Goal: Task Accomplishment & Management: Complete application form

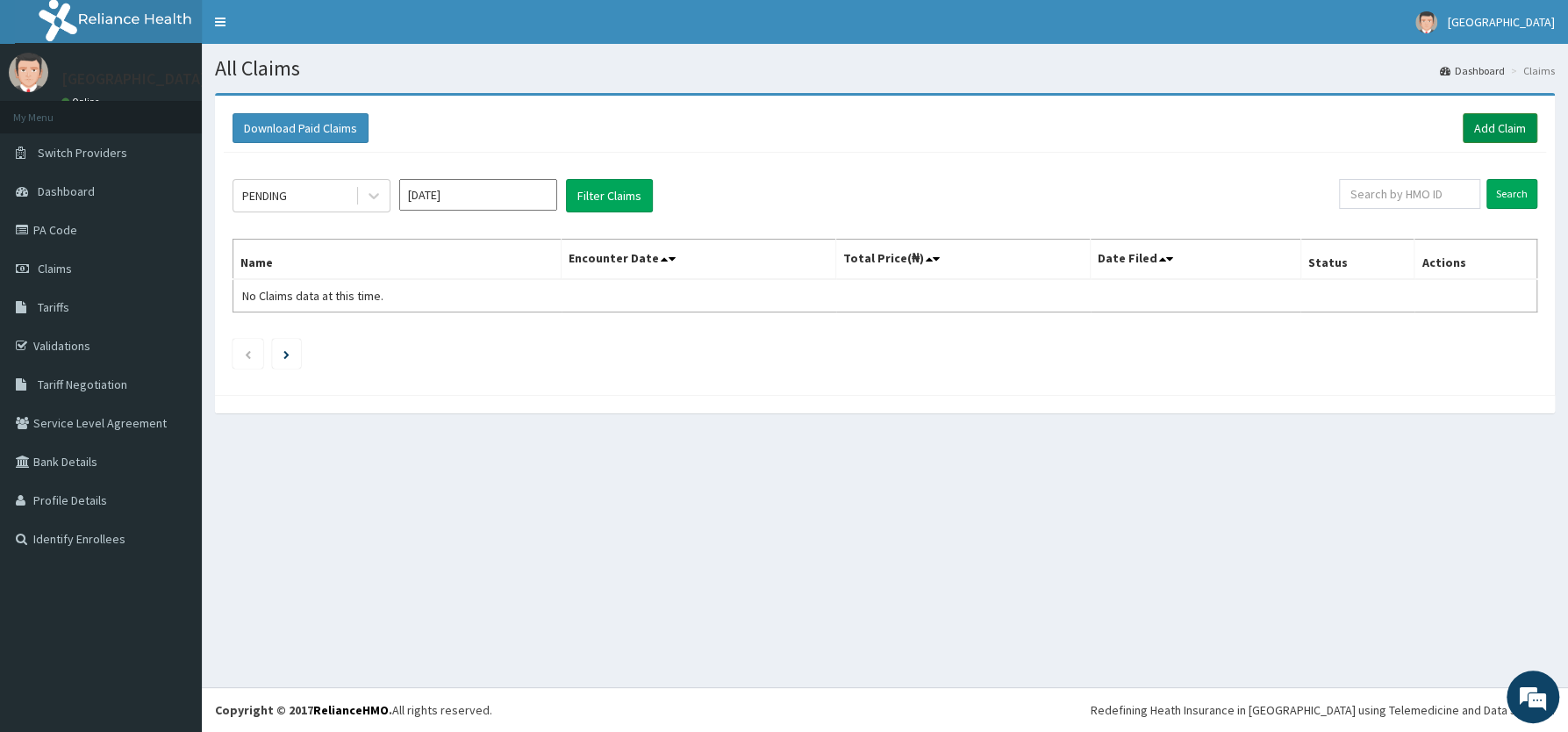
click at [1492, 119] on link "Add Claim" at bounding box center [1501, 127] width 75 height 30
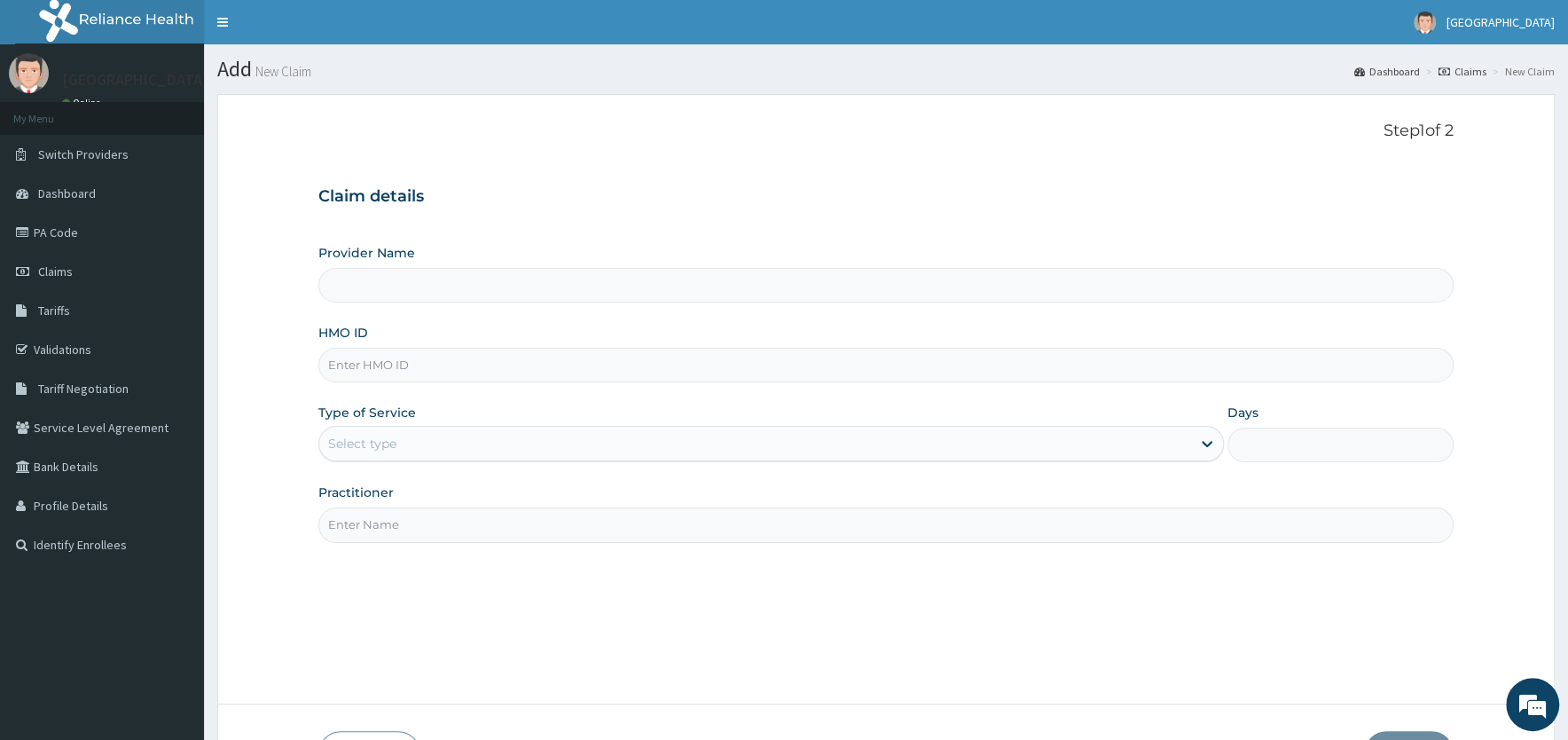
type input "AFolabi Vincent Memorial Hospital"
click at [457, 367] on input "HMO ID" at bounding box center [886, 365] width 1136 height 35
type input "dtn/10278/a"
click at [444, 444] on div "Select type" at bounding box center [755, 443] width 871 height 29
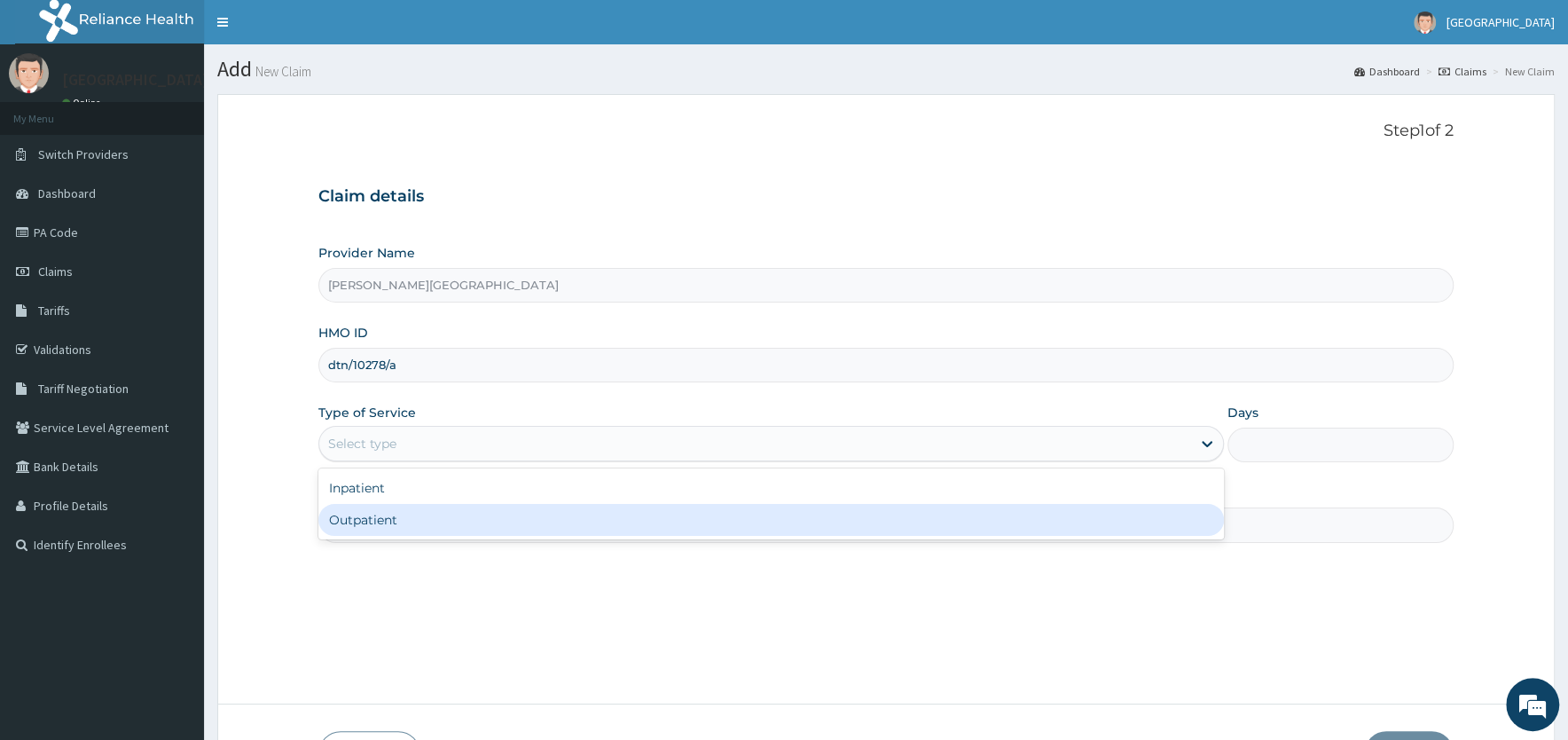
click at [431, 524] on div "Outpatient" at bounding box center [771, 519] width 905 height 32
type input "1"
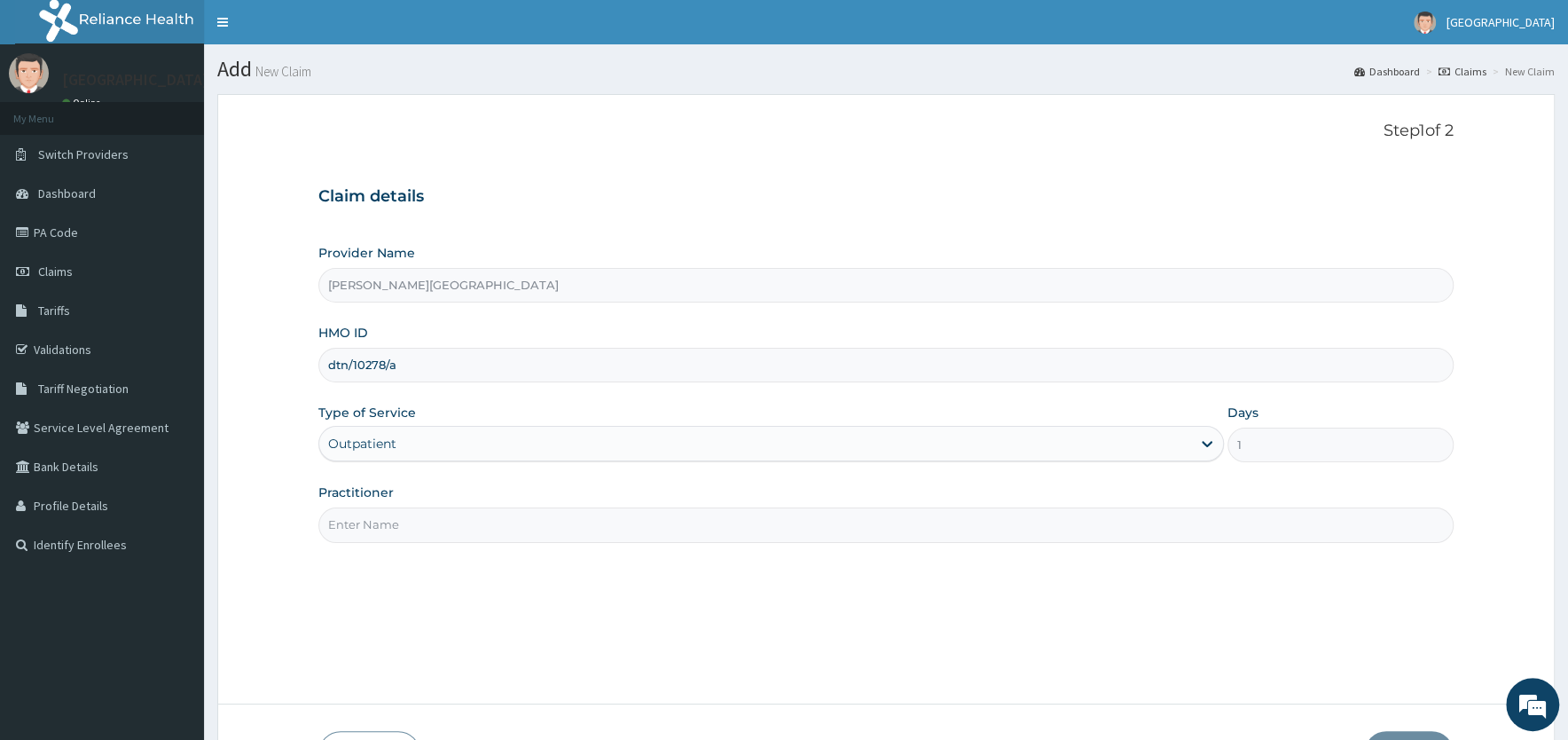
click at [543, 537] on input "Practitioner" at bounding box center [886, 525] width 1136 height 35
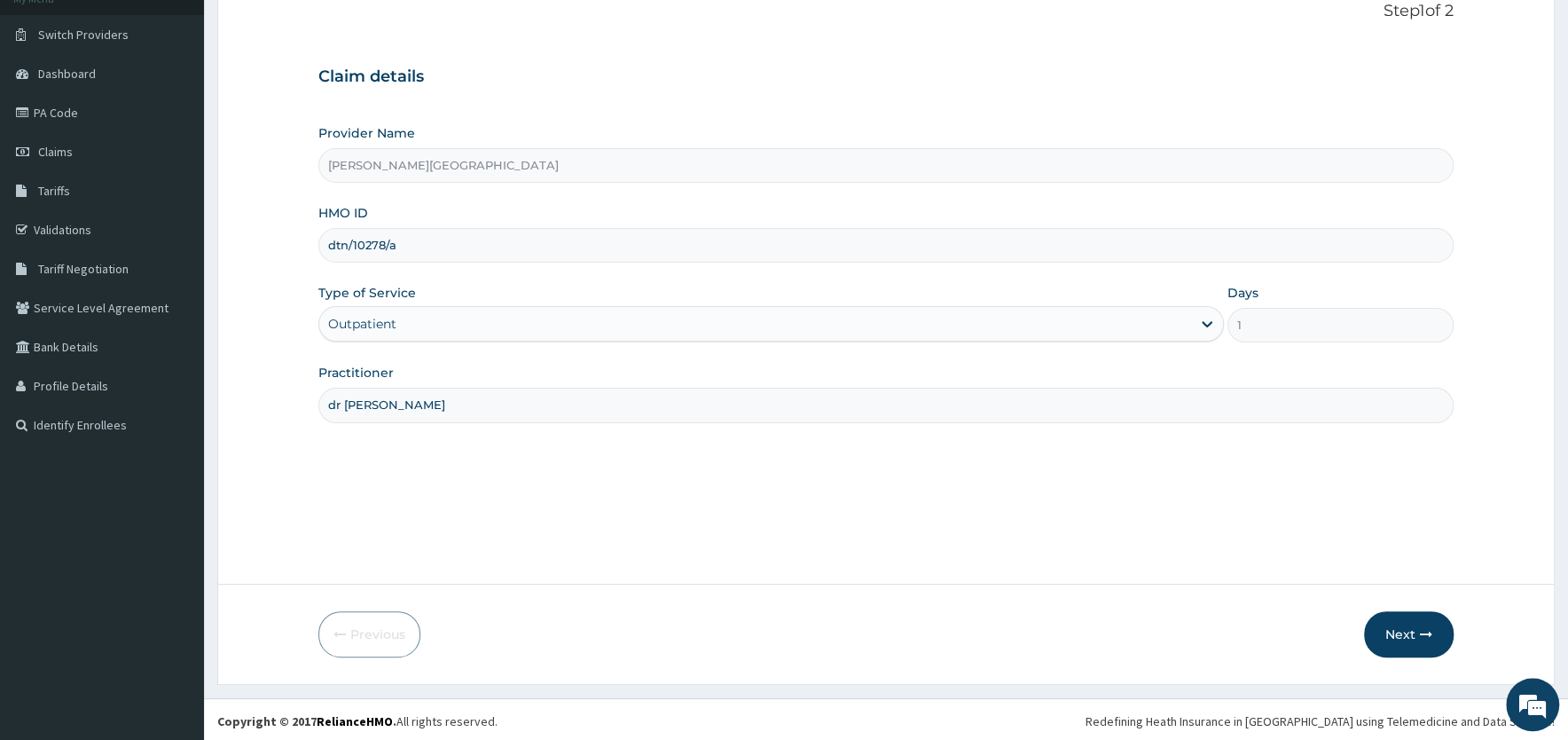
scroll to position [123, 0]
type input "dr [PERSON_NAME]"
click at [1411, 630] on button "Next" at bounding box center [1408, 630] width 89 height 46
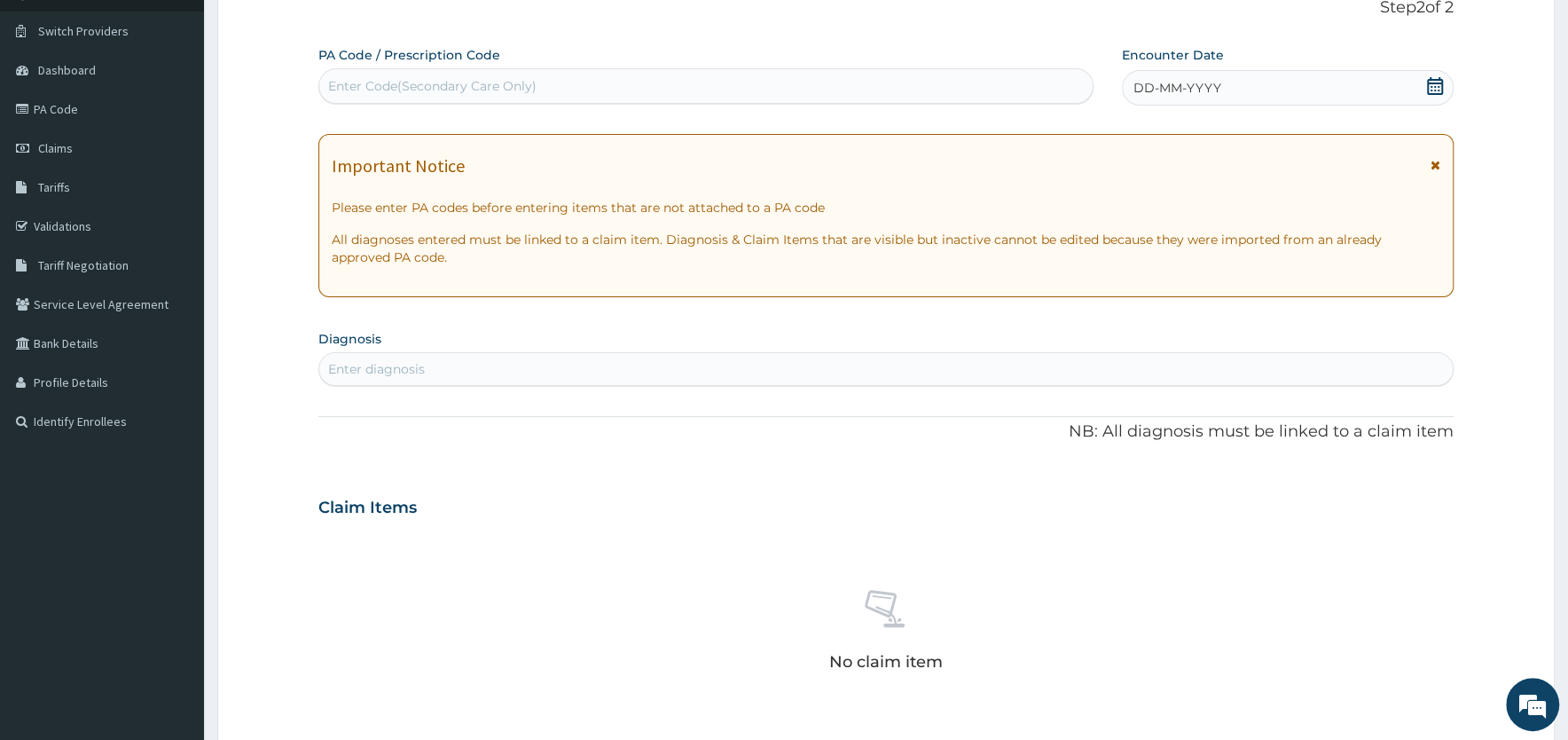
click at [1431, 87] on icon at bounding box center [1435, 86] width 17 height 17
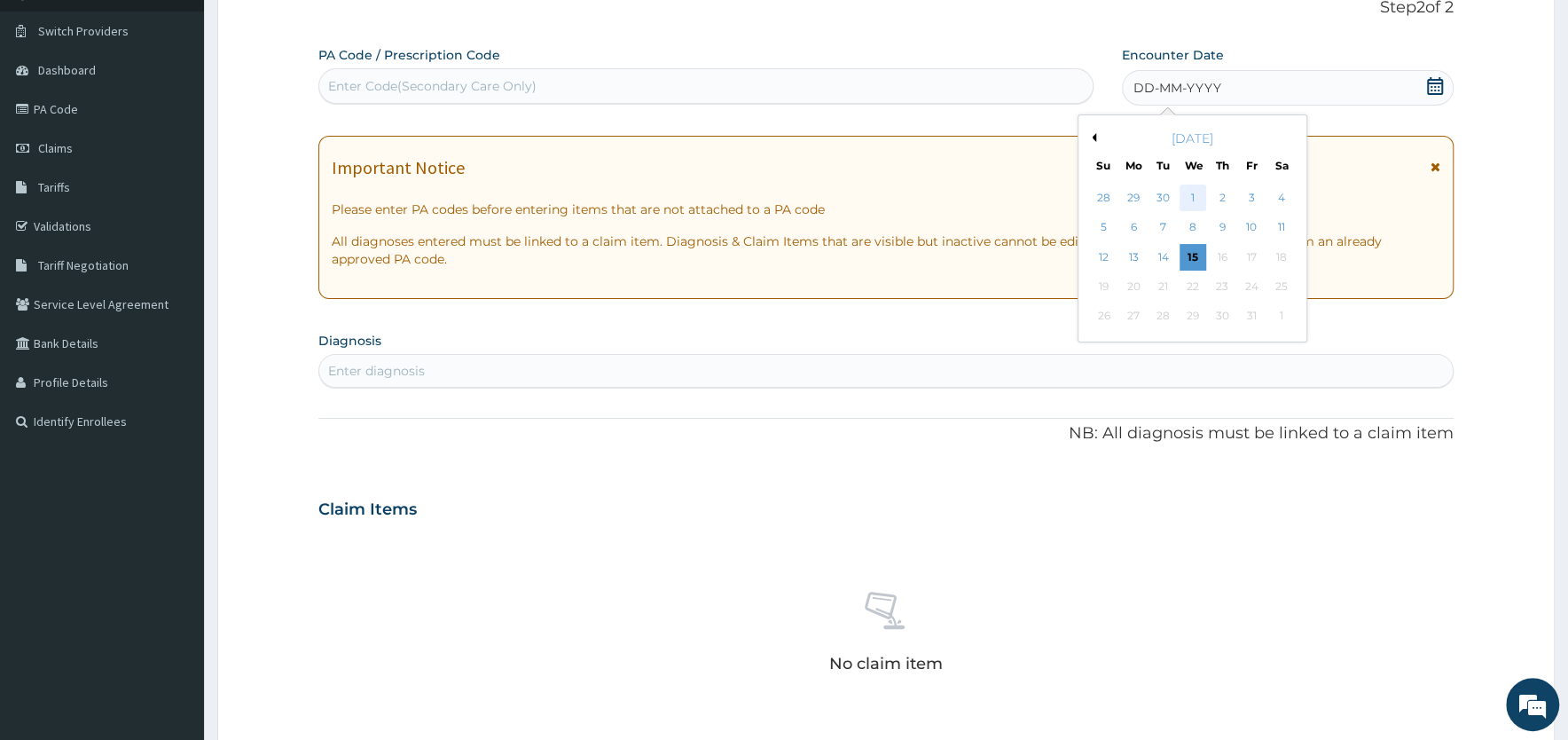
click at [1185, 196] on div "1" at bounding box center [1192, 197] width 27 height 27
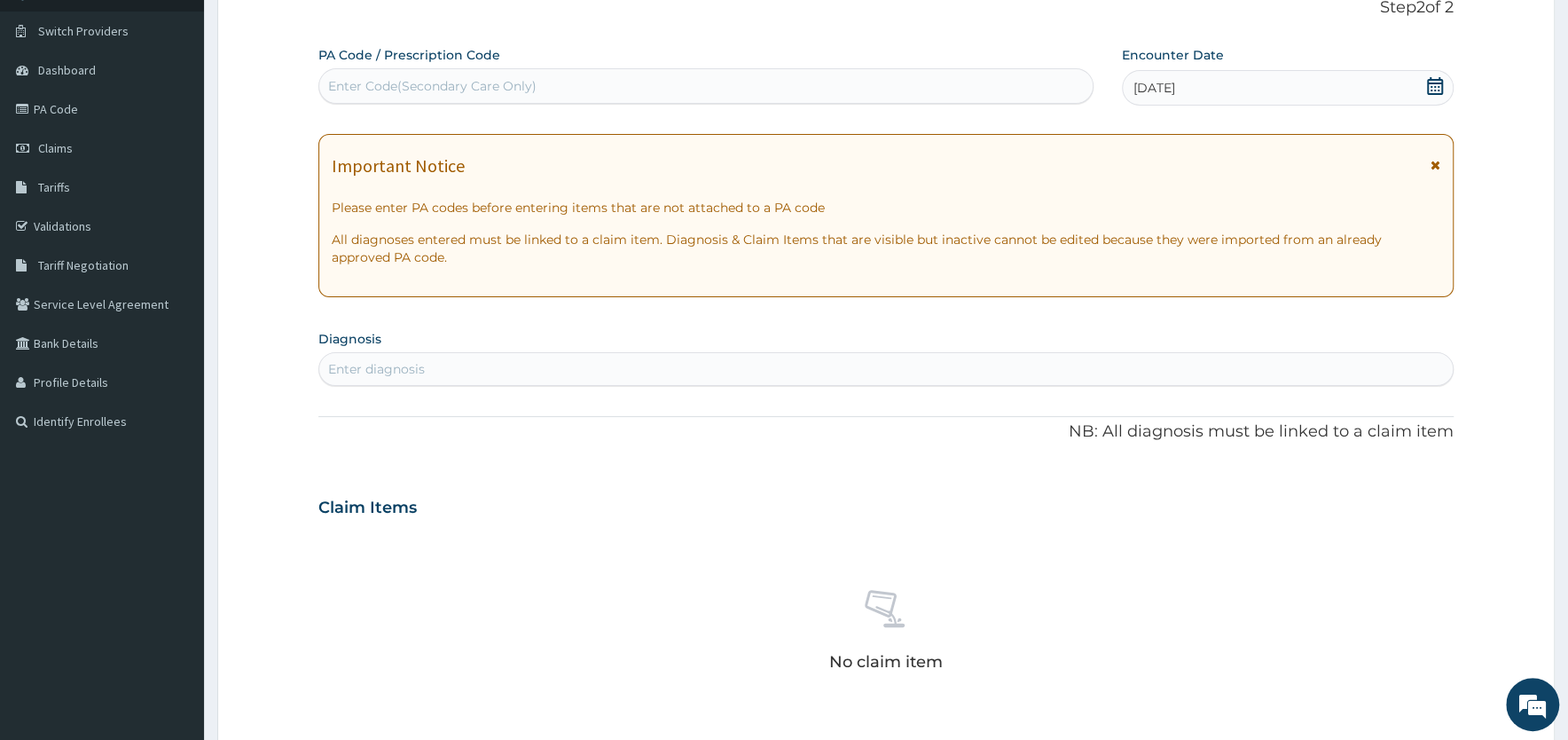
click at [1435, 164] on icon at bounding box center [1435, 165] width 10 height 12
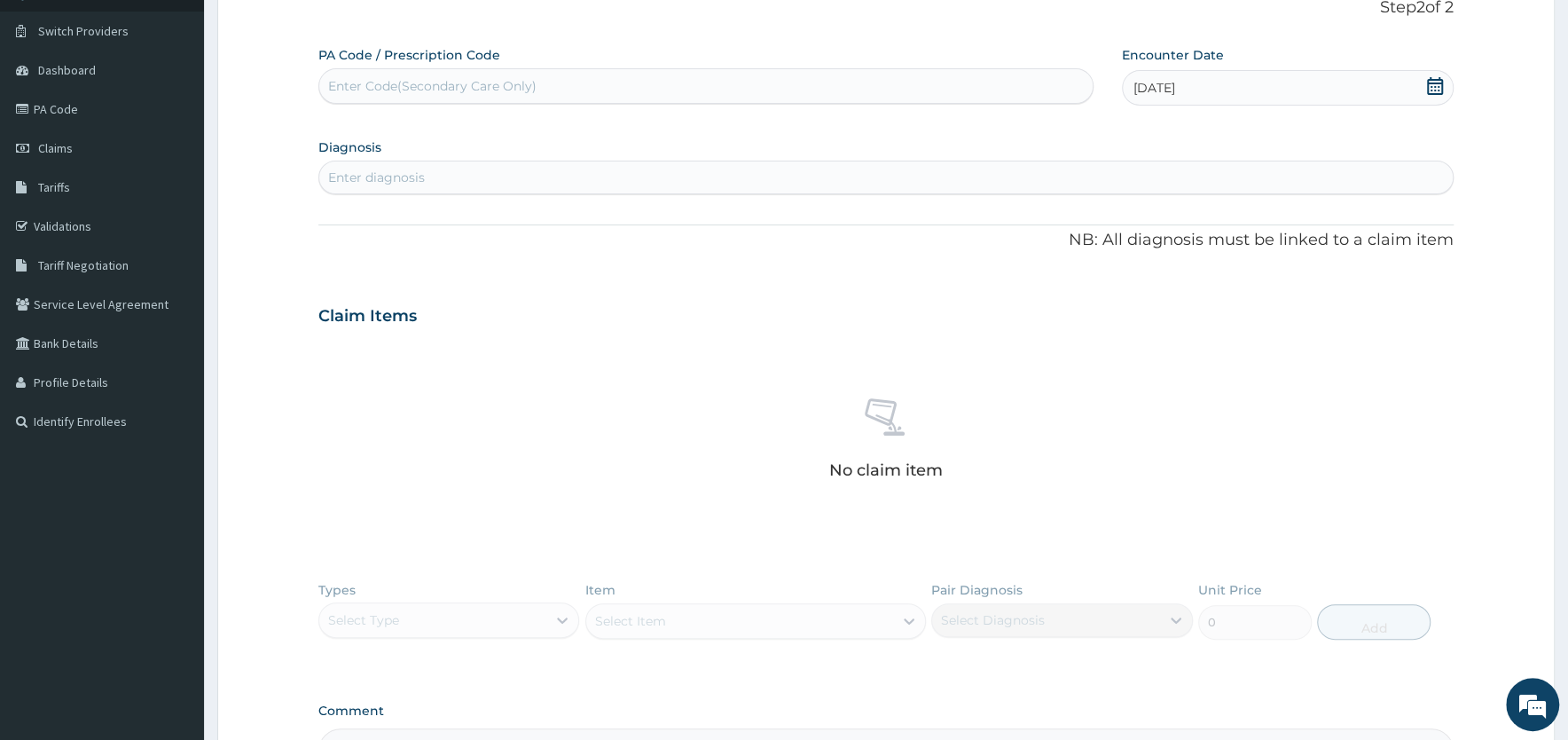
click at [451, 178] on div "Enter diagnosis" at bounding box center [886, 177] width 1134 height 29
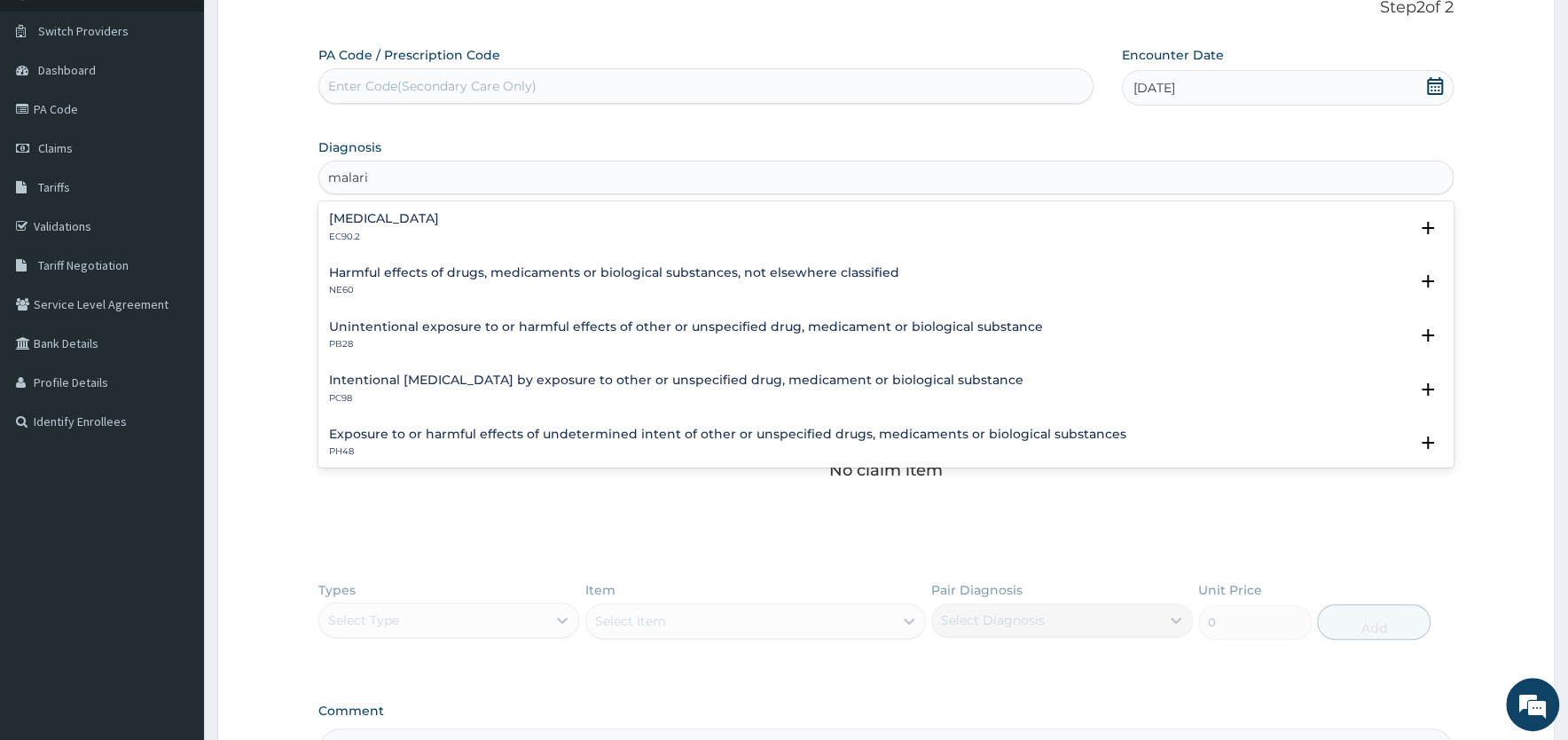
type input "malaria"
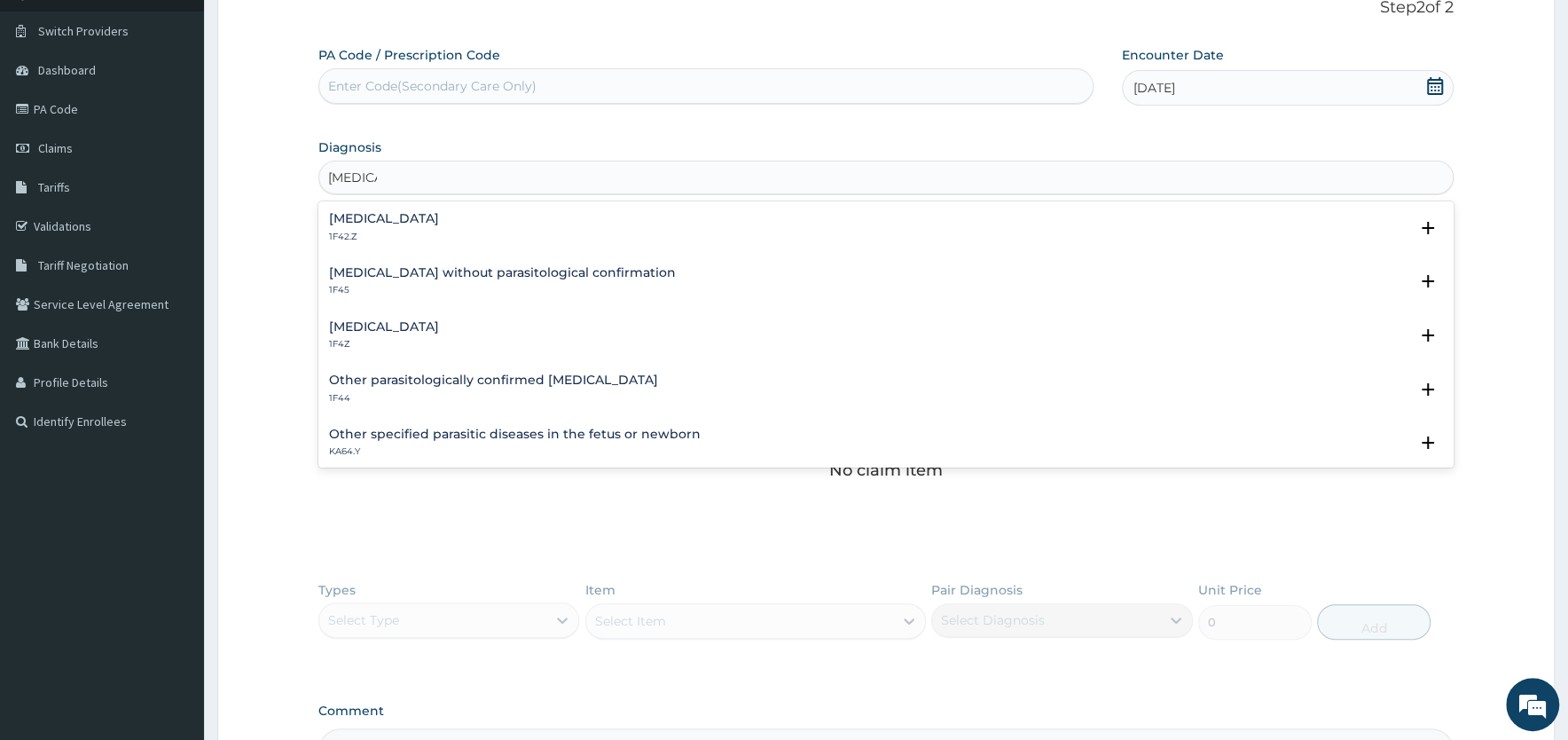
click at [428, 222] on h4 "Plasmodium malariae malaria without complication" at bounding box center [385, 218] width 110 height 13
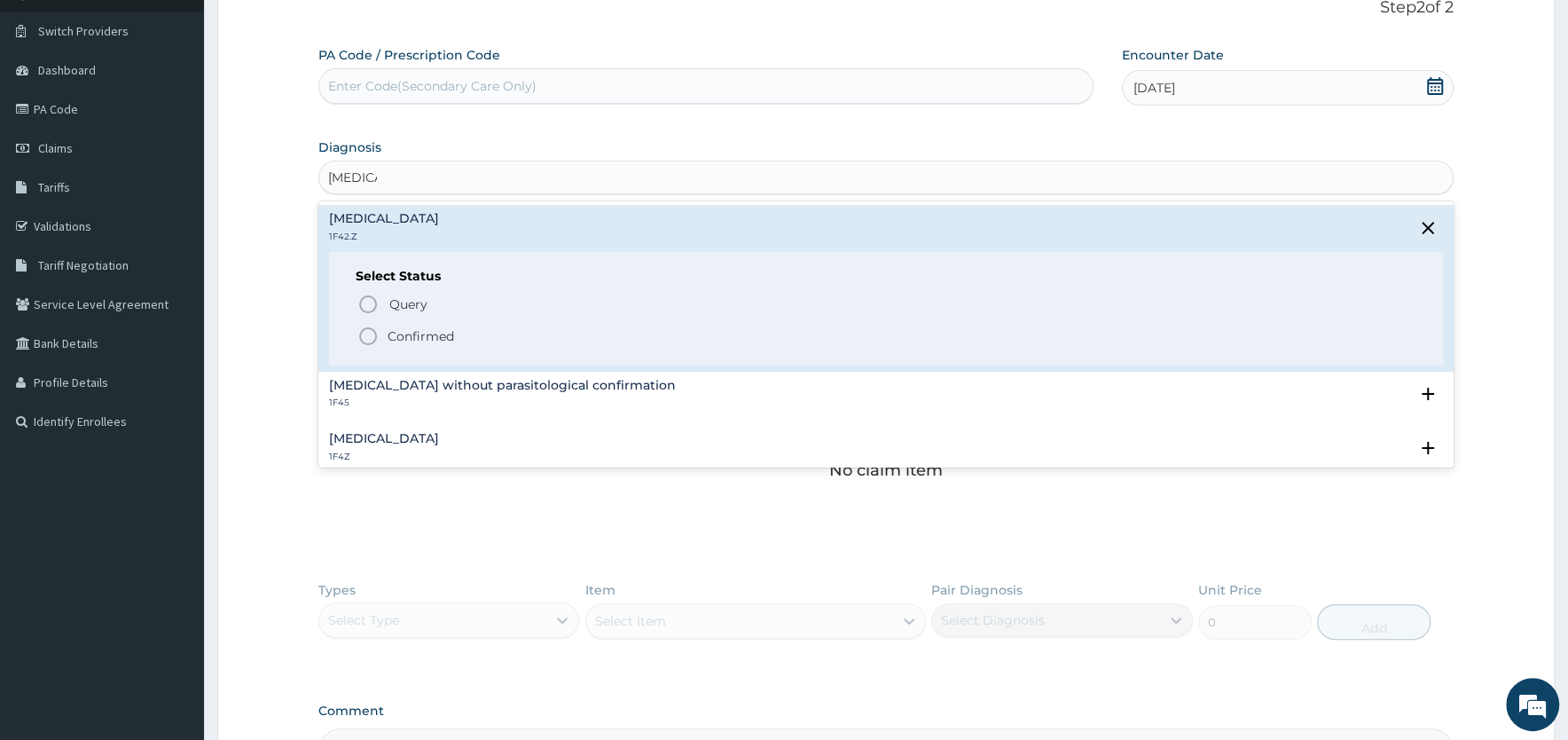
click at [365, 334] on icon "status option filled" at bounding box center [367, 336] width 21 height 21
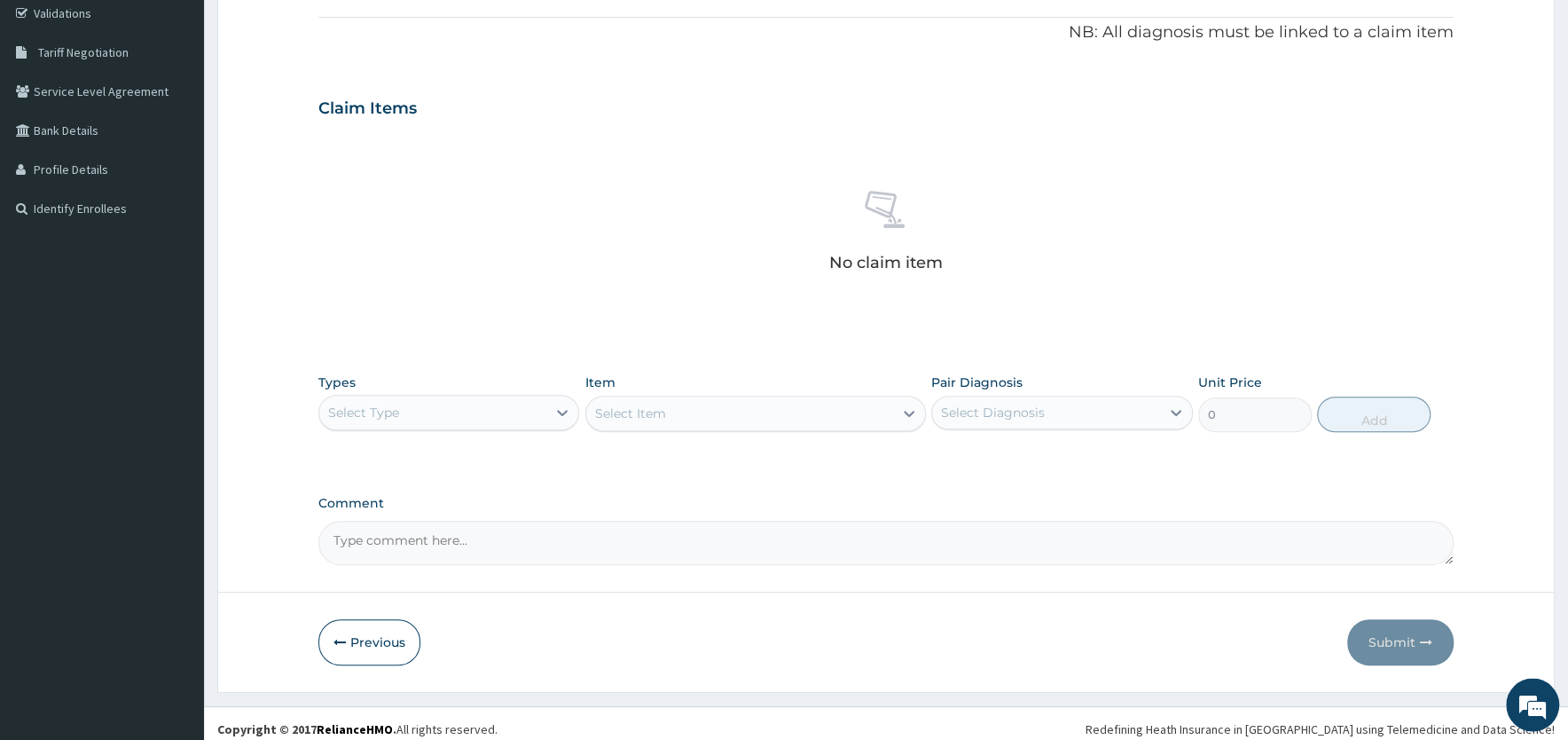
scroll to position [349, 0]
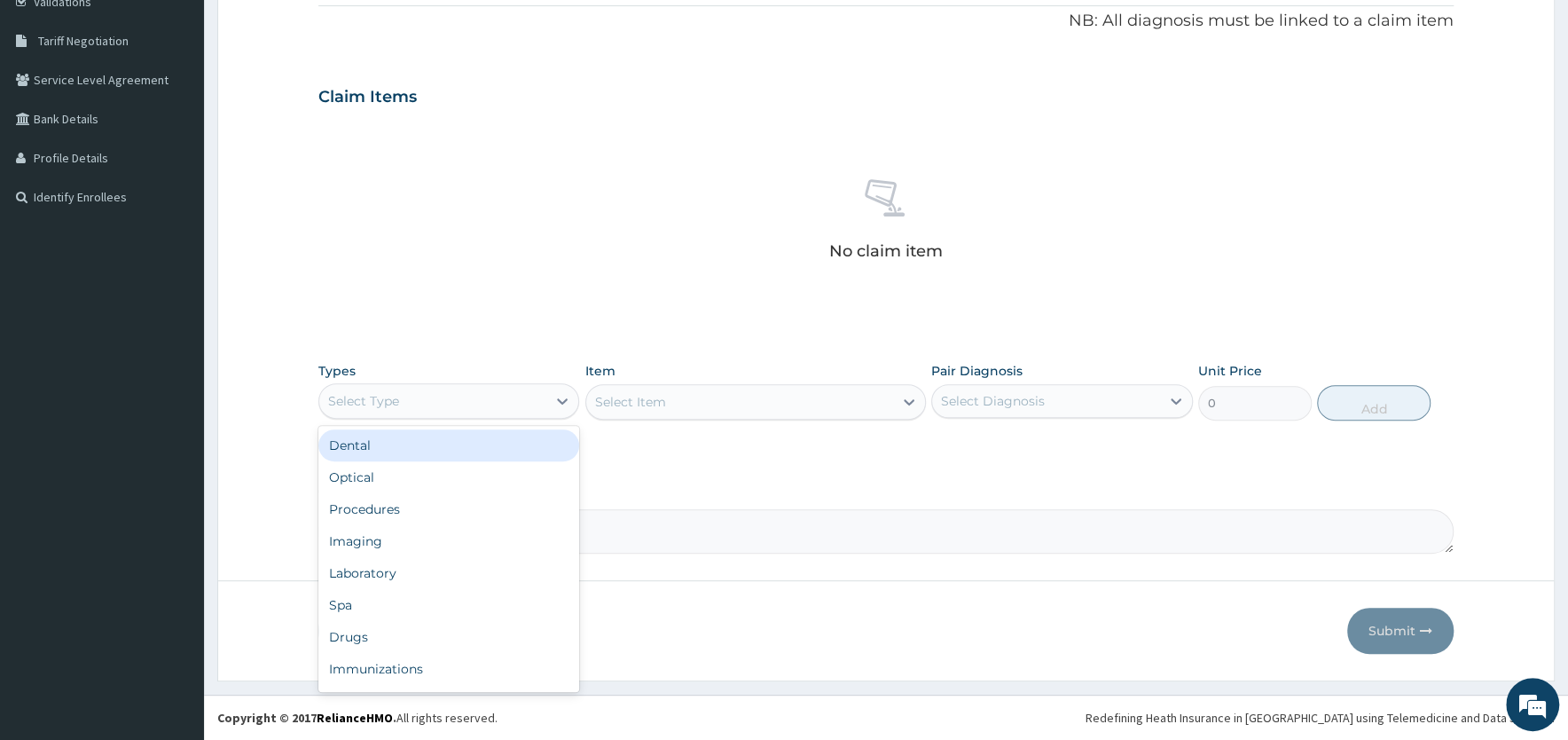
click at [502, 391] on div "Select Type" at bounding box center [432, 400] width 227 height 29
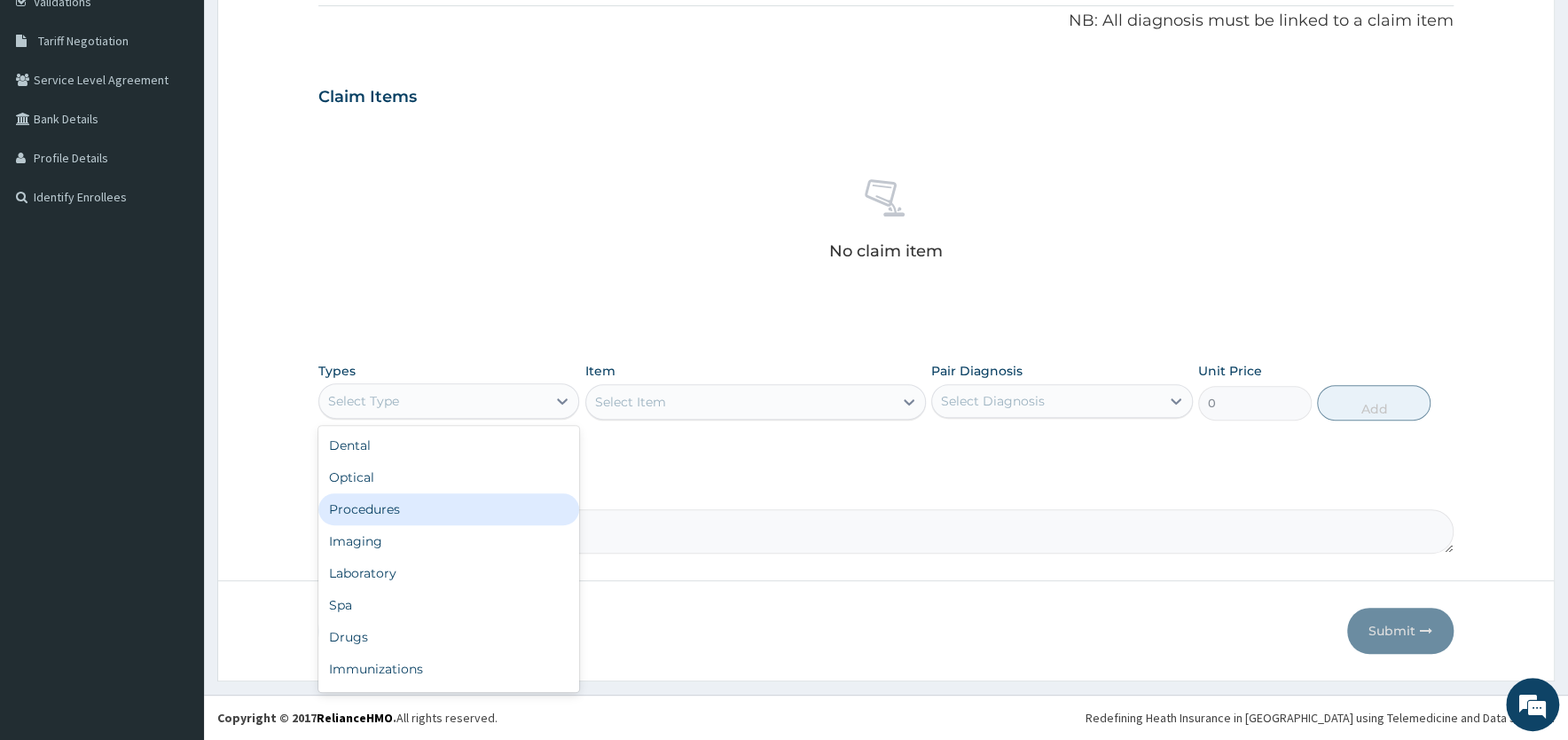
drag, startPoint x: 375, startPoint y: 510, endPoint x: 515, endPoint y: 461, distance: 148.3
click at [379, 509] on div "Procedures" at bounding box center [448, 509] width 260 height 32
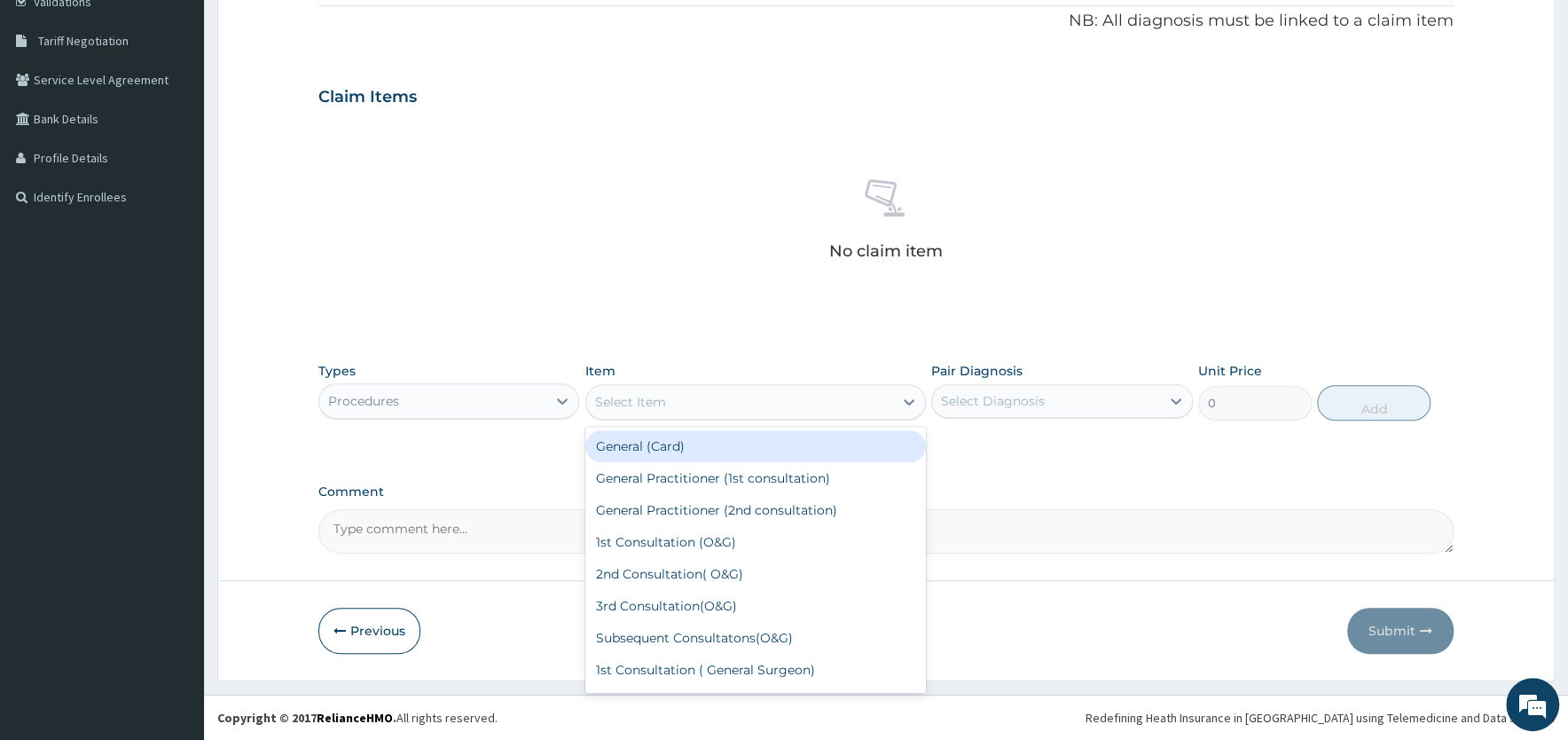
click at [756, 405] on div "Select Item" at bounding box center [739, 401] width 306 height 29
click at [745, 449] on div "General (Card)" at bounding box center [755, 445] width 340 height 32
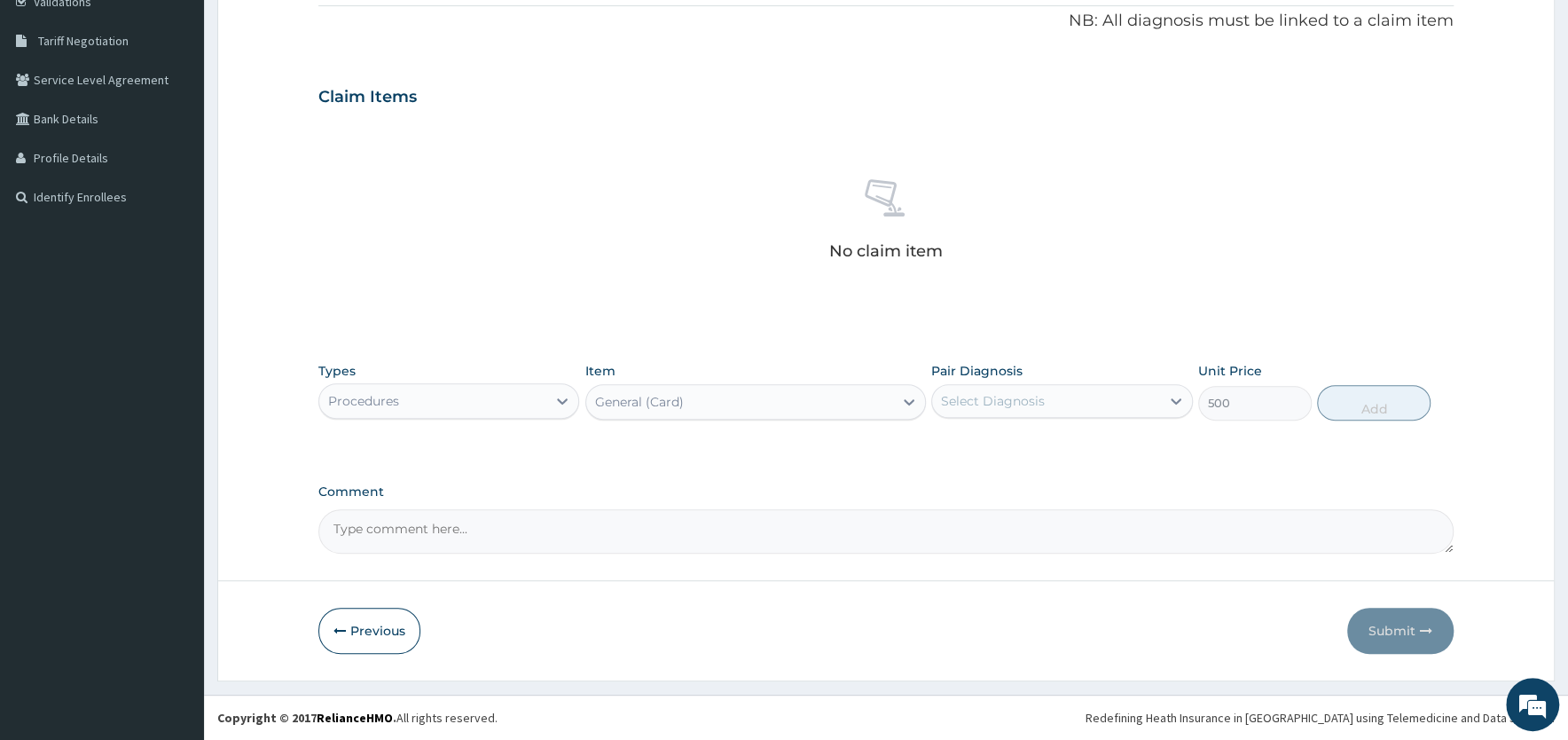
type input "500"
click at [1063, 400] on div "Select Diagnosis" at bounding box center [1045, 400] width 227 height 29
click at [1040, 450] on label "Plasmodium malariae malaria without complication" at bounding box center [1016, 444] width 110 height 17
checkbox input "true"
click at [1363, 398] on button "Add" at bounding box center [1373, 402] width 113 height 36
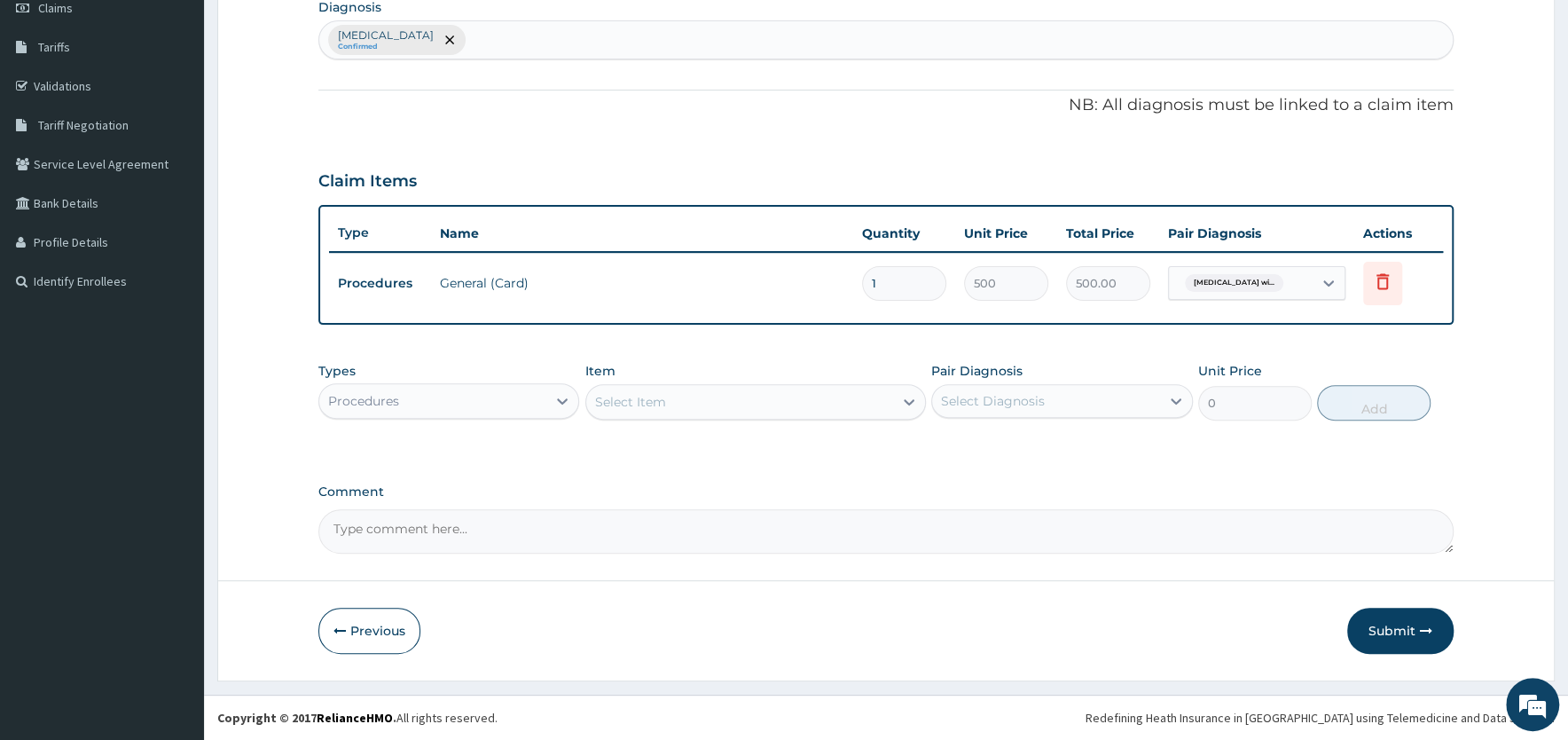
scroll to position [260, 0]
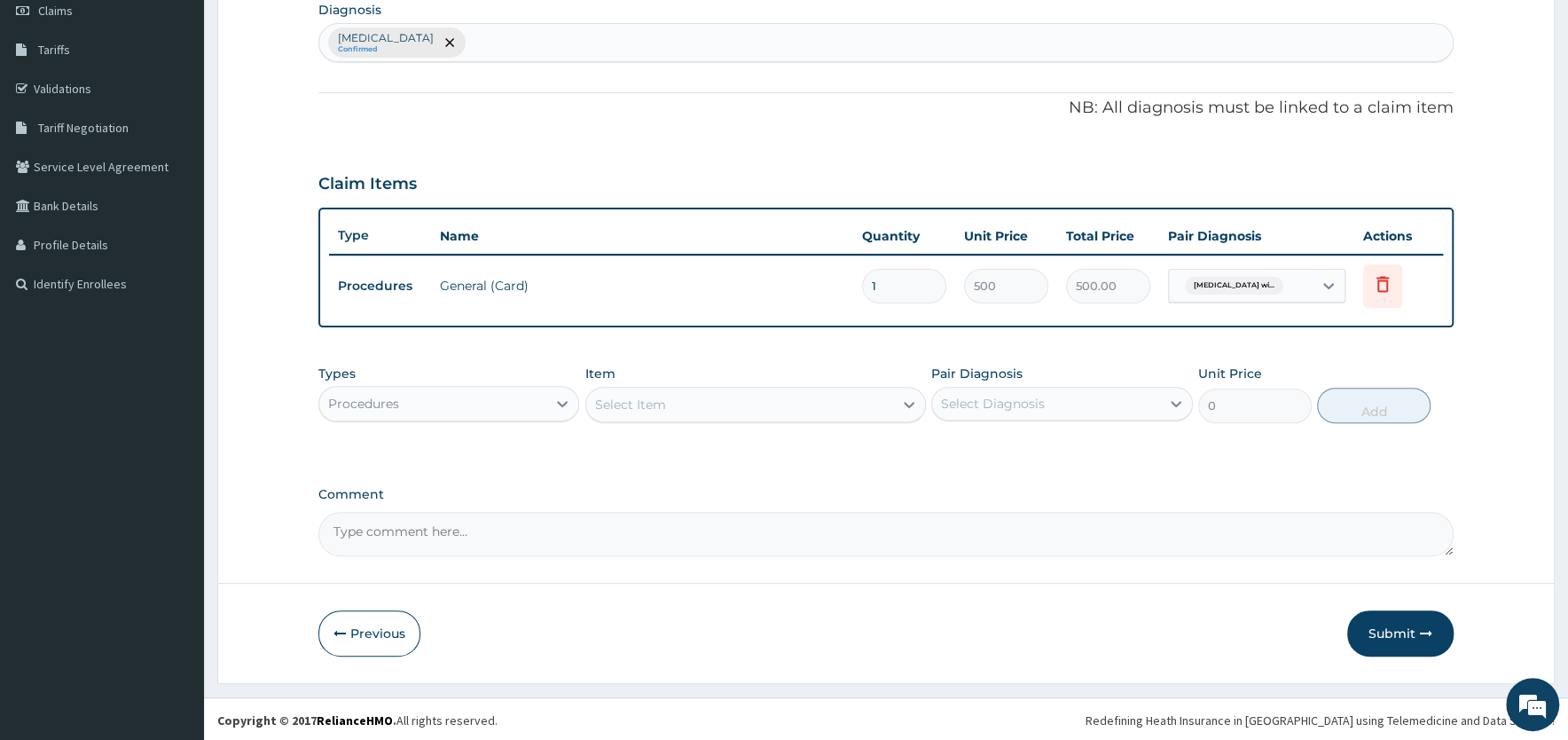
click at [713, 410] on div "Select Item" at bounding box center [739, 404] width 306 height 29
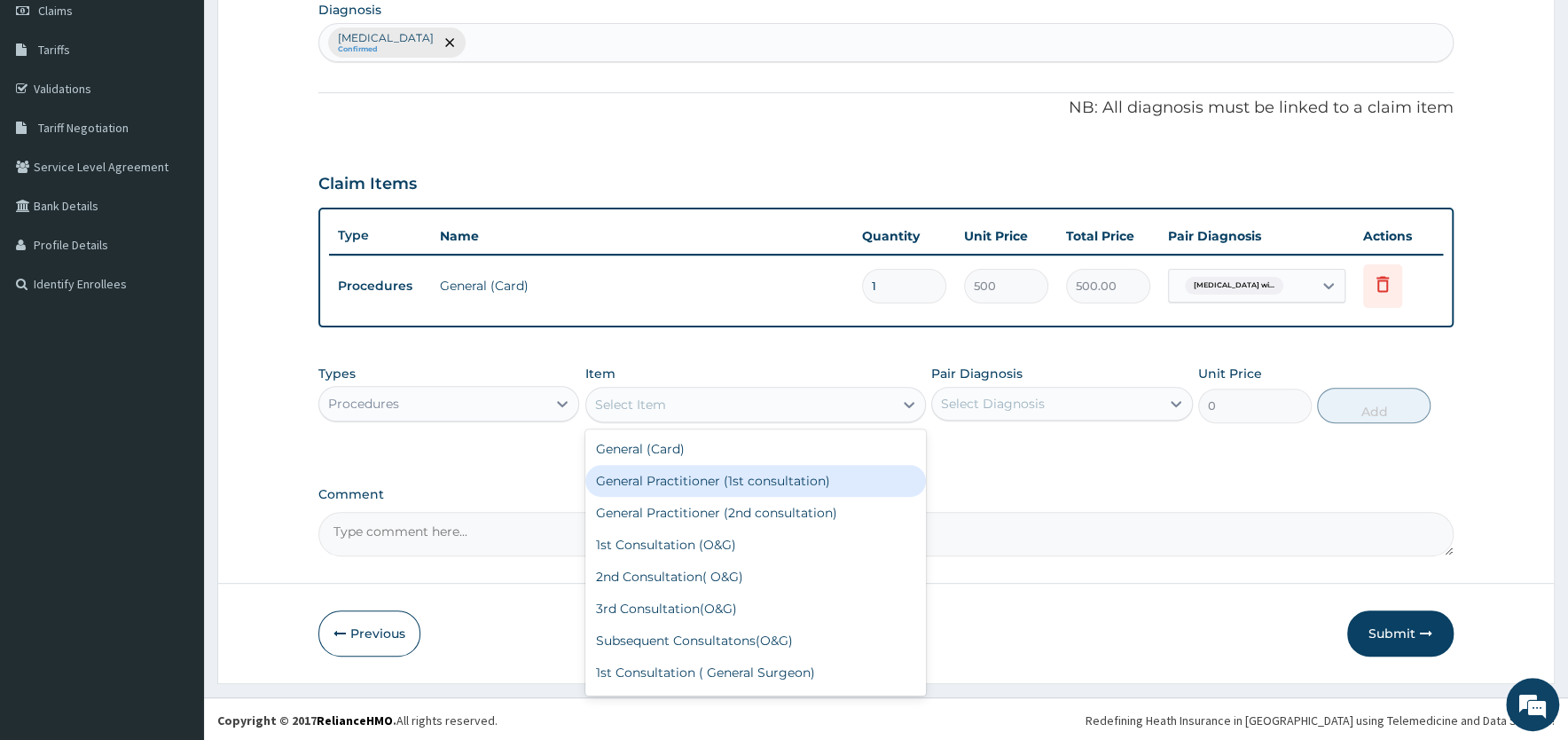
click at [711, 482] on div "General Practitioner (1st consultation)" at bounding box center [755, 480] width 340 height 32
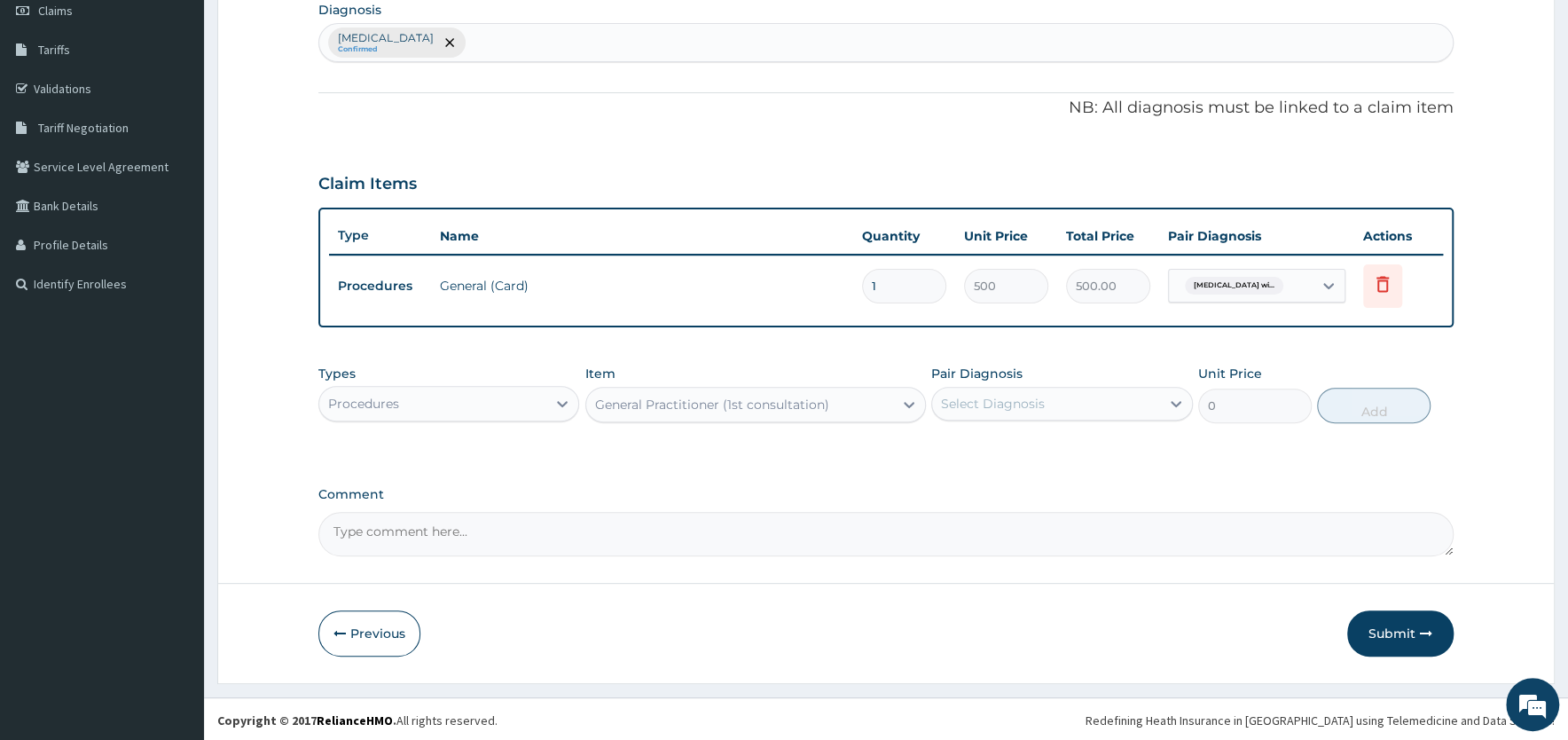
type input "1500"
click at [993, 403] on div "Select Diagnosis" at bounding box center [993, 403] width 104 height 17
click at [1010, 451] on label "Plasmodium malariae malaria without complication" at bounding box center [1016, 446] width 110 height 17
checkbox input "true"
click at [1360, 405] on button "Add" at bounding box center [1373, 405] width 113 height 36
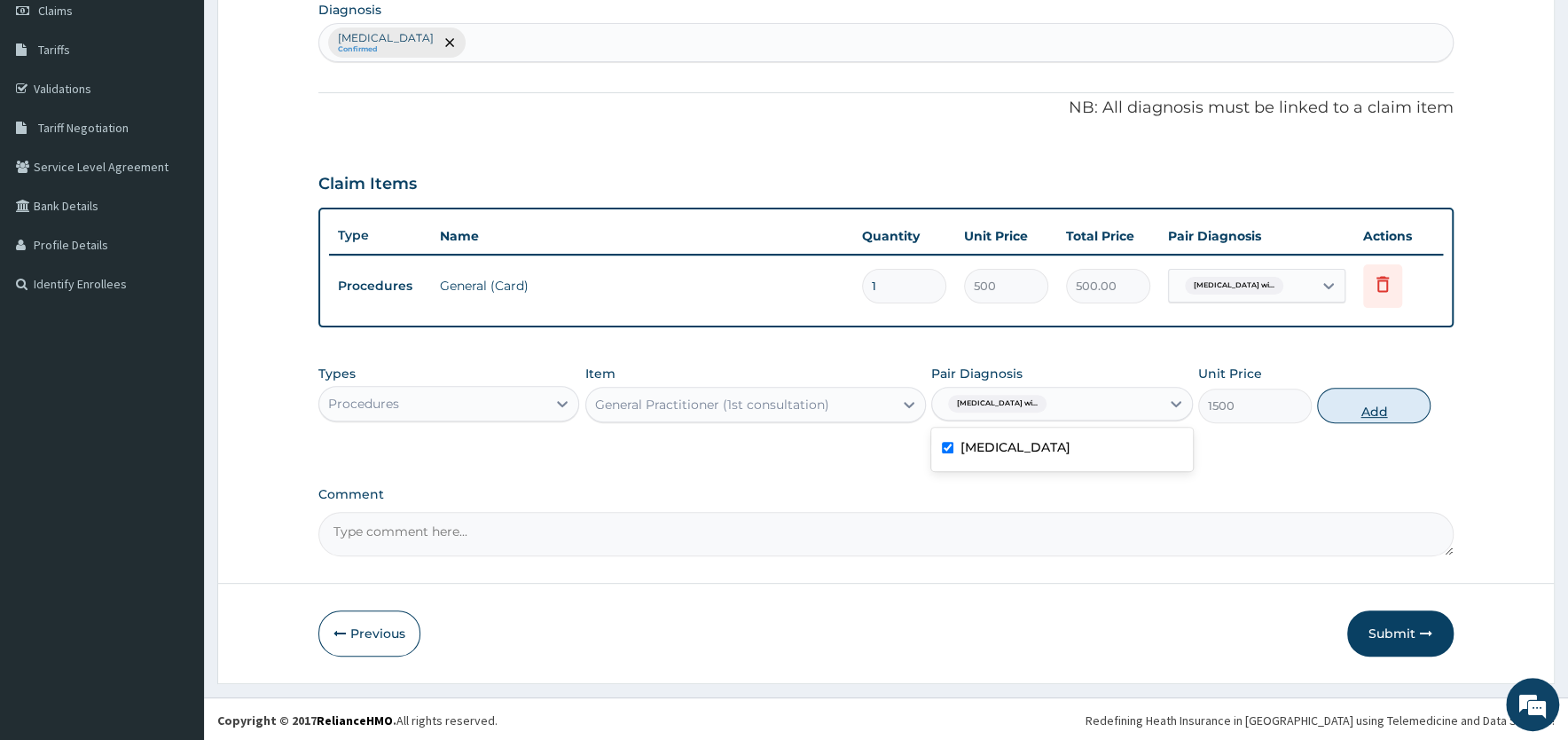
type input "0"
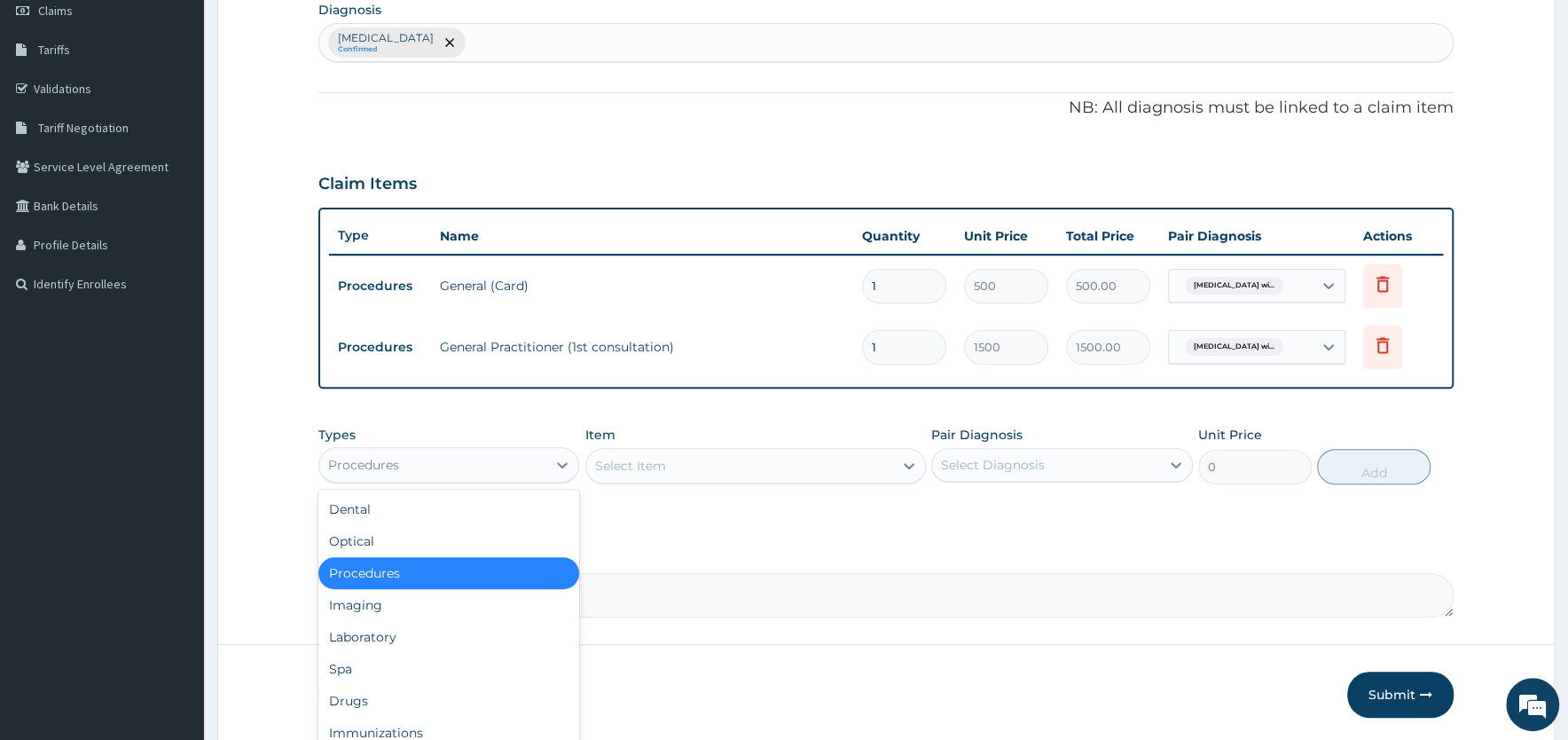
click at [502, 460] on div "Procedures" at bounding box center [432, 465] width 227 height 29
click at [391, 698] on div "Drugs" at bounding box center [448, 700] width 260 height 32
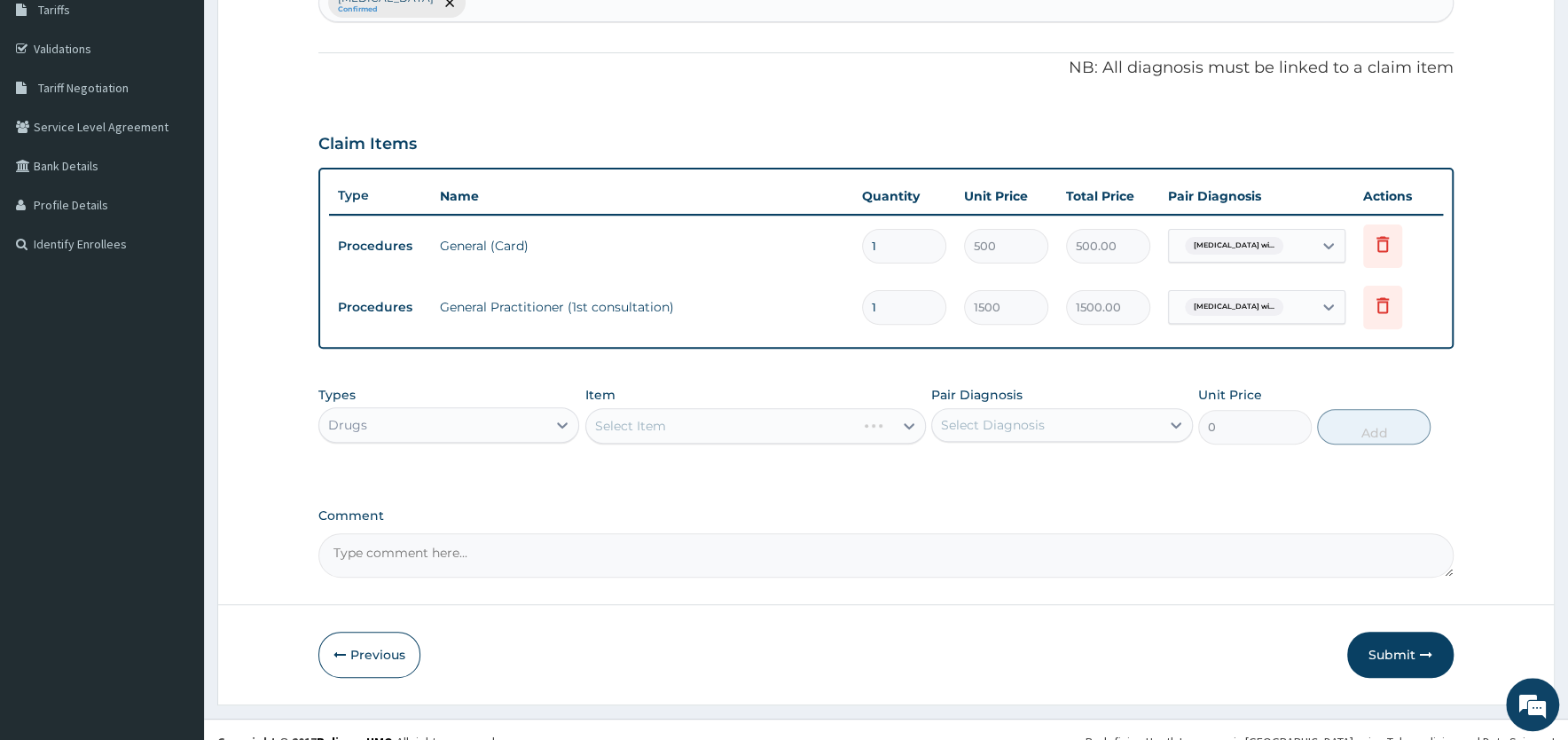
scroll to position [323, 0]
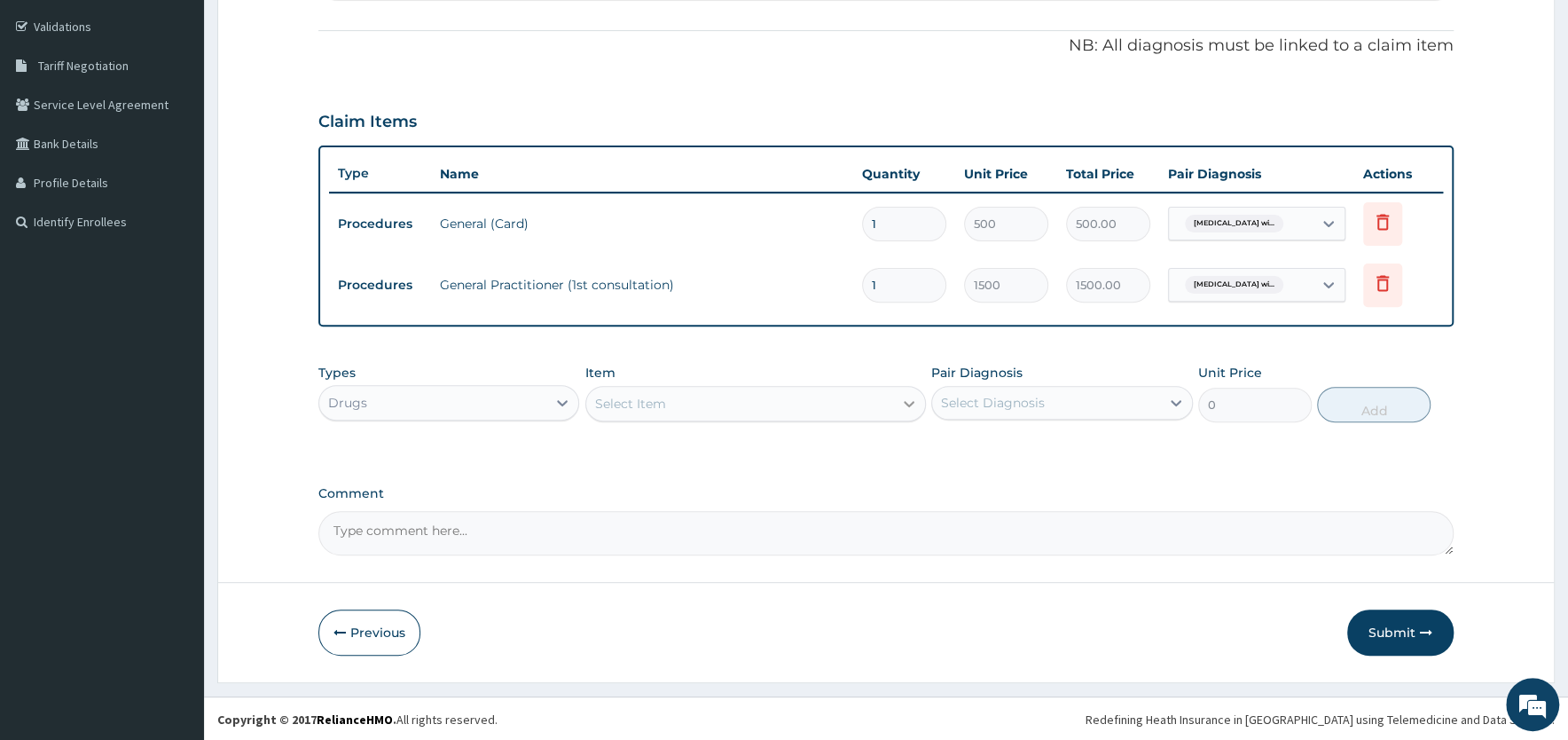
click at [905, 401] on icon at bounding box center [909, 404] width 11 height 6
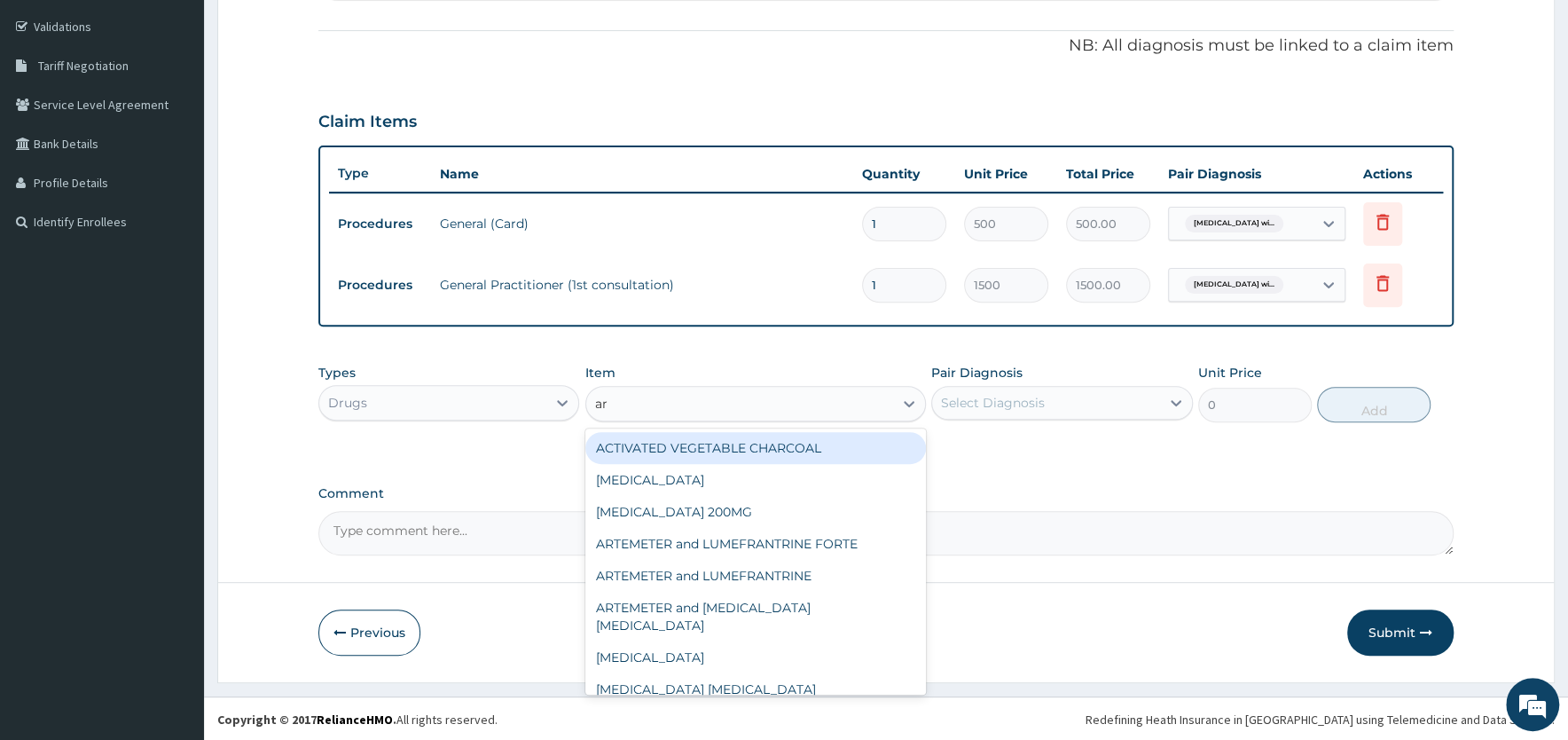
type input "art"
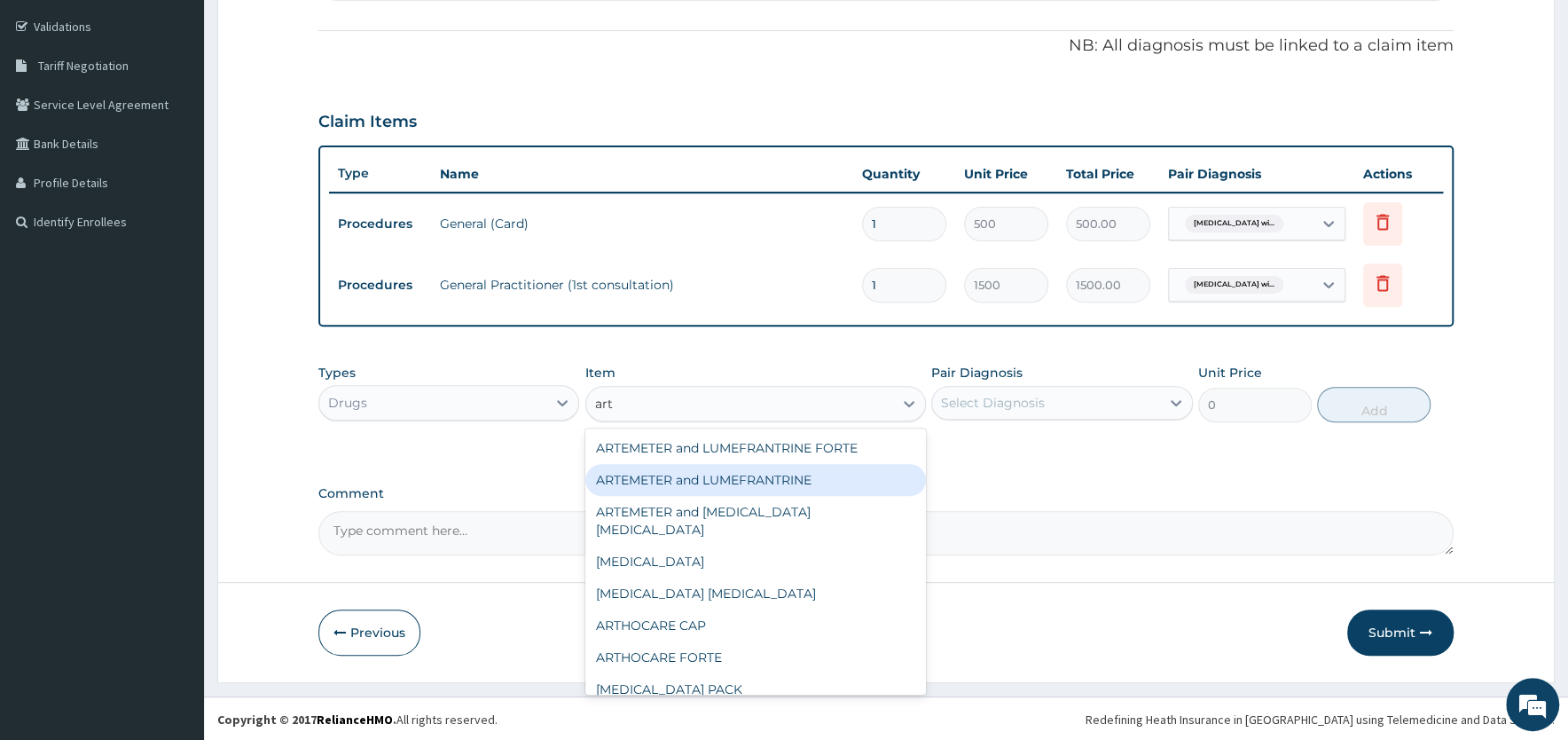
click at [744, 479] on div "ARTEMETER and LUMEFRANTRINE" at bounding box center [755, 480] width 340 height 32
type input "90"
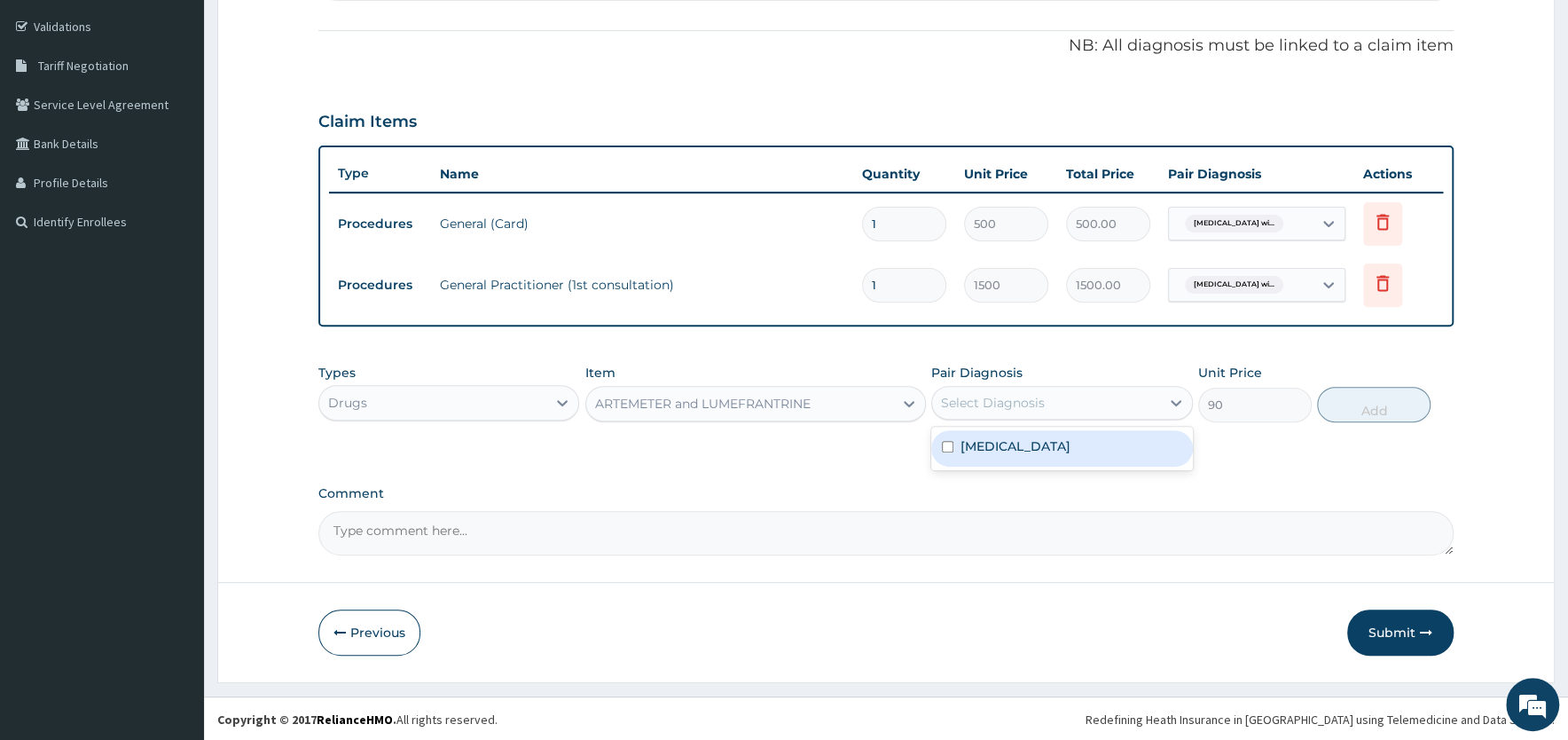
click at [995, 402] on div "Select Diagnosis" at bounding box center [993, 402] width 104 height 17
click at [995, 455] on label "Plasmodium malariae malaria without complication" at bounding box center [1016, 445] width 110 height 17
checkbox input "true"
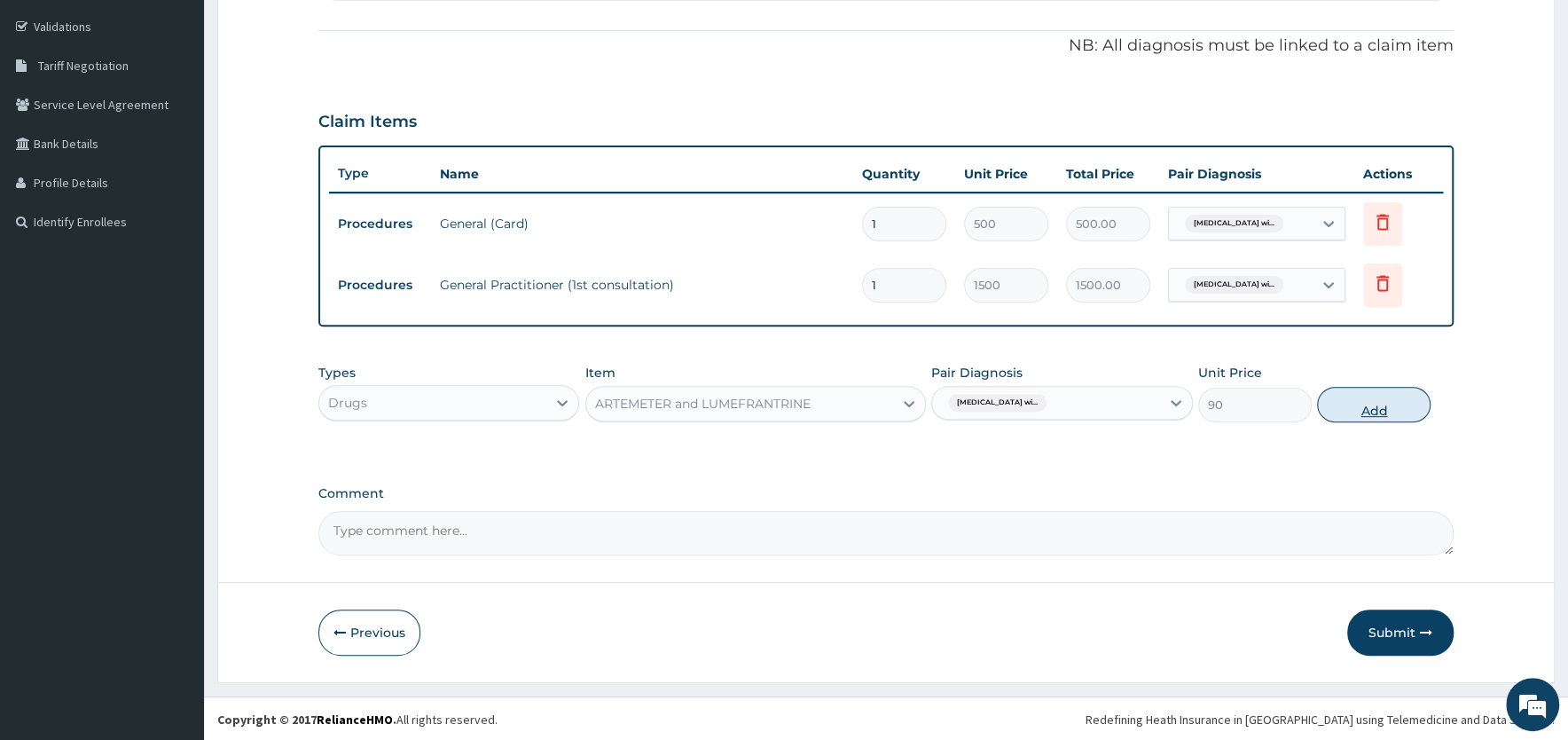
click at [1353, 409] on button "Add" at bounding box center [1373, 404] width 113 height 36
type input "0"
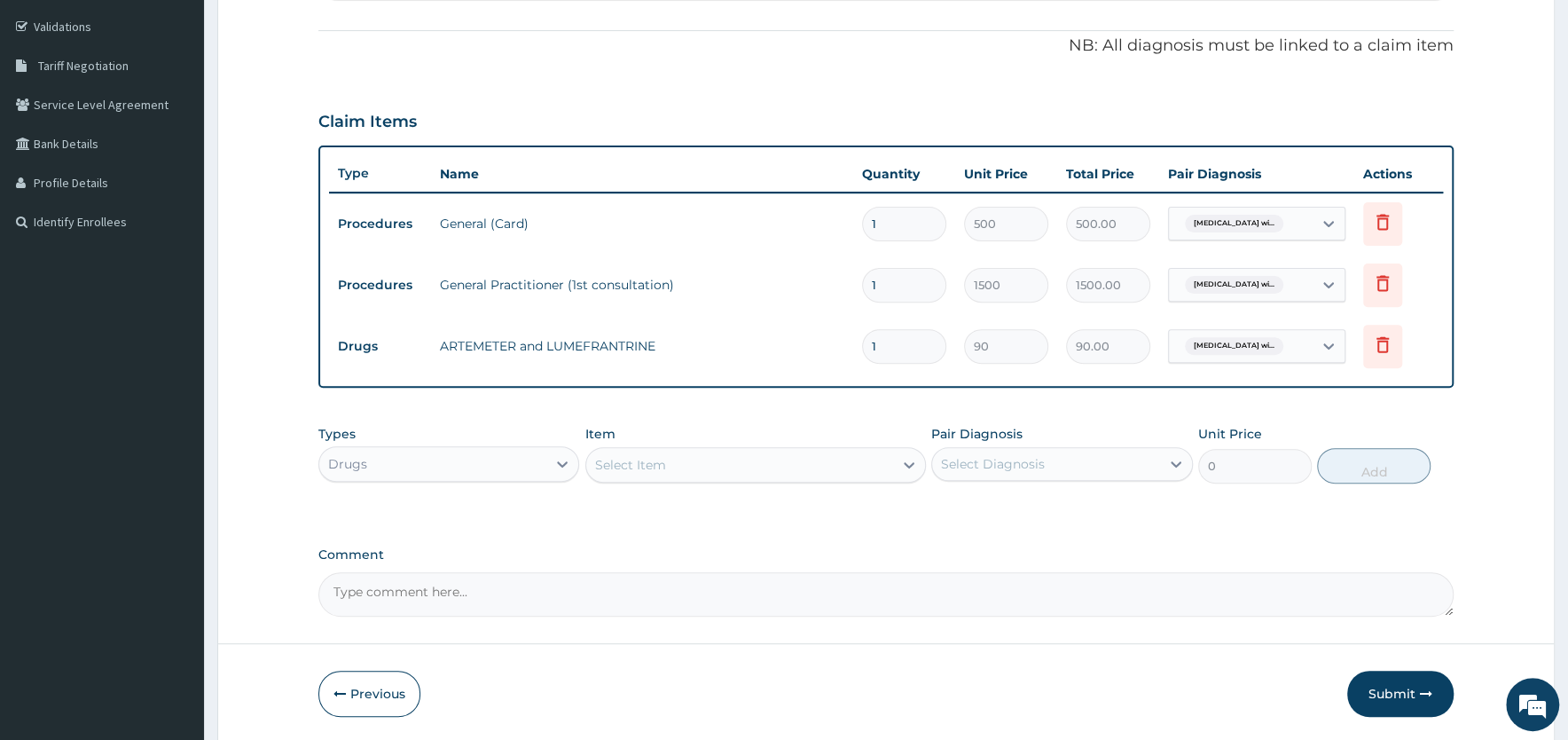
type input "0.00"
type input "2"
type input "180.00"
type input "24"
type input "2160.00"
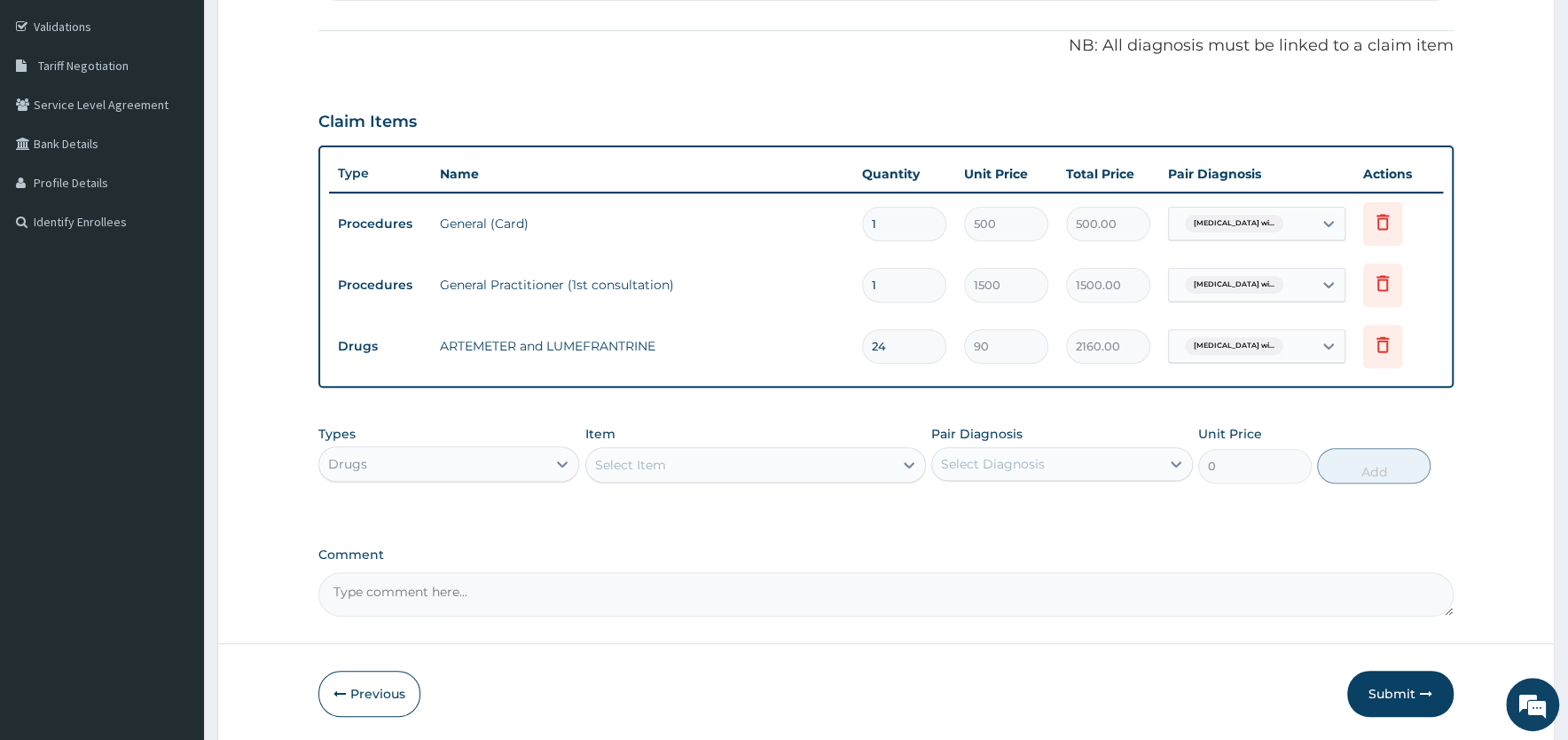
type input "24"
click at [686, 466] on div "Select Item" at bounding box center [739, 465] width 306 height 29
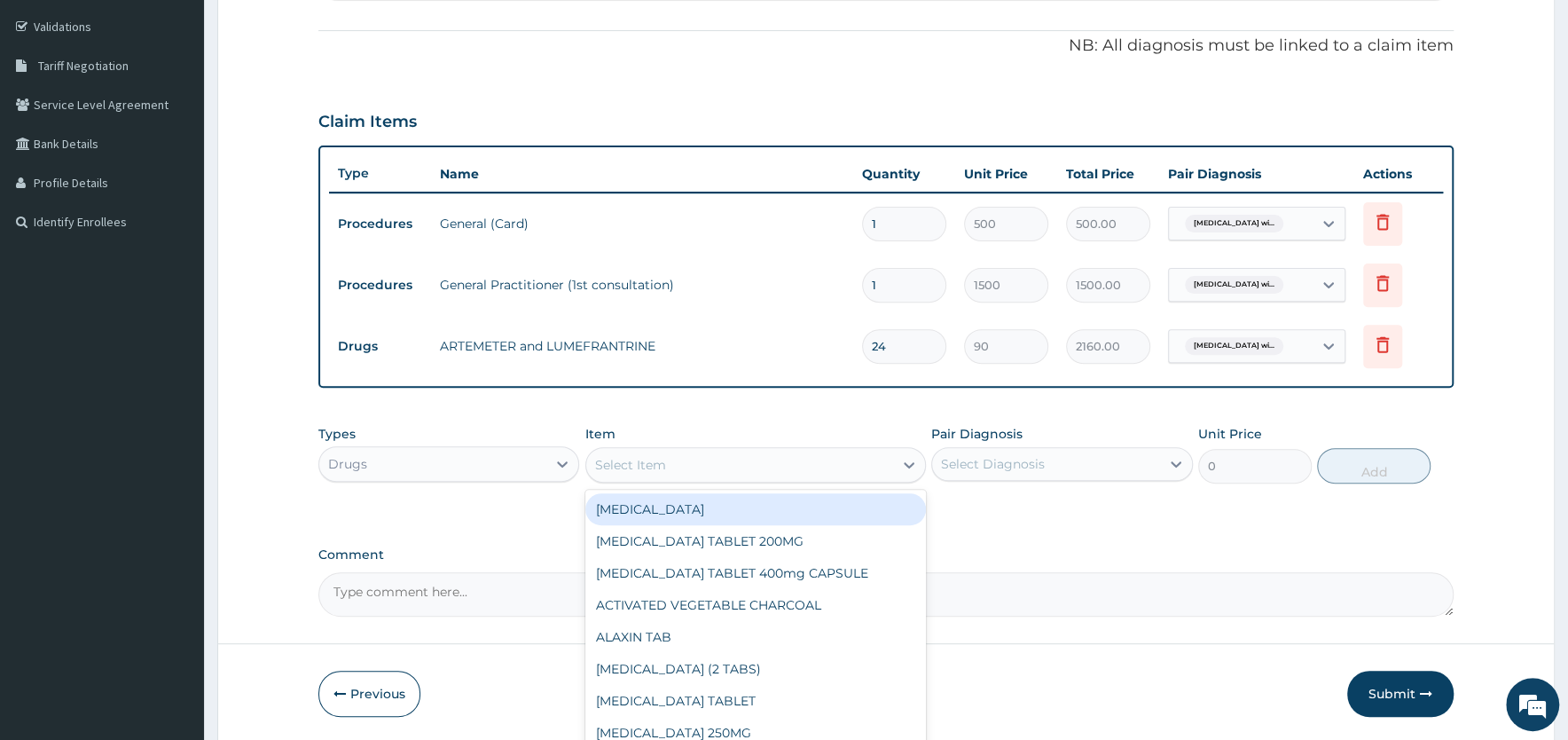
type input "="
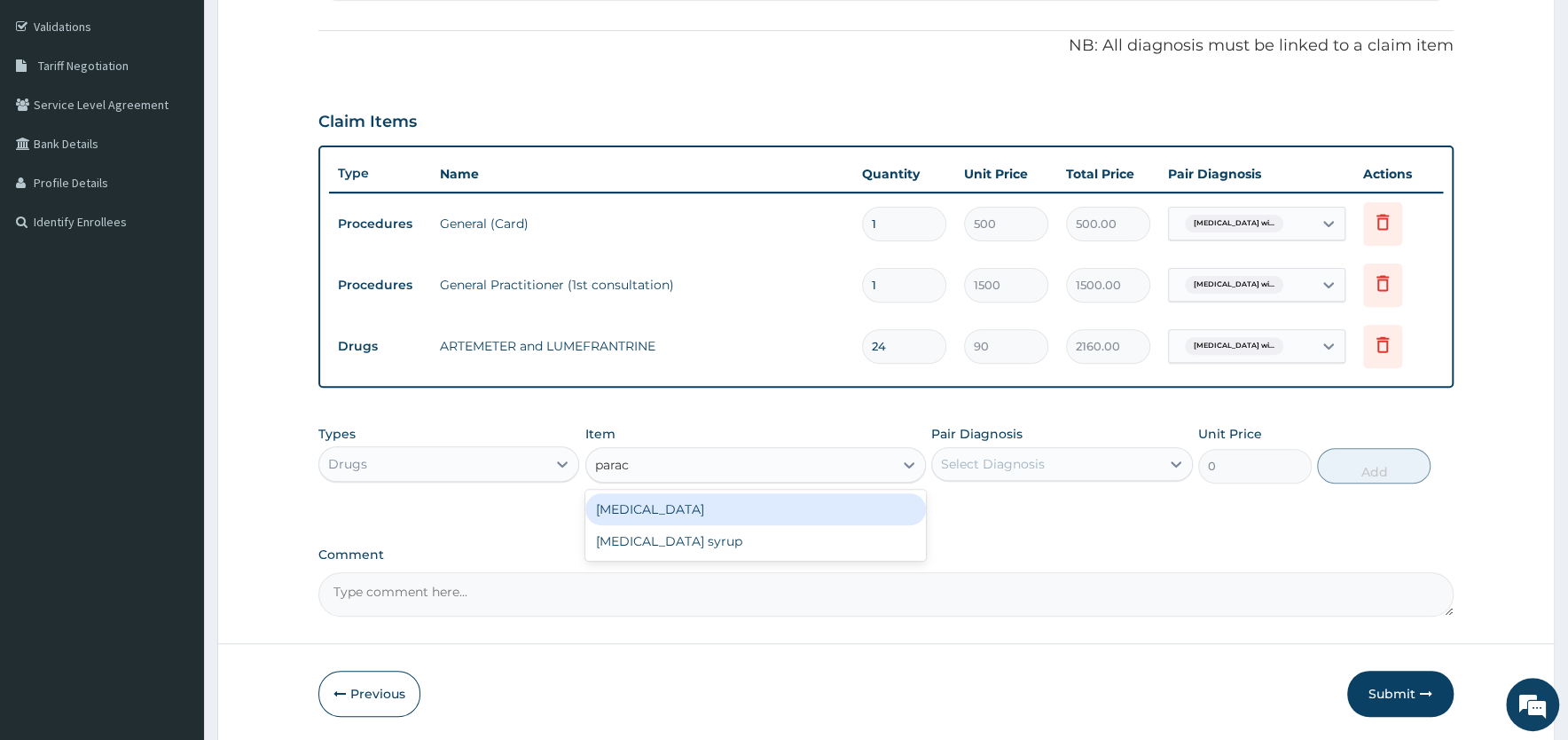
type input "parace"
click at [672, 506] on div "PARACETAMOL" at bounding box center [755, 509] width 340 height 32
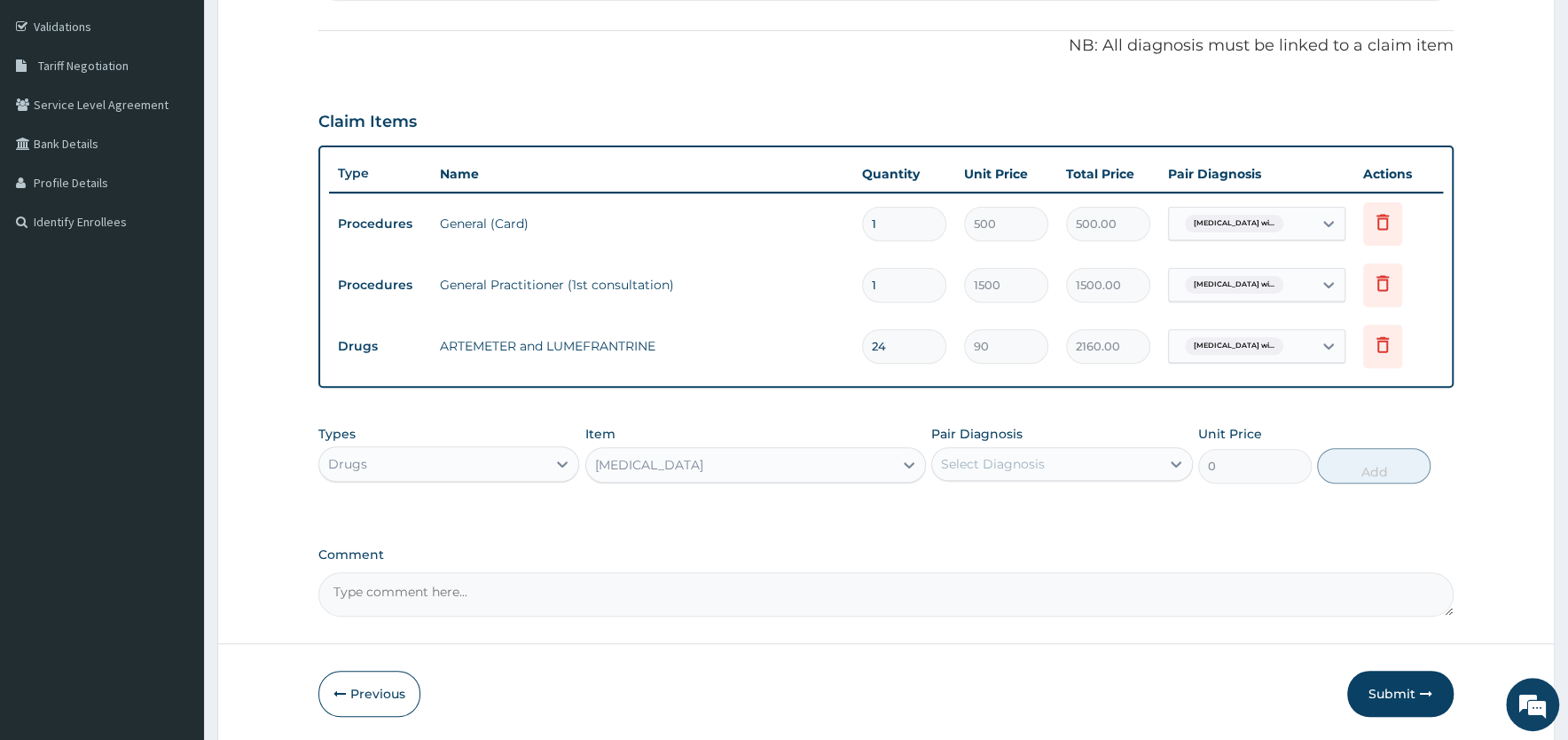
type input "8"
click at [1054, 457] on div "Select Diagnosis" at bounding box center [1045, 464] width 227 height 29
click at [1014, 508] on label "Plasmodium malariae malaria without complication" at bounding box center [1016, 507] width 110 height 17
checkbox input "true"
click at [1393, 460] on button "Add" at bounding box center [1373, 466] width 113 height 36
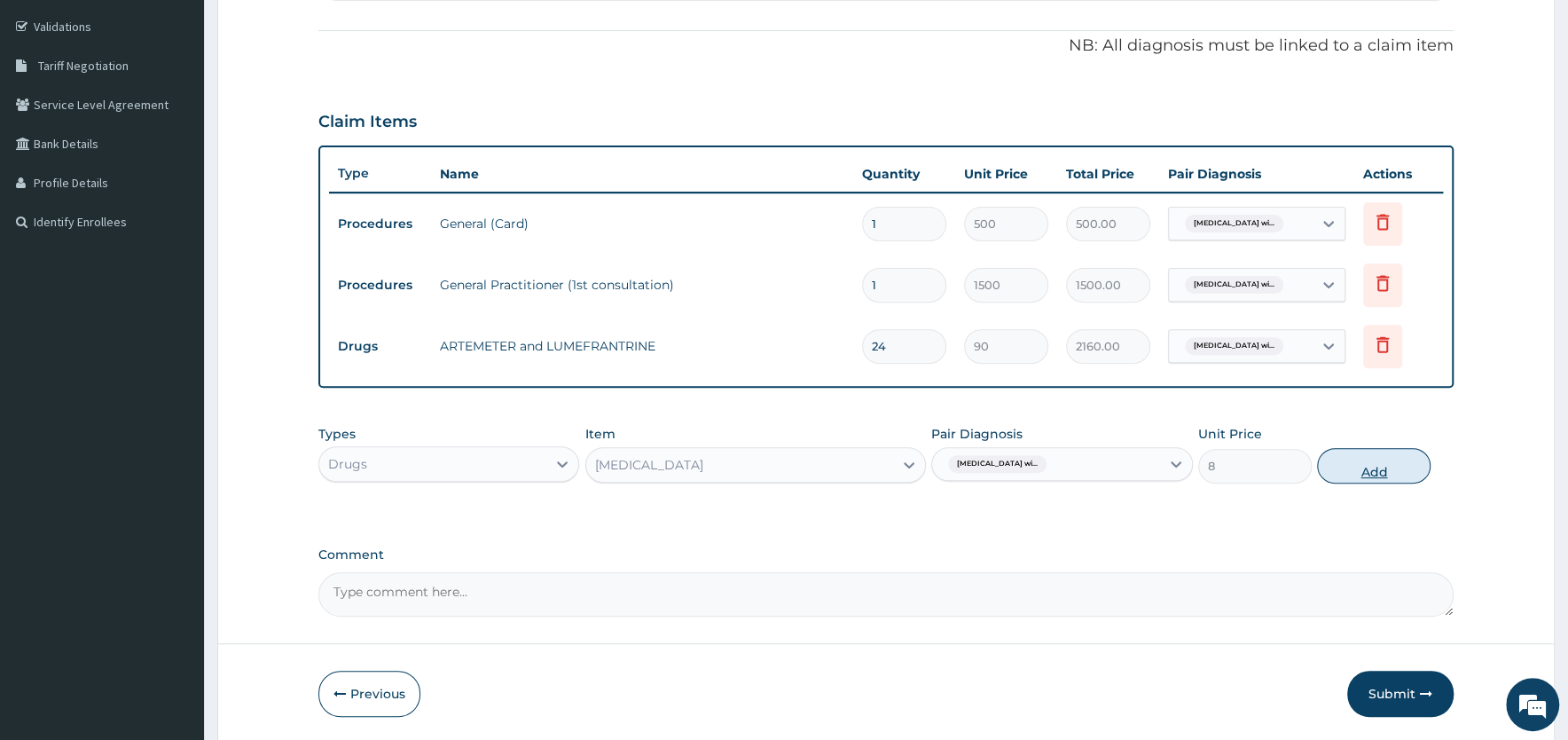
type input "0"
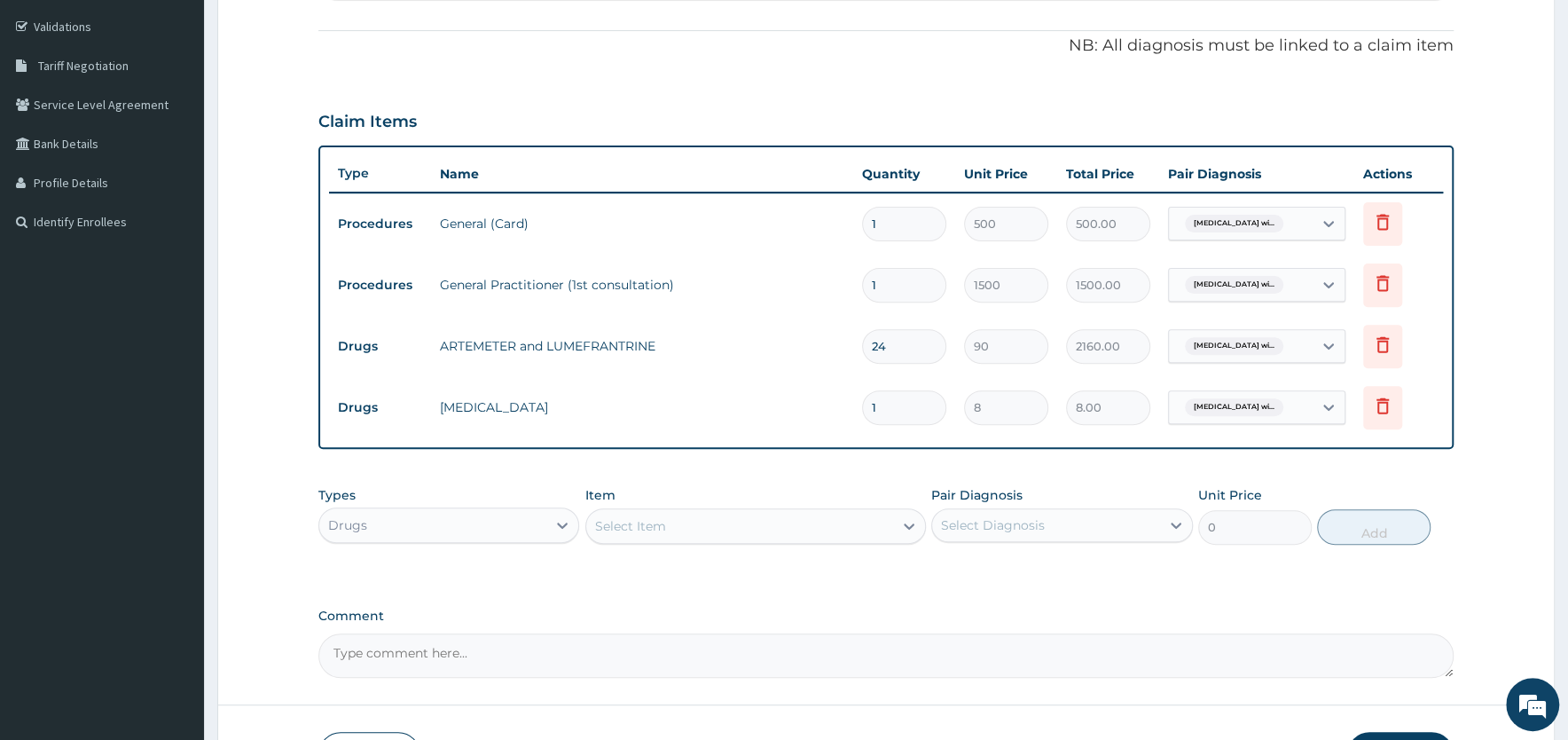
type input "18"
type input "144.00"
type input "18"
click at [678, 521] on div "Select Item" at bounding box center [739, 526] width 306 height 29
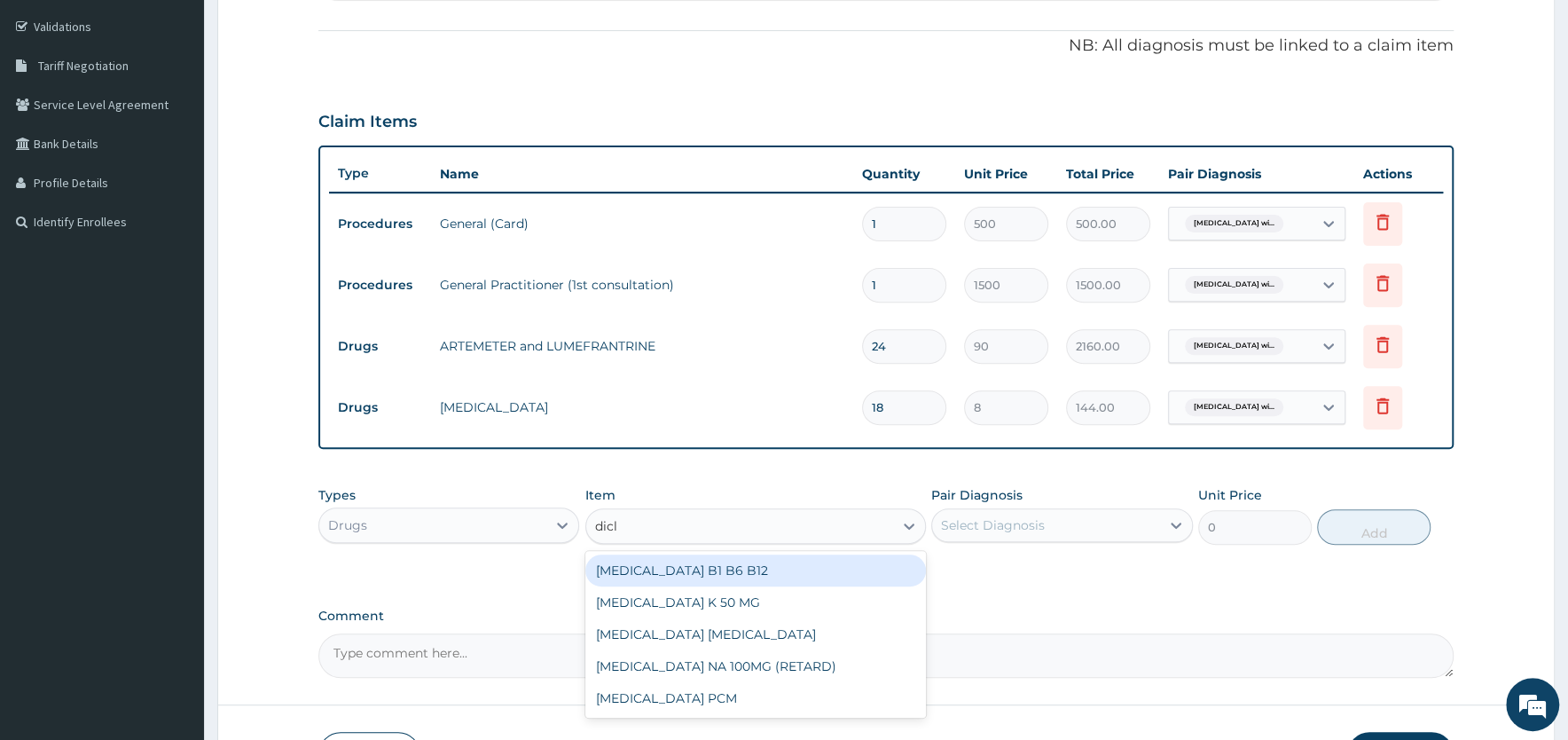
type input "diclo"
click at [679, 562] on div "DICLOFENAC B1 B6 B12" at bounding box center [755, 570] width 340 height 32
type input "75"
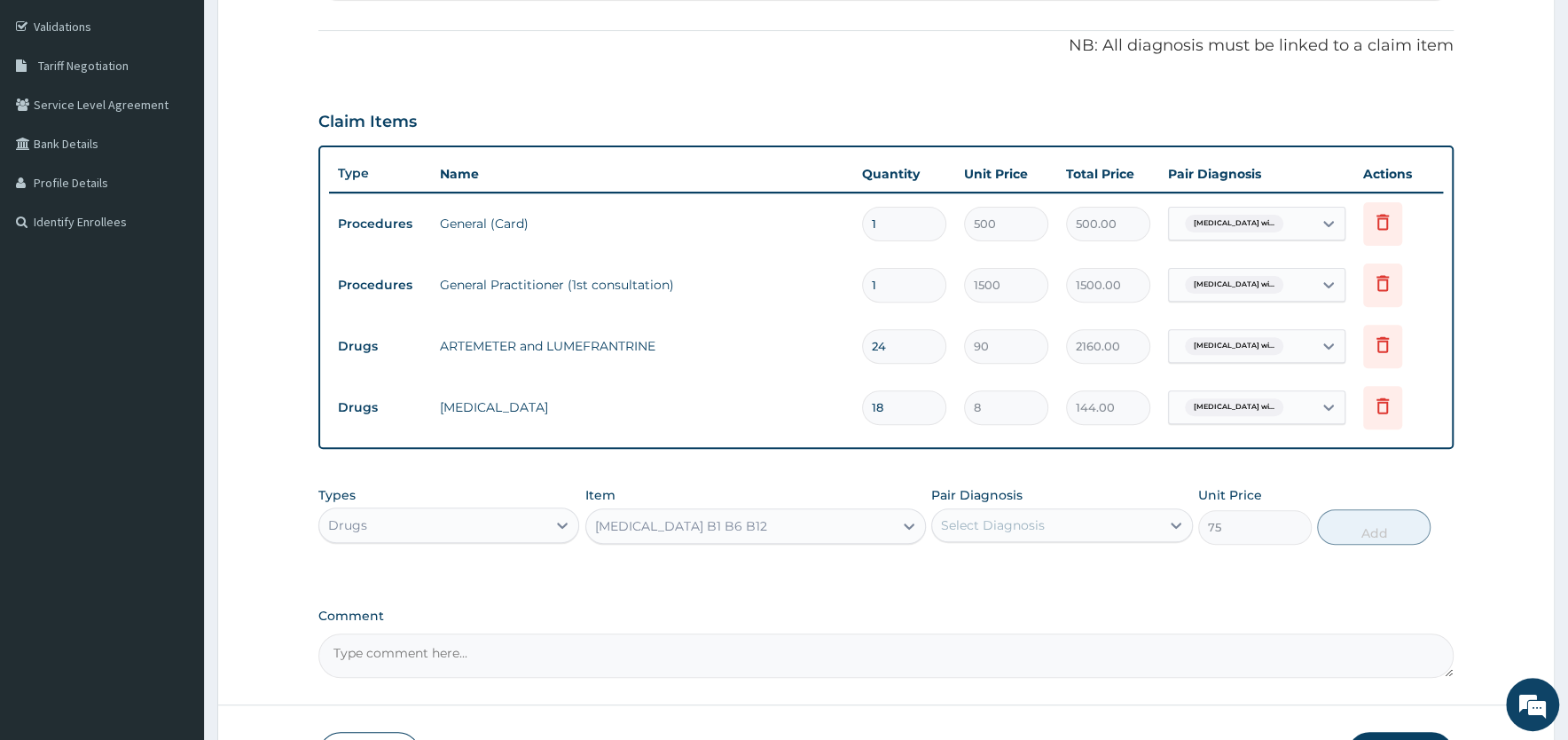
click at [970, 527] on div "Select Diagnosis" at bounding box center [993, 525] width 104 height 17
click at [977, 568] on label "Plasmodium malariae malaria without complication" at bounding box center [1016, 568] width 110 height 17
checkbox input "true"
click at [1361, 526] on button "Add" at bounding box center [1373, 526] width 113 height 36
type input "0"
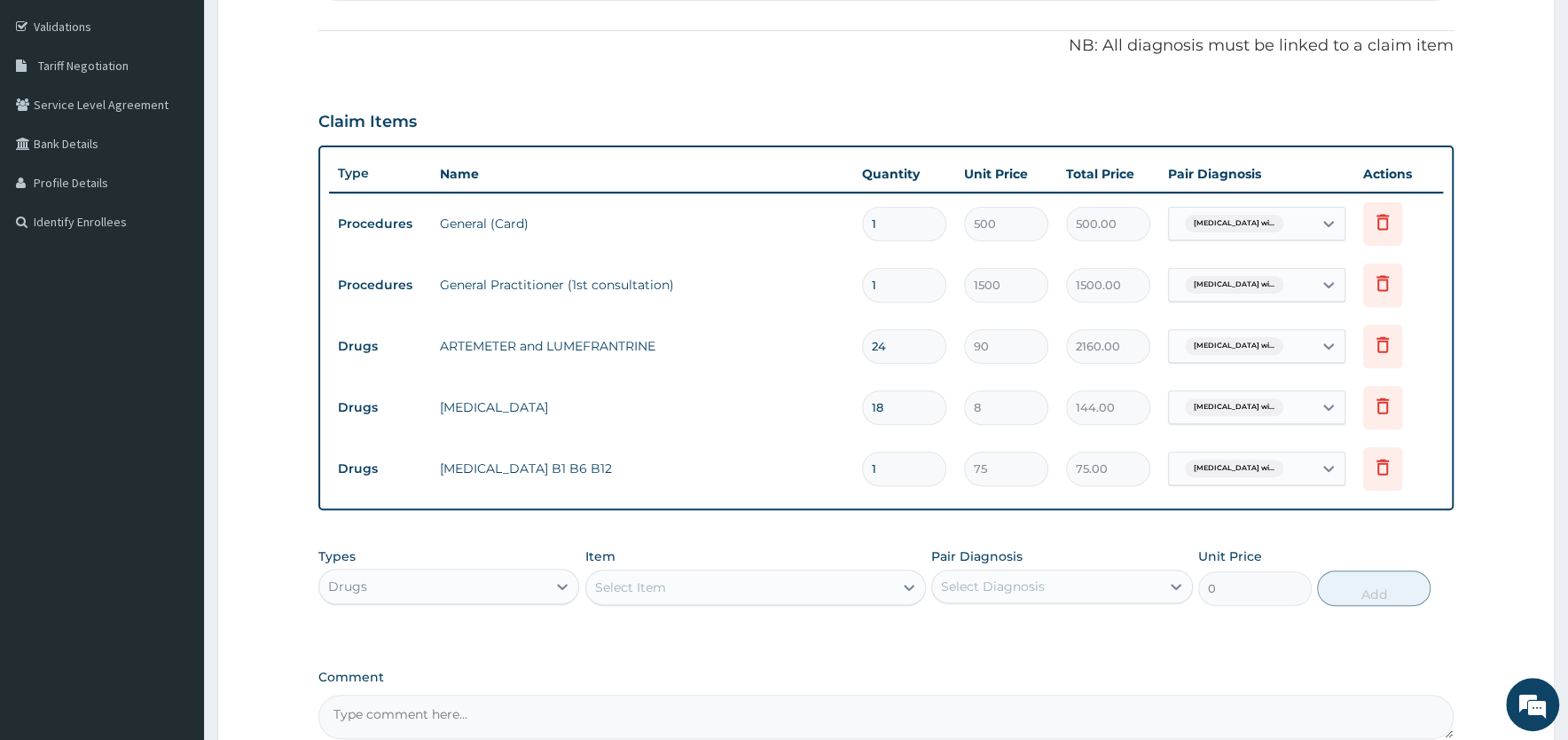
type input "10"
type input "750.00"
type input "10"
click at [639, 589] on div "Select Item" at bounding box center [630, 586] width 71 height 17
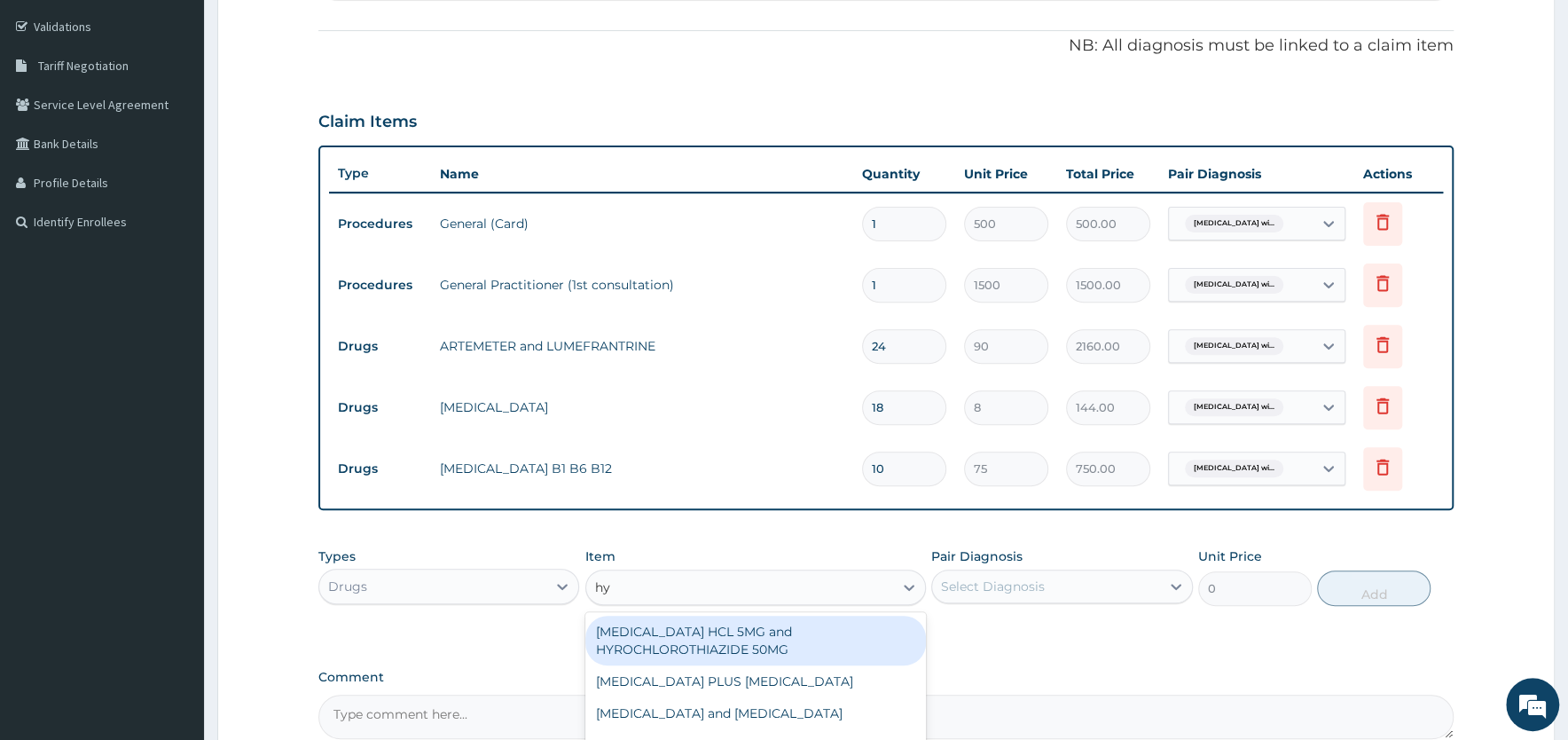
type input "hyo"
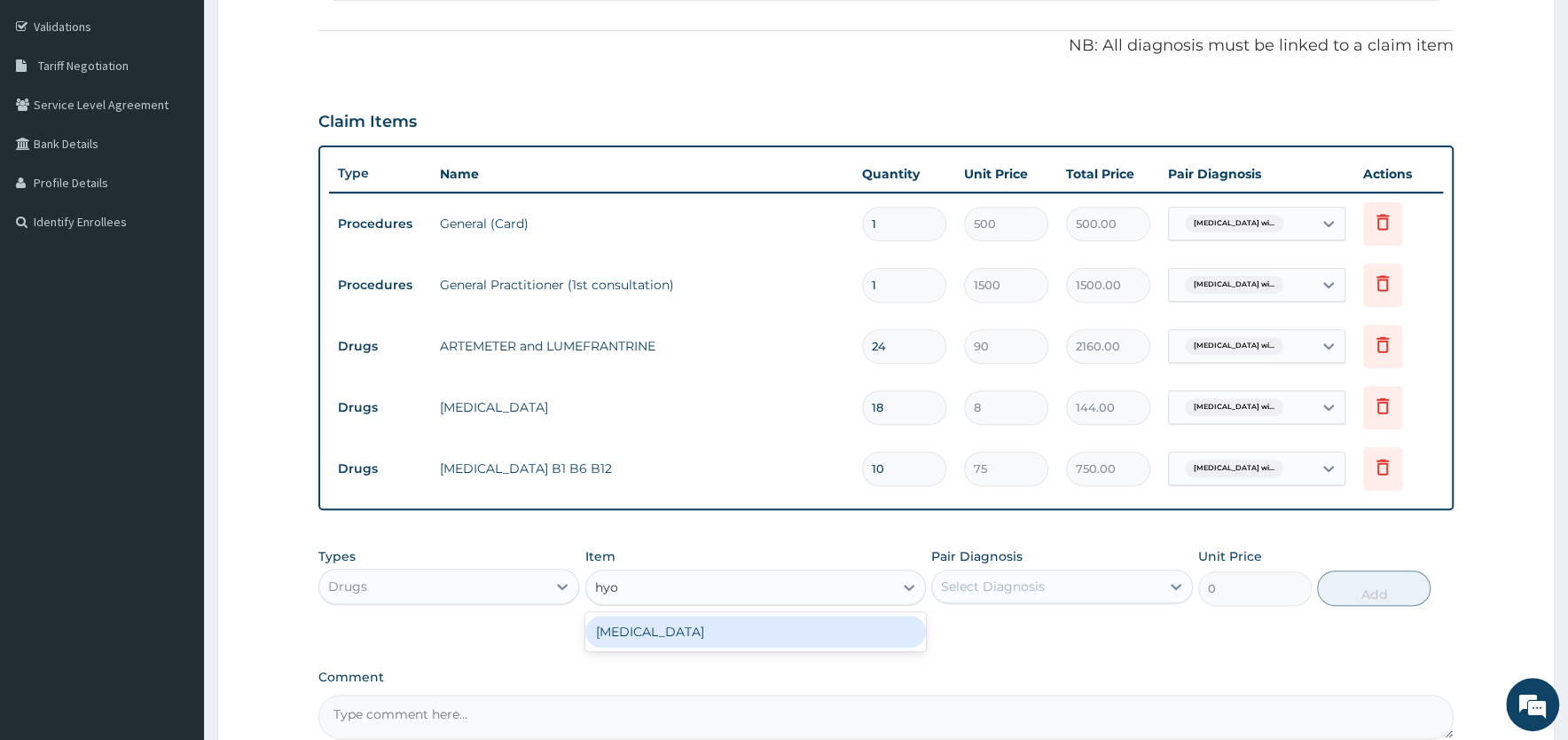
click at [662, 627] on div "HYOSCINE" at bounding box center [755, 631] width 340 height 32
type input "20"
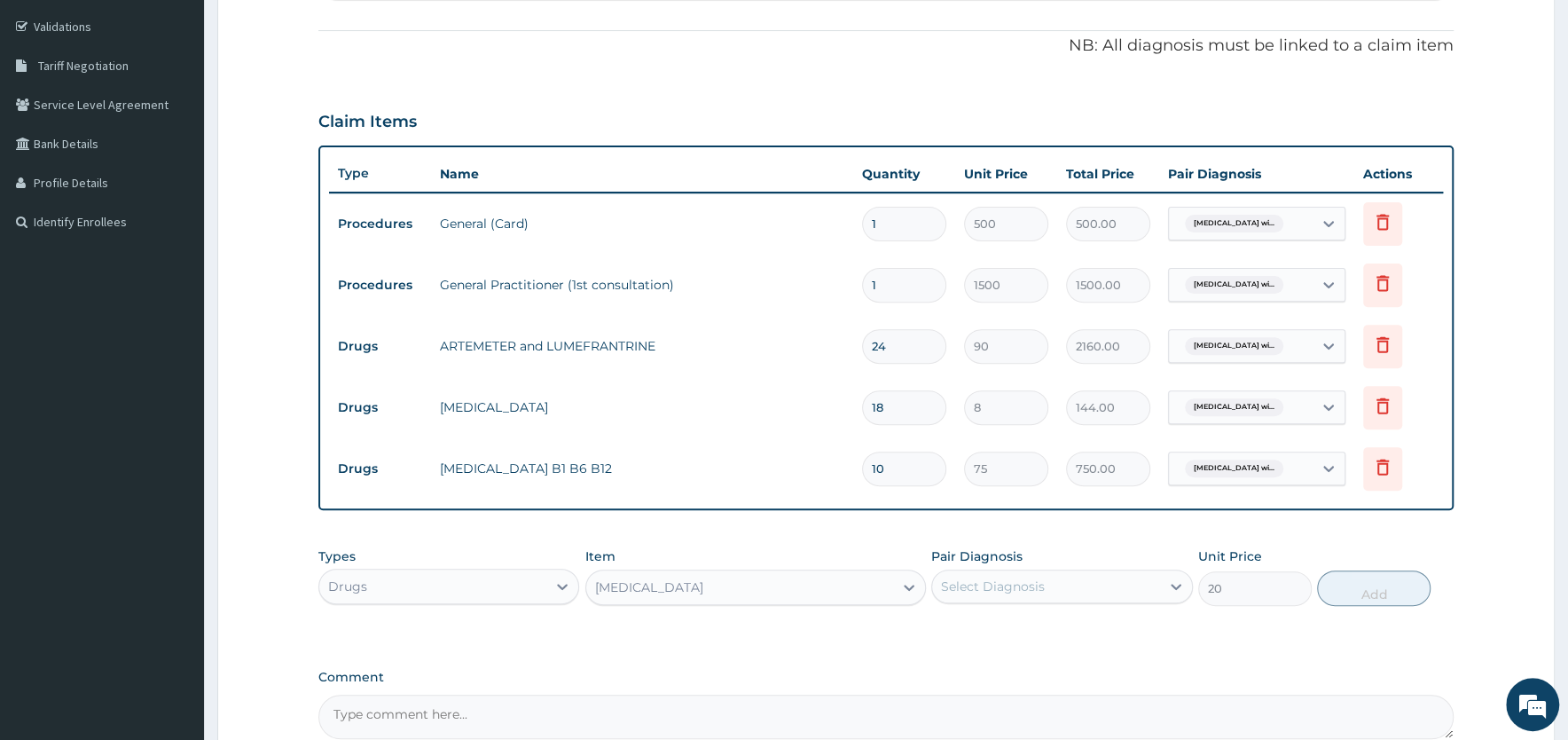
click at [1014, 581] on div "Select Diagnosis" at bounding box center [993, 585] width 104 height 17
click at [1005, 639] on label "Plasmodium malariae malaria without complication" at bounding box center [1016, 630] width 110 height 17
checkbox input "true"
click at [1355, 596] on button "Add" at bounding box center [1373, 588] width 113 height 36
type input "0"
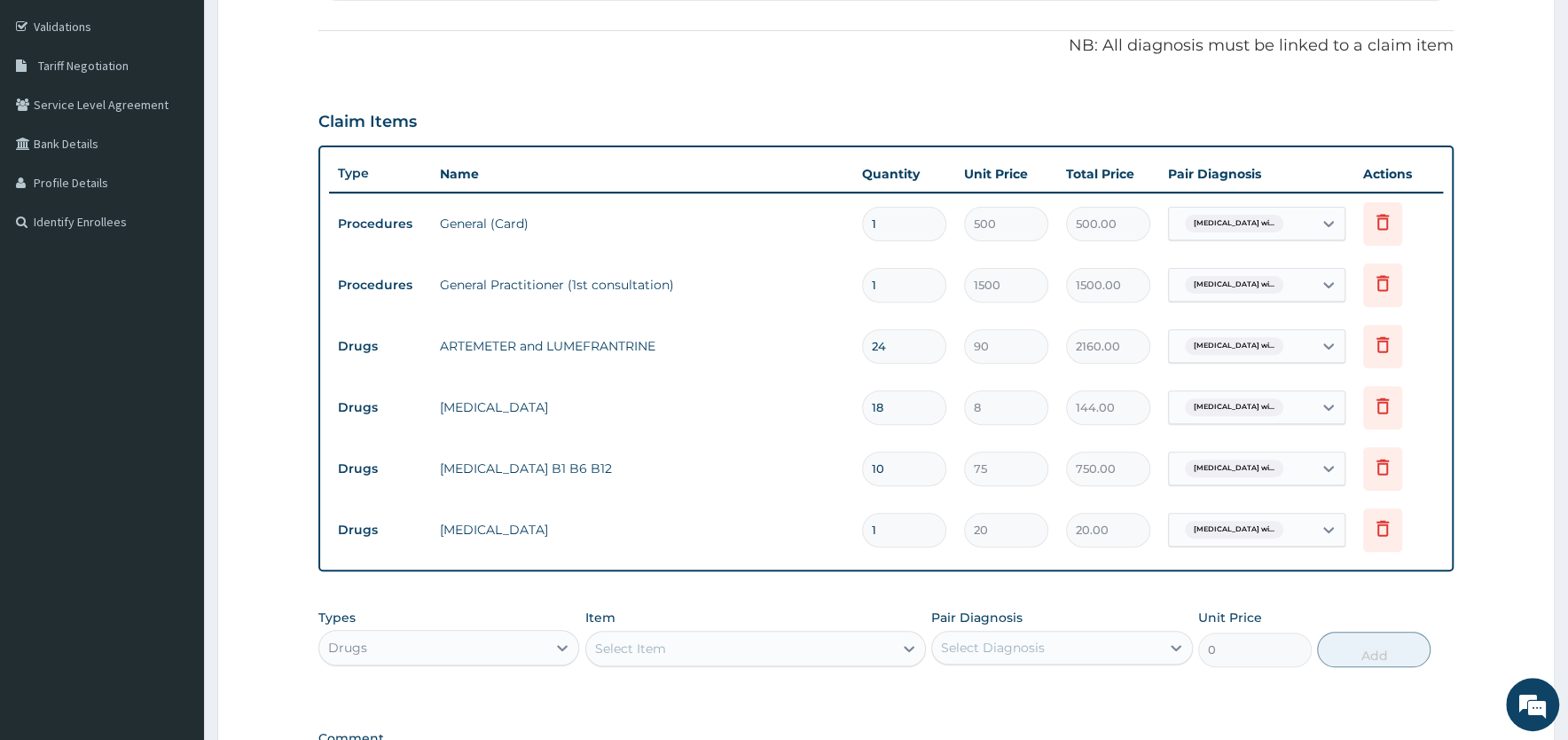
drag, startPoint x: 880, startPoint y: 527, endPoint x: 830, endPoint y: 527, distance: 50.0
click at [862, 527] on input "1" at bounding box center [905, 530] width 85 height 35
type input "2"
type input "40.00"
type input "20"
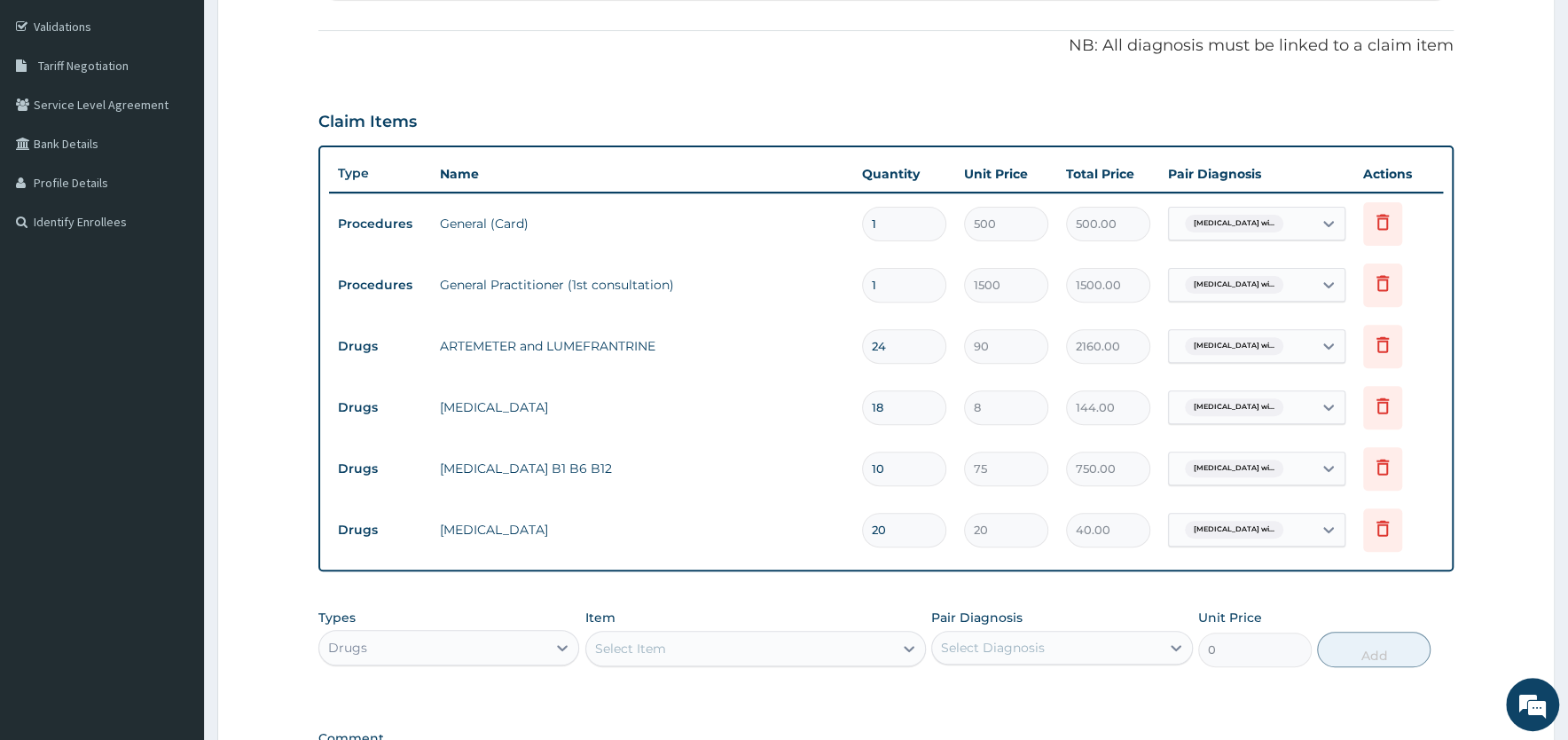
type input "400.00"
type input "20"
click at [826, 557] on tr "Drugs HYOSCINE 20 20 400.00 Plasmodium malariae malaria wi... Delete" at bounding box center [886, 530] width 1113 height 61
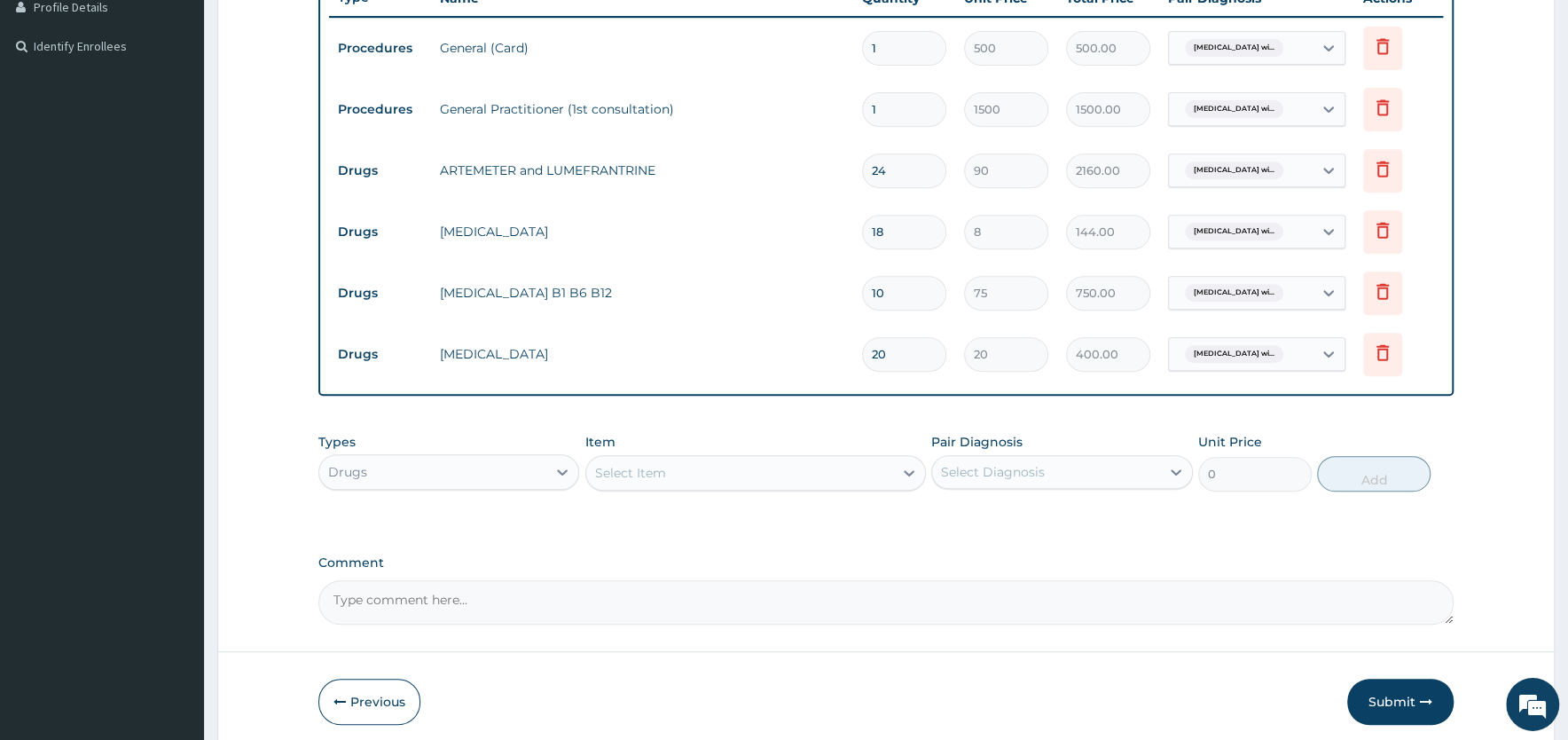
scroll to position [567, 0]
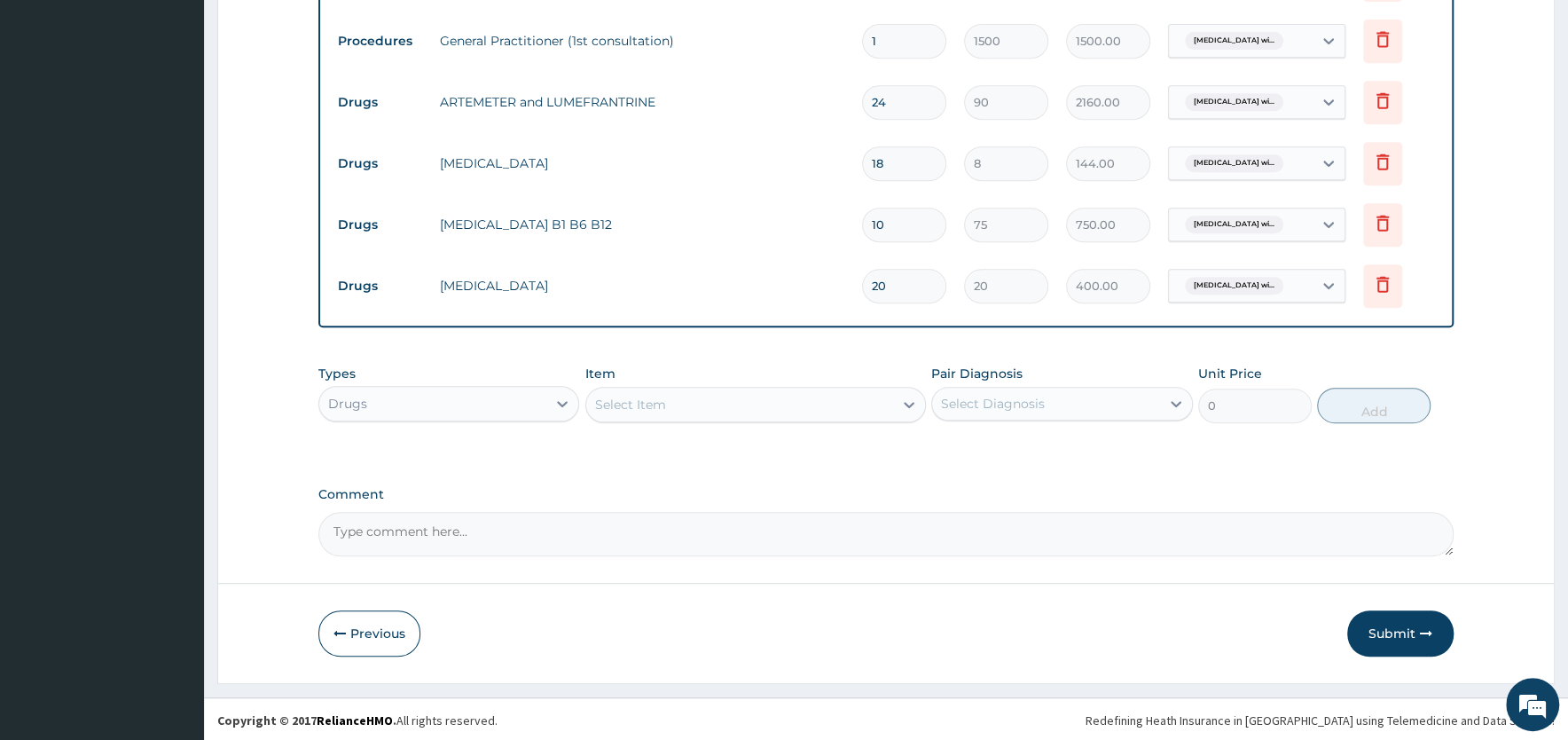
click at [502, 408] on div "Drugs" at bounding box center [432, 403] width 227 height 29
click at [1107, 465] on div "PA Code / Prescription Code Enter Code(Secondary Care Only) Encounter Date 01-1…" at bounding box center [886, 79] width 1136 height 954
click at [1401, 634] on button "Submit" at bounding box center [1401, 633] width 107 height 46
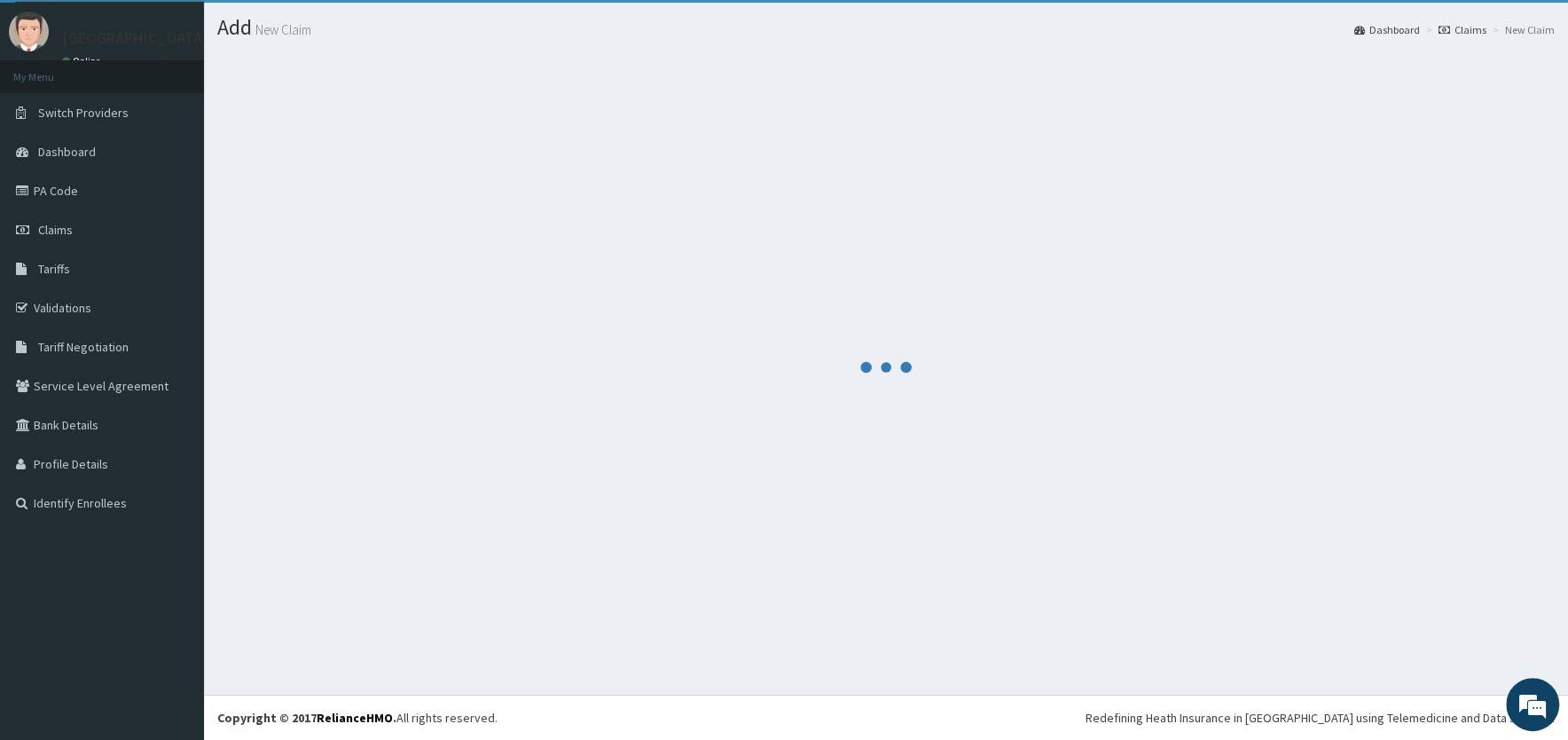
scroll to position [40, 0]
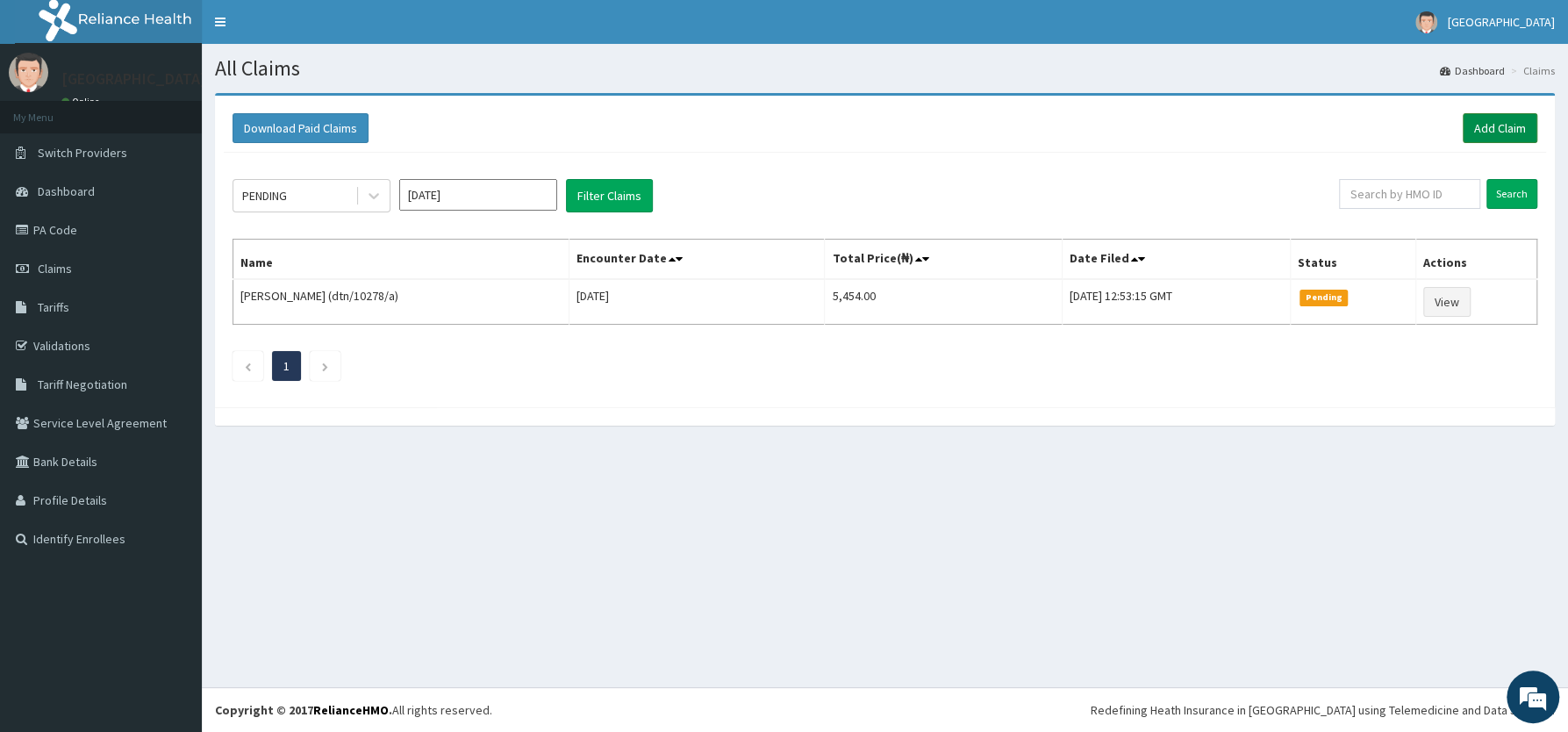
click at [1498, 123] on link "Add Claim" at bounding box center [1501, 127] width 75 height 30
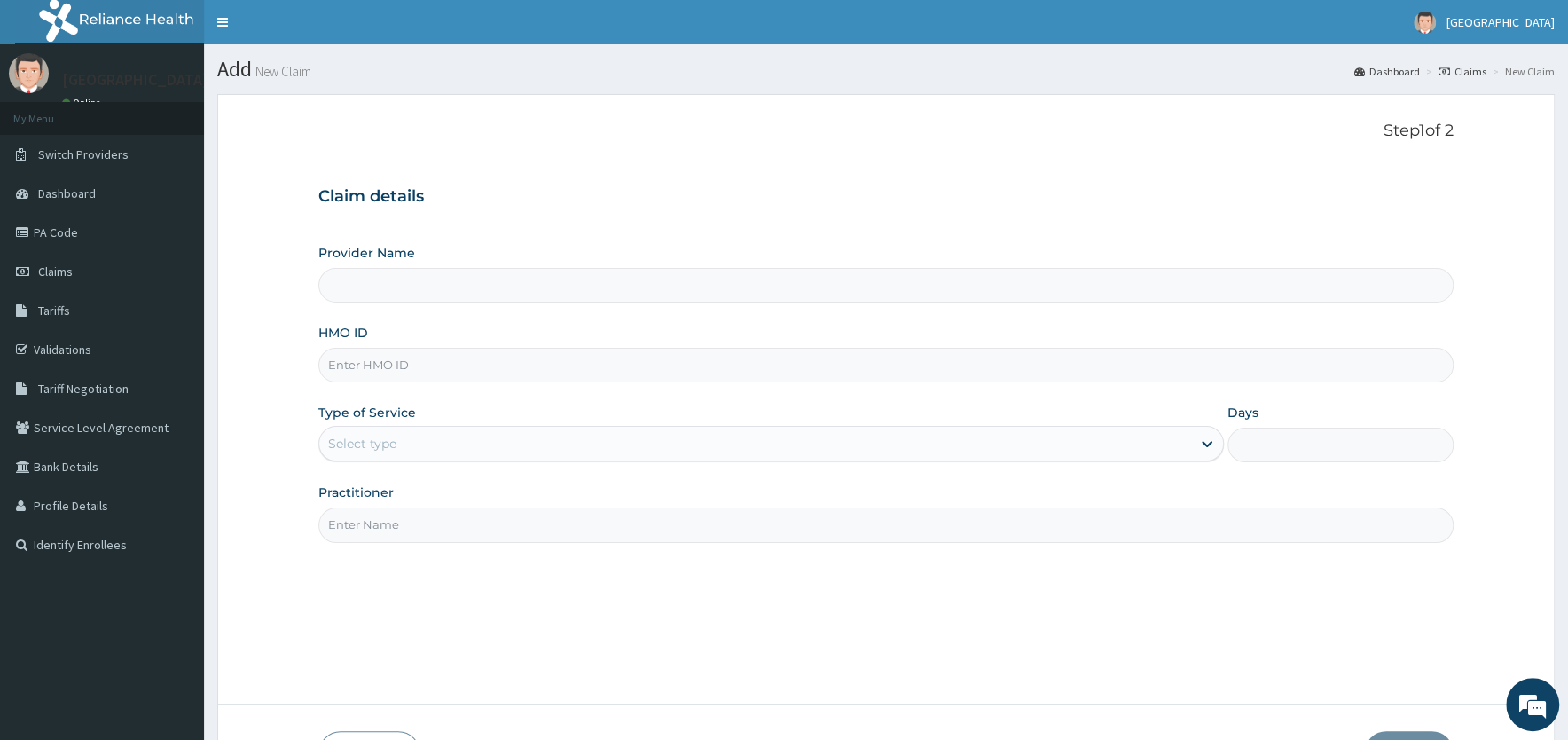
click at [485, 363] on input "HMO ID" at bounding box center [886, 365] width 1136 height 35
type input "tlo/10101"
type input "AFolabi Vincent Memorial Hospital"
type input "tlo/10101/a"
click at [475, 445] on div "Select type" at bounding box center [755, 443] width 871 height 29
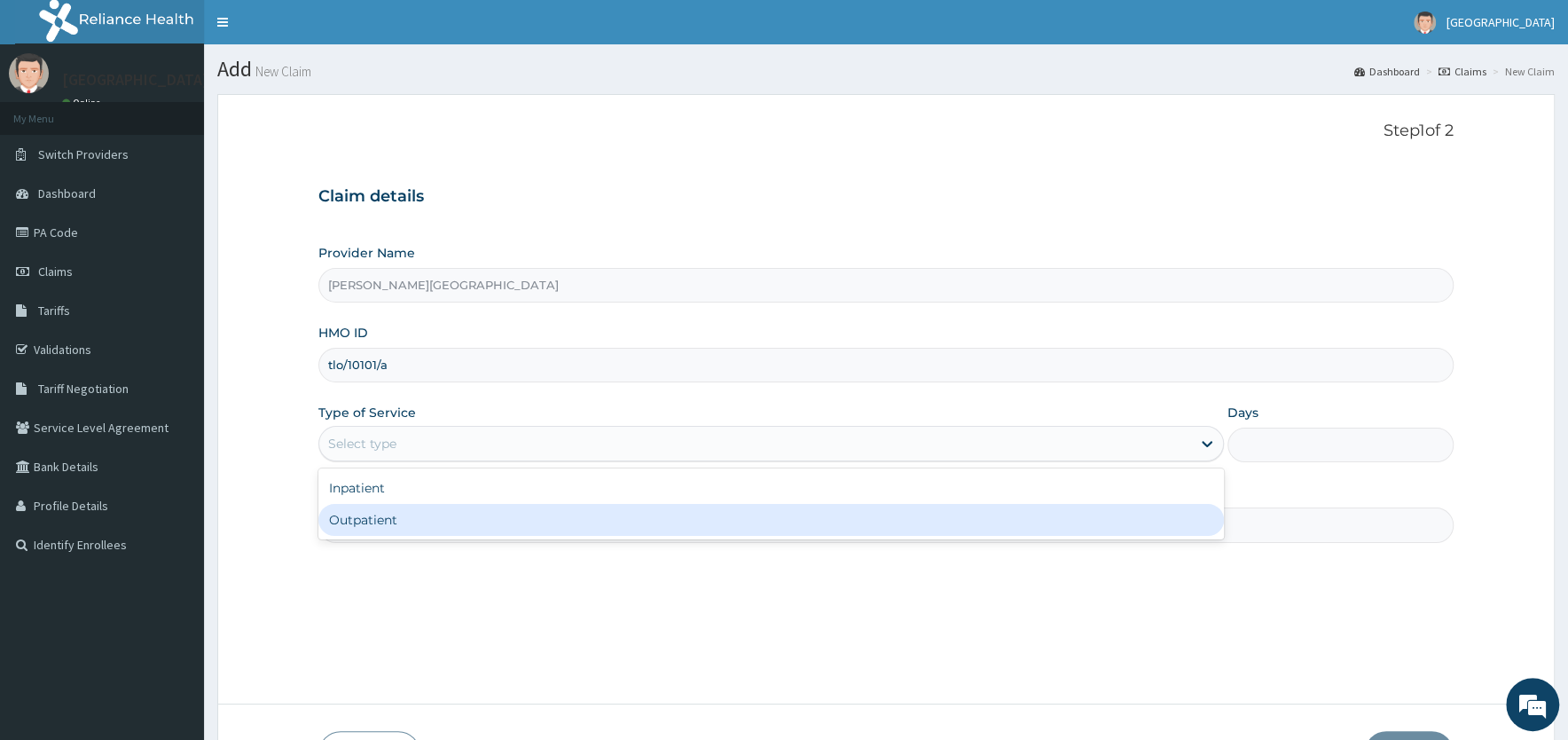
click at [427, 518] on div "Outpatient" at bounding box center [771, 519] width 905 height 32
type input "1"
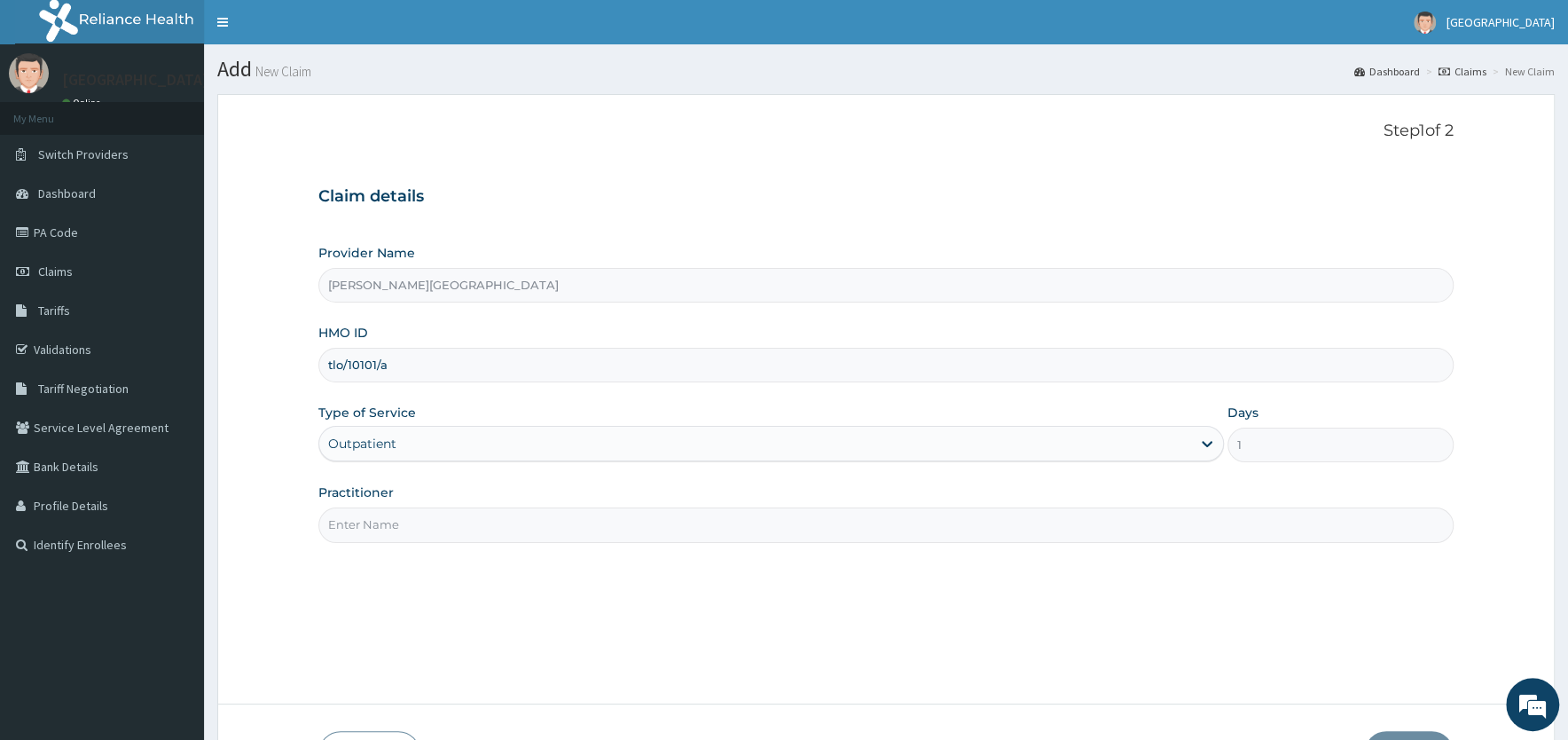
click at [436, 515] on input "Practitioner" at bounding box center [886, 525] width 1136 height 35
paste input "dr [PERSON_NAME]"
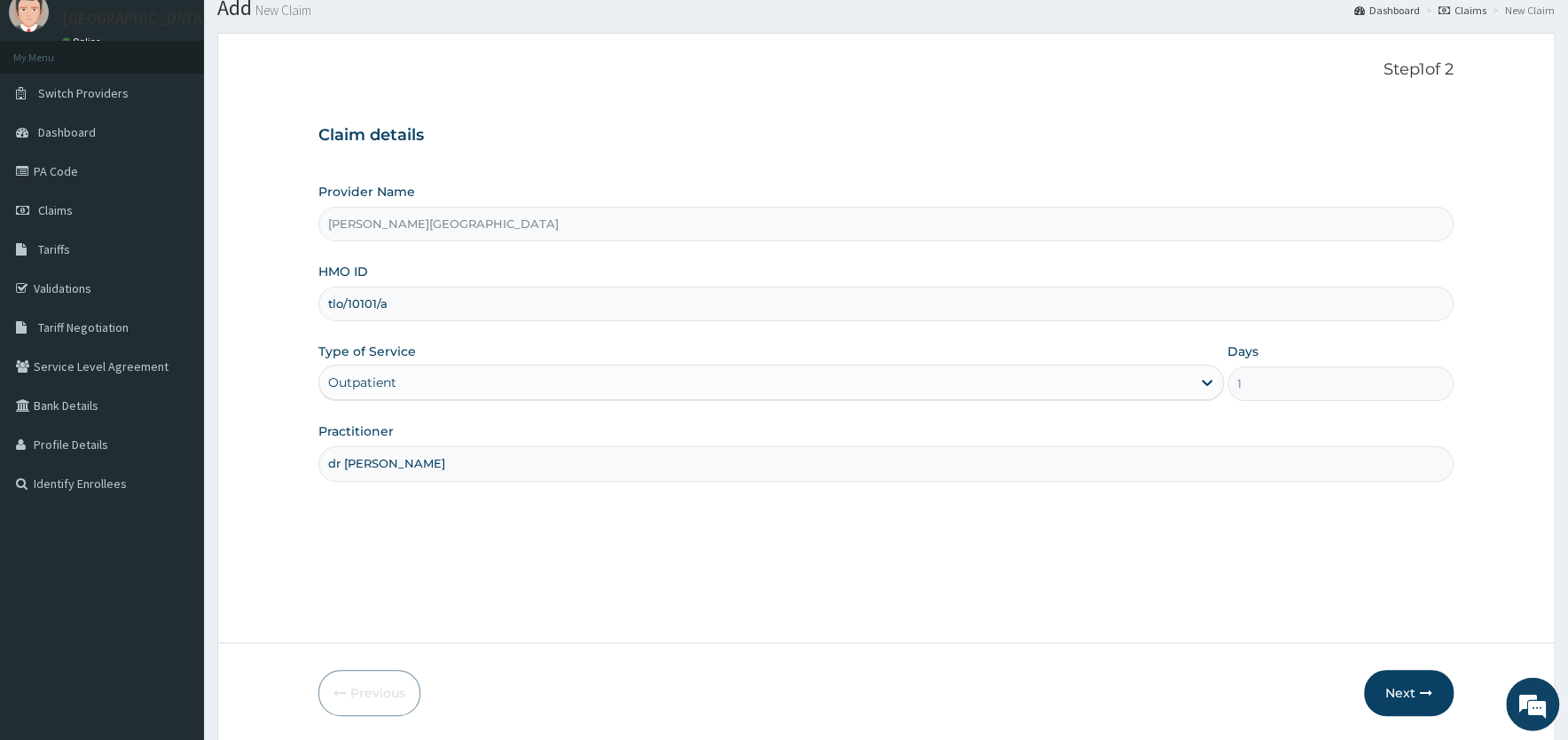
scroll to position [123, 0]
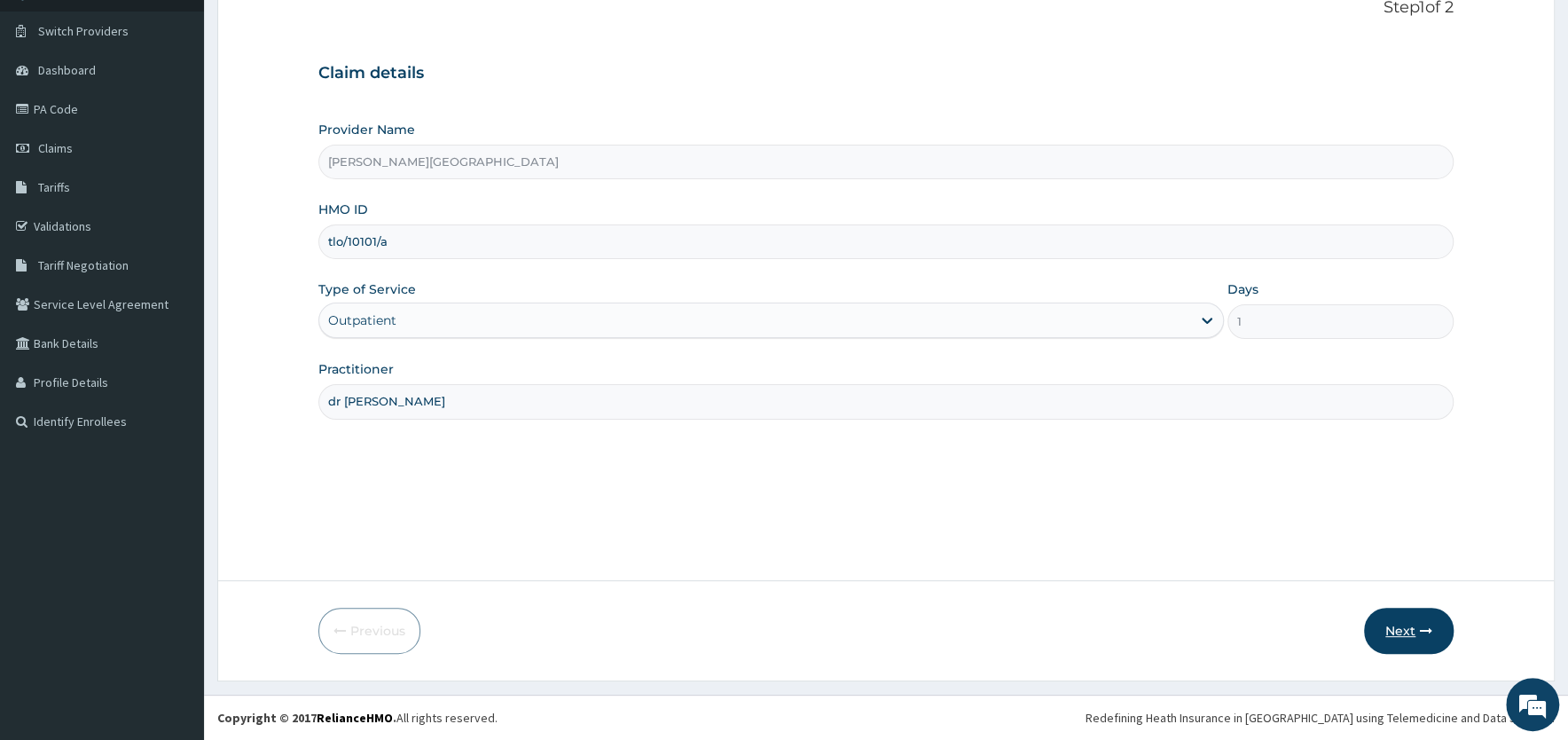
type input "dr prosp"
click at [1401, 630] on button "Next" at bounding box center [1408, 630] width 89 height 46
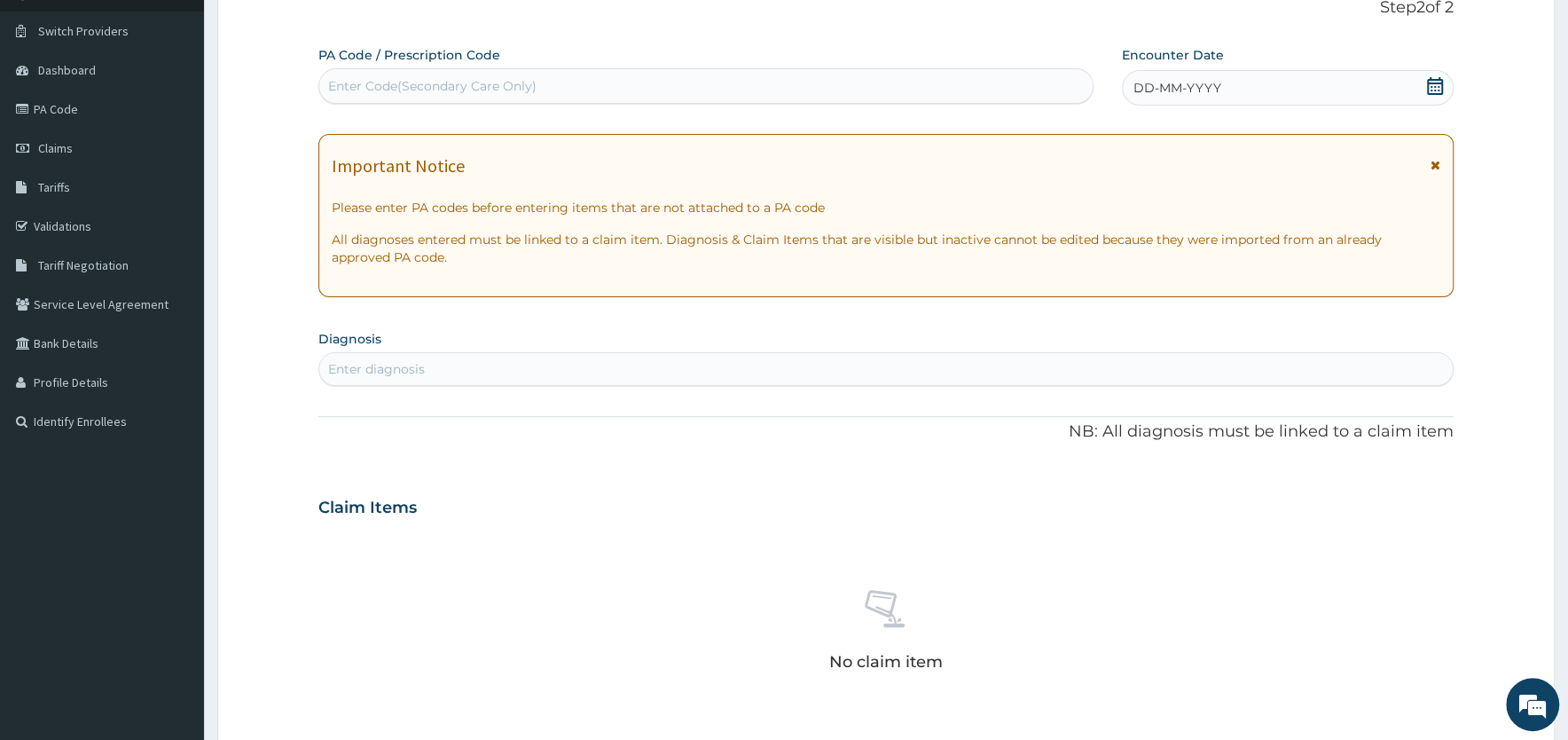
click at [1432, 163] on icon at bounding box center [1435, 165] width 10 height 12
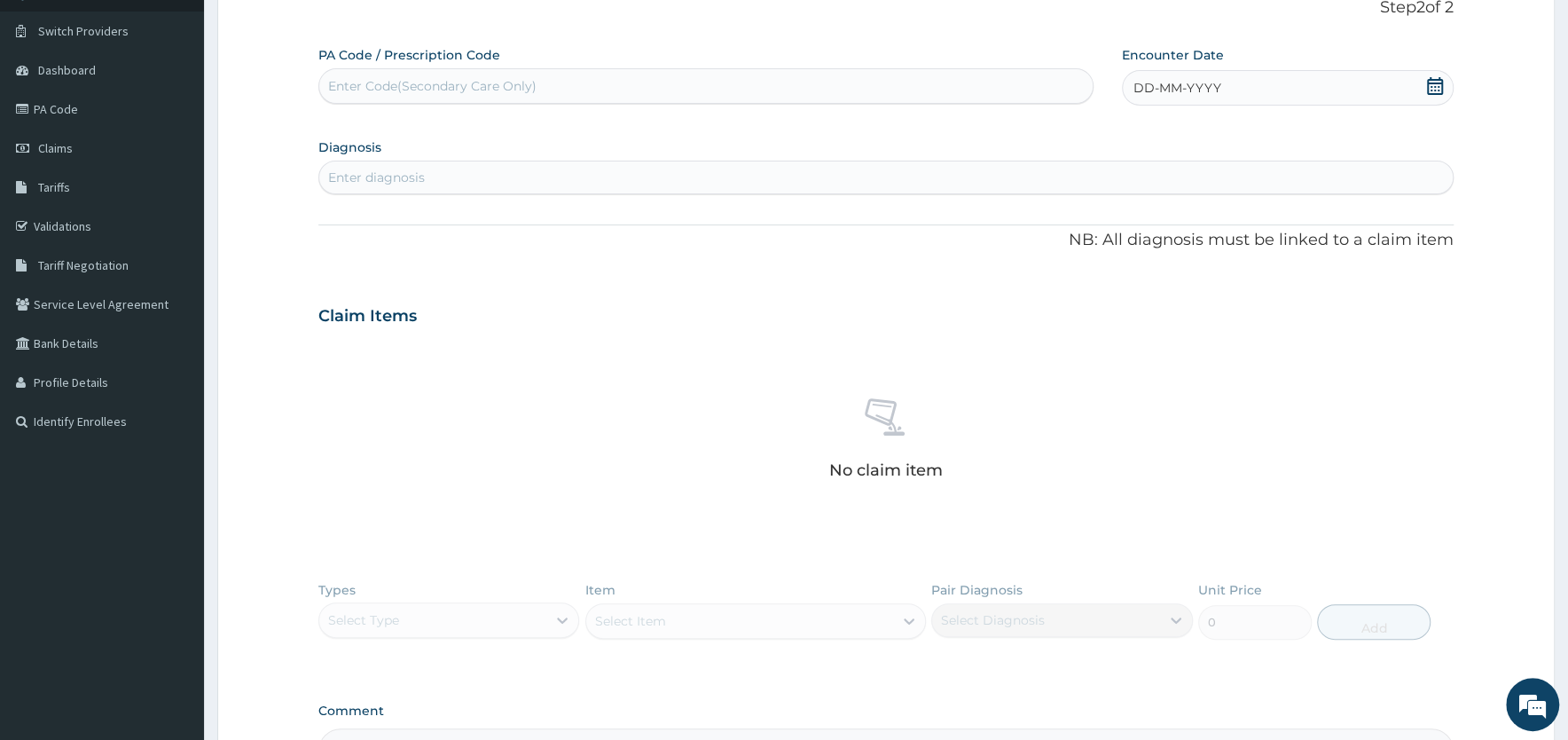
click at [1429, 87] on icon at bounding box center [1435, 86] width 17 height 17
click at [1186, 194] on div "1" at bounding box center [1192, 197] width 27 height 27
click at [626, 178] on div "Enter diagnosis" at bounding box center [886, 177] width 1134 height 29
type input "malaria"
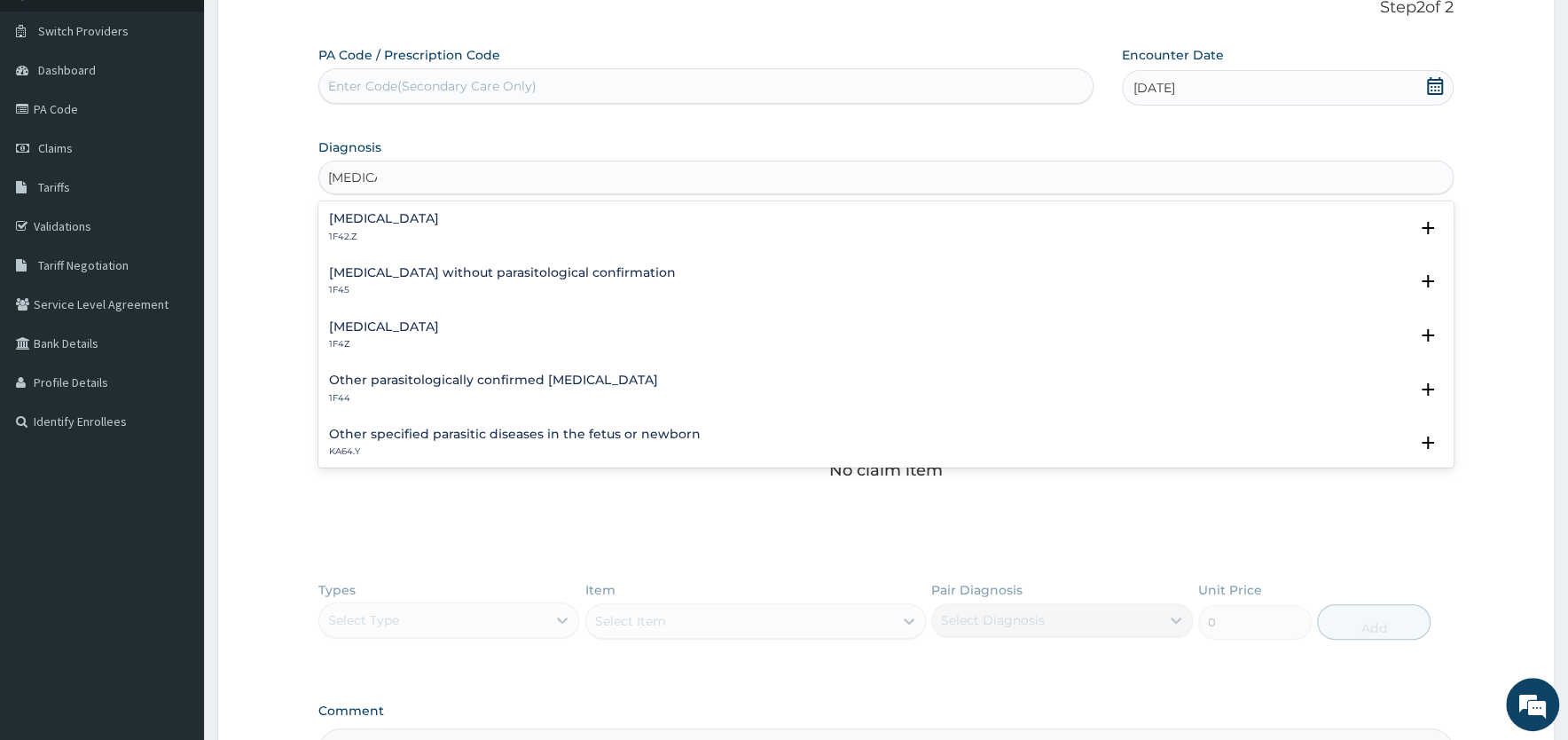
click at [432, 211] on div "Plasmodium malariae malaria without complication 1F42.Z Select Status Query Que…" at bounding box center [886, 232] width 1136 height 54
click at [439, 224] on h4 "Plasmodium malariae malaria without complication" at bounding box center [385, 218] width 110 height 13
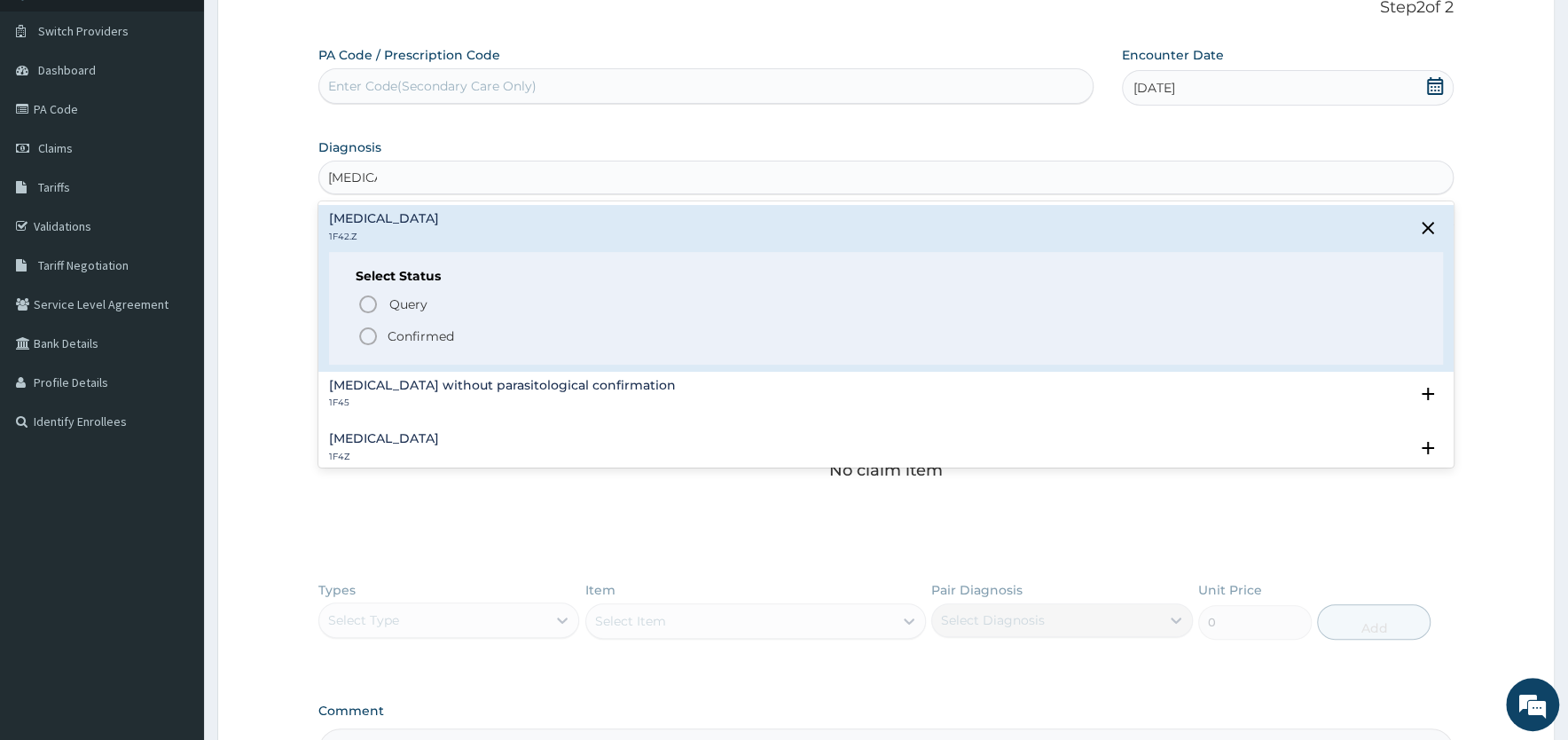
click at [389, 339] on p "Confirmed" at bounding box center [421, 336] width 66 height 17
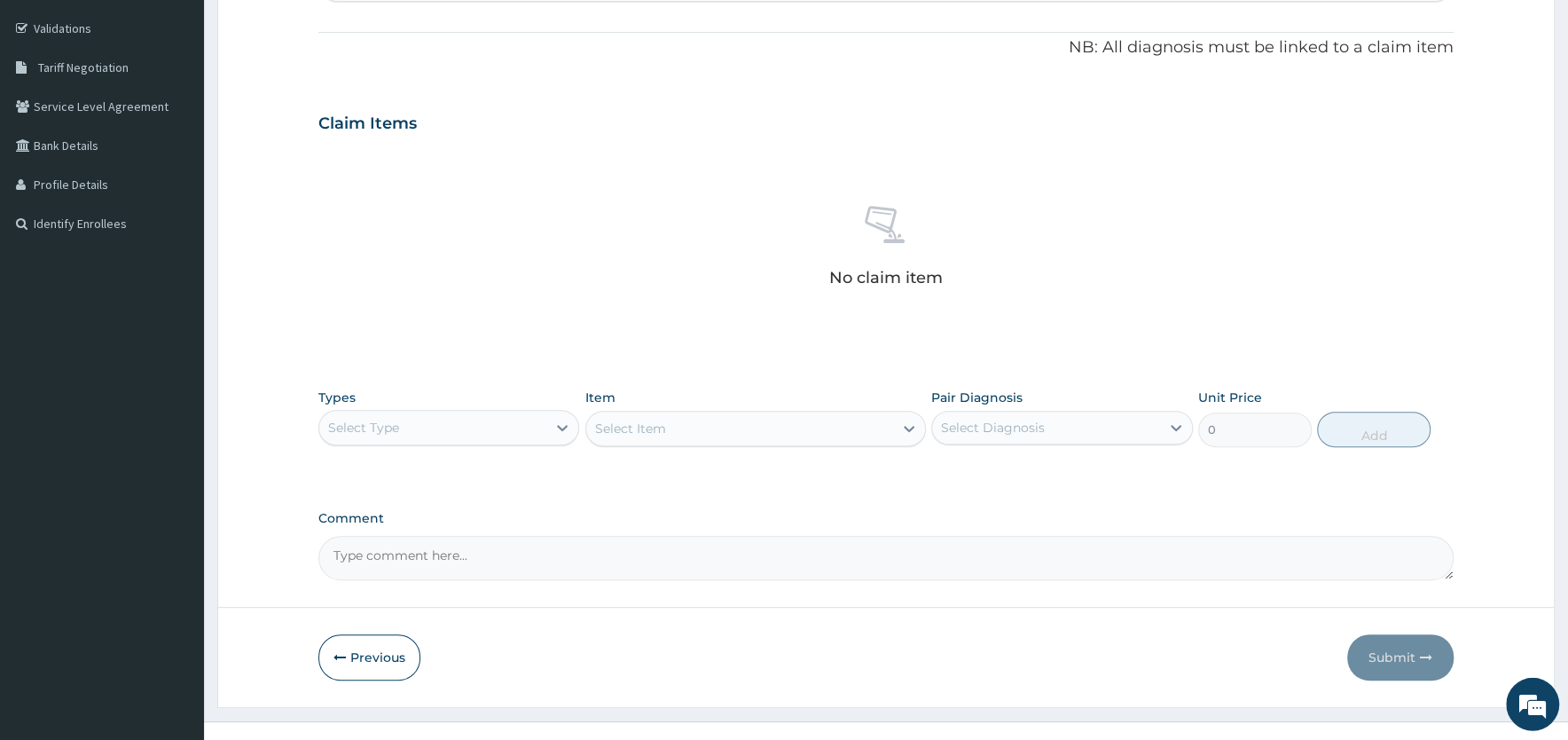
scroll to position [349, 0]
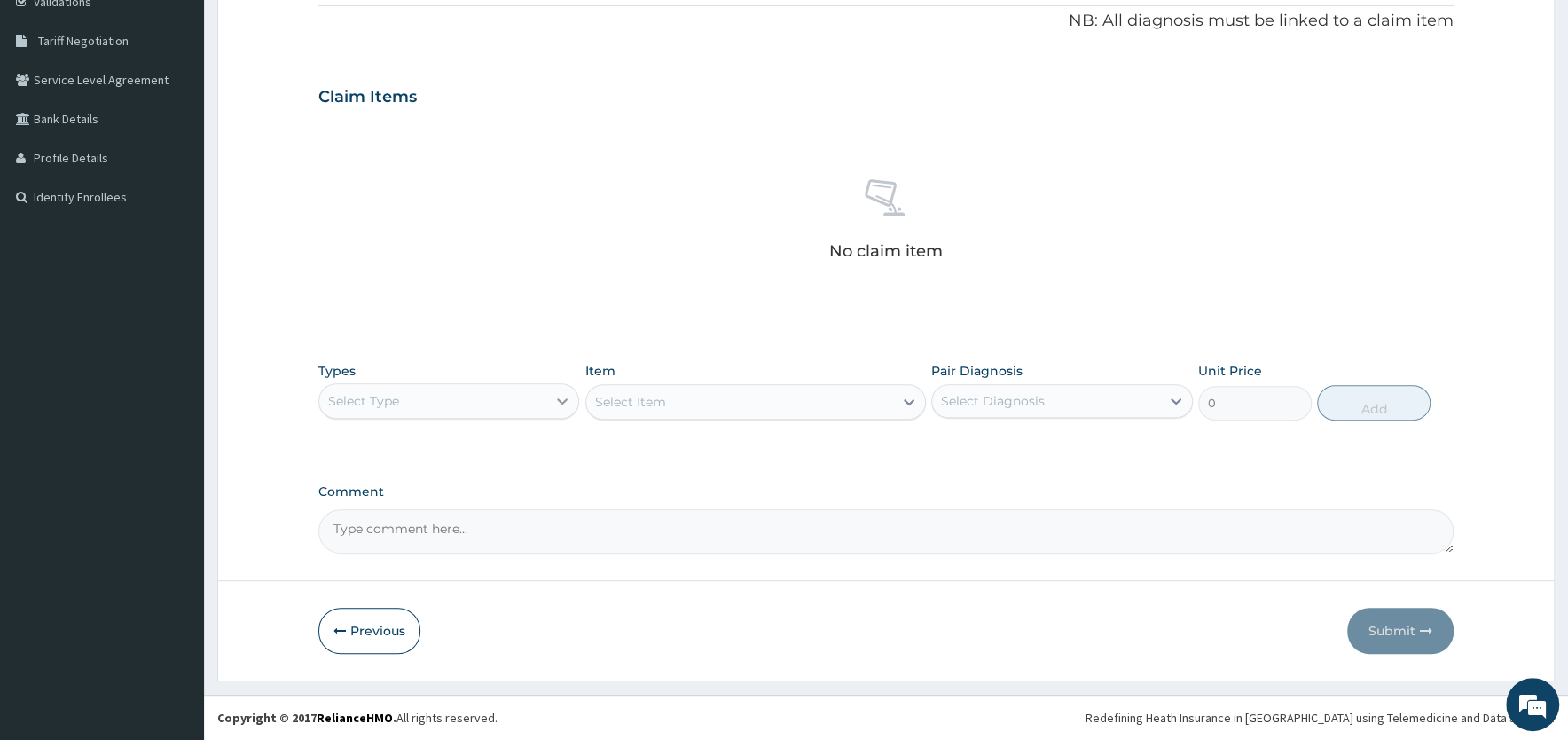
click at [557, 399] on icon at bounding box center [561, 400] width 17 height 17
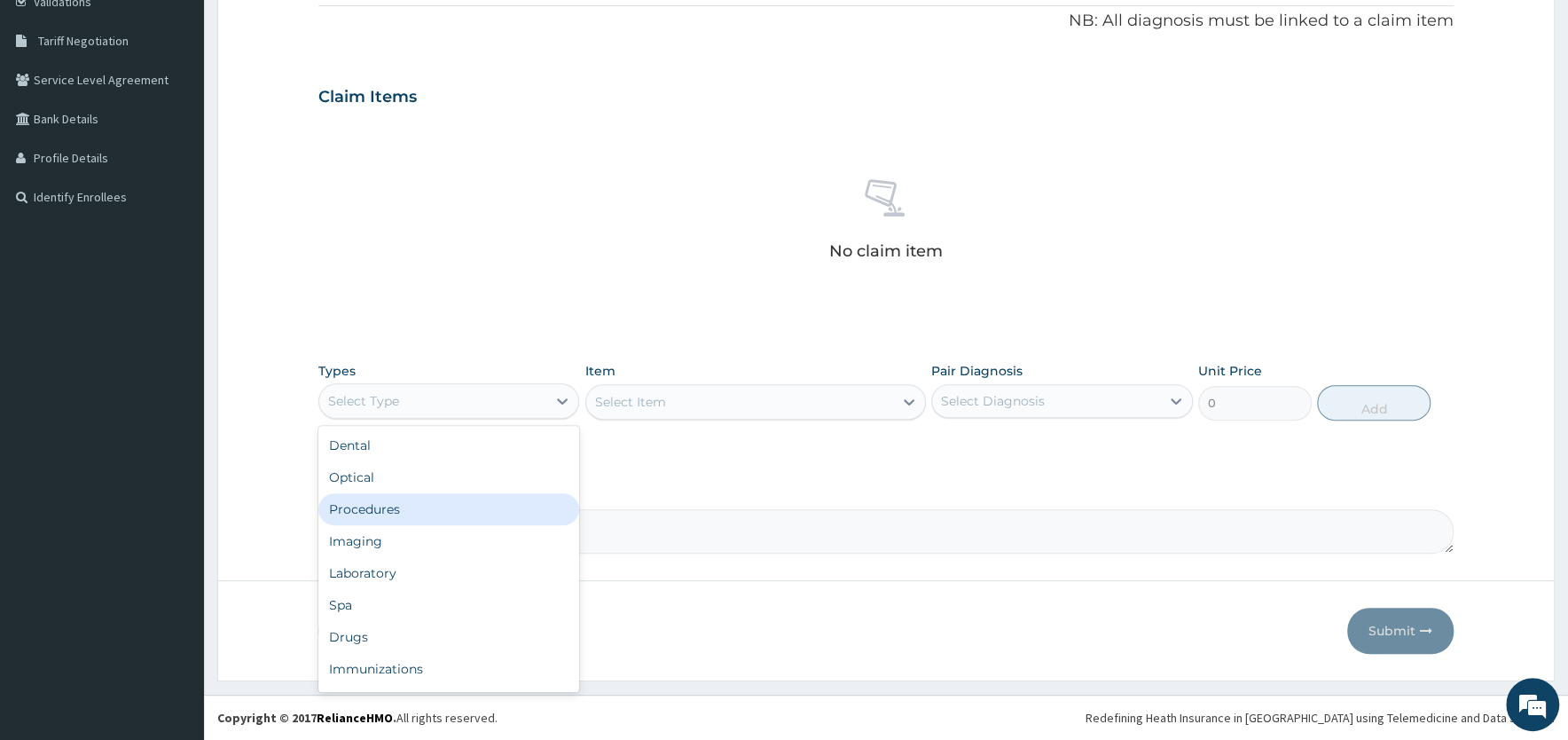
drag, startPoint x: 448, startPoint y: 503, endPoint x: 536, endPoint y: 456, distance: 99.8
click at [448, 503] on div "Procedures" at bounding box center [448, 509] width 260 height 32
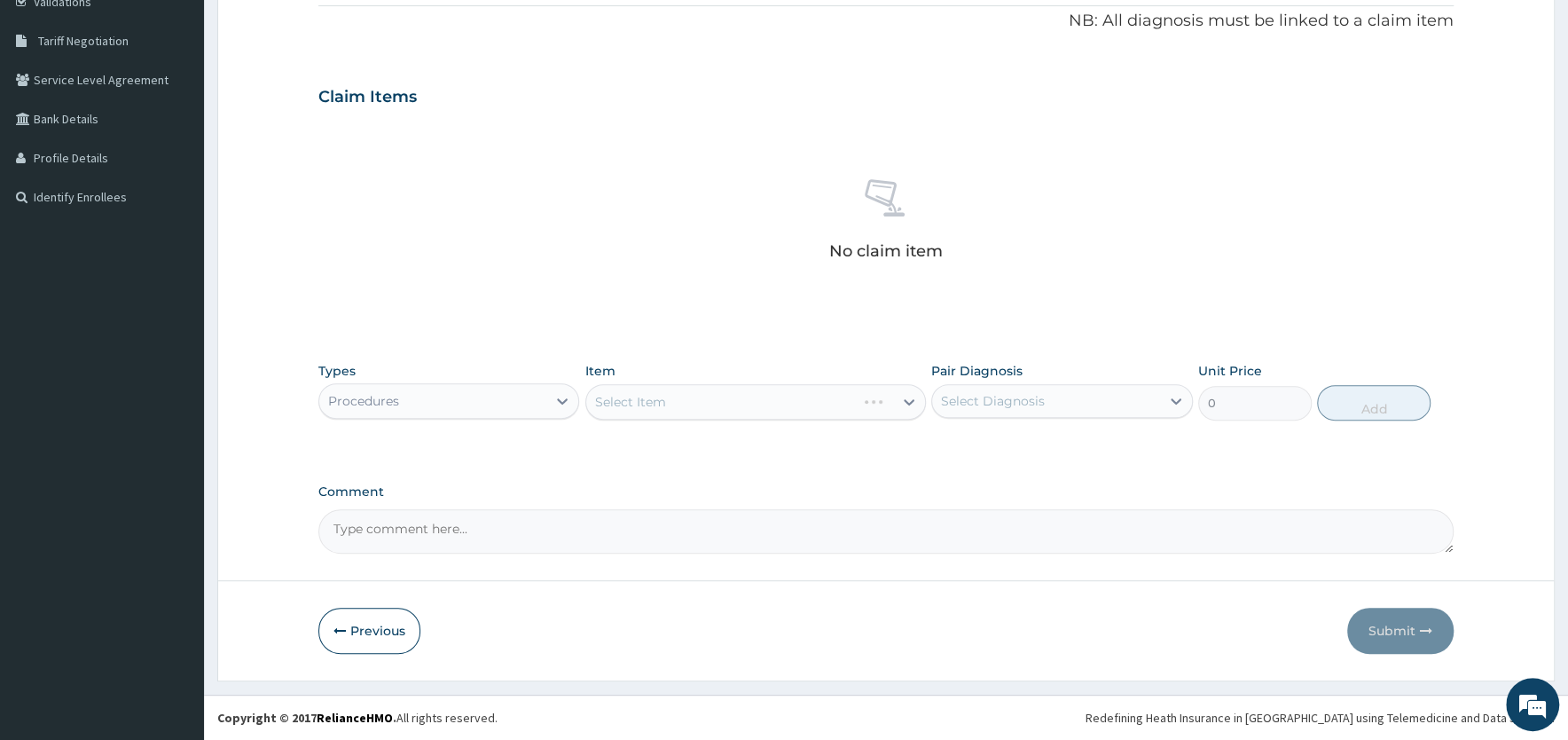
click at [659, 397] on div "Select Item" at bounding box center [755, 401] width 340 height 36
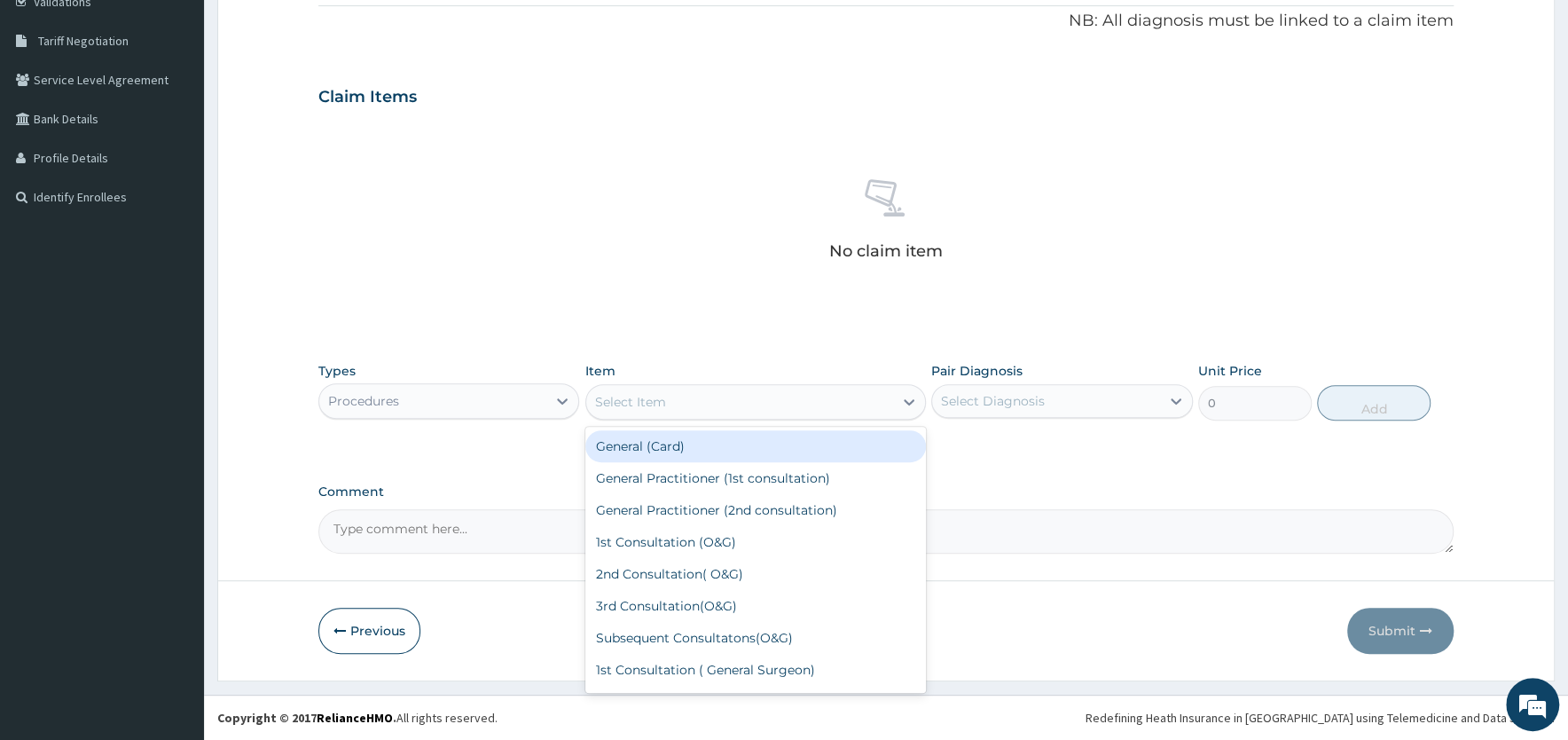
click at [892, 402] on div "Select Item" at bounding box center [739, 401] width 306 height 29
click at [651, 451] on div "General (Card)" at bounding box center [755, 445] width 340 height 32
type input "500"
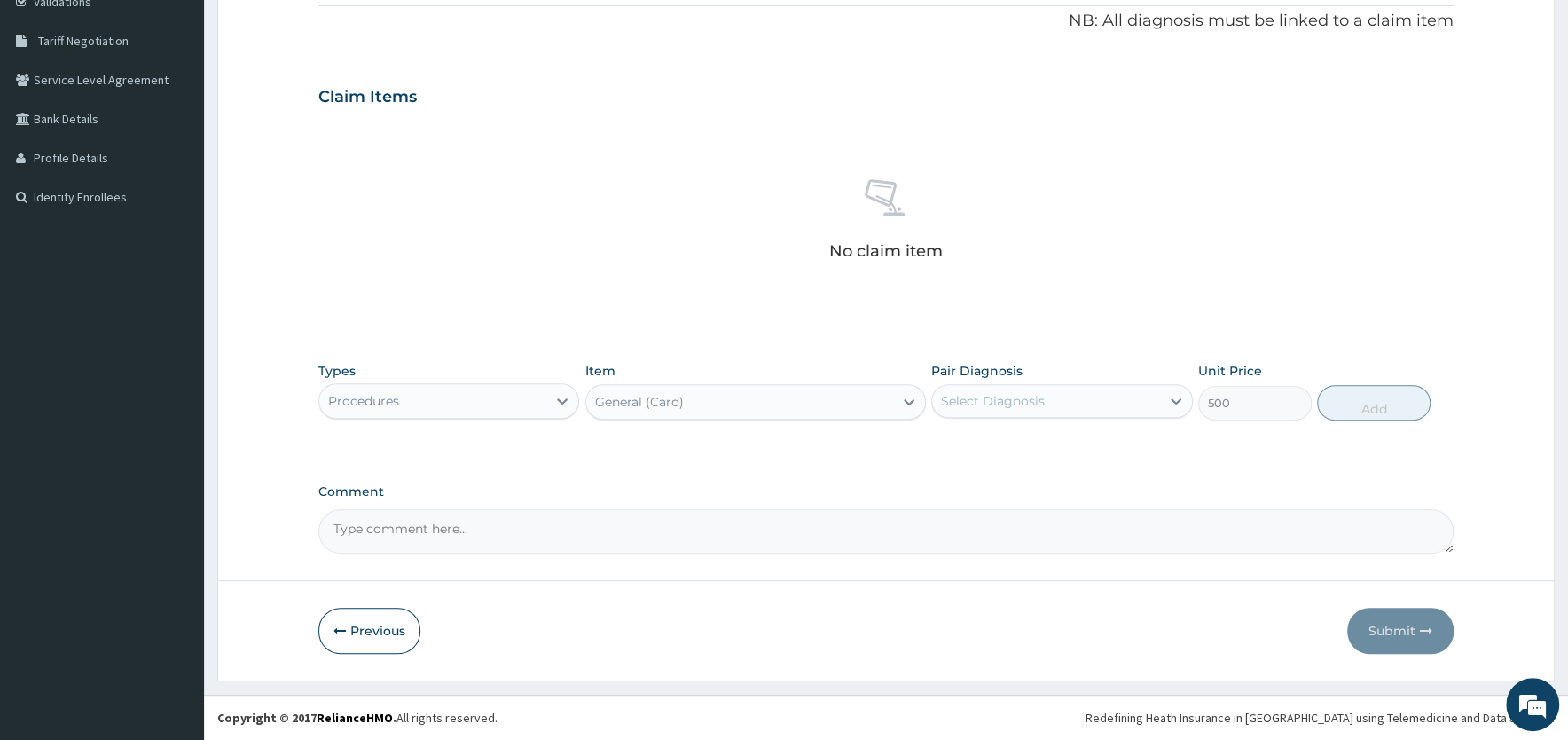
click at [996, 402] on div "Select Diagnosis" at bounding box center [993, 400] width 104 height 17
click at [994, 453] on label "Plasmodium malariae malaria without complication" at bounding box center [1016, 444] width 110 height 17
checkbox input "true"
click at [1363, 398] on button "Add" at bounding box center [1373, 402] width 113 height 36
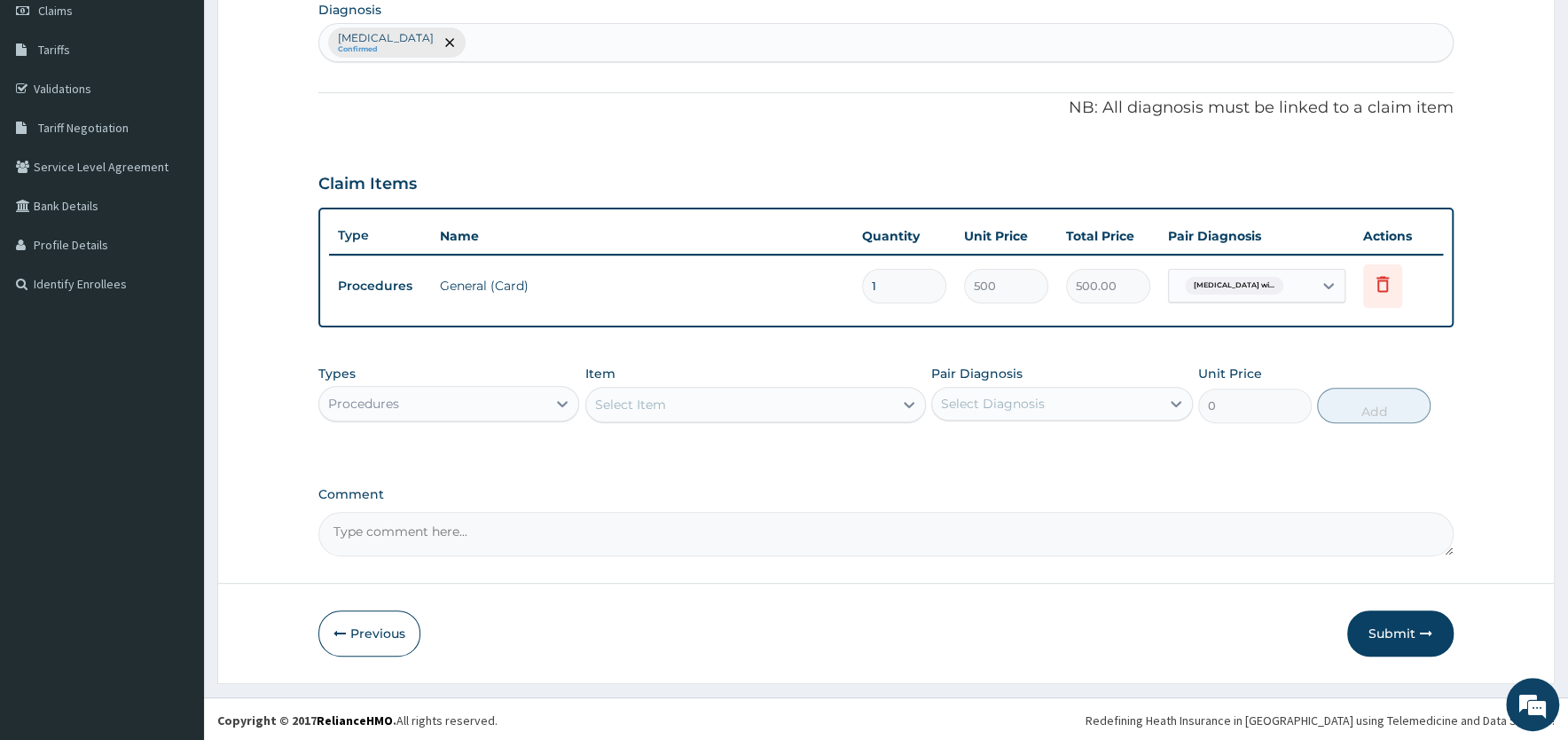
click at [675, 402] on div "Select Item" at bounding box center [739, 404] width 306 height 29
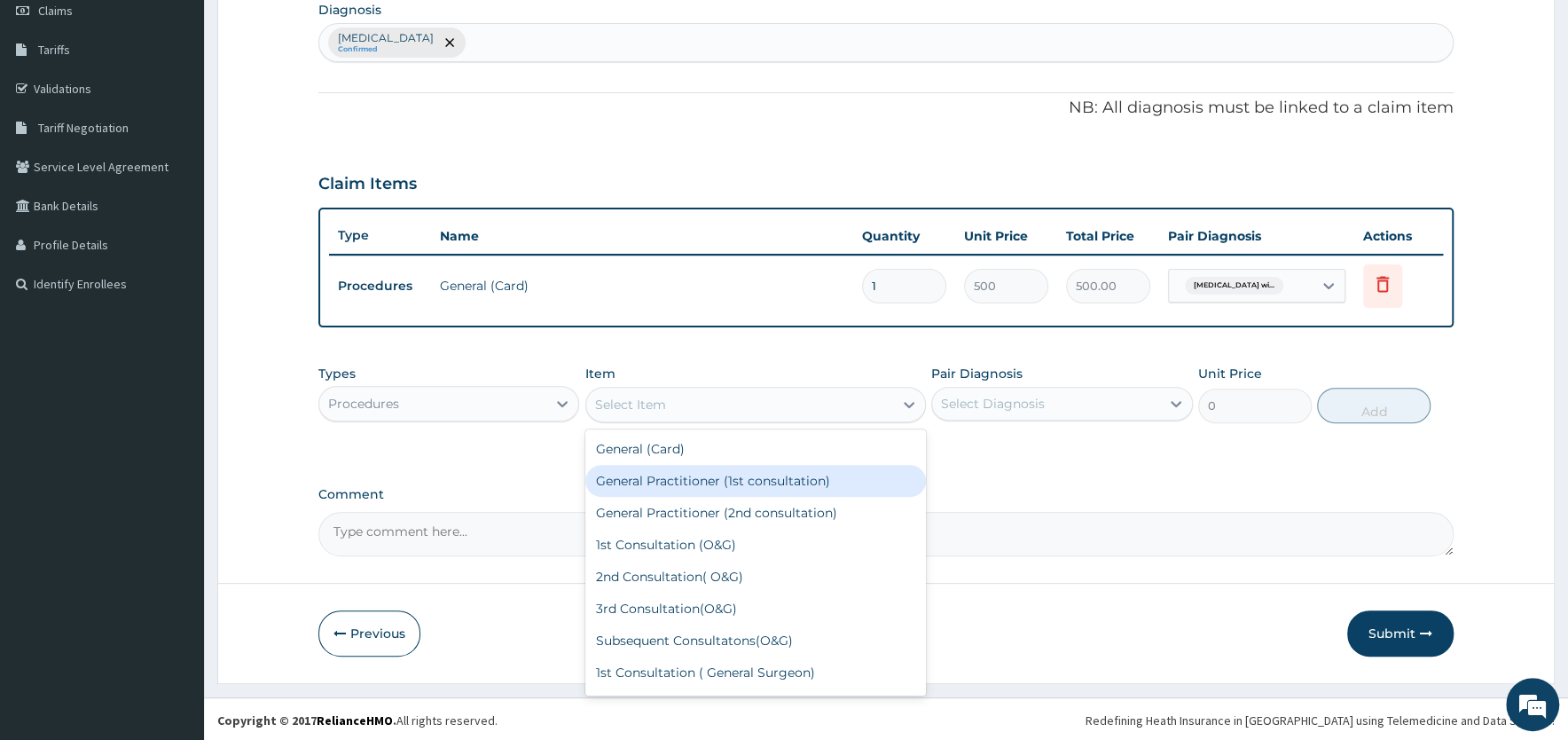
click at [684, 477] on div "General Practitioner (1st consultation)" at bounding box center [755, 480] width 340 height 32
type input "1500"
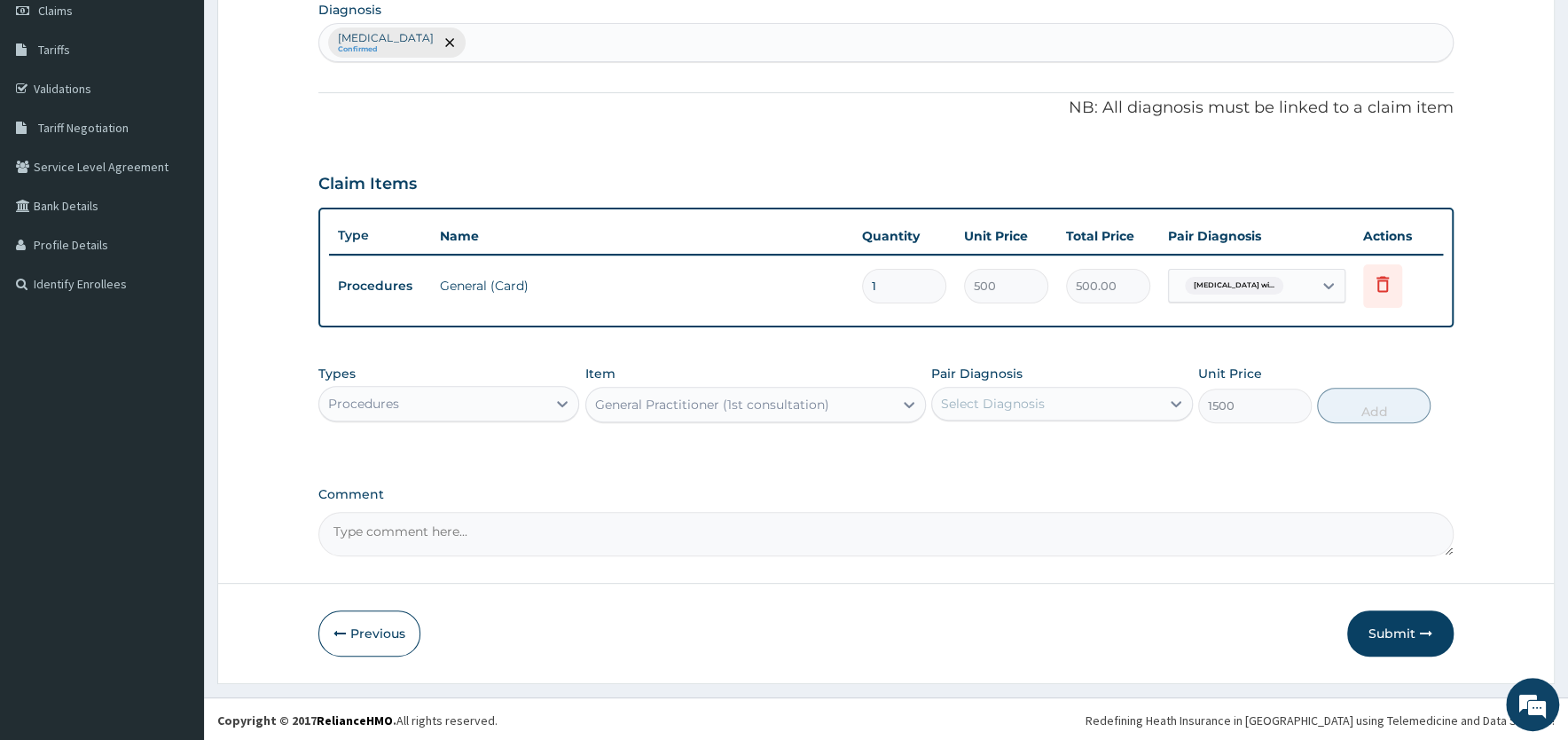
click at [1047, 404] on div "Select Diagnosis" at bounding box center [1045, 403] width 227 height 29
click at [1061, 456] on label "Plasmodium malariae malaria without complication" at bounding box center [1016, 446] width 110 height 17
checkbox input "true"
click at [1382, 404] on button "Add" at bounding box center [1373, 405] width 113 height 36
type input "0"
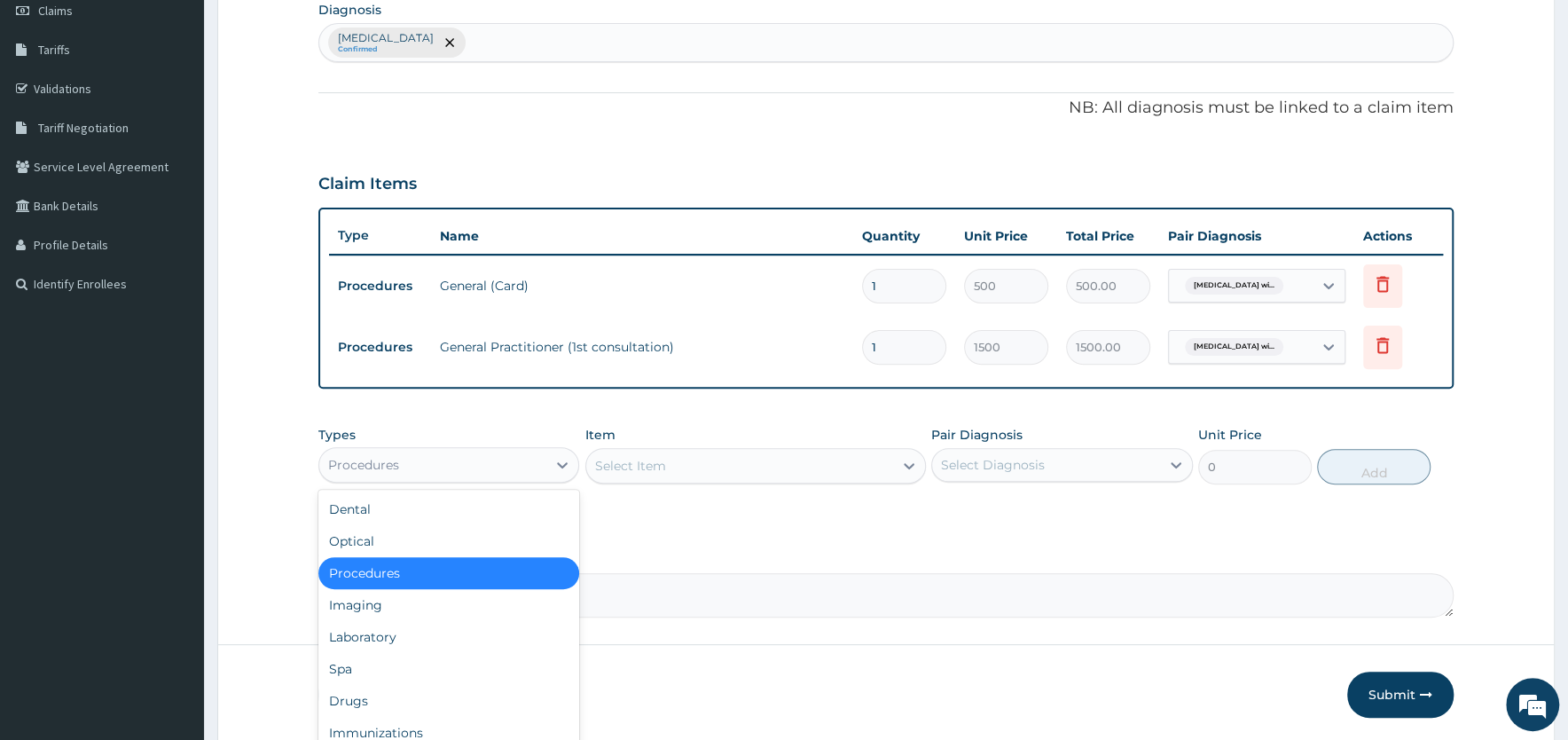
click at [528, 456] on div "Procedures" at bounding box center [432, 465] width 227 height 29
click at [391, 691] on div "Drugs" at bounding box center [448, 700] width 260 height 32
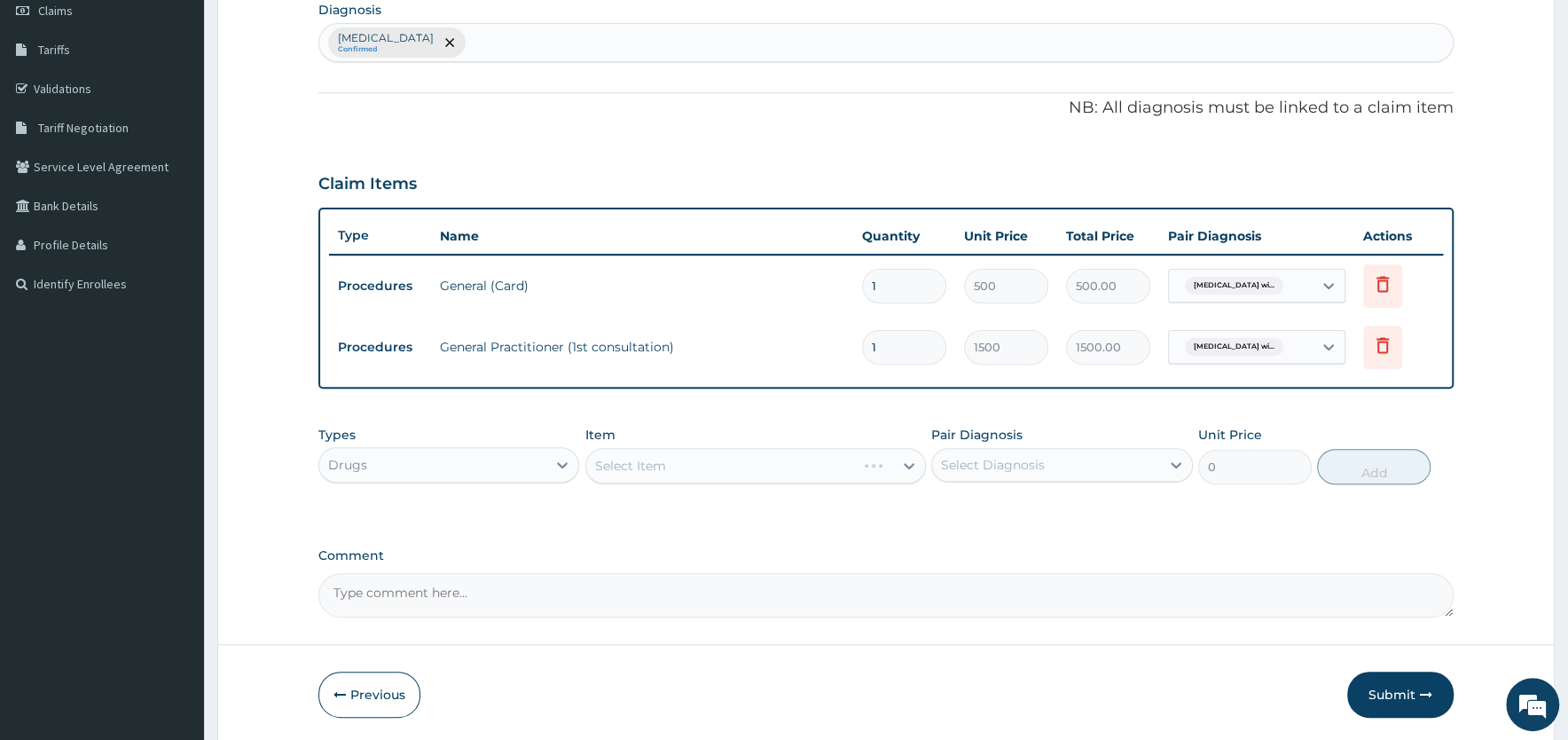
click at [663, 464] on div "Select Item" at bounding box center [755, 466] width 340 height 36
click at [663, 464] on div "Select Item" at bounding box center [630, 465] width 71 height 17
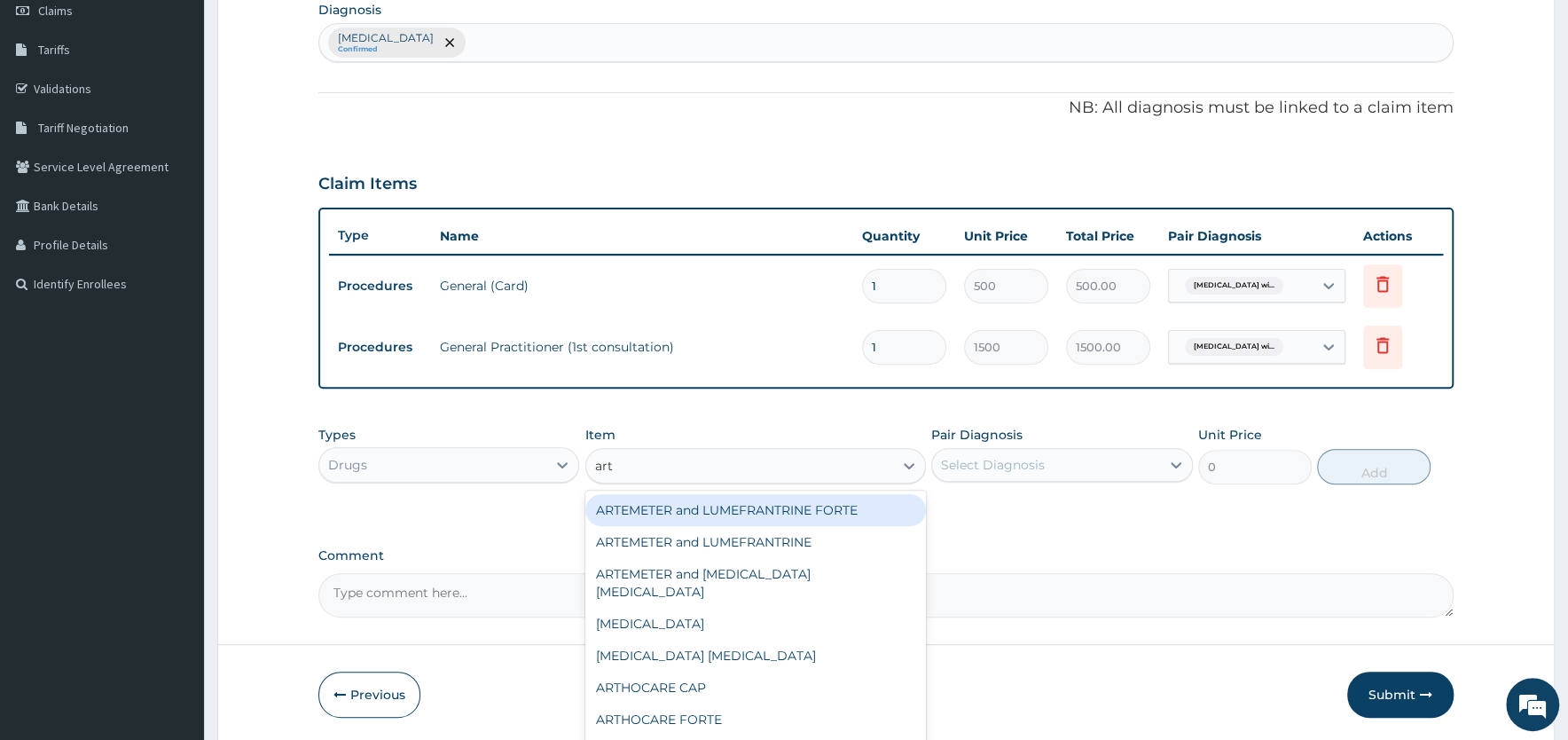
type input "arte"
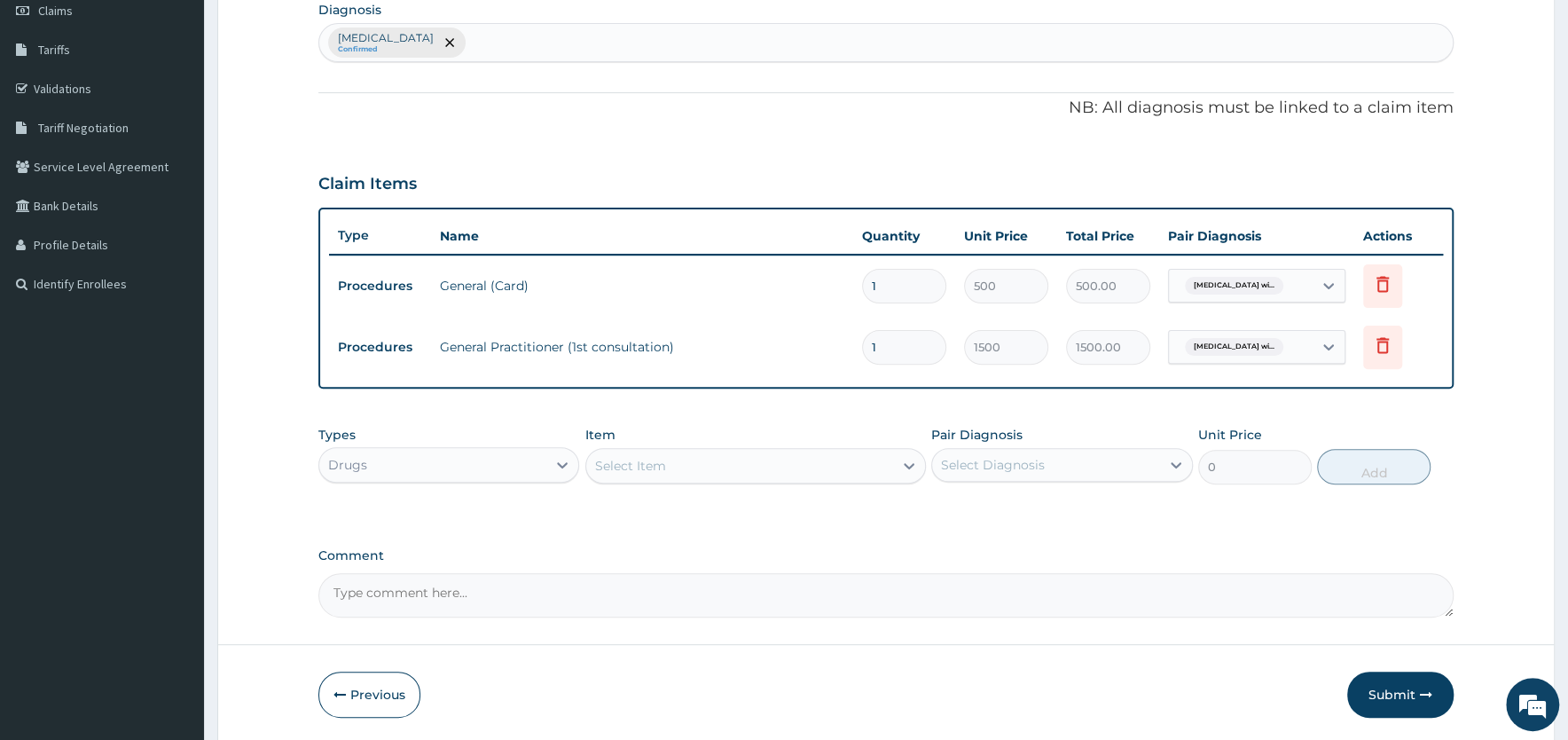
click at [656, 460] on div "Select Item" at bounding box center [630, 465] width 71 height 17
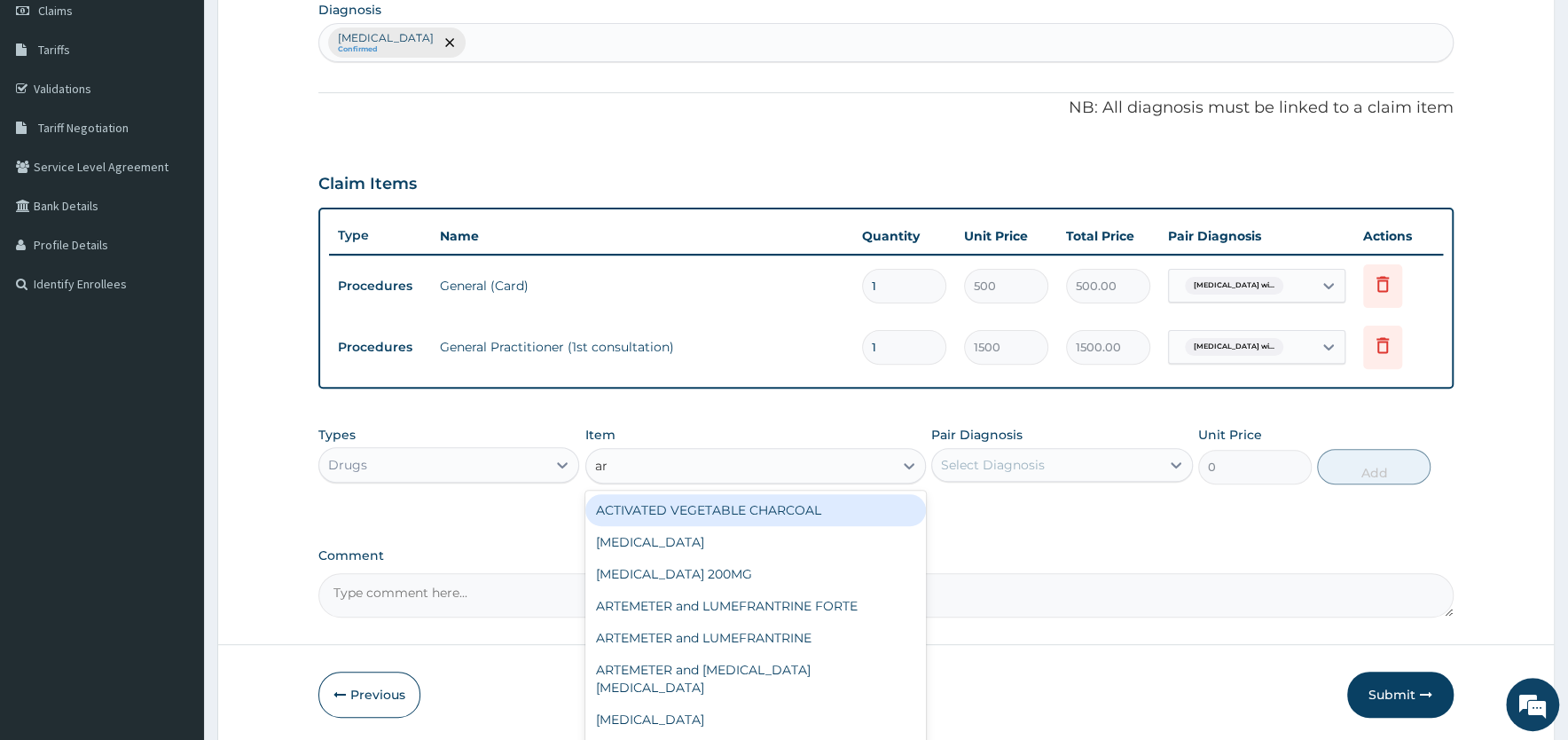
type input "art"
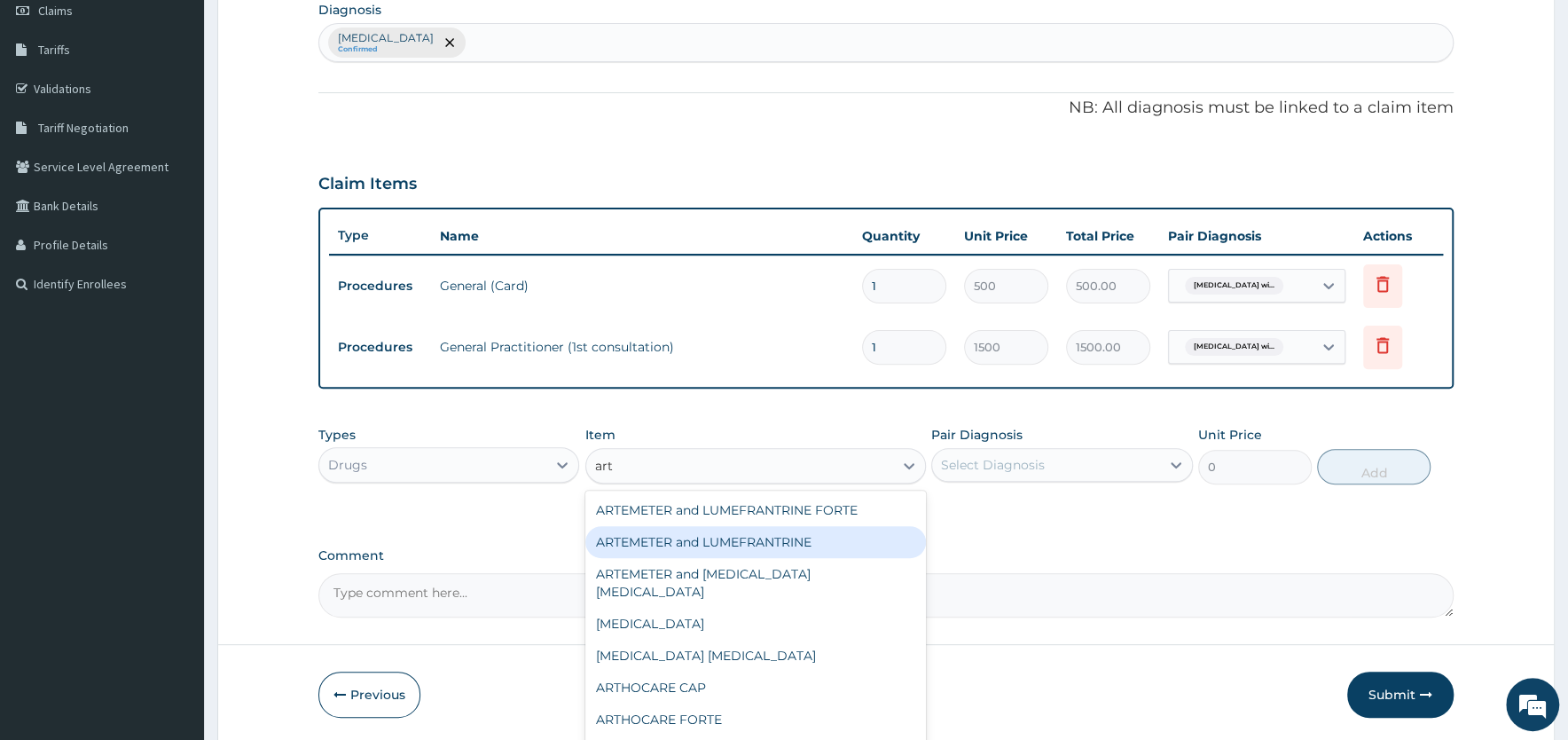
click at [637, 538] on div "ARTEMETER and LUMEFRANTRINE" at bounding box center [755, 542] width 340 height 32
type input "90"
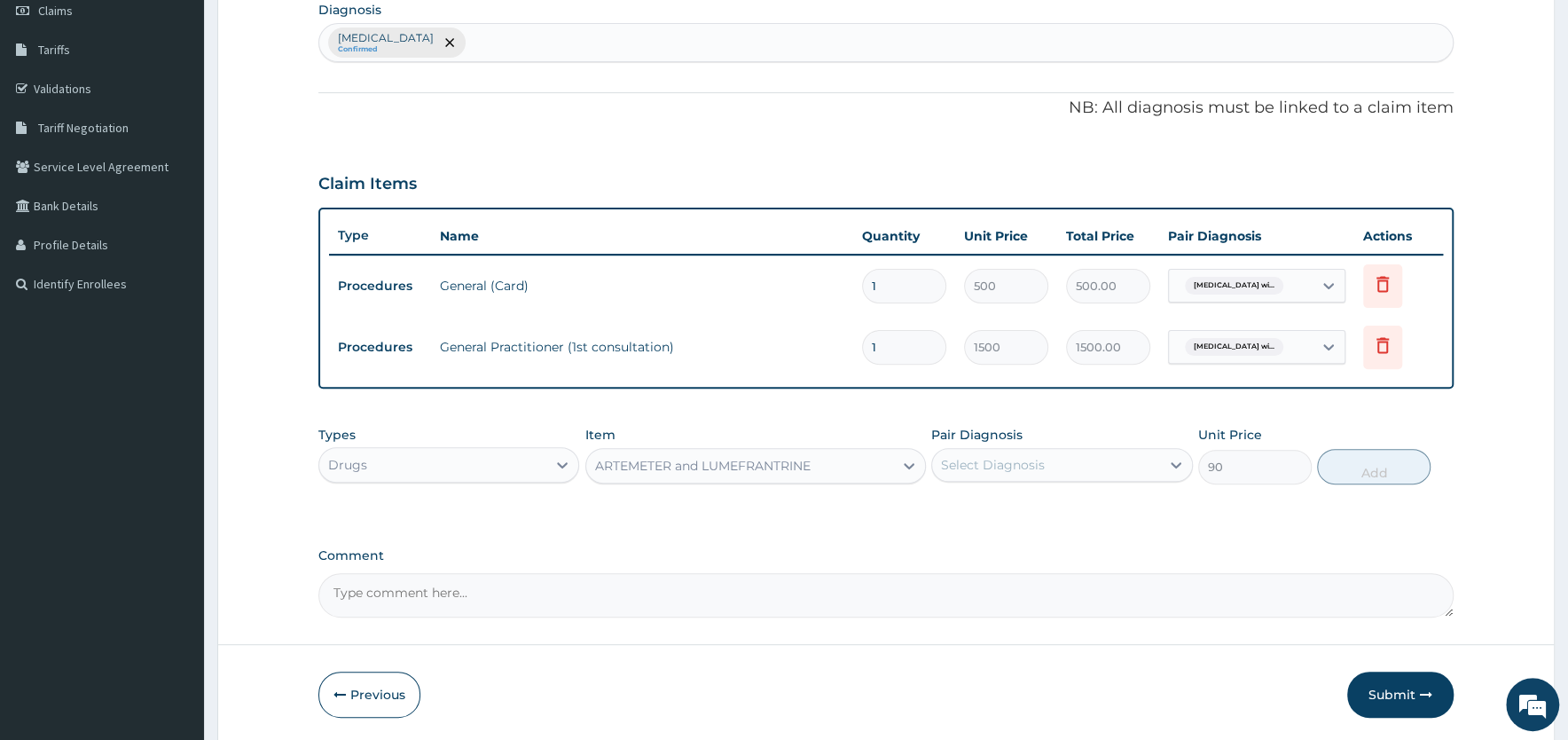
click at [1029, 465] on div "Select Diagnosis" at bounding box center [993, 464] width 104 height 17
click at [1024, 505] on label "Plasmodium malariae malaria without complication" at bounding box center [1016, 508] width 110 height 17
checkbox input "true"
click at [1366, 468] on button "Add" at bounding box center [1373, 467] width 113 height 36
type input "0"
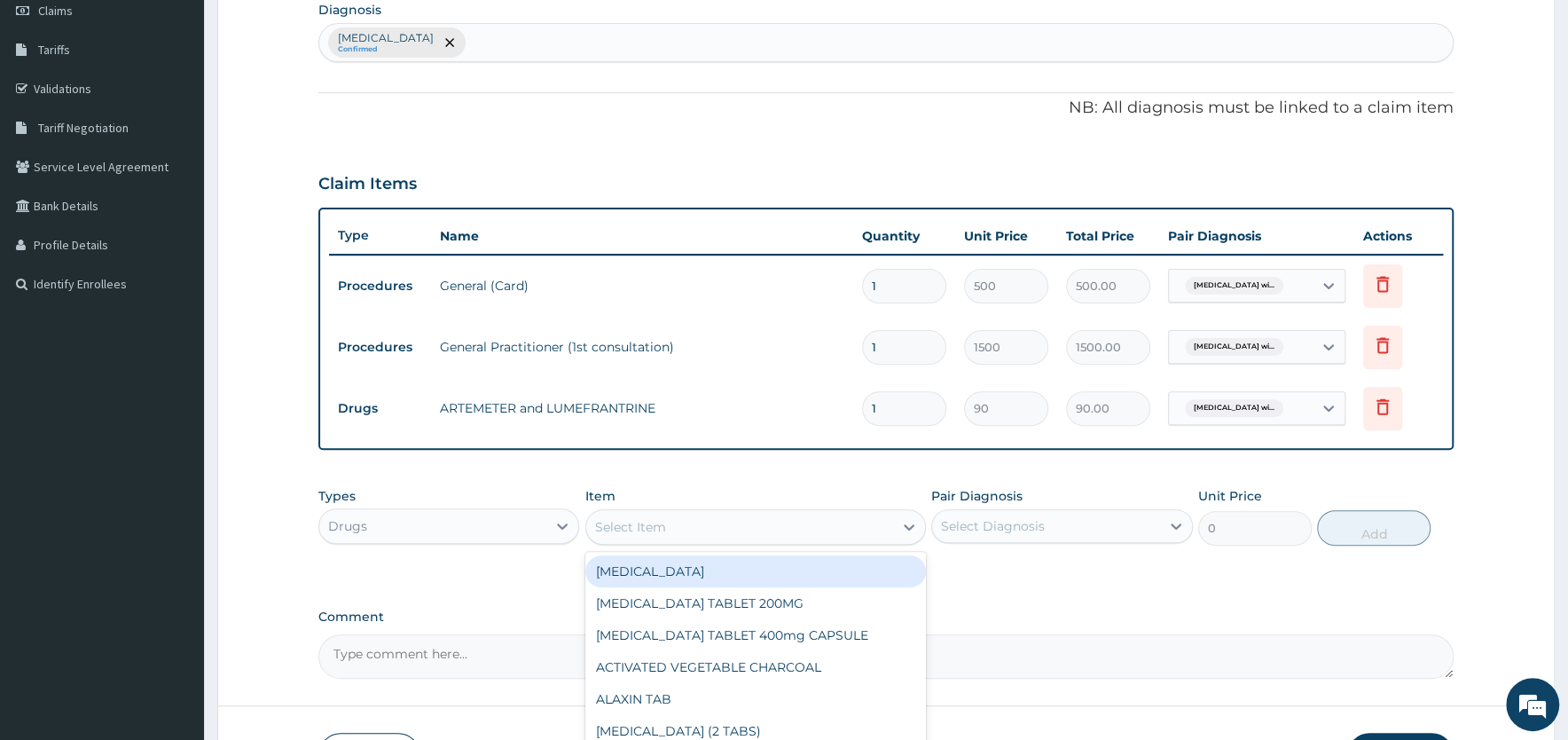
click at [737, 521] on div "Select Item" at bounding box center [739, 526] width 306 height 29
type input "para"
type input "8"
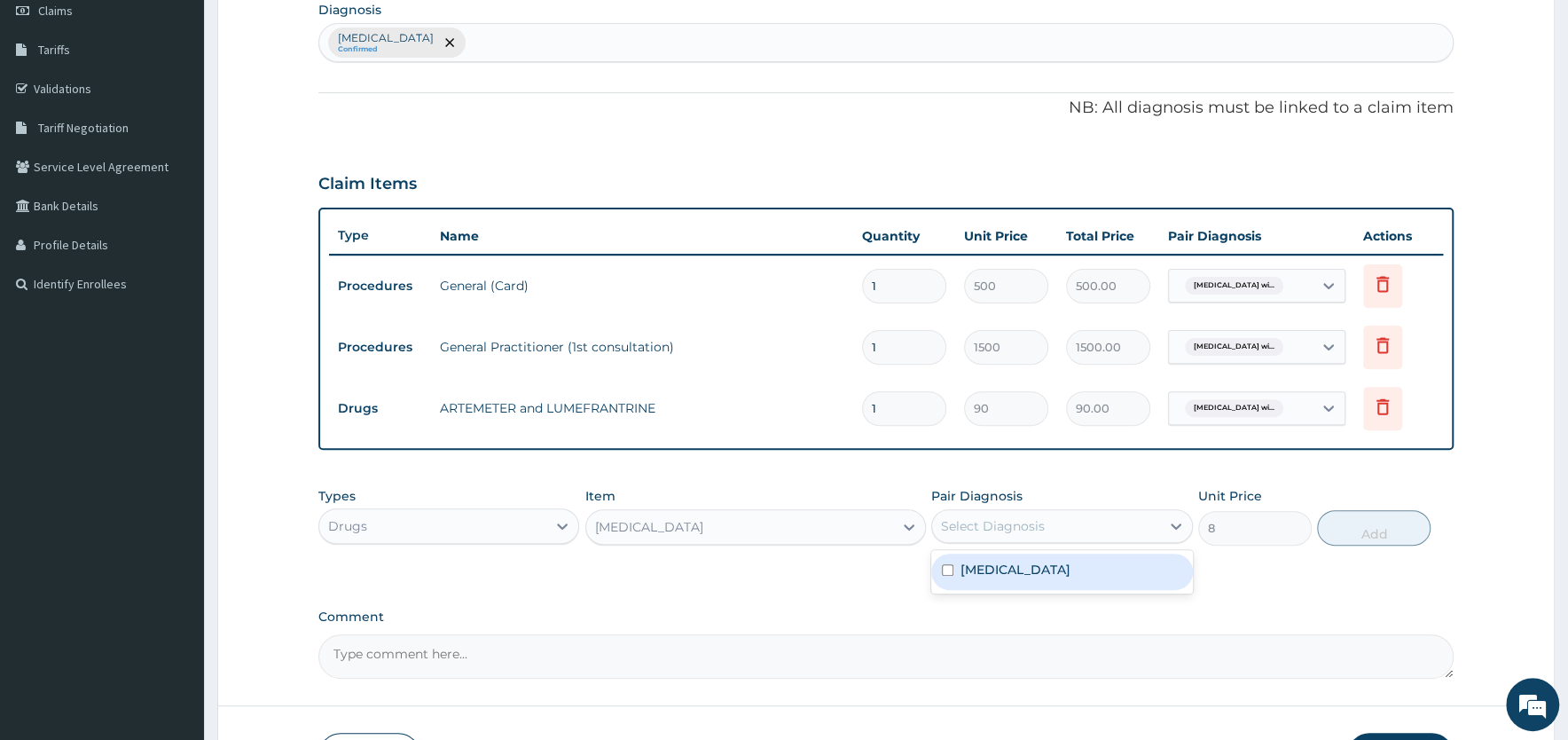
click at [1009, 525] on div "Select Diagnosis" at bounding box center [993, 526] width 104 height 17
click at [1012, 578] on label "Plasmodium malariae malaria without complication" at bounding box center [1016, 569] width 110 height 17
checkbox input "true"
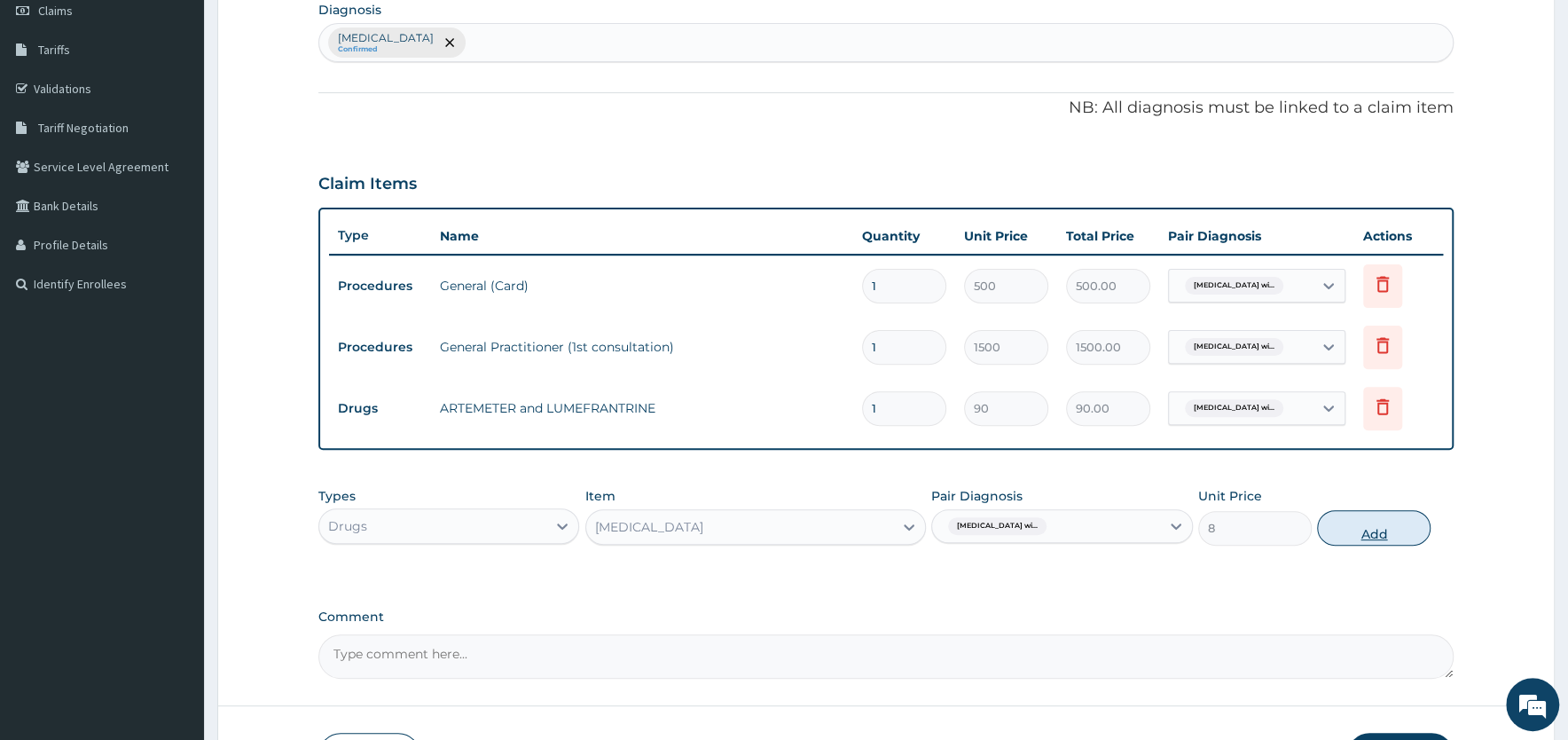
click at [1382, 524] on button "Add" at bounding box center [1373, 527] width 113 height 36
type input "0"
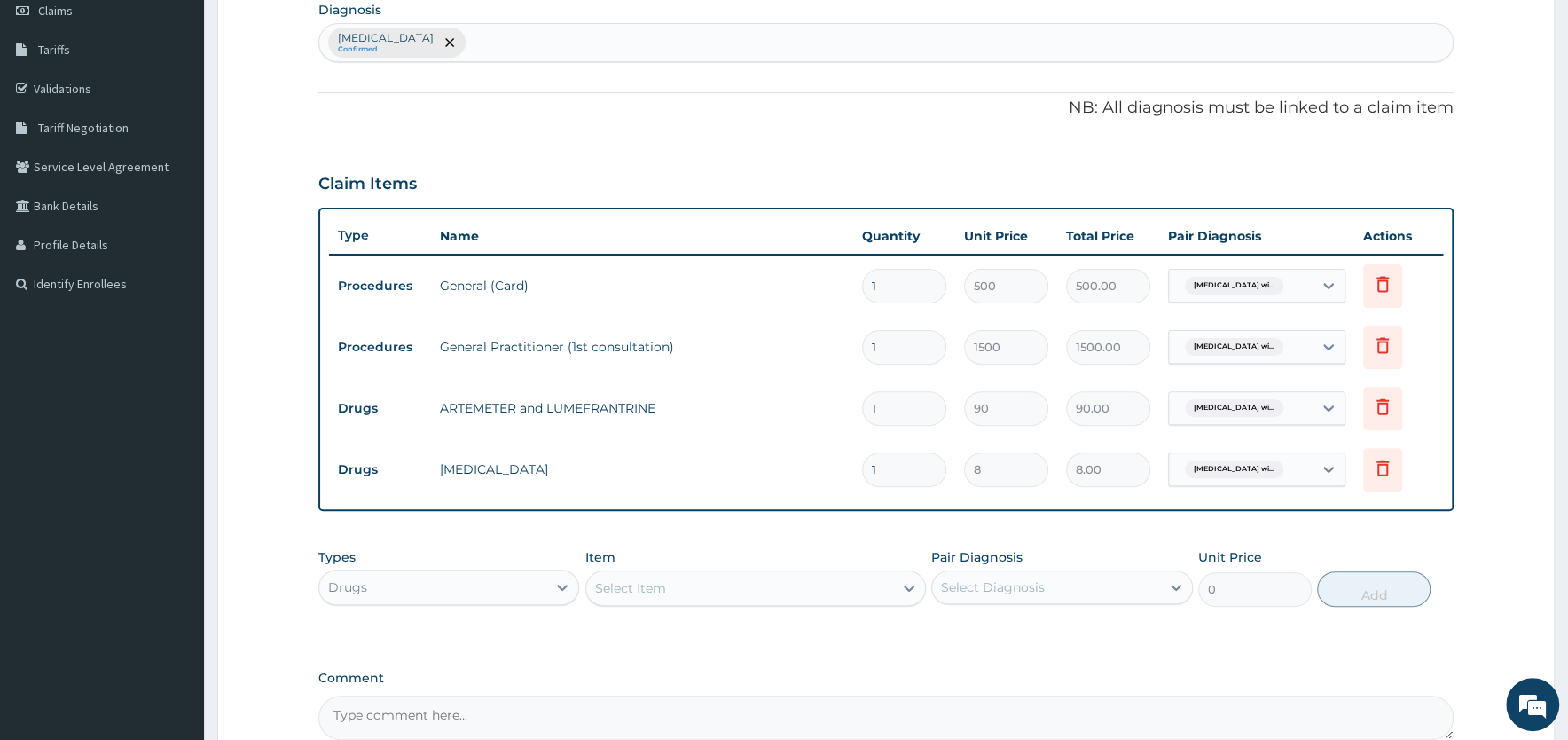
drag, startPoint x: 866, startPoint y: 407, endPoint x: 892, endPoint y: 407, distance: 26.0
click at [892, 407] on input "1" at bounding box center [905, 409] width 85 height 35
drag, startPoint x: 884, startPoint y: 406, endPoint x: 847, endPoint y: 407, distance: 37.0
click at [862, 407] on input "1" at bounding box center [905, 409] width 85 height 35
type input "2"
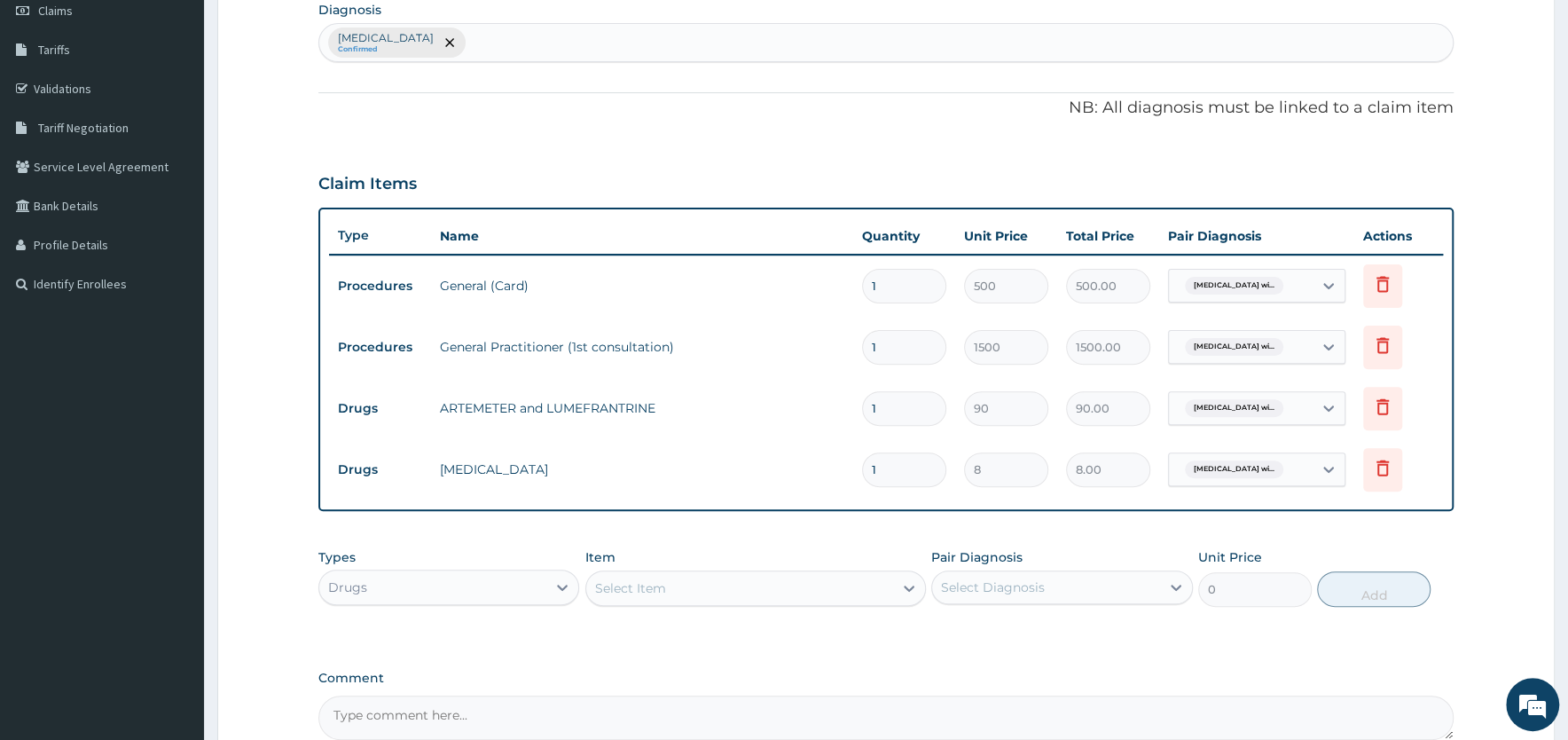
type input "180.00"
type input "24"
type input "2160.00"
type input "24"
click at [883, 464] on input "1" at bounding box center [905, 470] width 85 height 35
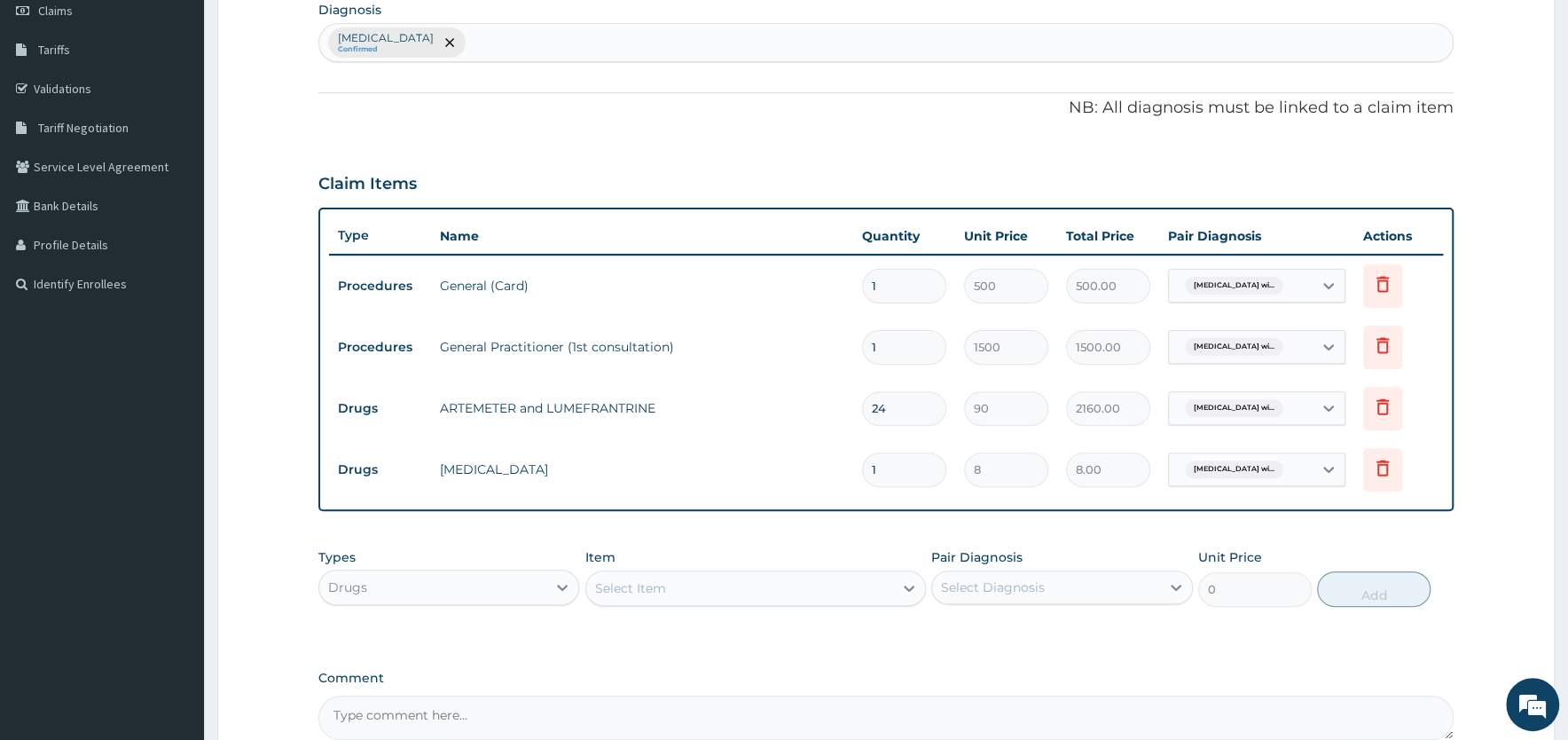
type input "18"
type input "144.00"
type input "18"
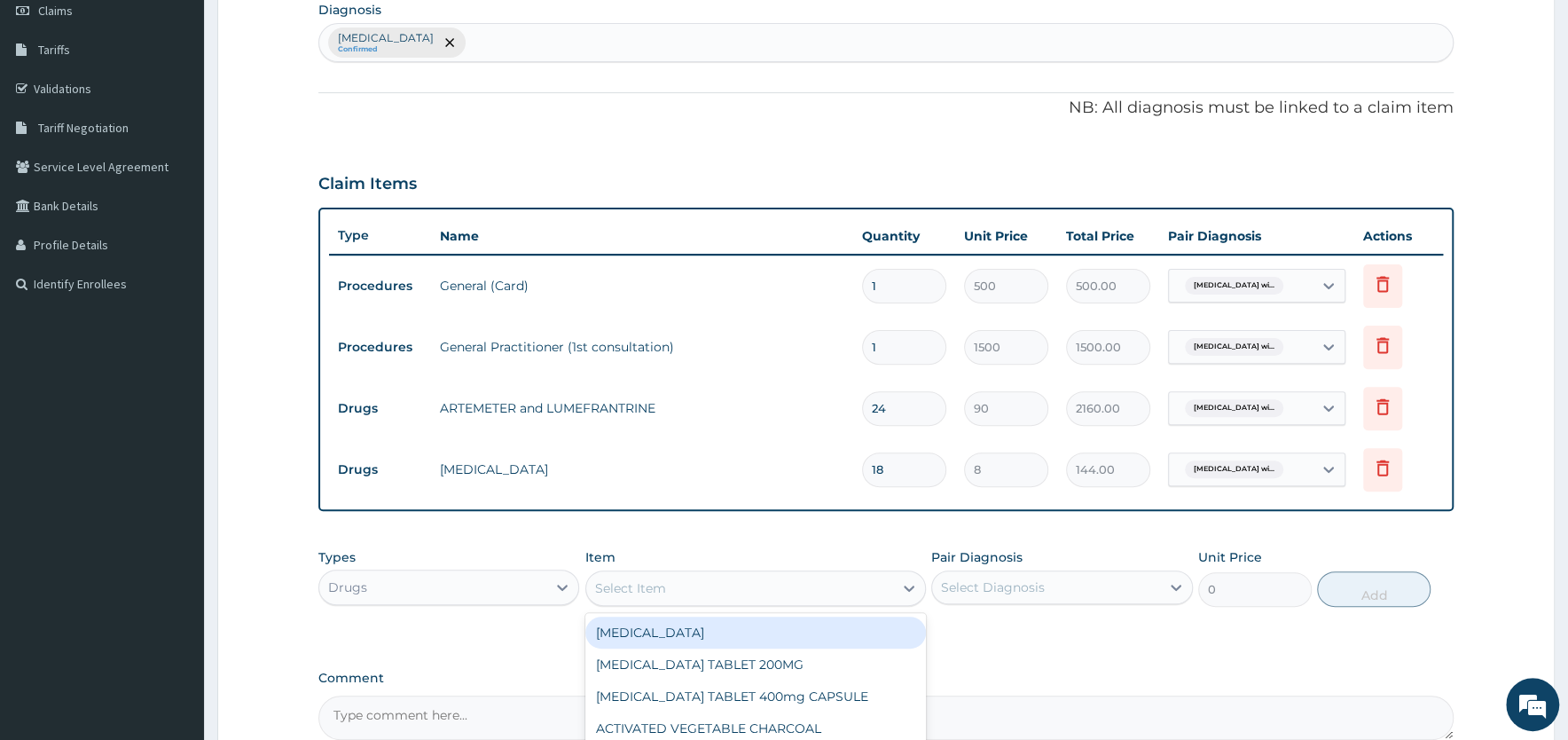
click at [774, 592] on div "Select Item" at bounding box center [739, 588] width 306 height 29
type input "diclo"
type input "75"
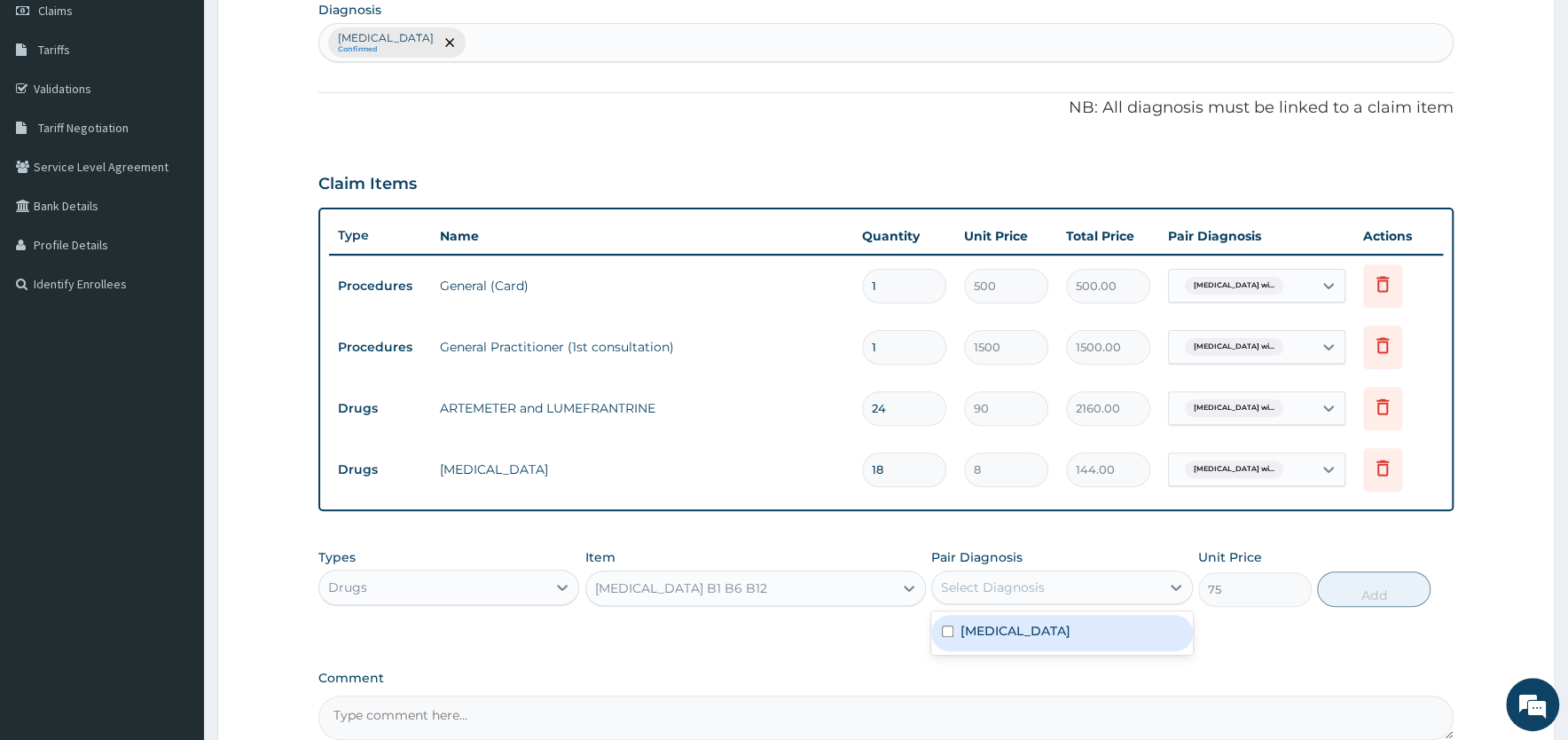
click at [1034, 584] on div "Select Diagnosis" at bounding box center [993, 586] width 104 height 17
click at [1017, 634] on label "Plasmodium malariae malaria without complication" at bounding box center [1016, 630] width 110 height 17
checkbox input "true"
click at [1343, 585] on button "Add" at bounding box center [1373, 589] width 113 height 36
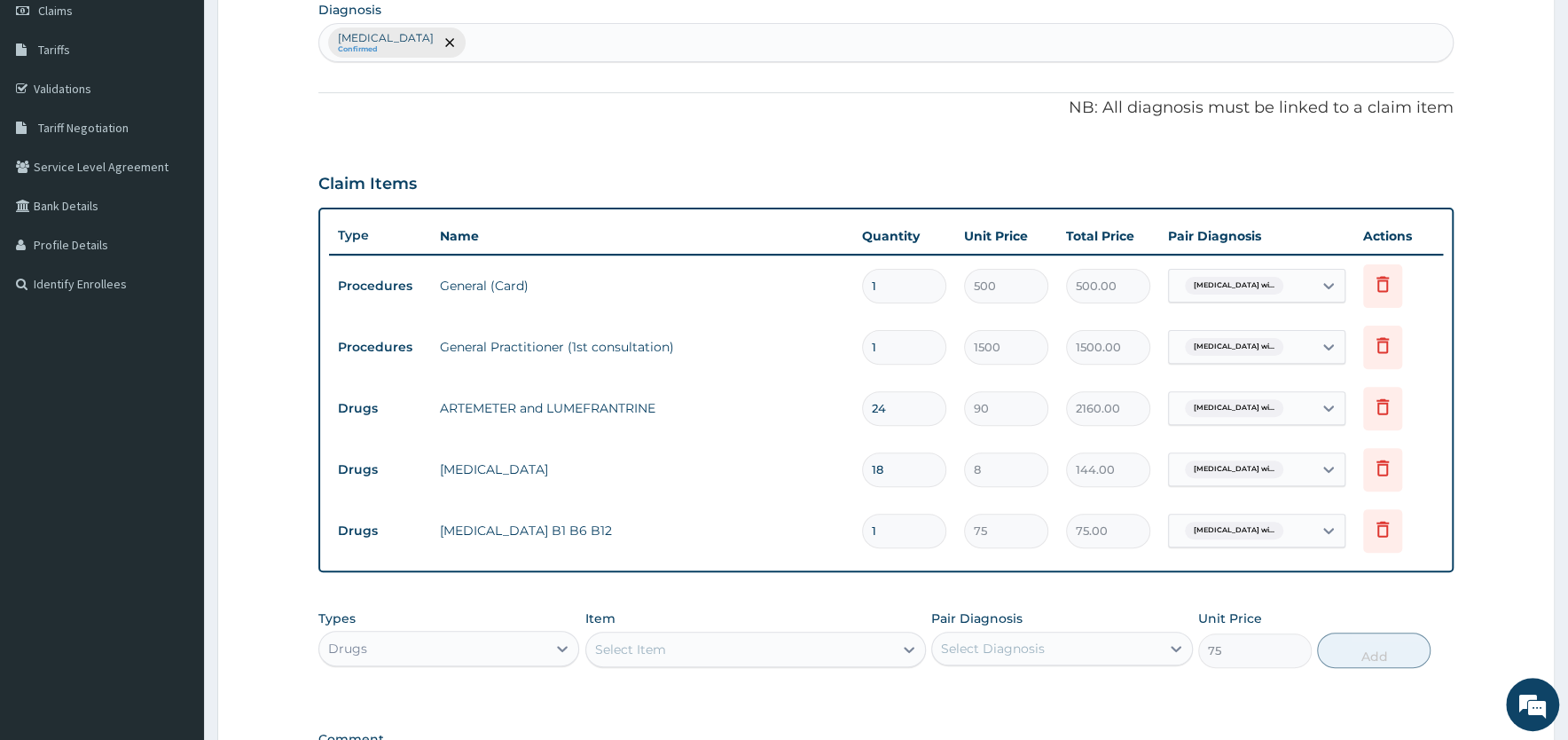
type input "0"
type input "10"
type input "750.00"
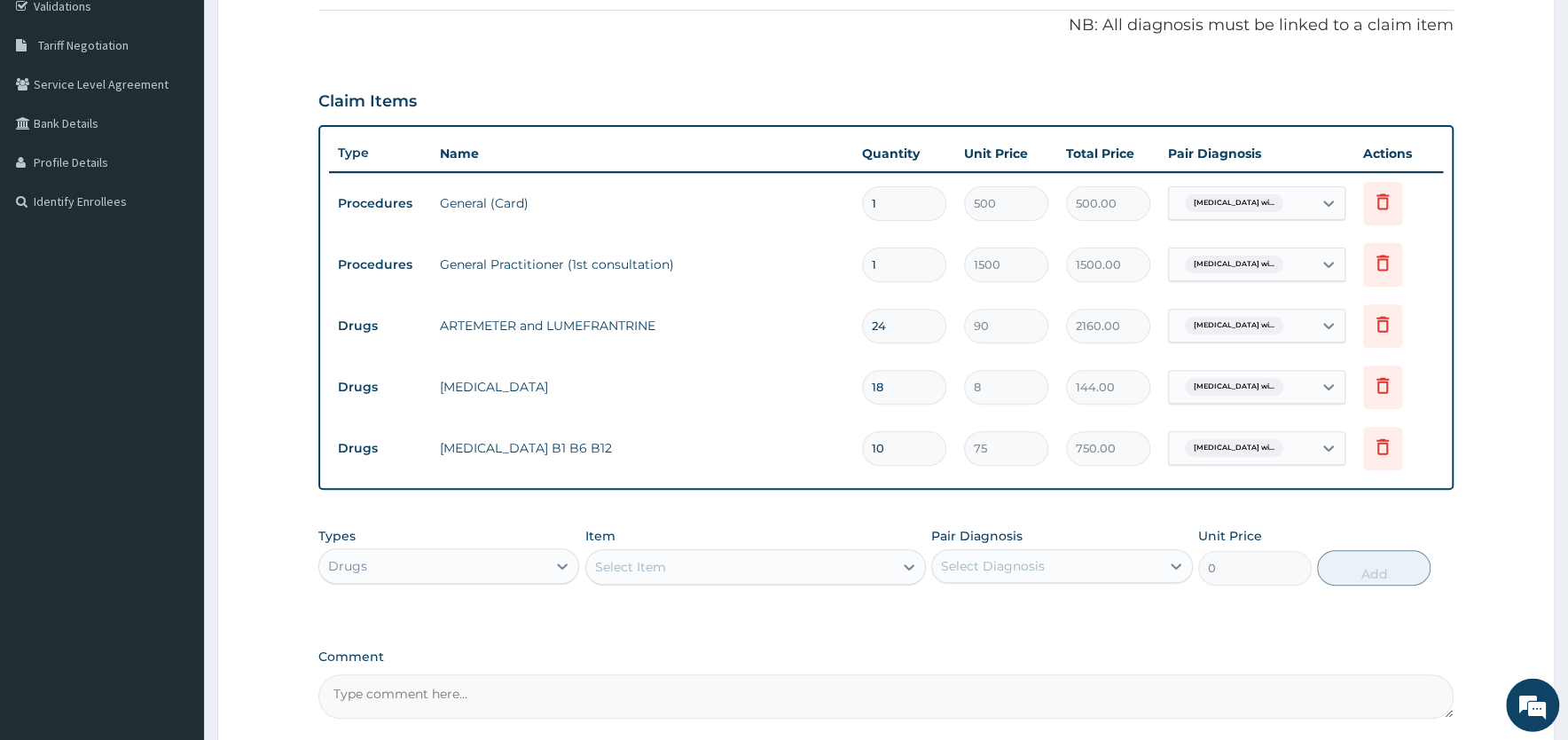
scroll to position [505, 0]
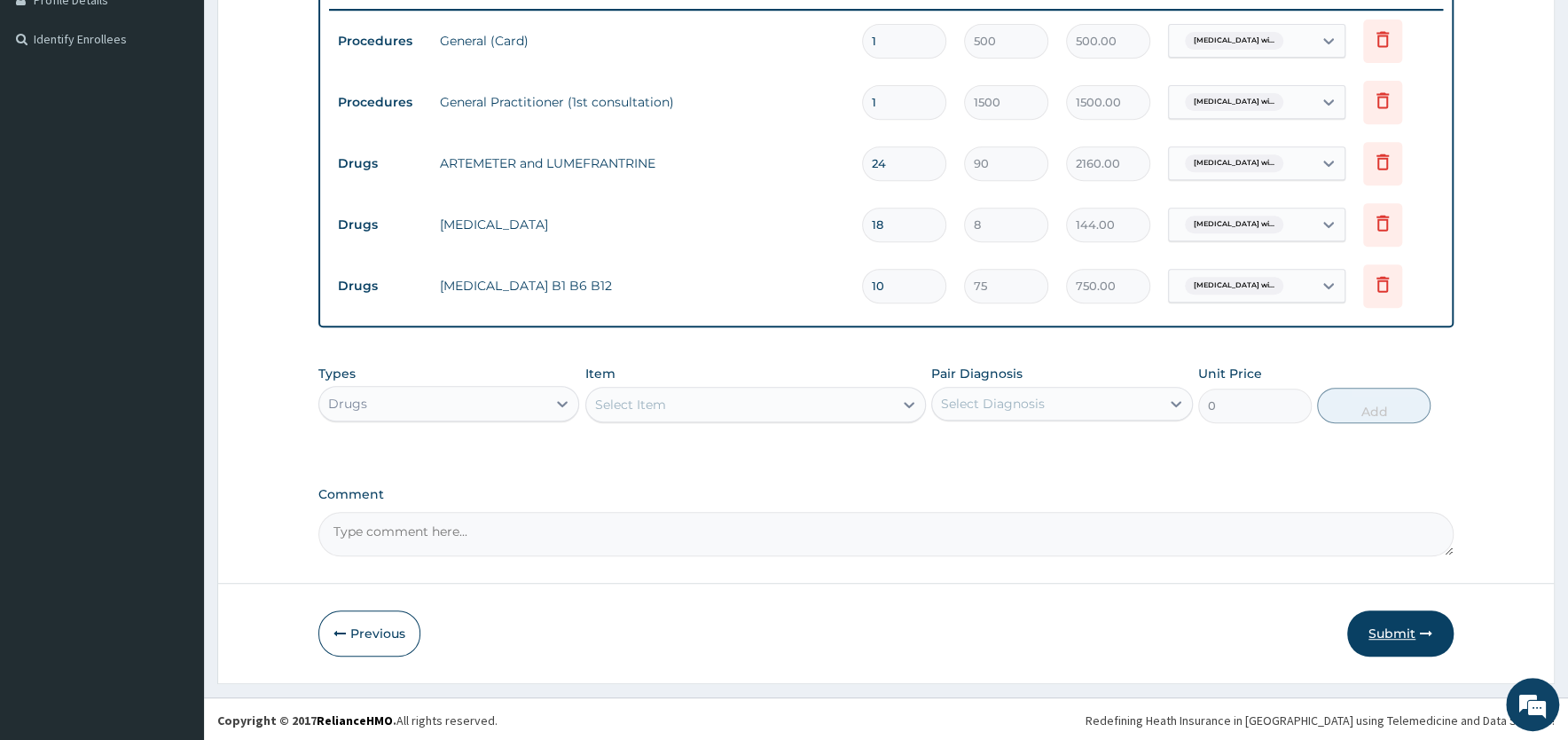
type input "10"
click at [1401, 633] on button "Submit" at bounding box center [1401, 633] width 107 height 46
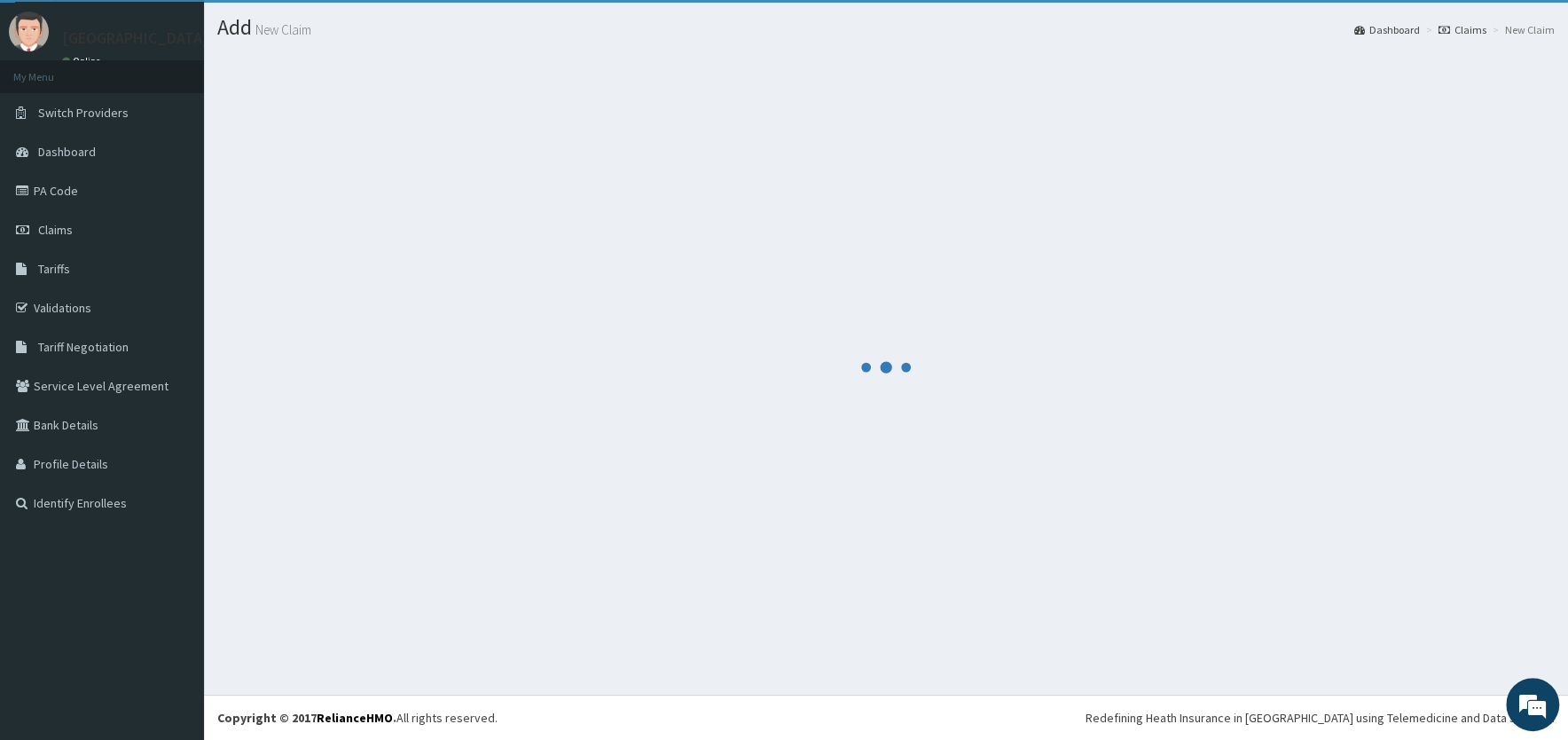
scroll to position [40, 0]
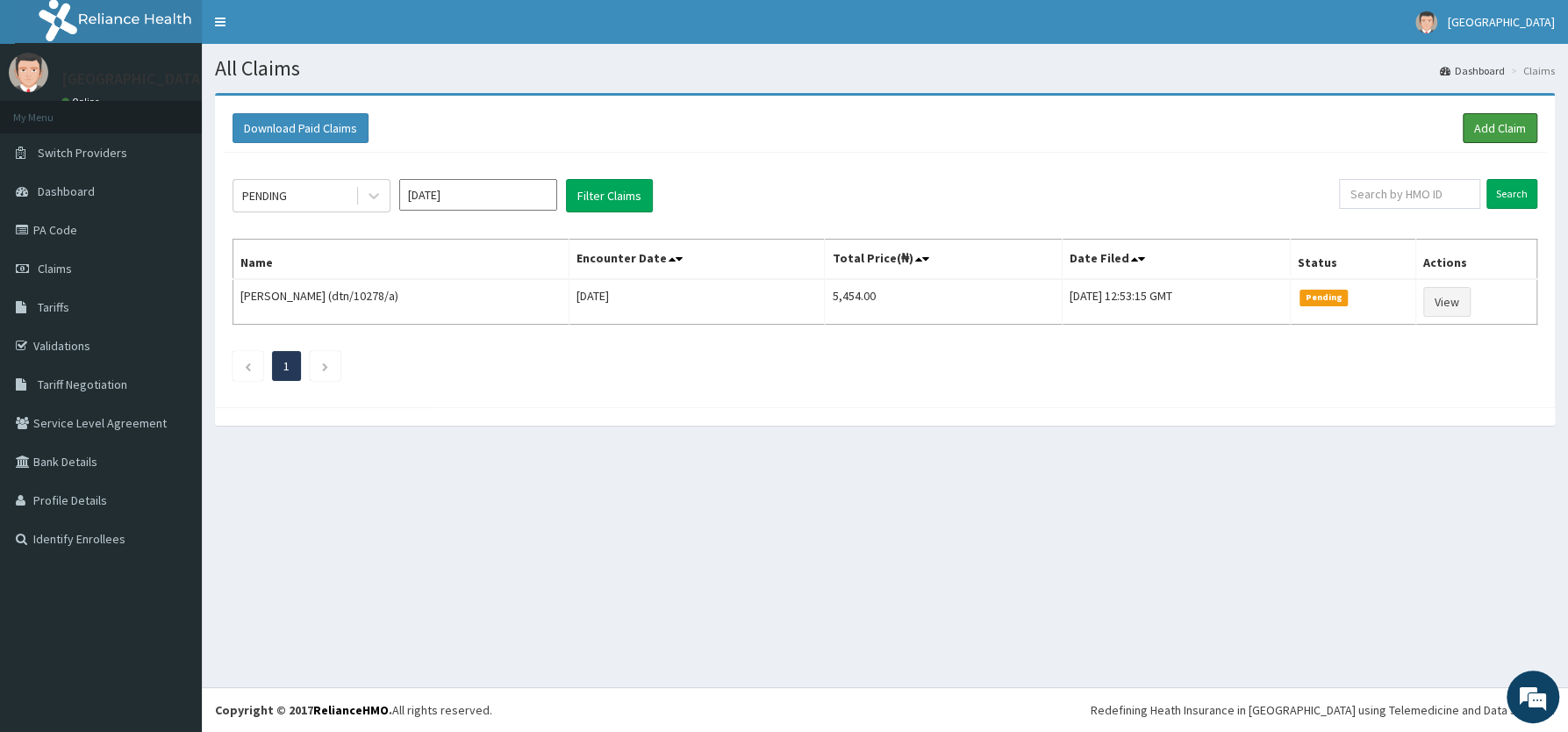
click at [1502, 124] on link "Add Claim" at bounding box center [1501, 127] width 75 height 30
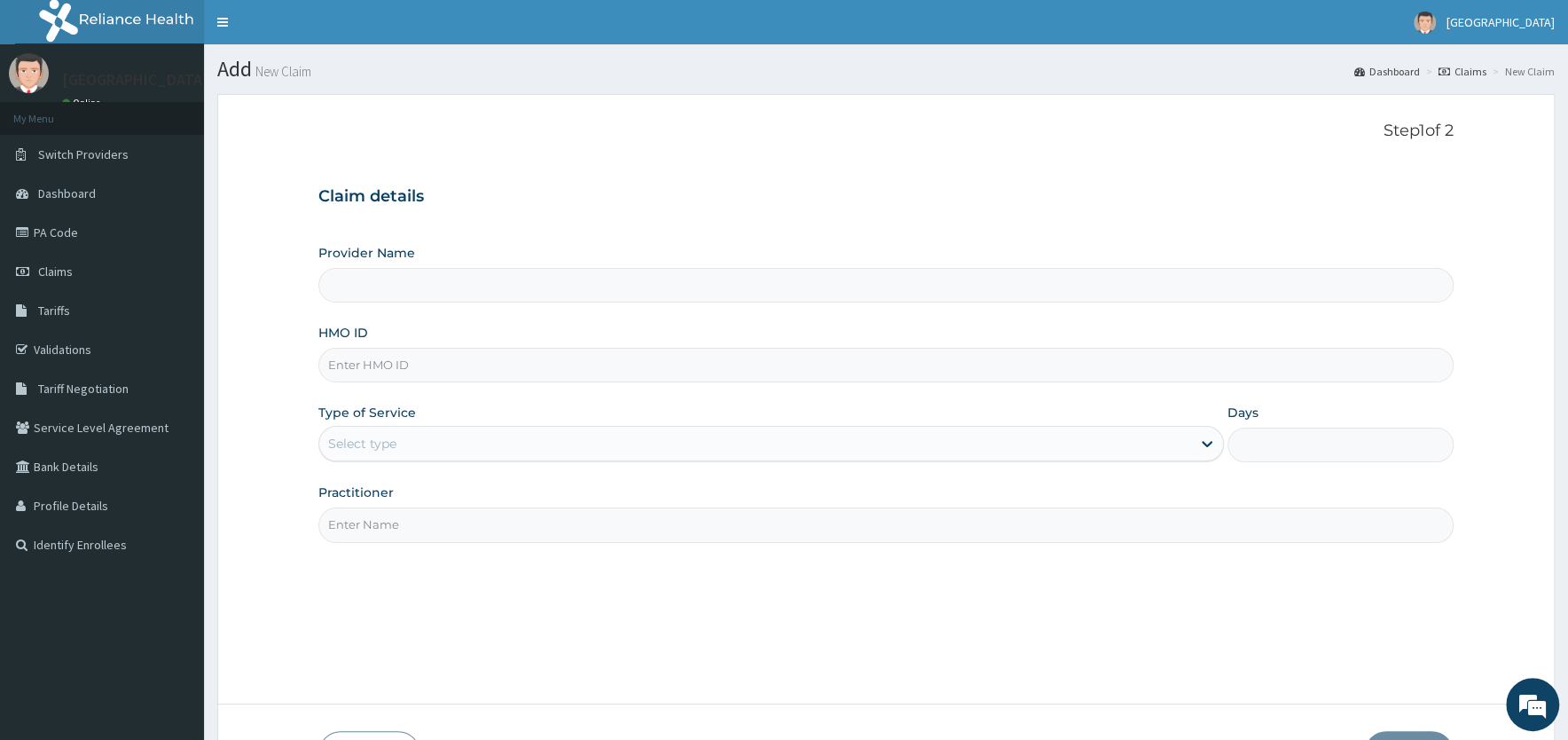
type input "[PERSON_NAME][GEOGRAPHIC_DATA]"
click at [436, 360] on input "HMO ID" at bounding box center [886, 365] width 1136 height 35
type input "rce/10011/a"
click at [431, 443] on div "Select type" at bounding box center [755, 443] width 871 height 29
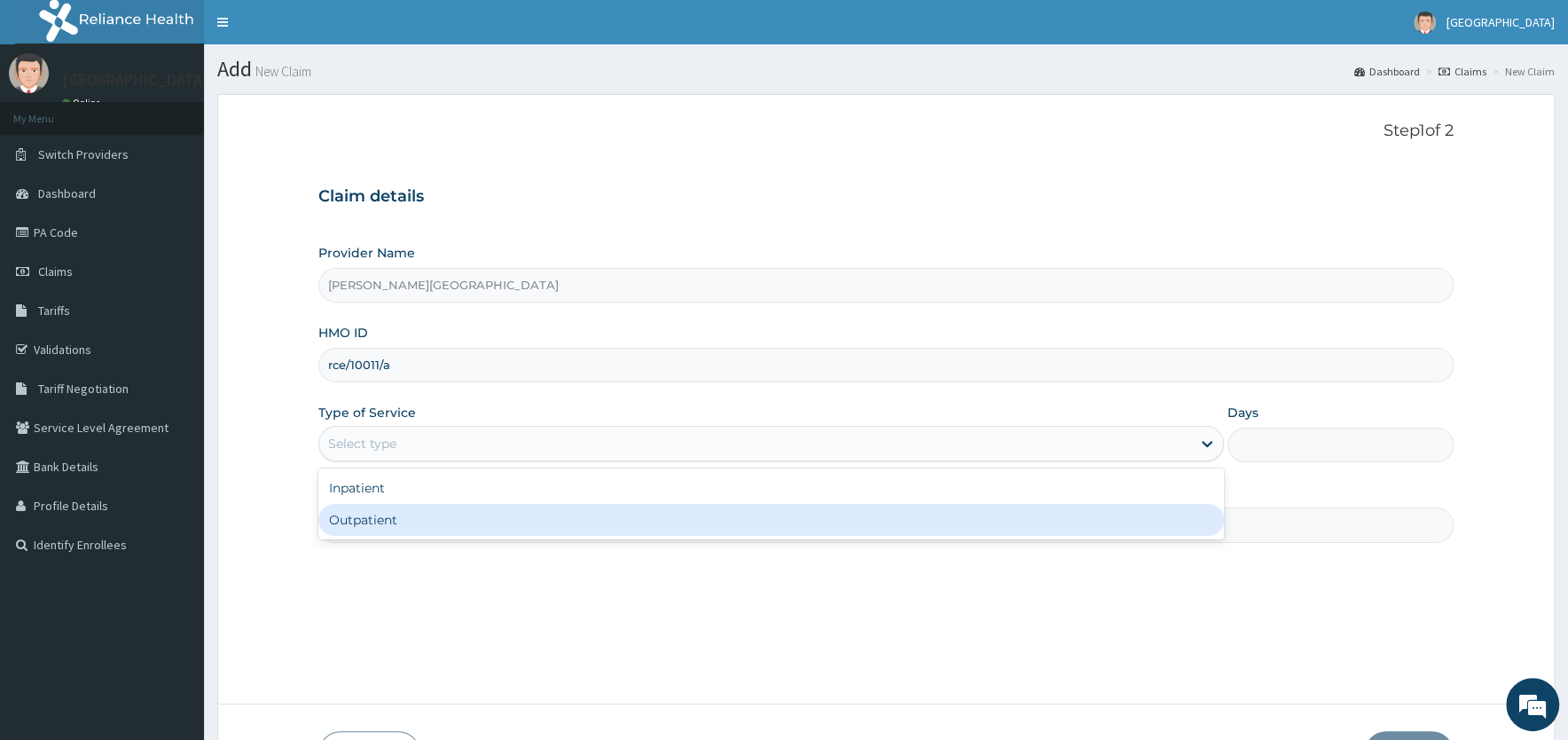
click at [416, 525] on div "Outpatient" at bounding box center [771, 519] width 905 height 32
type input "1"
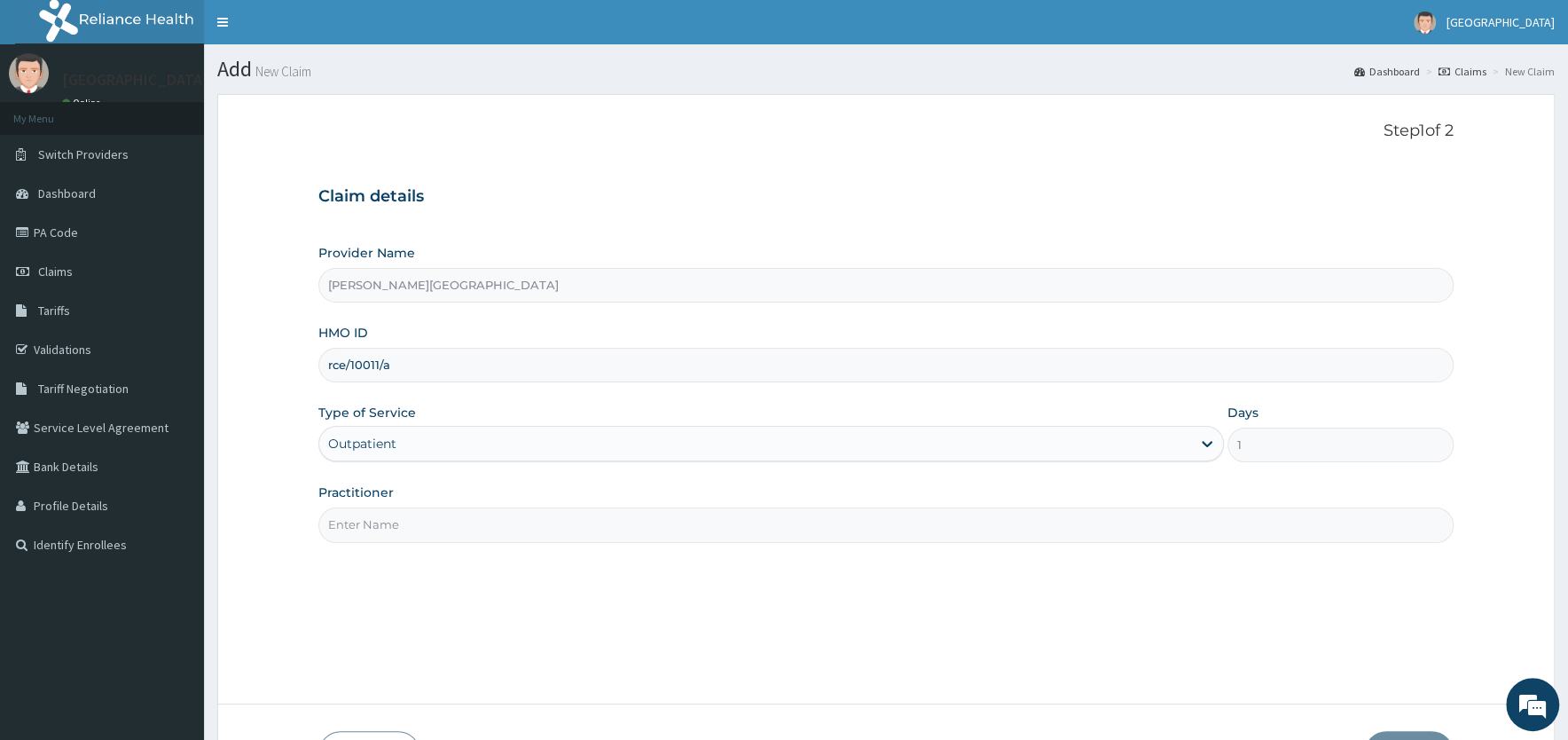
click at [535, 521] on input "Practitioner" at bounding box center [886, 525] width 1136 height 35
paste input "dr [PERSON_NAME]"
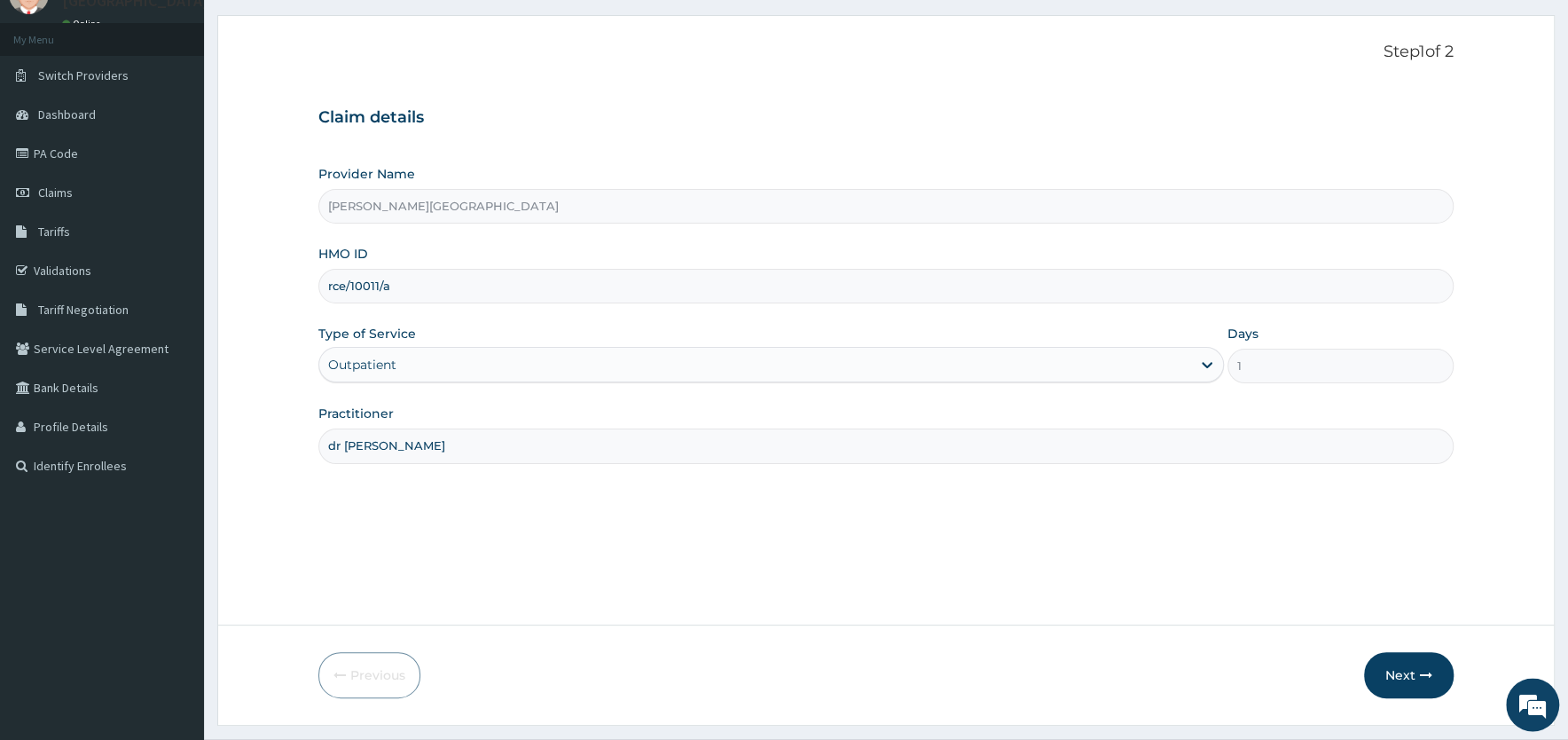
scroll to position [123, 0]
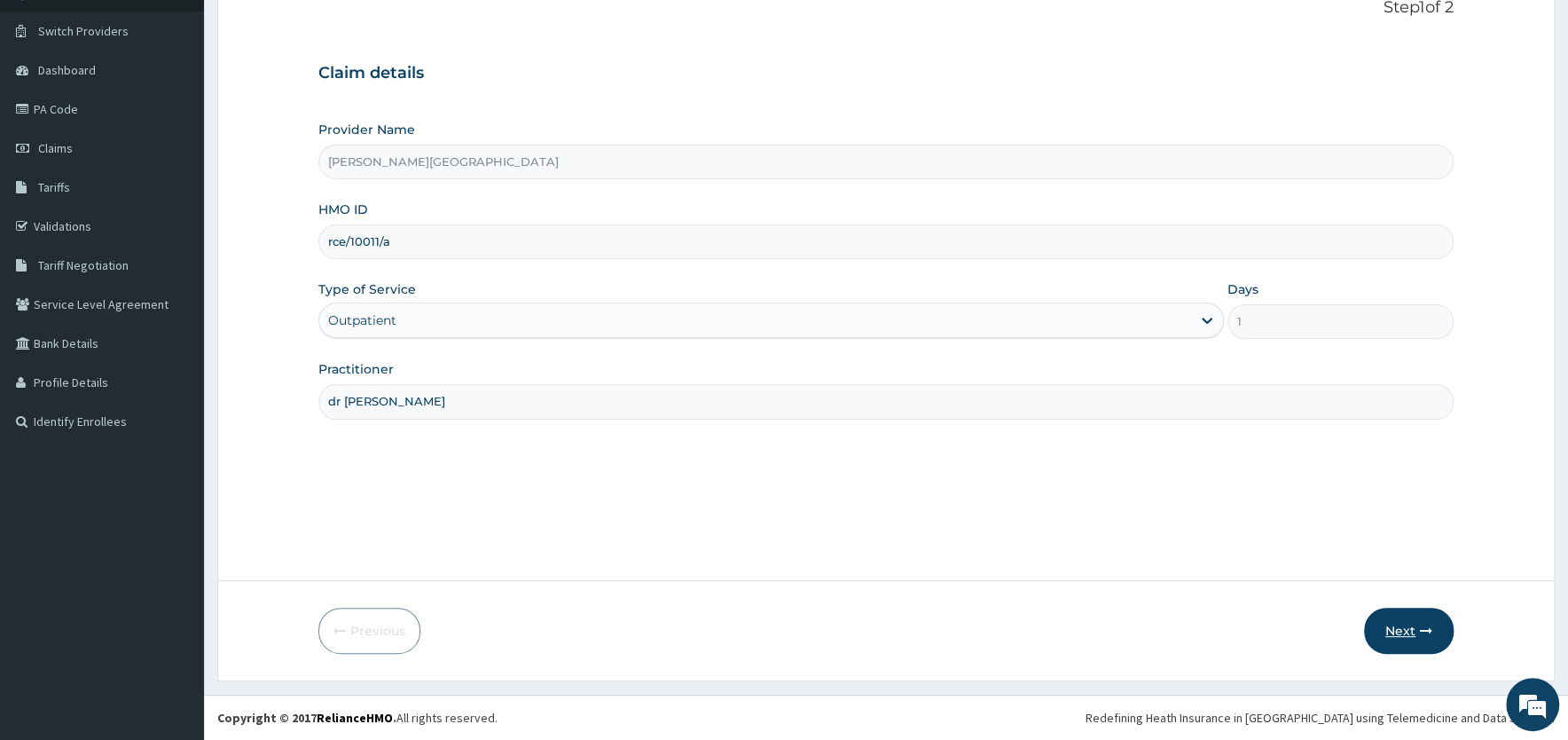
type input "dr [PERSON_NAME]"
click at [1407, 630] on button "Next" at bounding box center [1408, 630] width 89 height 46
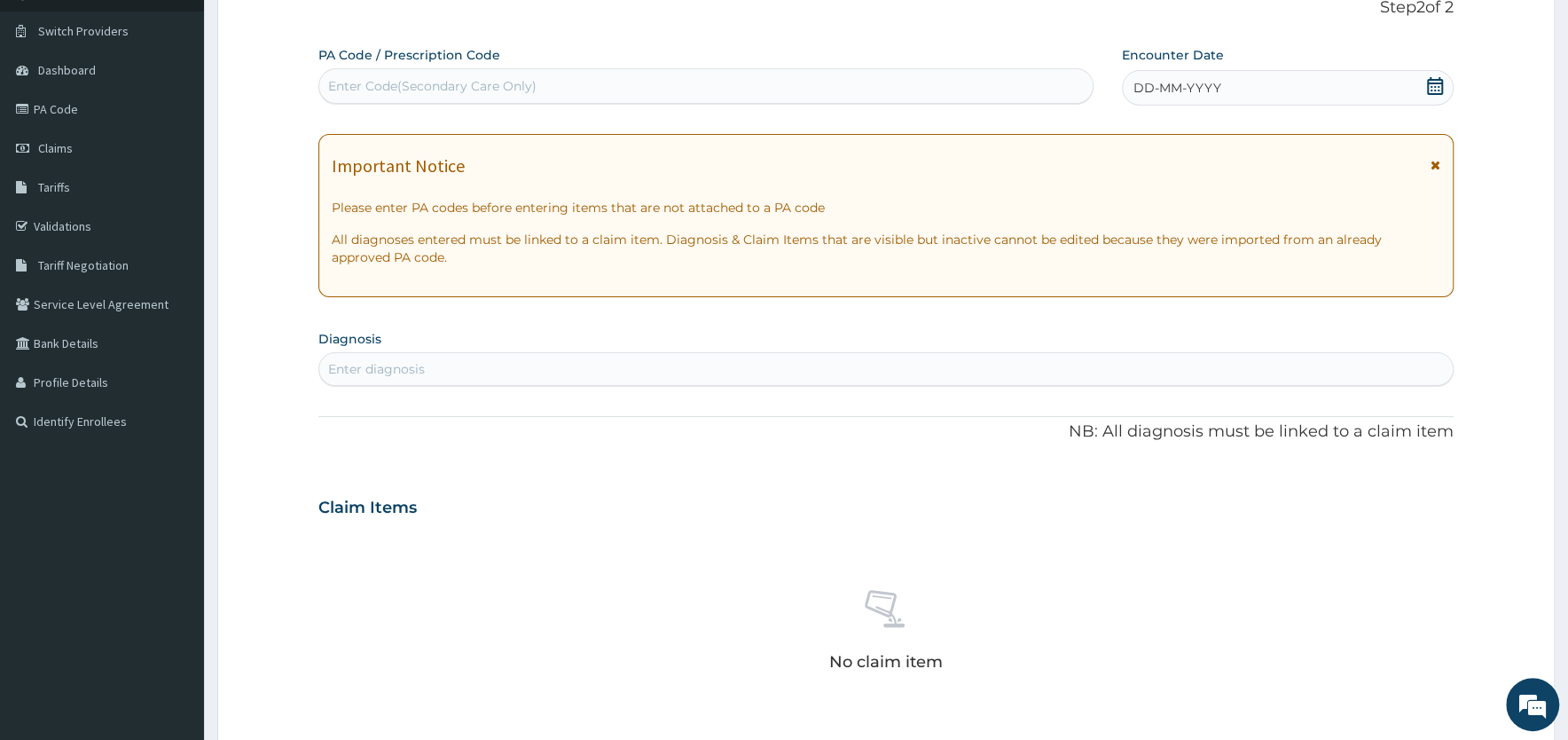
click at [1433, 164] on icon at bounding box center [1435, 165] width 10 height 12
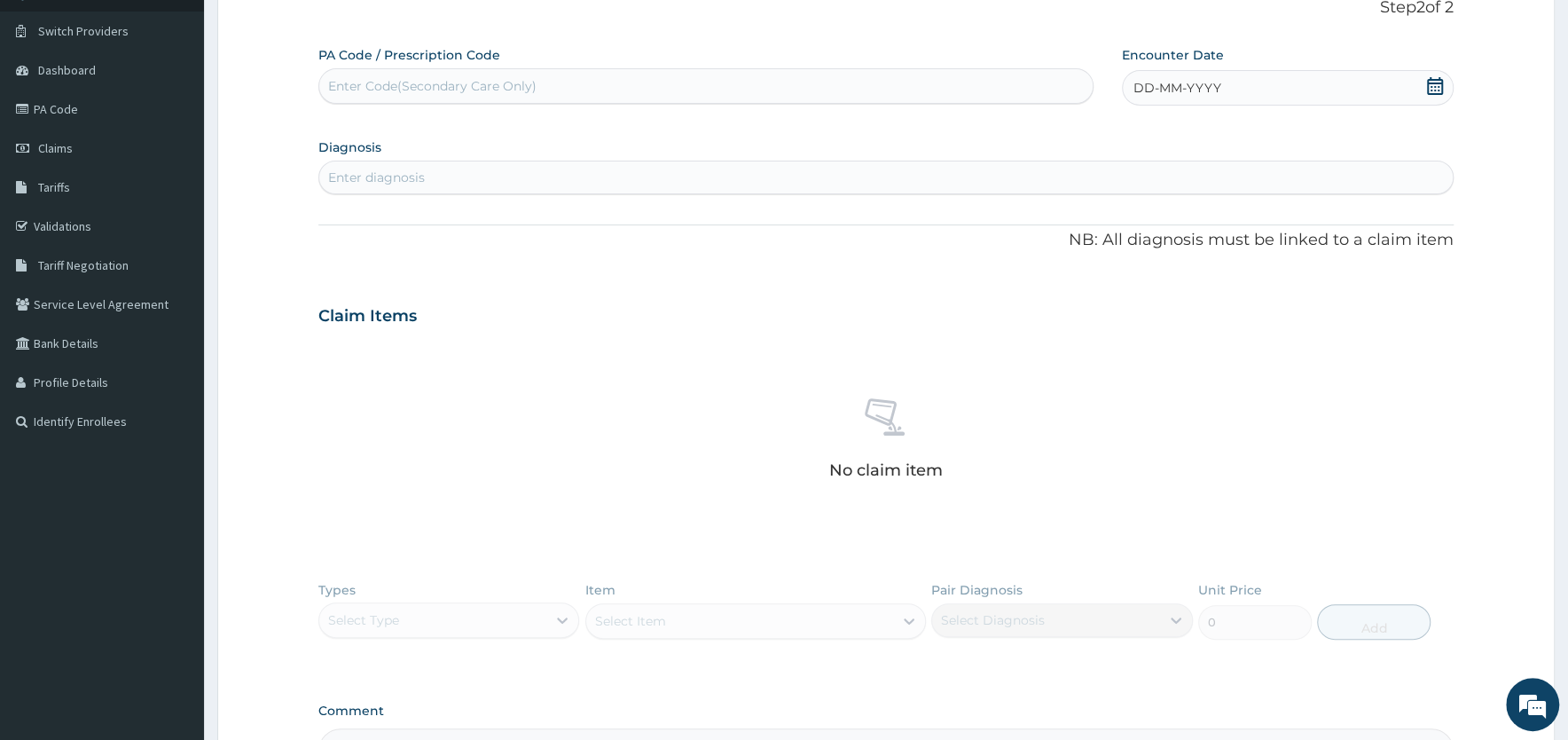
click at [1433, 87] on icon at bounding box center [1435, 86] width 17 height 17
click at [1276, 202] on div "4" at bounding box center [1280, 197] width 27 height 27
click at [508, 178] on div "Enter diagnosis" at bounding box center [886, 177] width 1134 height 29
type input "malaria"
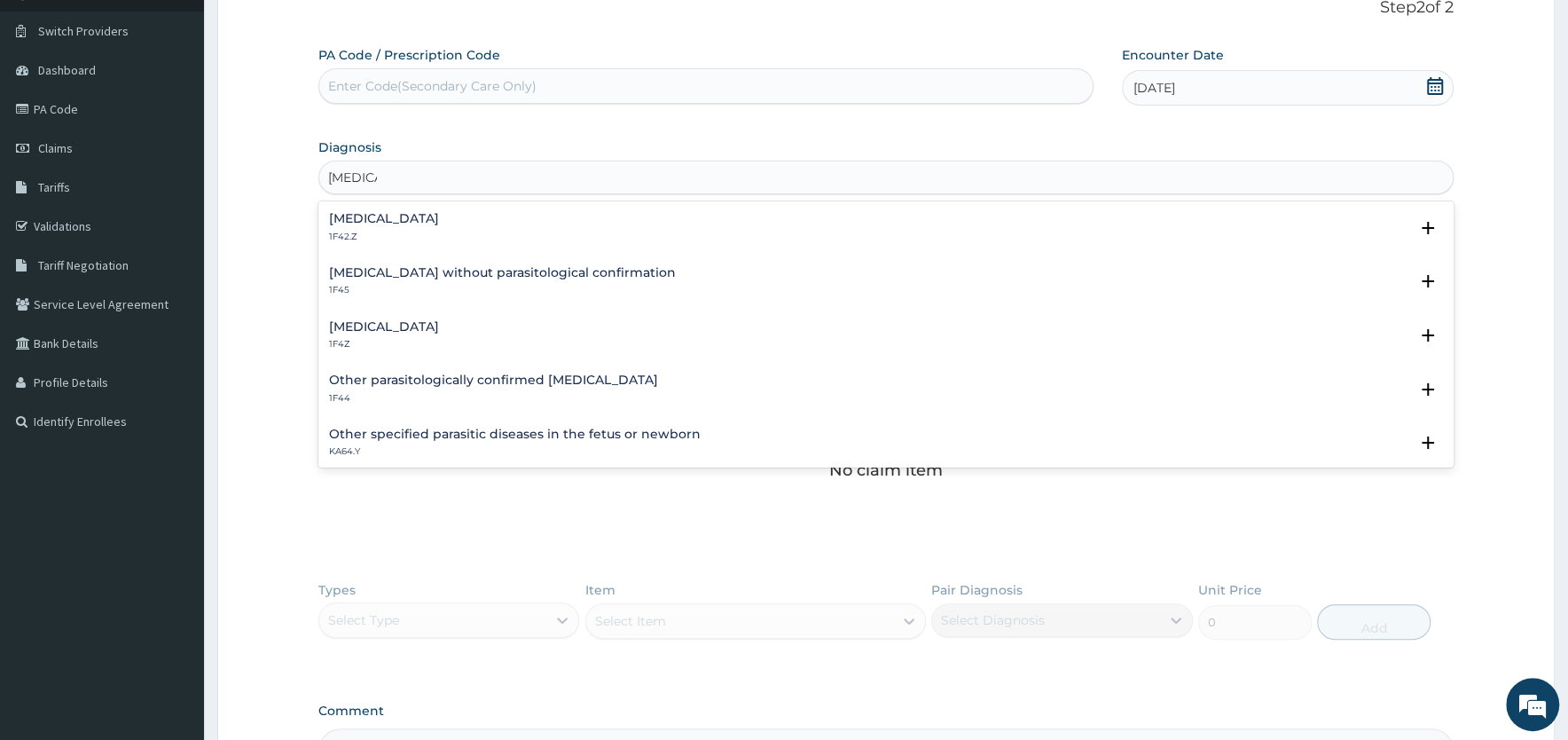
click at [420, 217] on h4 "Plasmodium malariae malaria without complication" at bounding box center [385, 218] width 110 height 13
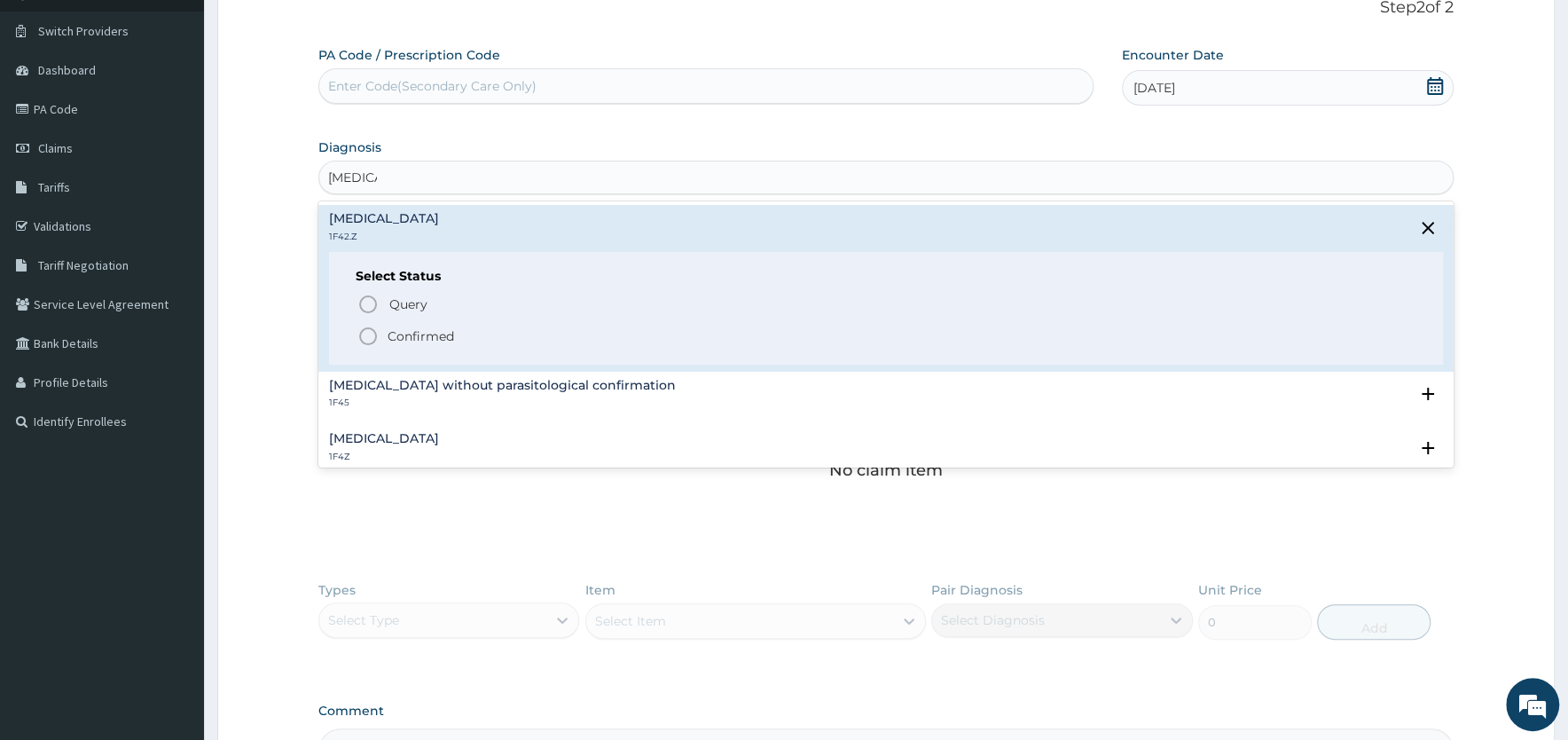
click at [364, 334] on icon "status option filled" at bounding box center [367, 336] width 21 height 21
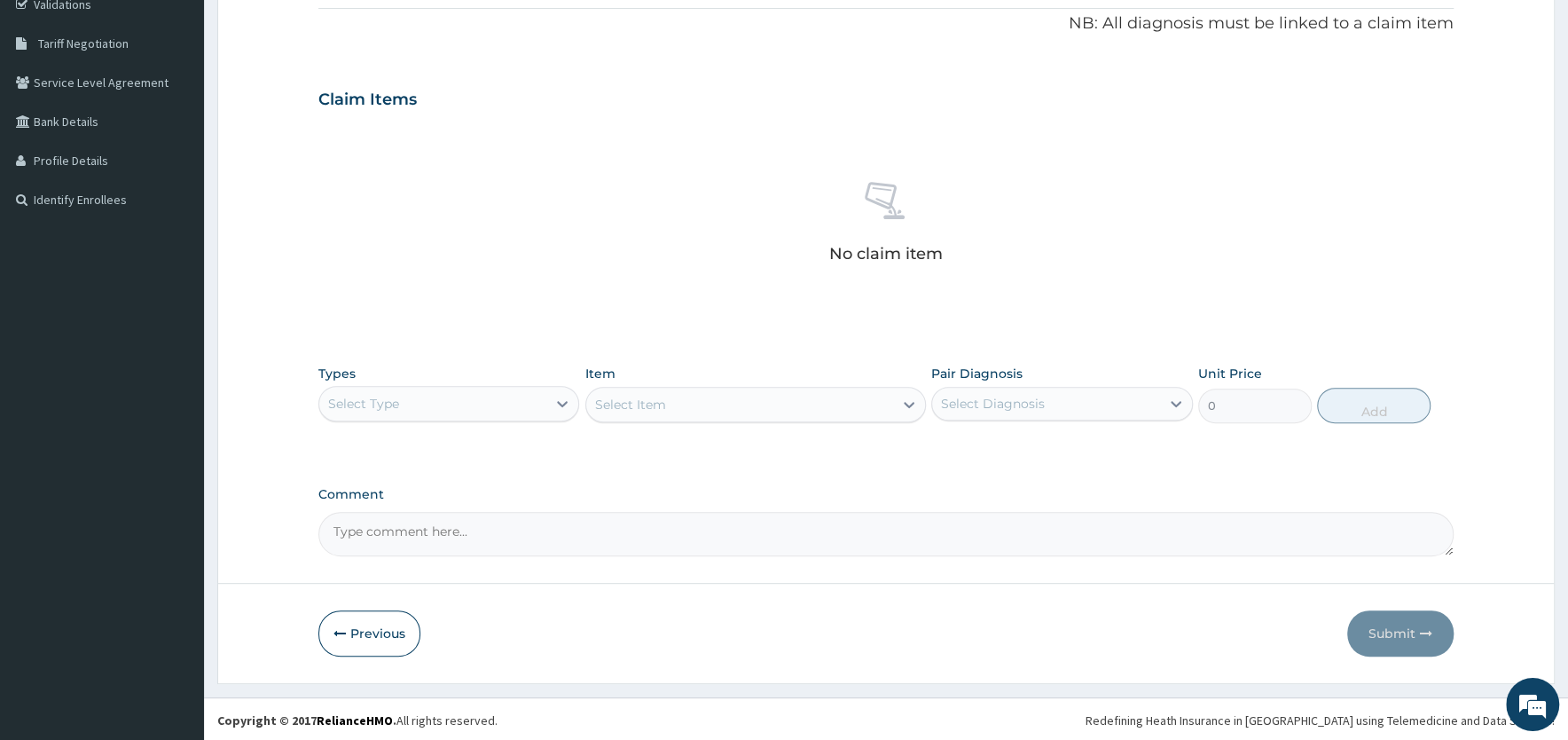
scroll to position [349, 0]
click at [540, 400] on div "Select Type" at bounding box center [432, 400] width 227 height 29
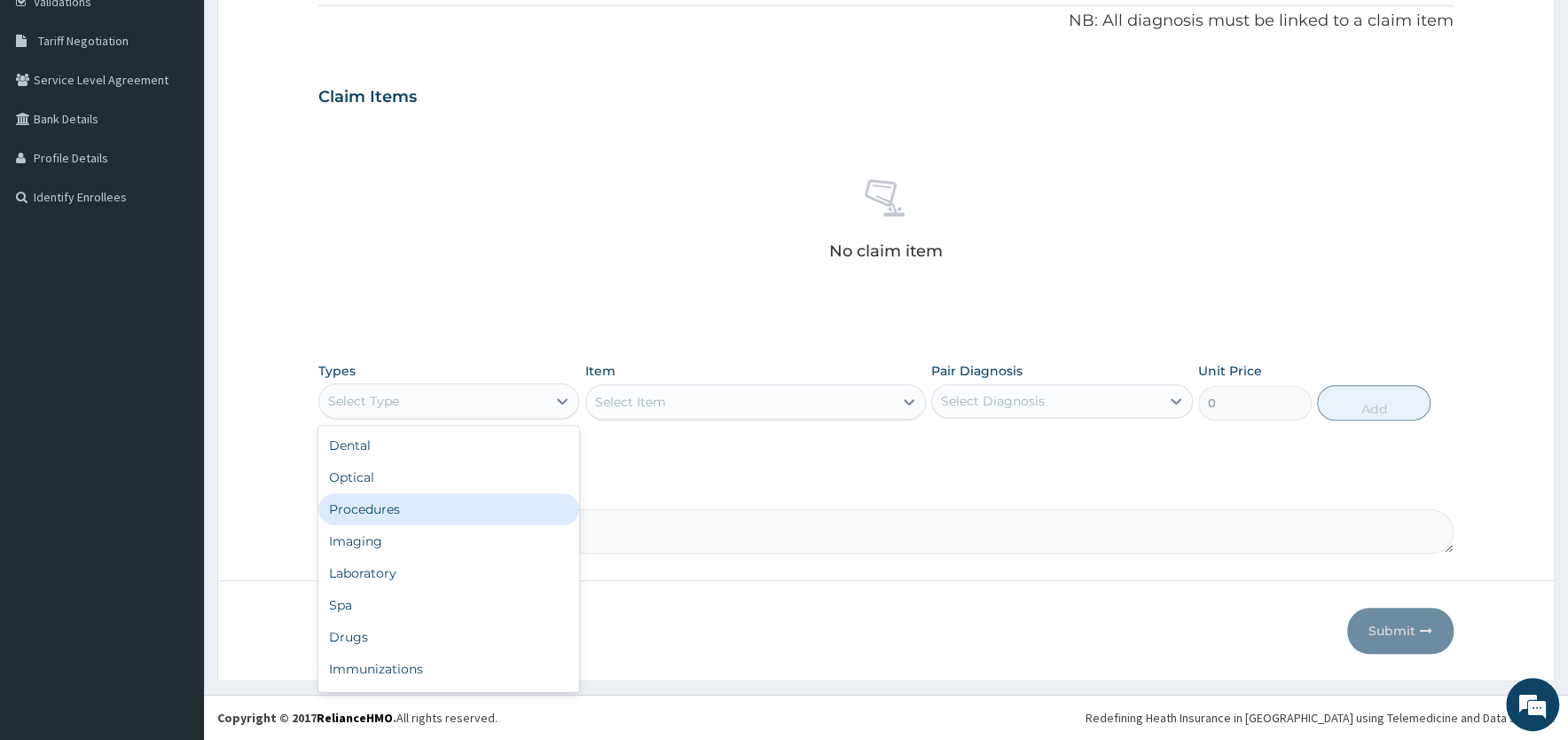
click at [413, 500] on div "Procedures" at bounding box center [448, 509] width 260 height 32
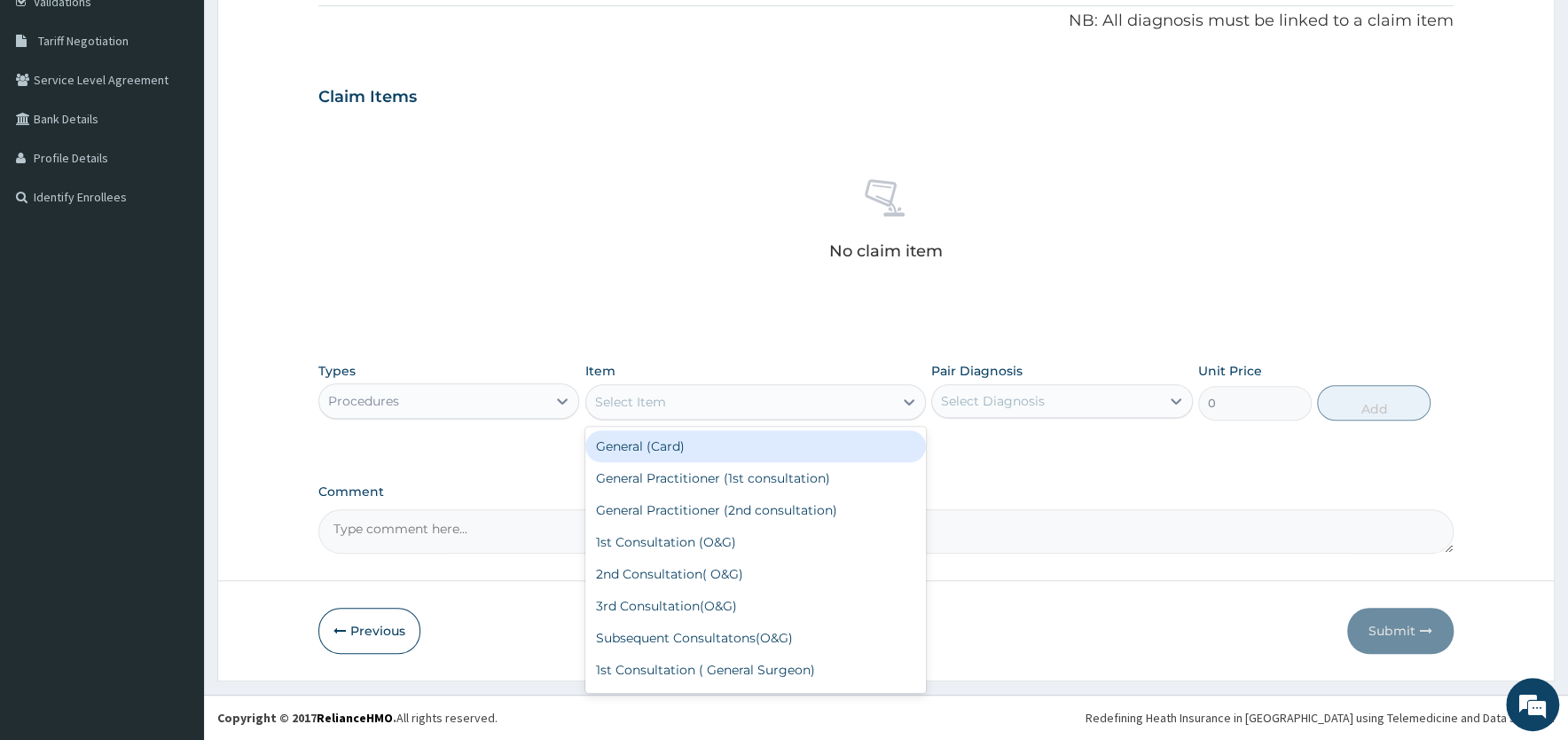
click at [744, 402] on div "Select Item" at bounding box center [739, 401] width 306 height 29
click at [724, 449] on div "General (Card)" at bounding box center [755, 445] width 340 height 32
type input "500"
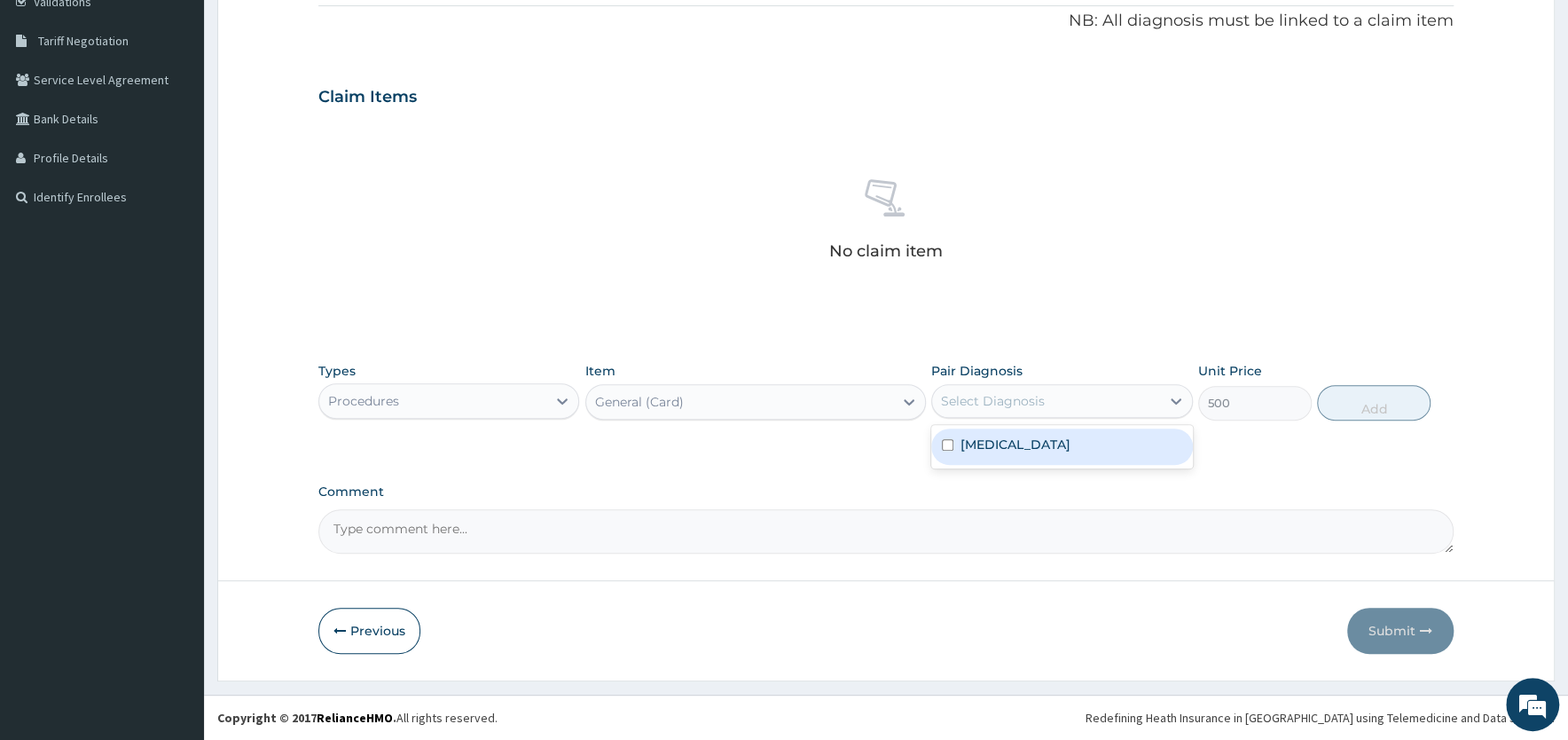
click at [1089, 397] on div "Select Diagnosis" at bounding box center [1045, 400] width 227 height 29
click at [1067, 453] on label "Plasmodium malariae malaria without complication" at bounding box center [1016, 444] width 110 height 17
checkbox input "true"
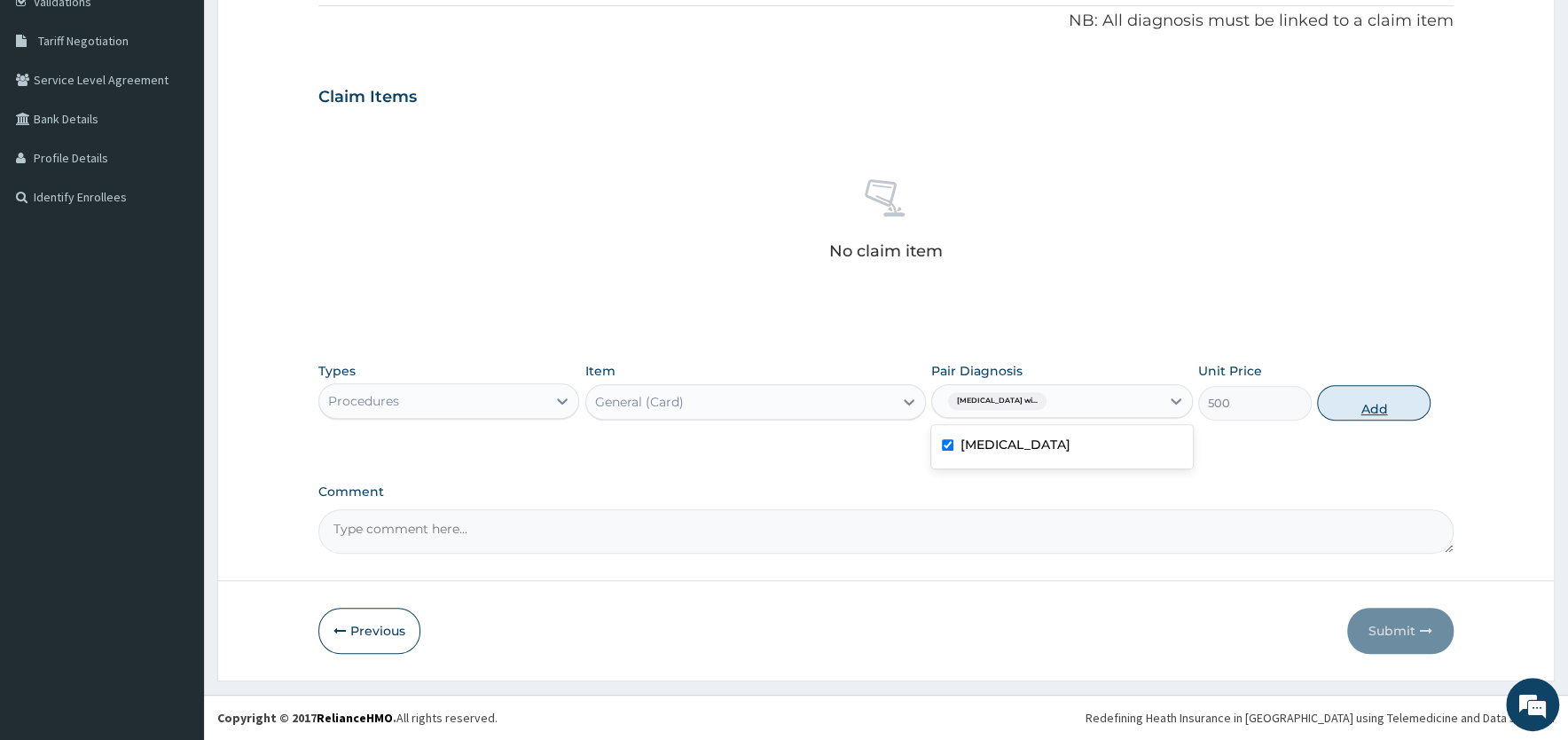
click at [1359, 400] on button "Add" at bounding box center [1373, 402] width 113 height 36
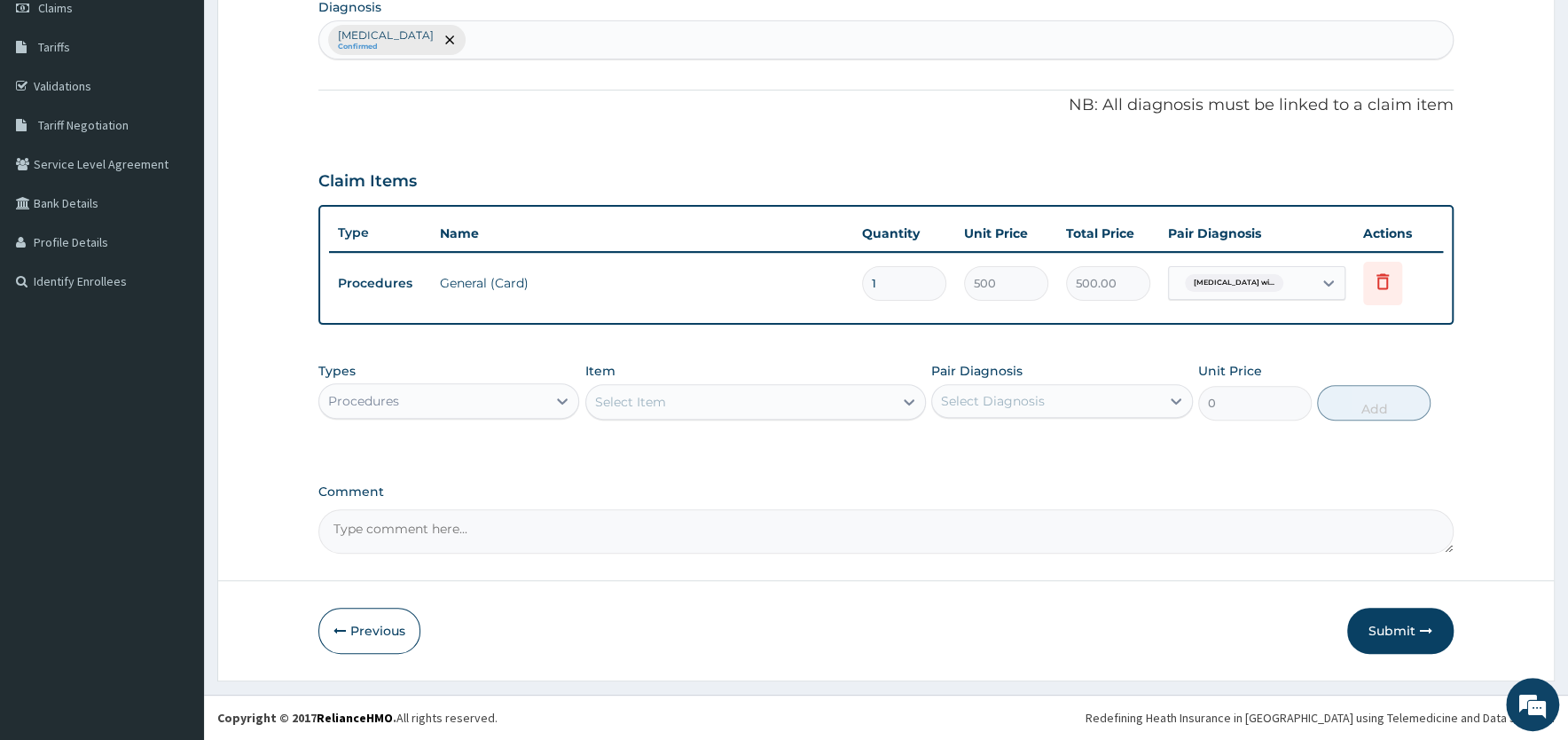
scroll to position [260, 0]
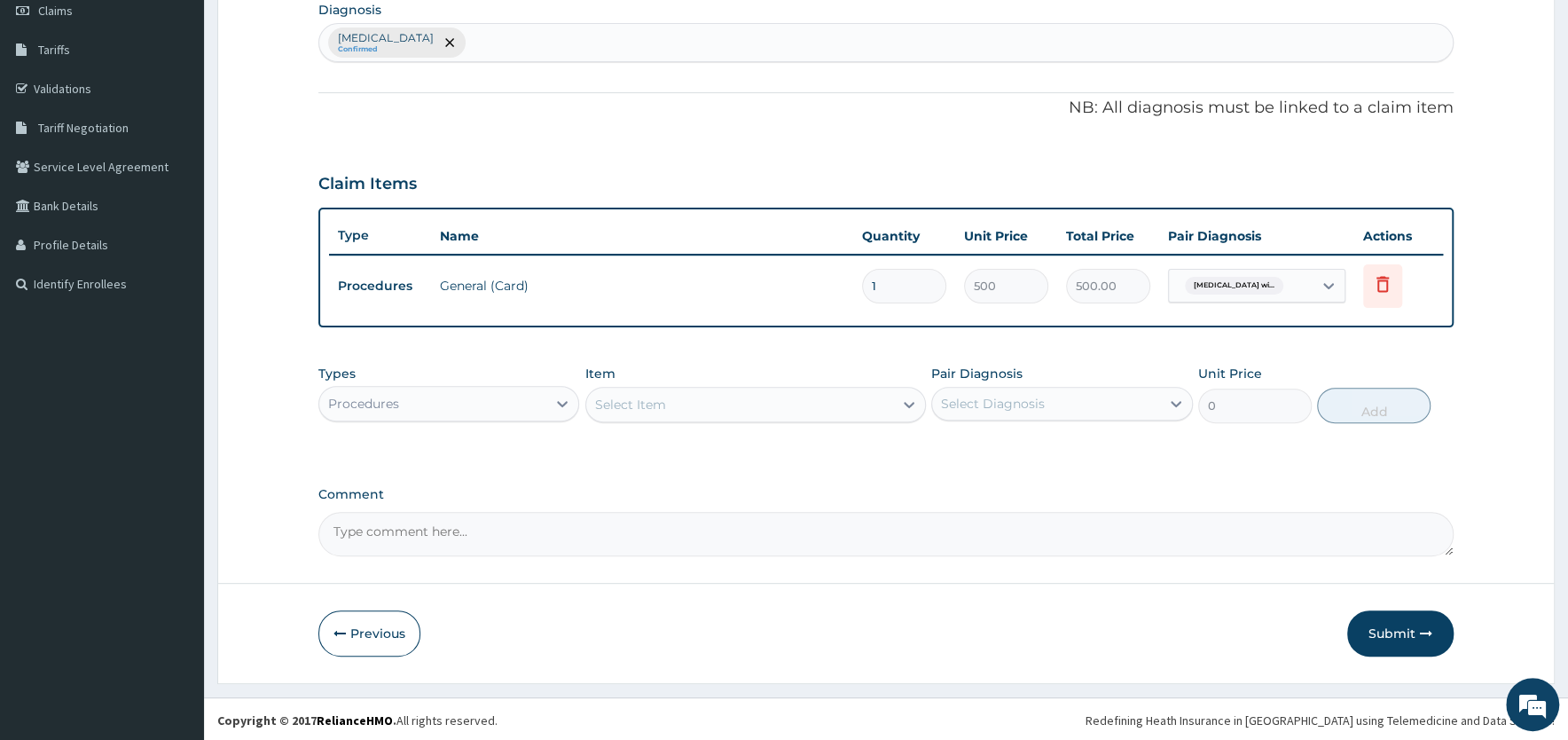
click at [698, 400] on div "Select Item" at bounding box center [739, 404] width 306 height 29
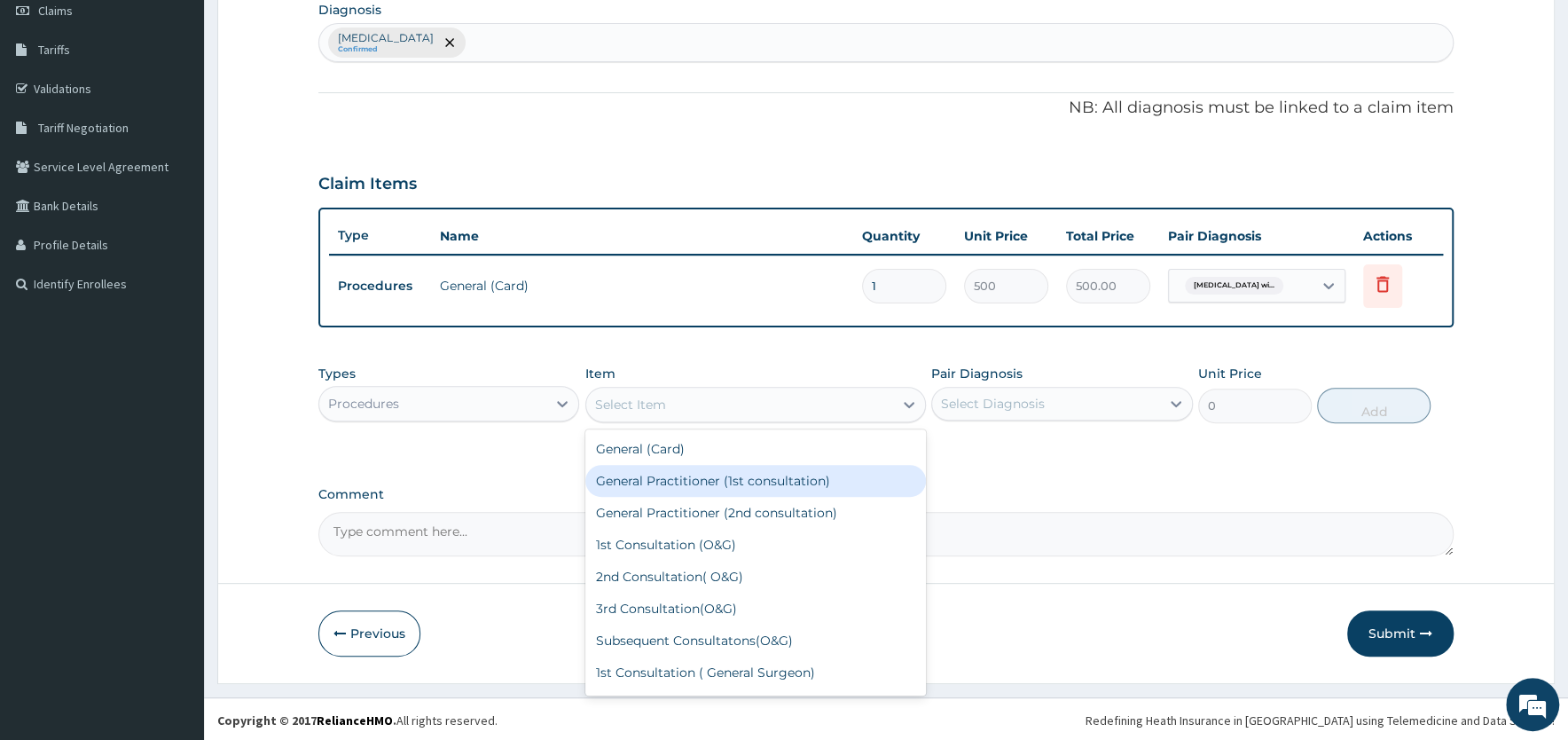
click at [694, 484] on div "General Practitioner (1st consultation)" at bounding box center [755, 480] width 340 height 32
type input "1500"
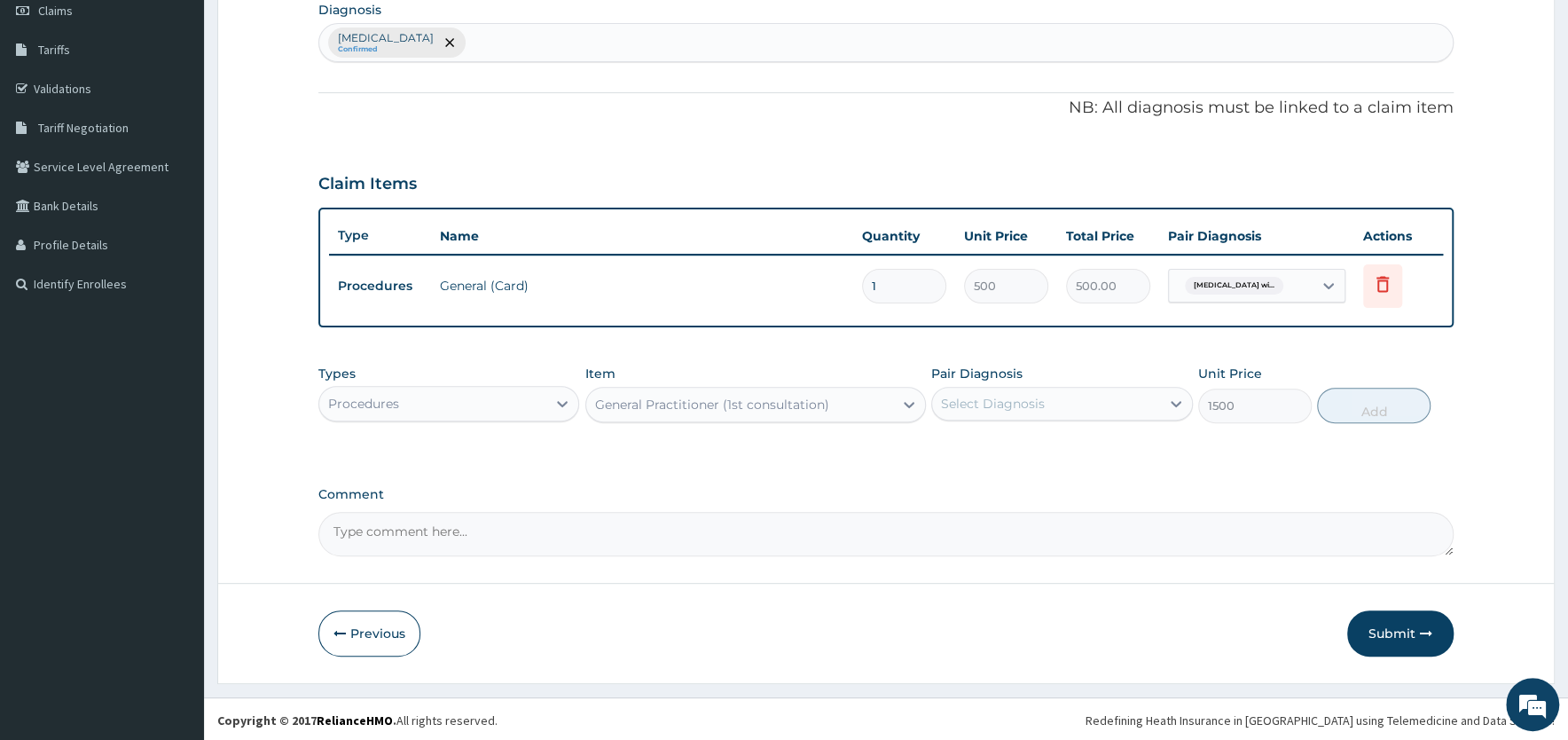
click at [1079, 398] on div "Select Diagnosis" at bounding box center [1045, 403] width 227 height 29
click at [1070, 456] on label "Plasmodium malariae malaria without complication" at bounding box center [1016, 446] width 110 height 17
checkbox input "true"
click at [1368, 407] on button "Add" at bounding box center [1373, 405] width 113 height 36
type input "0"
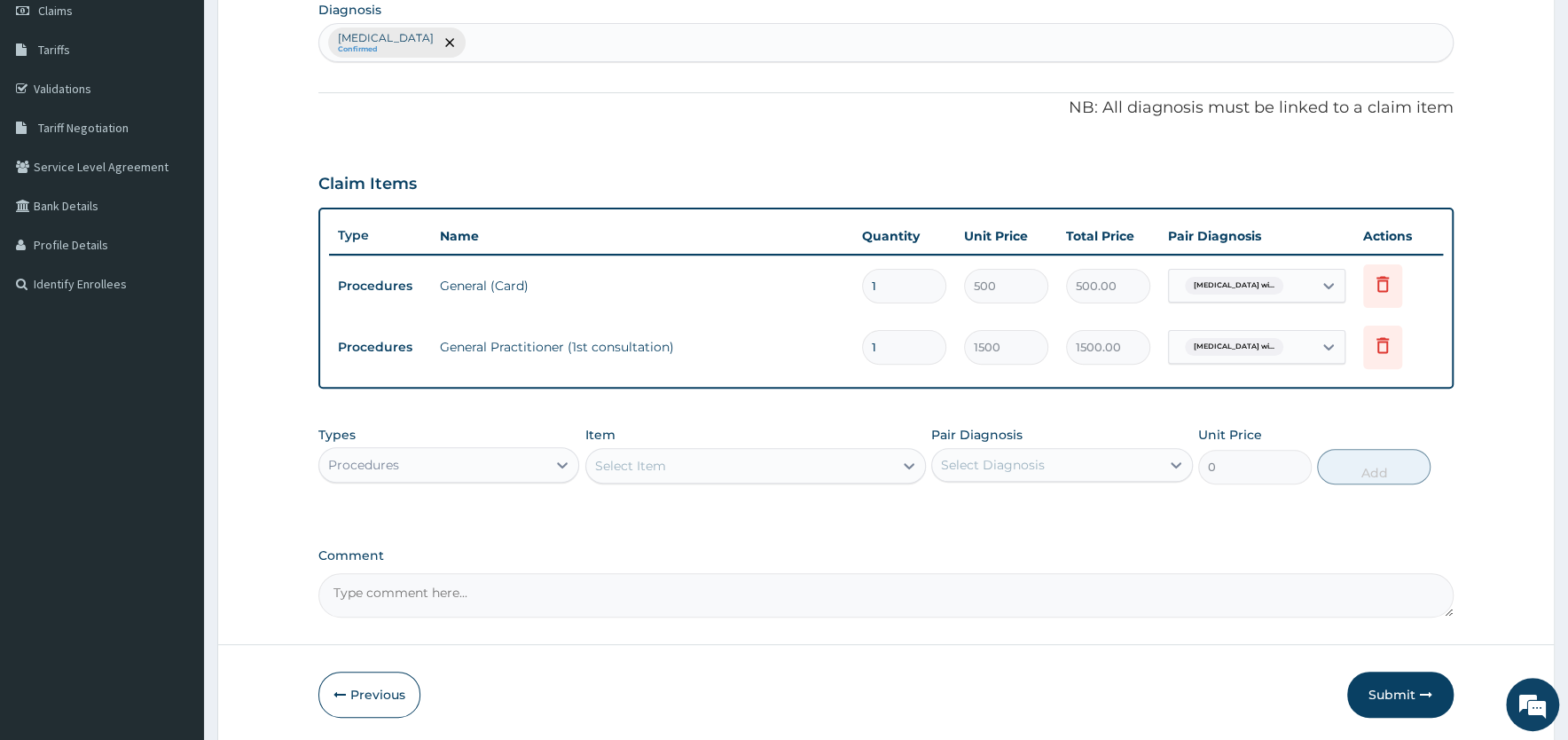
click at [501, 459] on div "Procedures" at bounding box center [432, 465] width 227 height 29
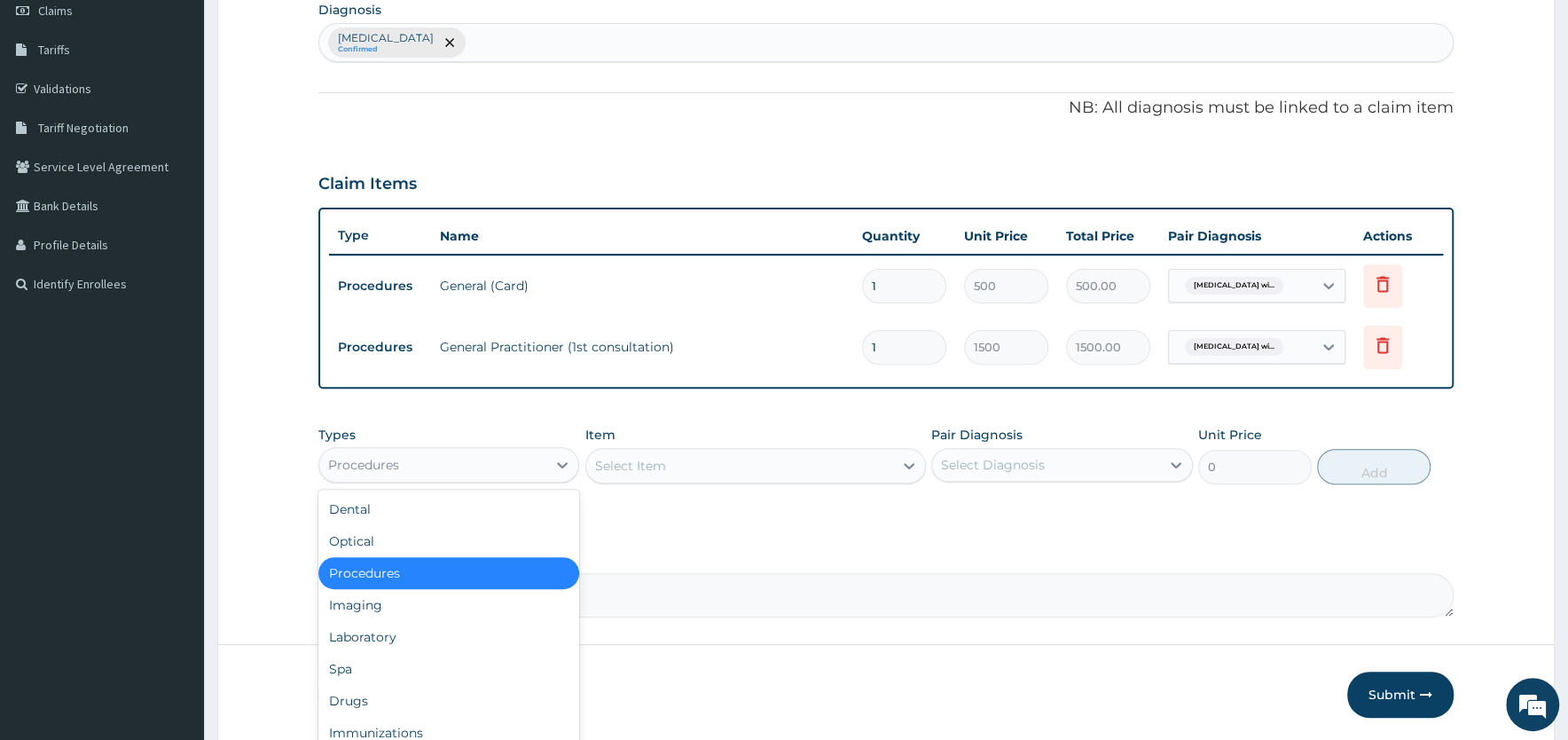
click at [389, 571] on div "Procedures" at bounding box center [448, 572] width 260 height 32
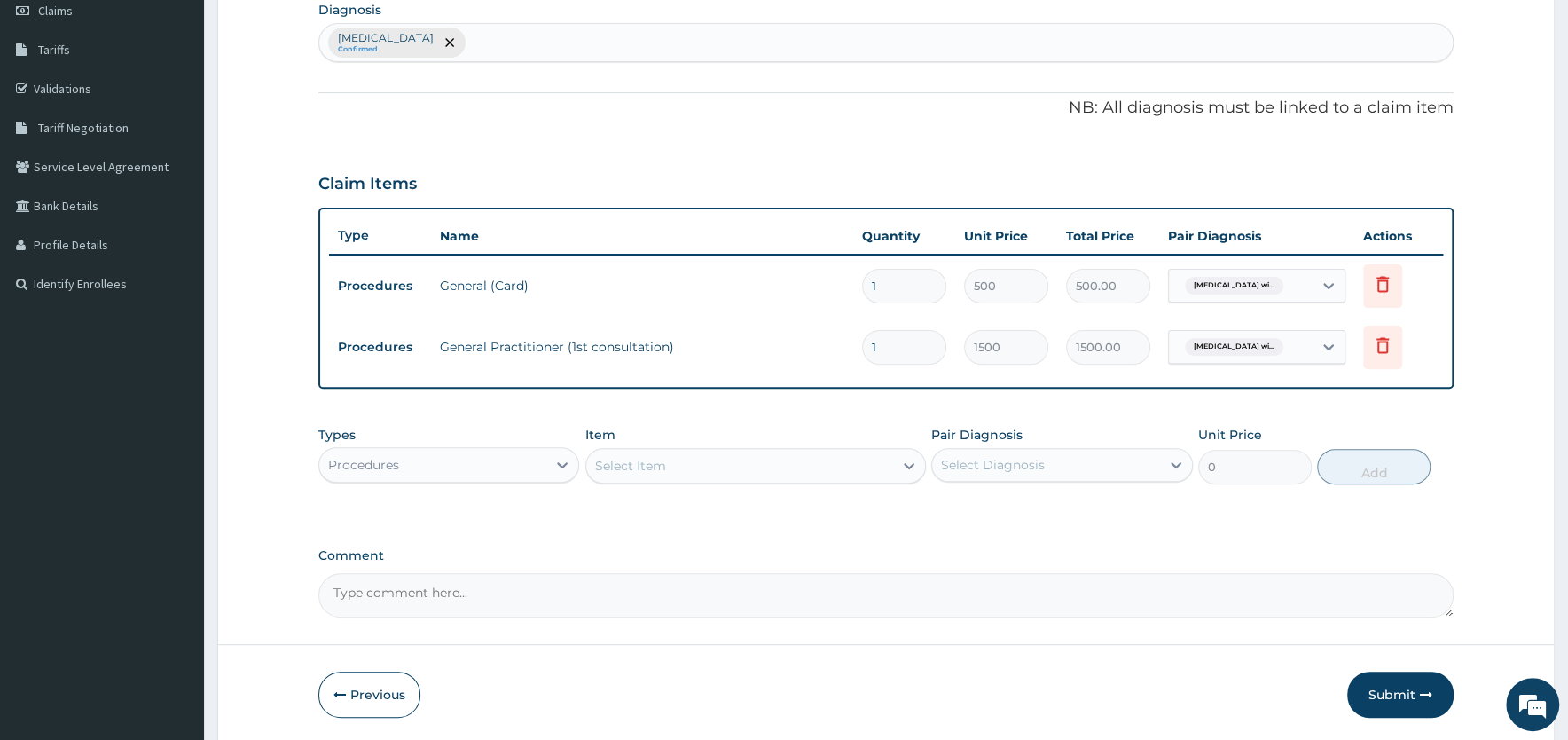
click at [707, 468] on div "Select Item" at bounding box center [739, 466] width 306 height 29
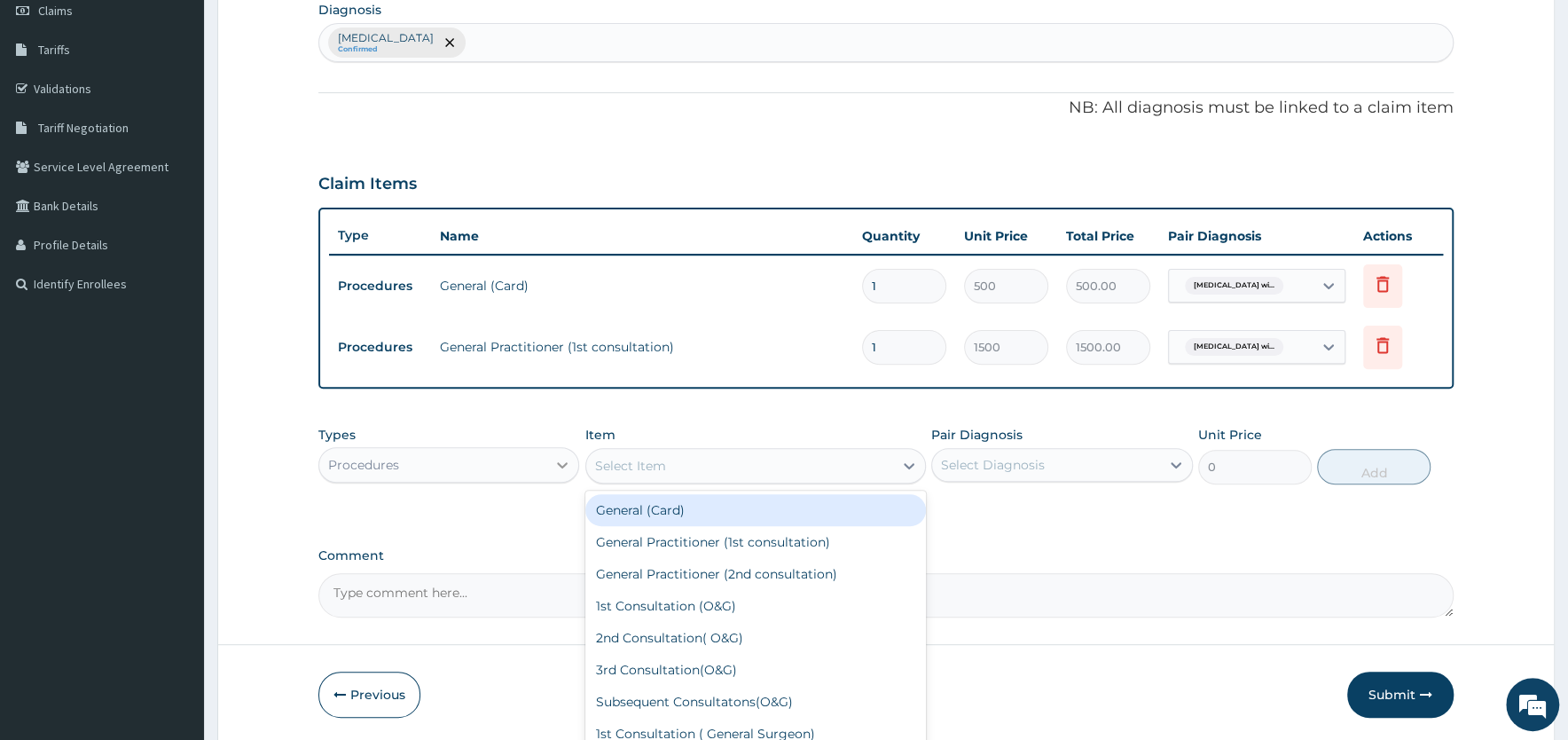
click at [565, 465] on icon at bounding box center [561, 464] width 17 height 17
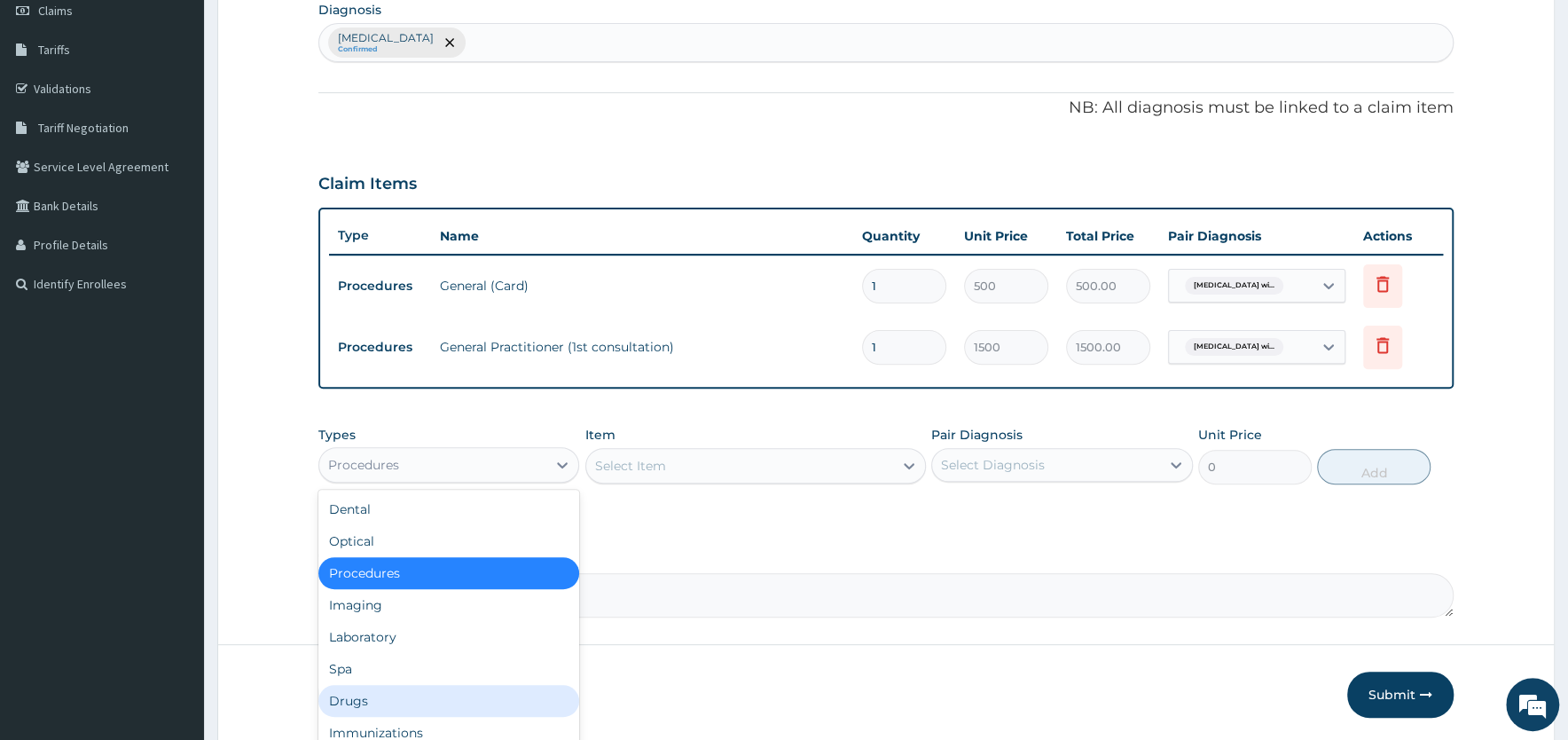
click at [374, 698] on div "Drugs" at bounding box center [448, 700] width 260 height 32
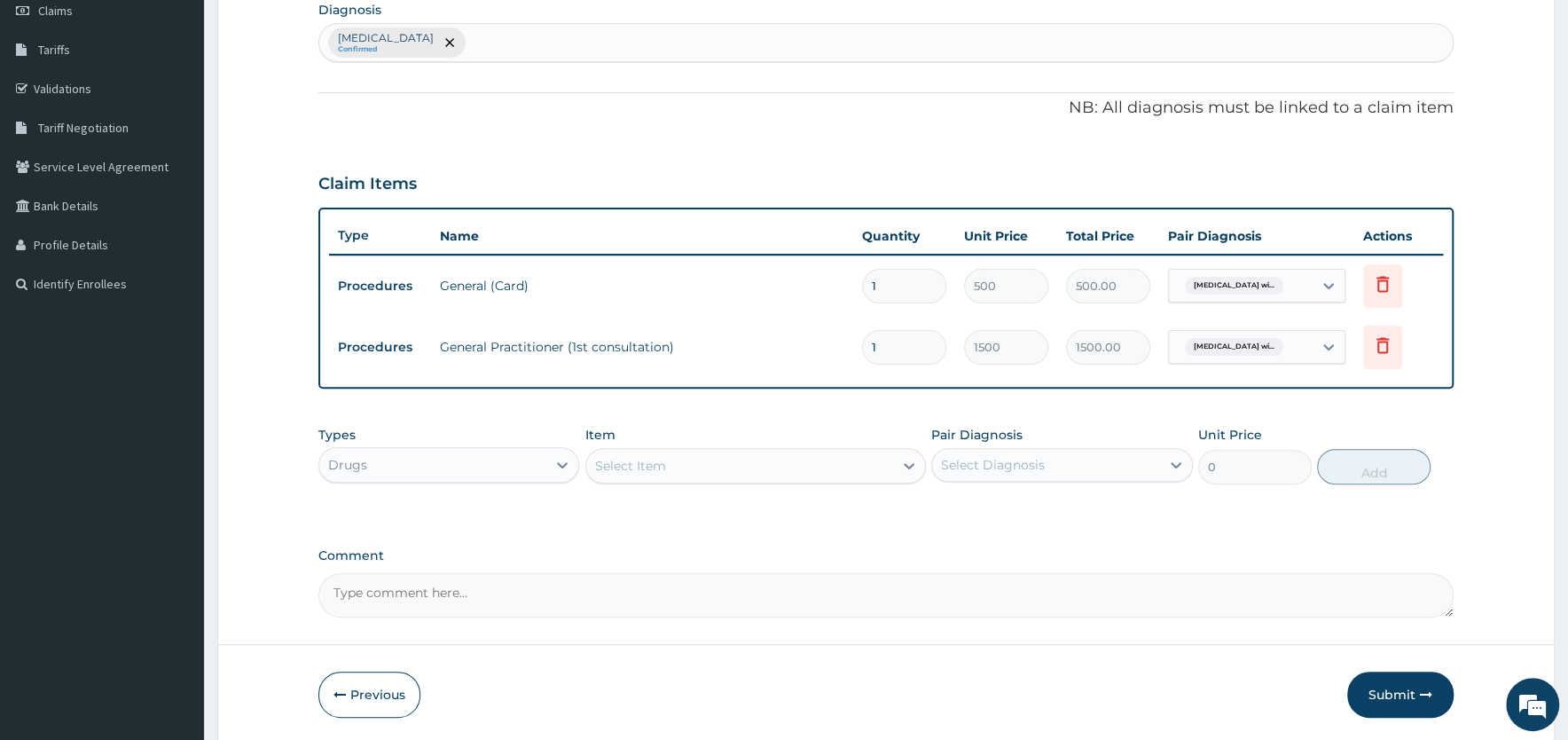
click at [764, 465] on div "Select Item" at bounding box center [739, 466] width 306 height 29
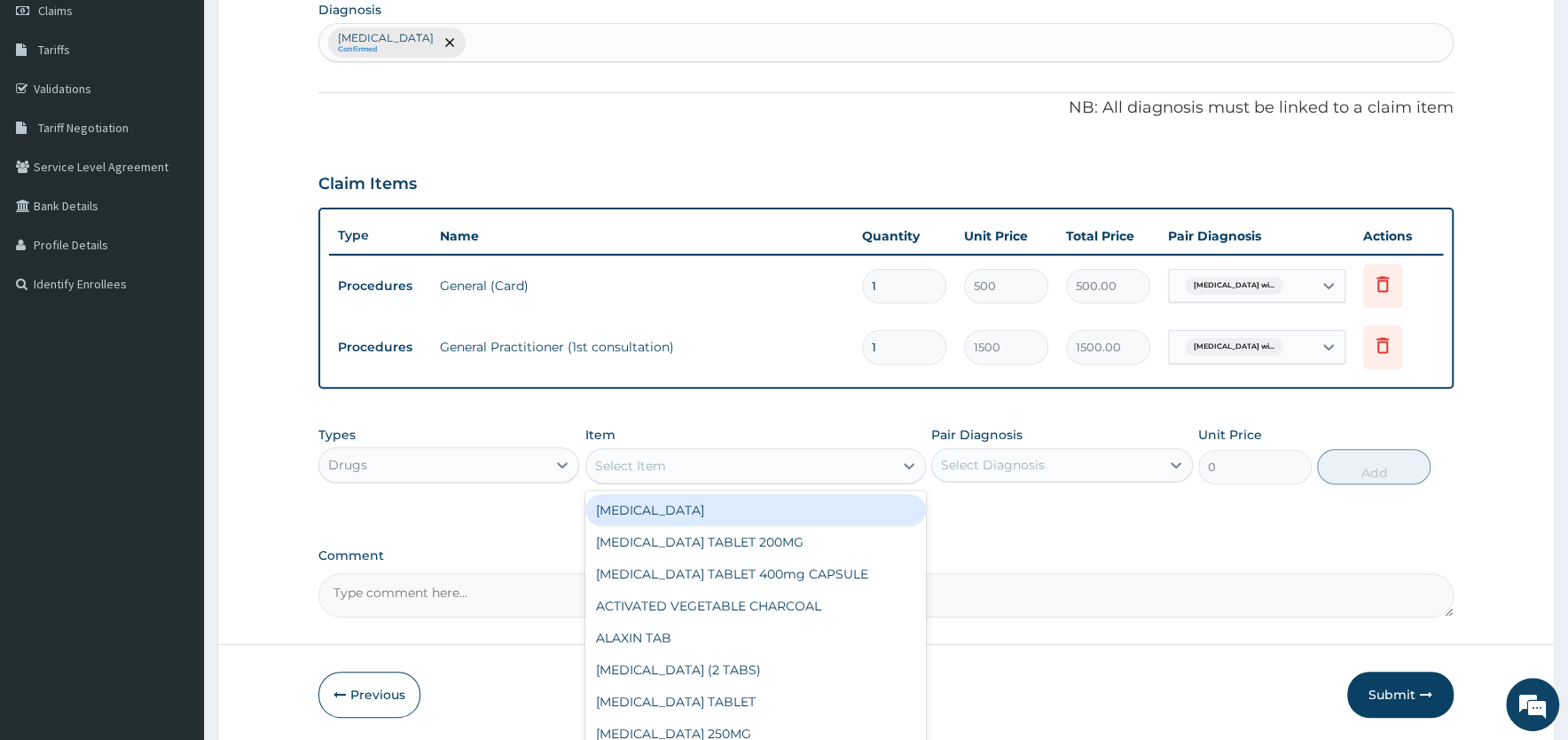
click at [653, 462] on div "Select Item" at bounding box center [630, 465] width 71 height 17
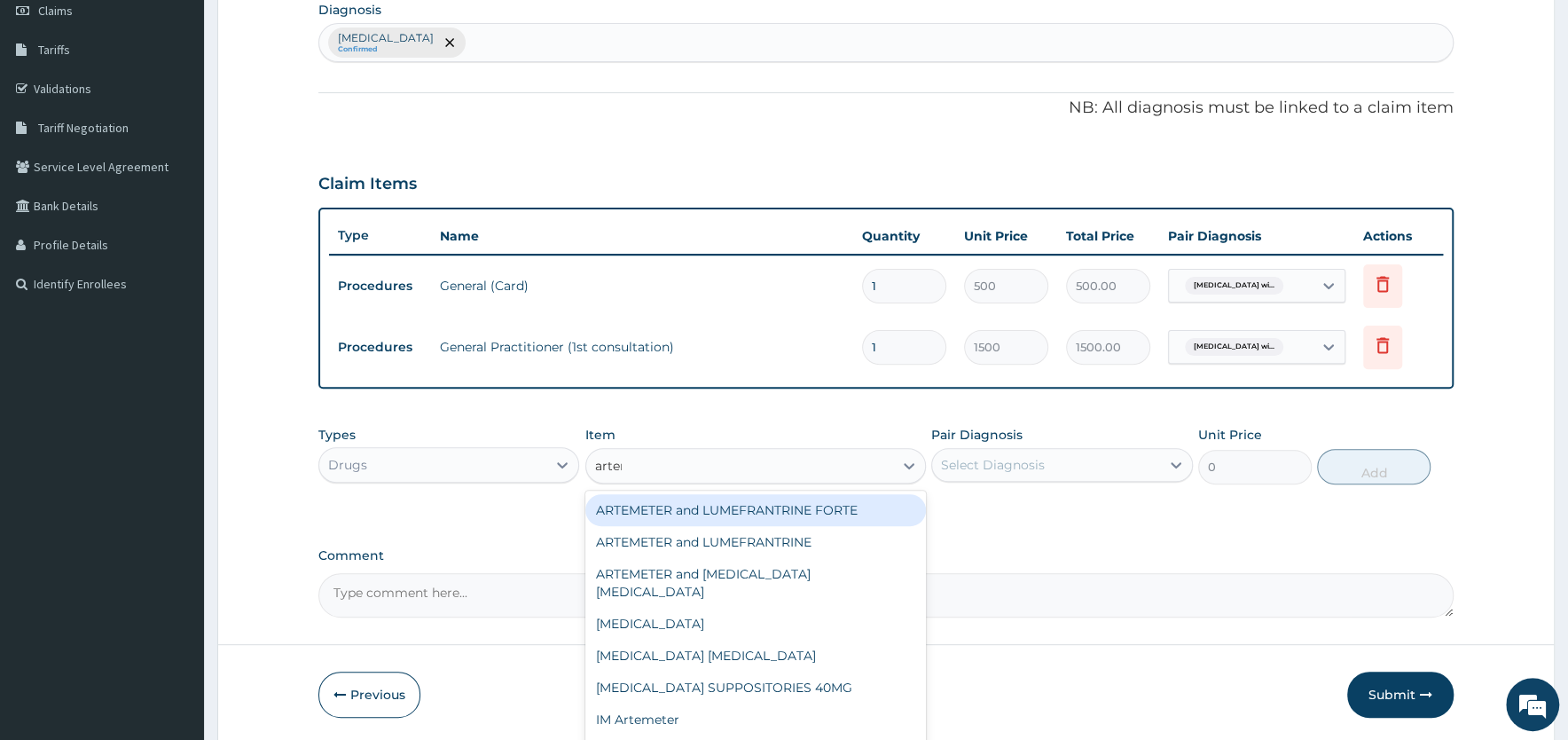
type input "arteme"
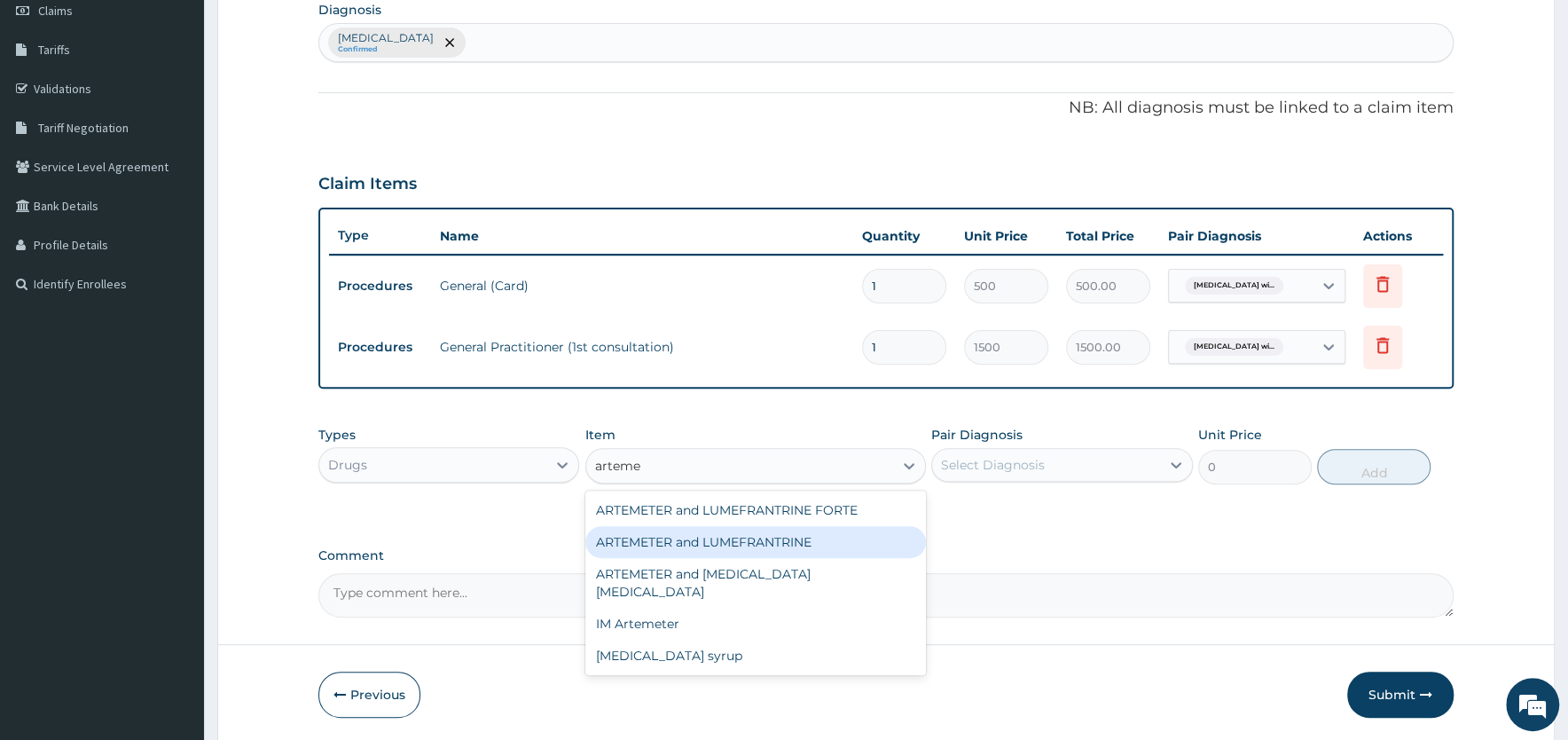
click at [663, 541] on div "ARTEMETER and LUMEFRANTRINE" at bounding box center [755, 542] width 340 height 32
type input "90"
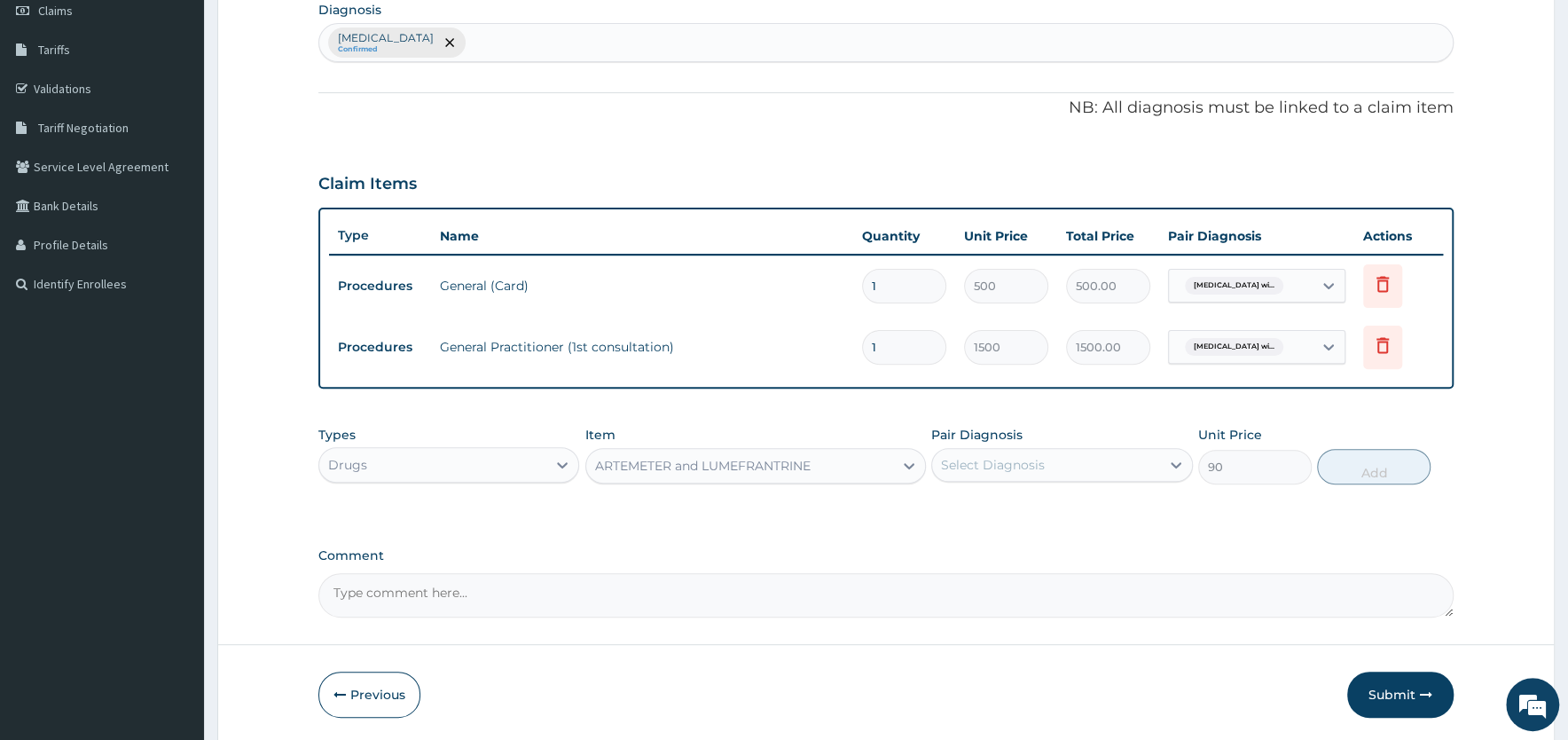
click at [1017, 458] on div "Select Diagnosis" at bounding box center [993, 464] width 104 height 17
click at [1014, 508] on label "Plasmodium malariae malaria without complication" at bounding box center [1016, 508] width 110 height 17
checkbox input "true"
click at [1380, 465] on button "Add" at bounding box center [1373, 467] width 113 height 36
type input "0"
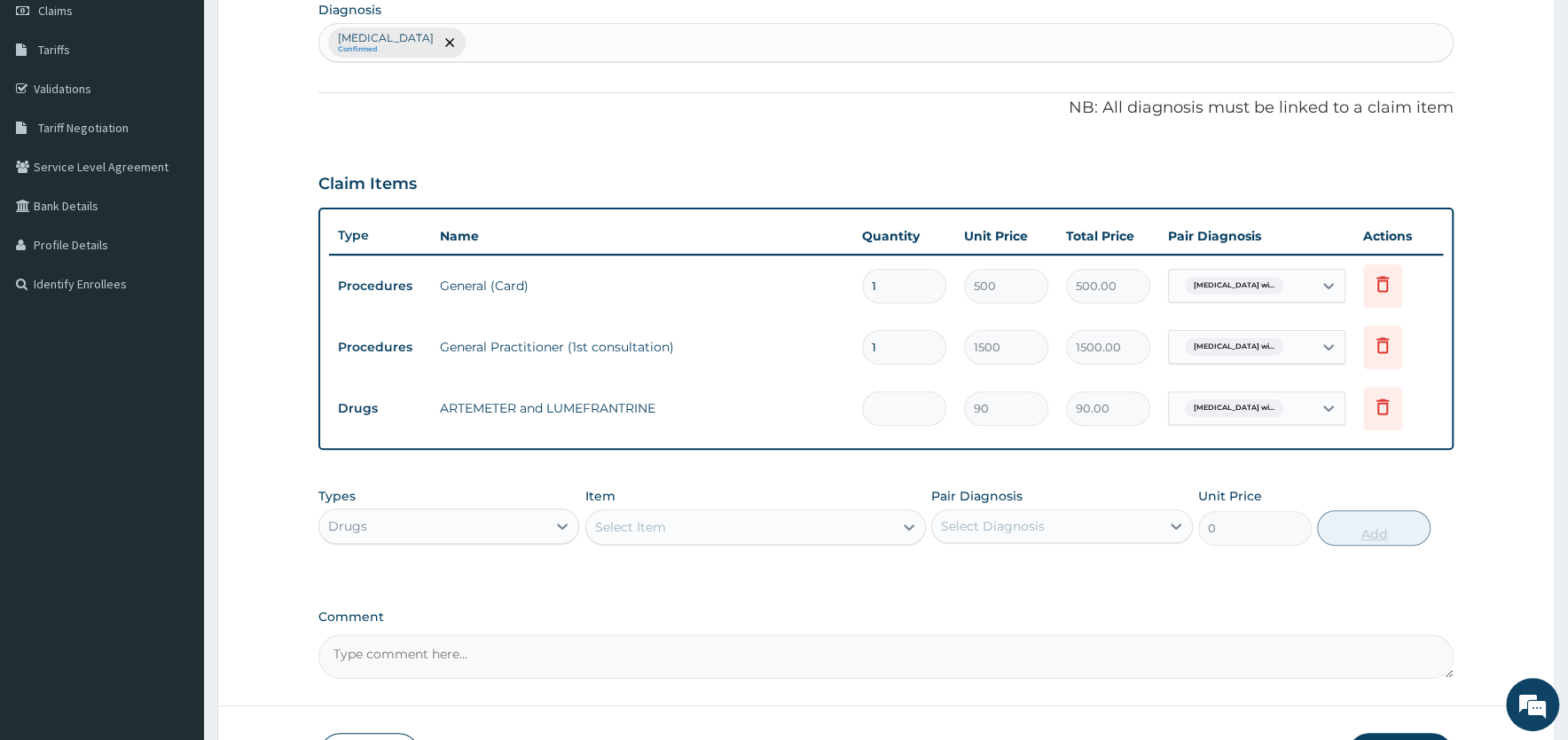
type input "0.00"
type input "2"
type input "180.00"
type input "24"
type input "2160.00"
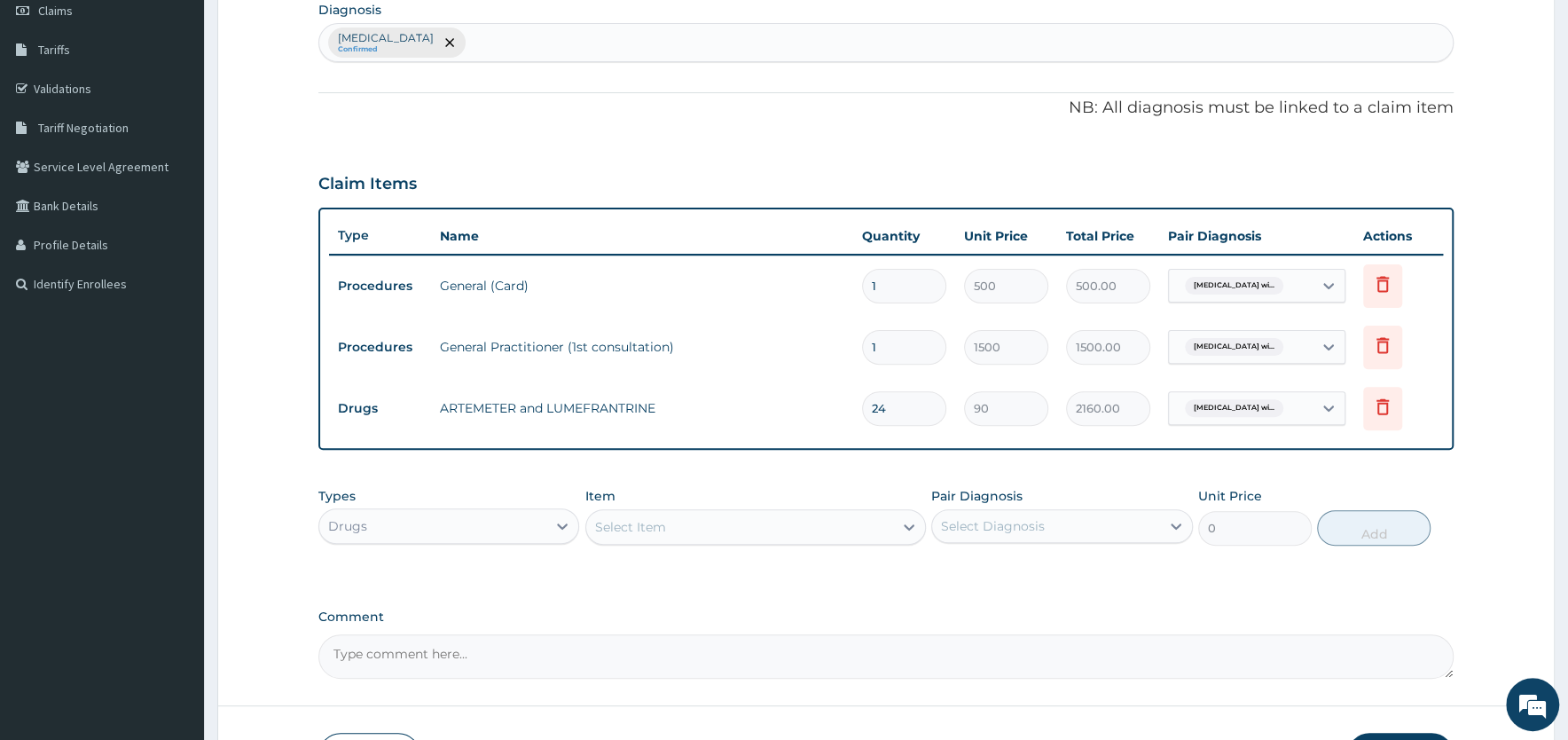
type input "24"
click at [664, 520] on div "Select Item" at bounding box center [630, 526] width 71 height 17
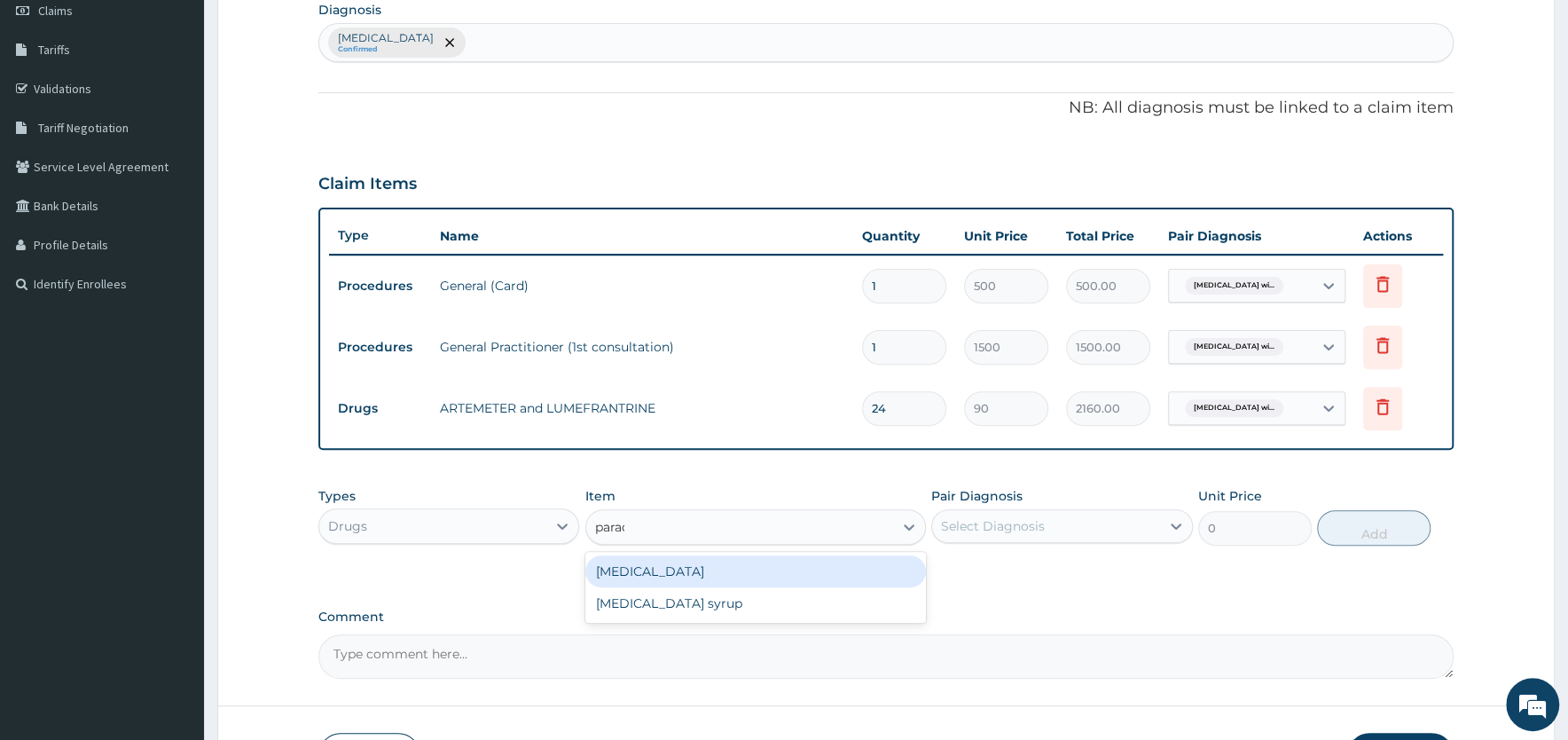
type input "parace"
type input "8"
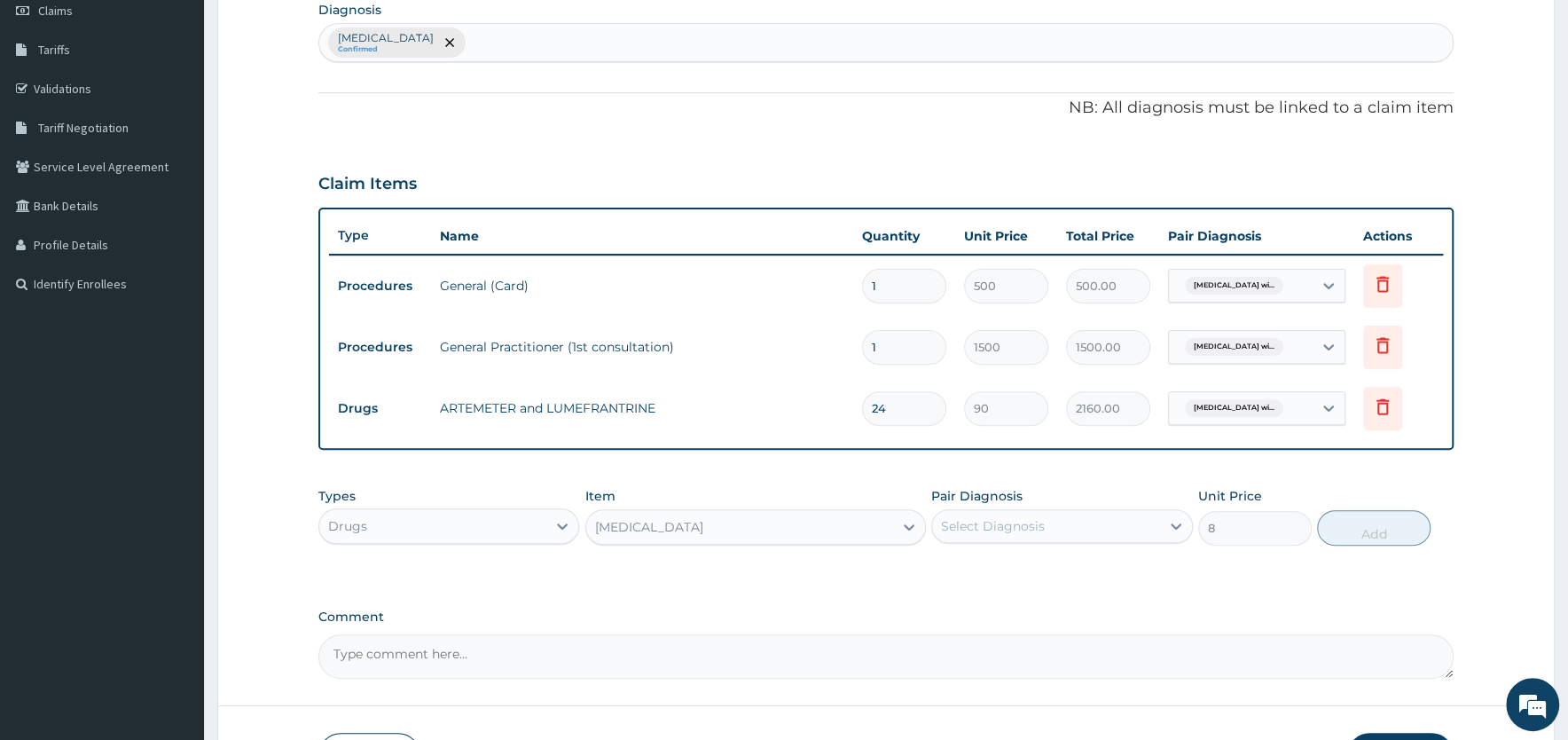
click at [981, 513] on div "Select Diagnosis" at bounding box center [1045, 526] width 227 height 29
click at [985, 578] on label "Plasmodium malariae malaria without complication" at bounding box center [1016, 569] width 110 height 17
checkbox input "true"
click at [1369, 526] on button "Add" at bounding box center [1373, 527] width 113 height 36
type input "0"
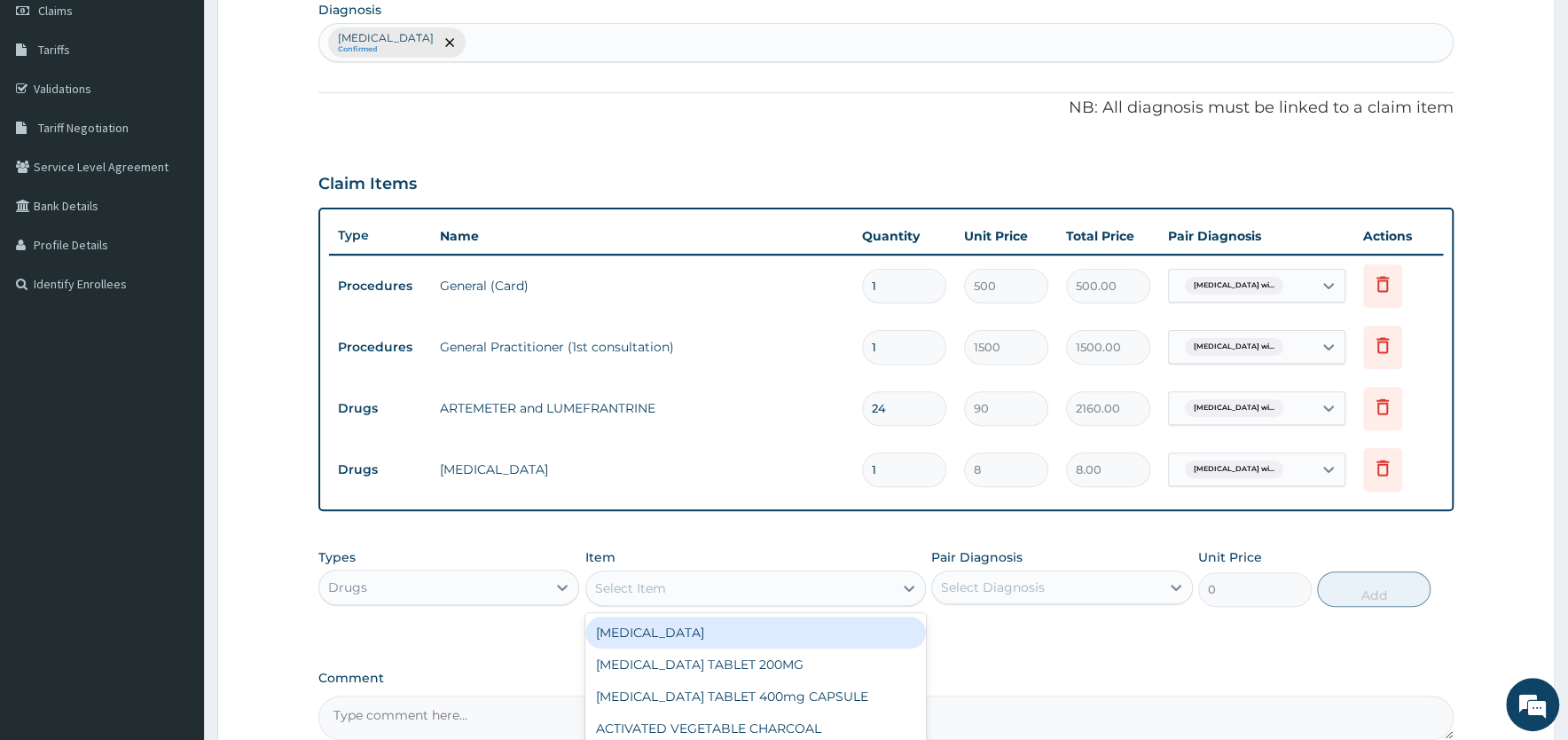
click at [651, 581] on div "Select Item" at bounding box center [630, 587] width 71 height 17
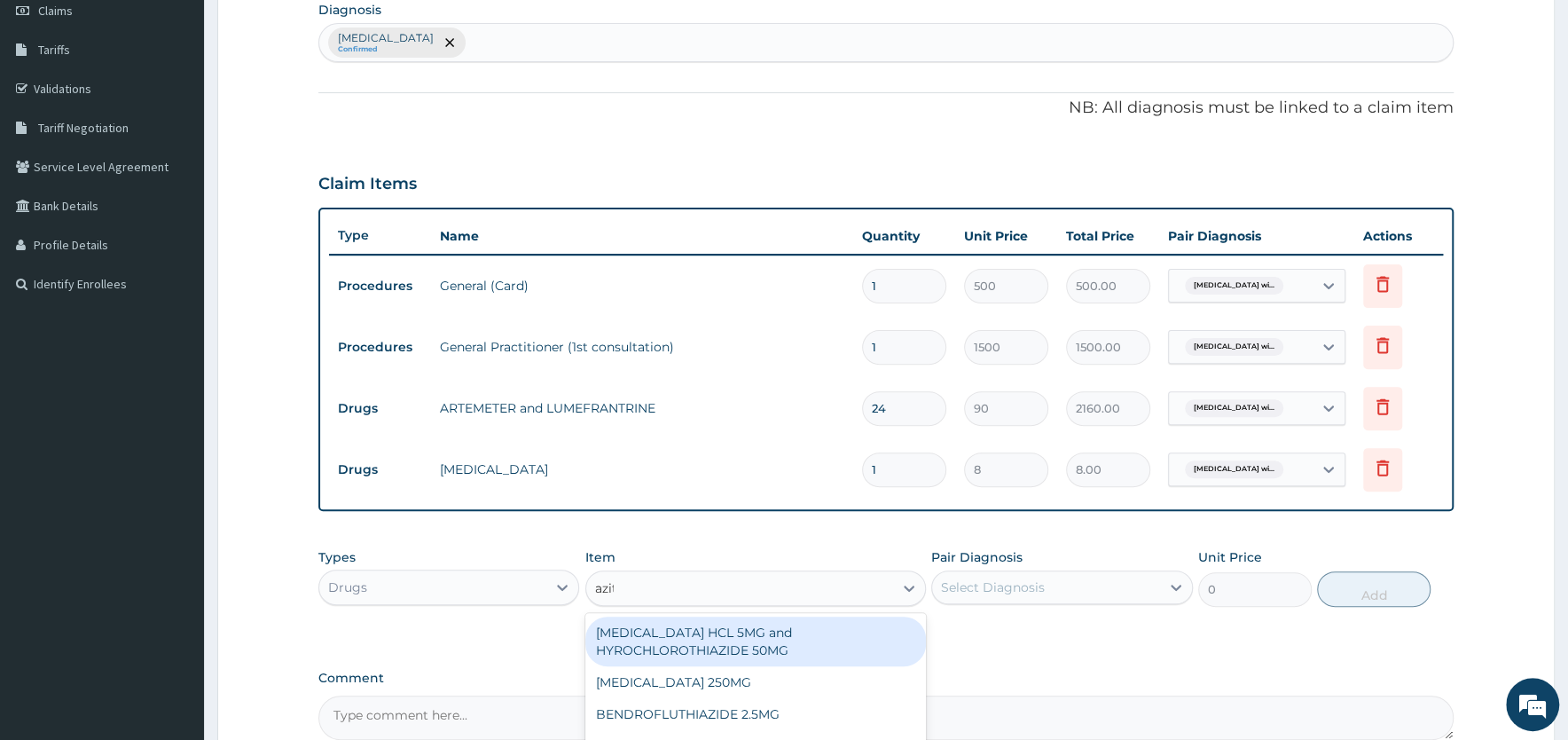
type input "azith"
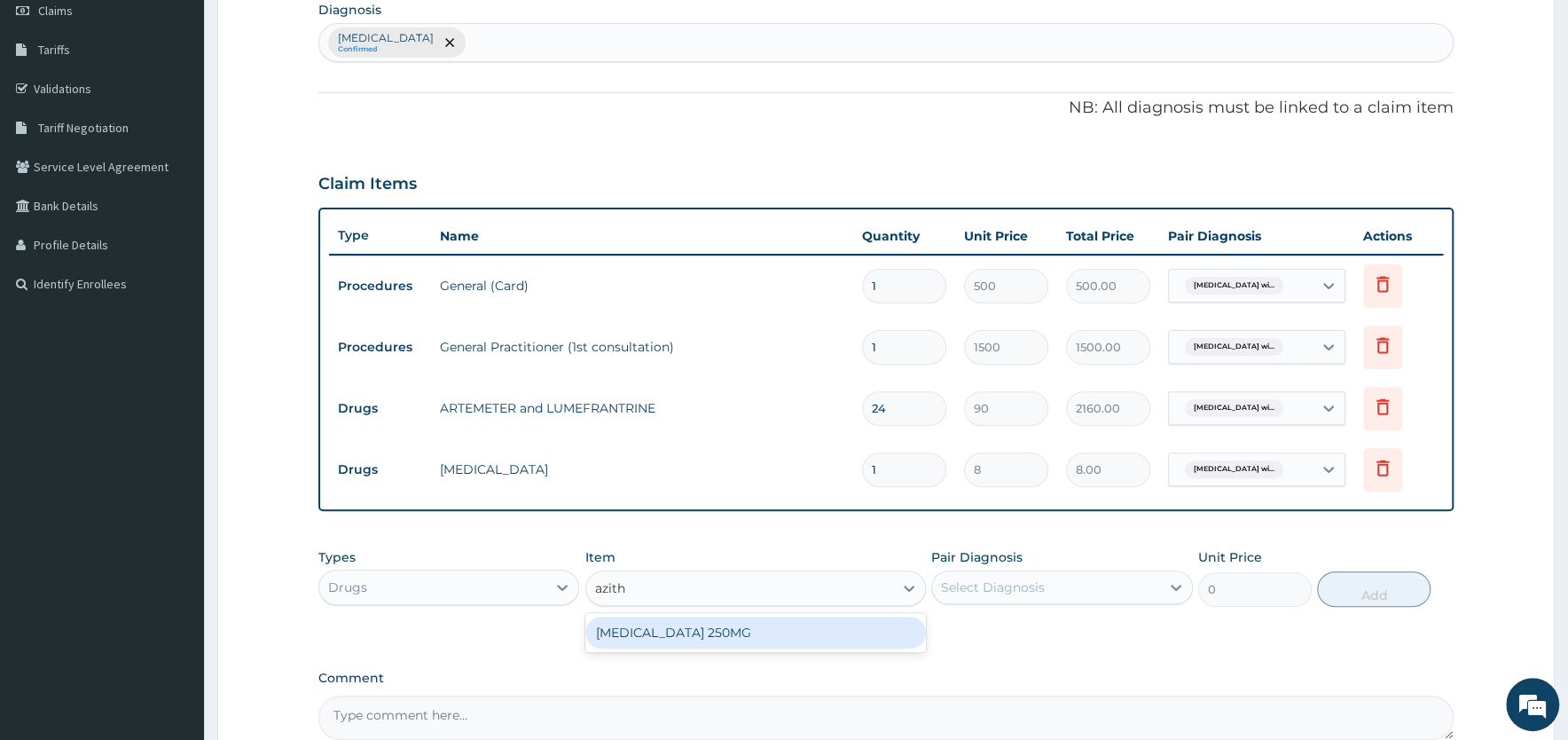
click at [667, 630] on div "AZITHROMYCIN 250MG" at bounding box center [755, 632] width 340 height 32
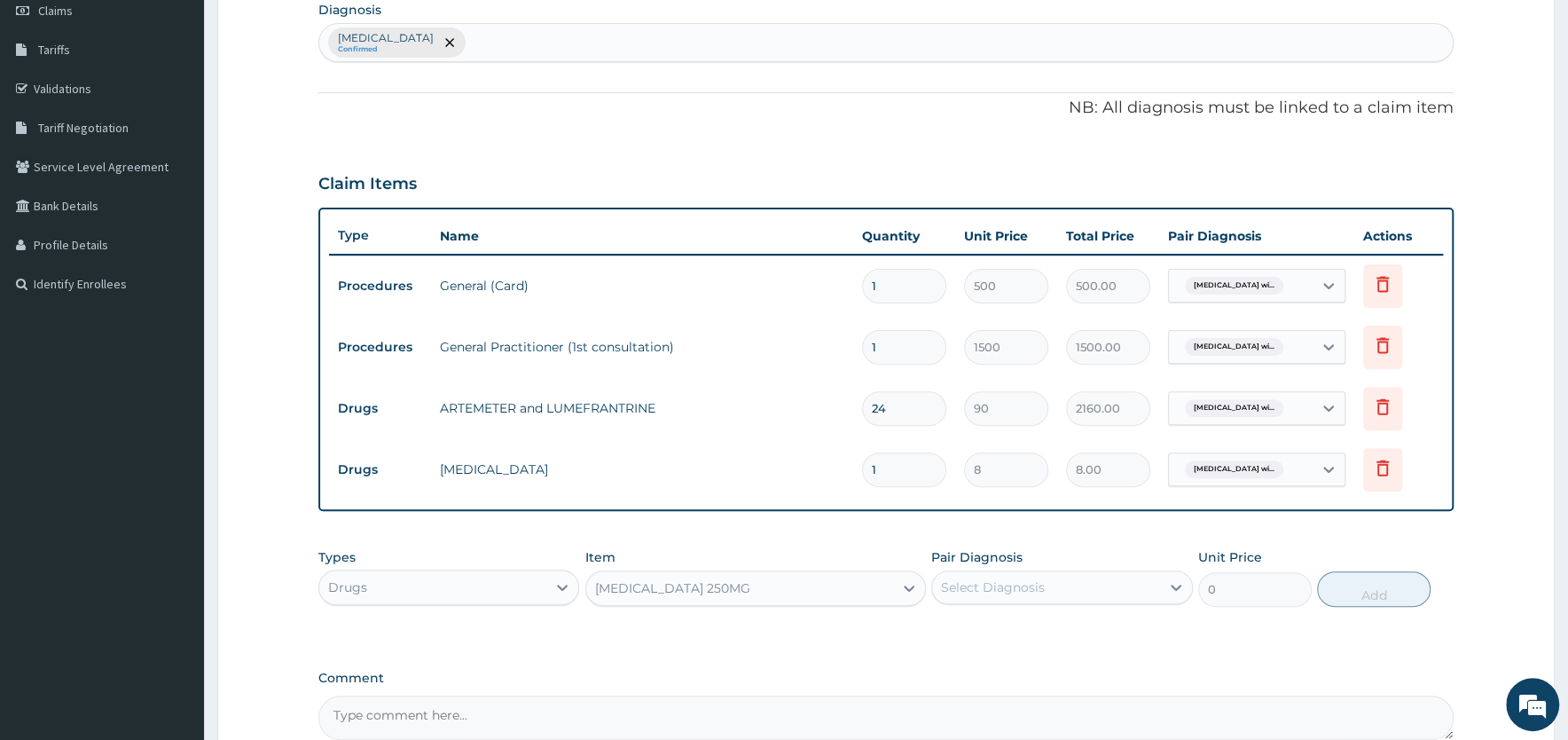
type input "321.65"
click at [1009, 587] on div "Select Diagnosis" at bounding box center [993, 586] width 104 height 17
click at [1032, 640] on label "Plasmodium malariae malaria without complication" at bounding box center [1016, 630] width 110 height 17
checkbox input "true"
click at [1366, 587] on button "Add" at bounding box center [1373, 589] width 113 height 36
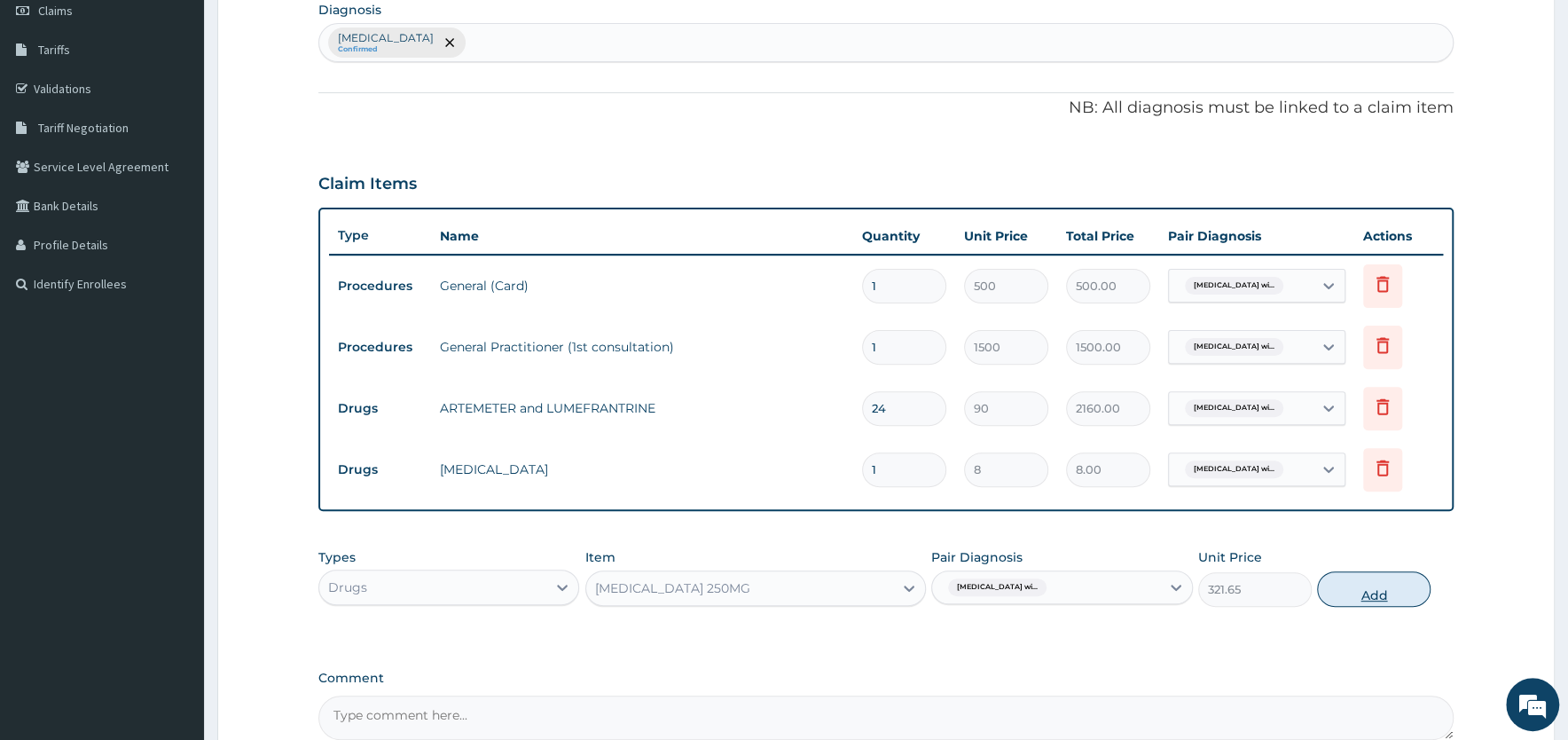
type input "0"
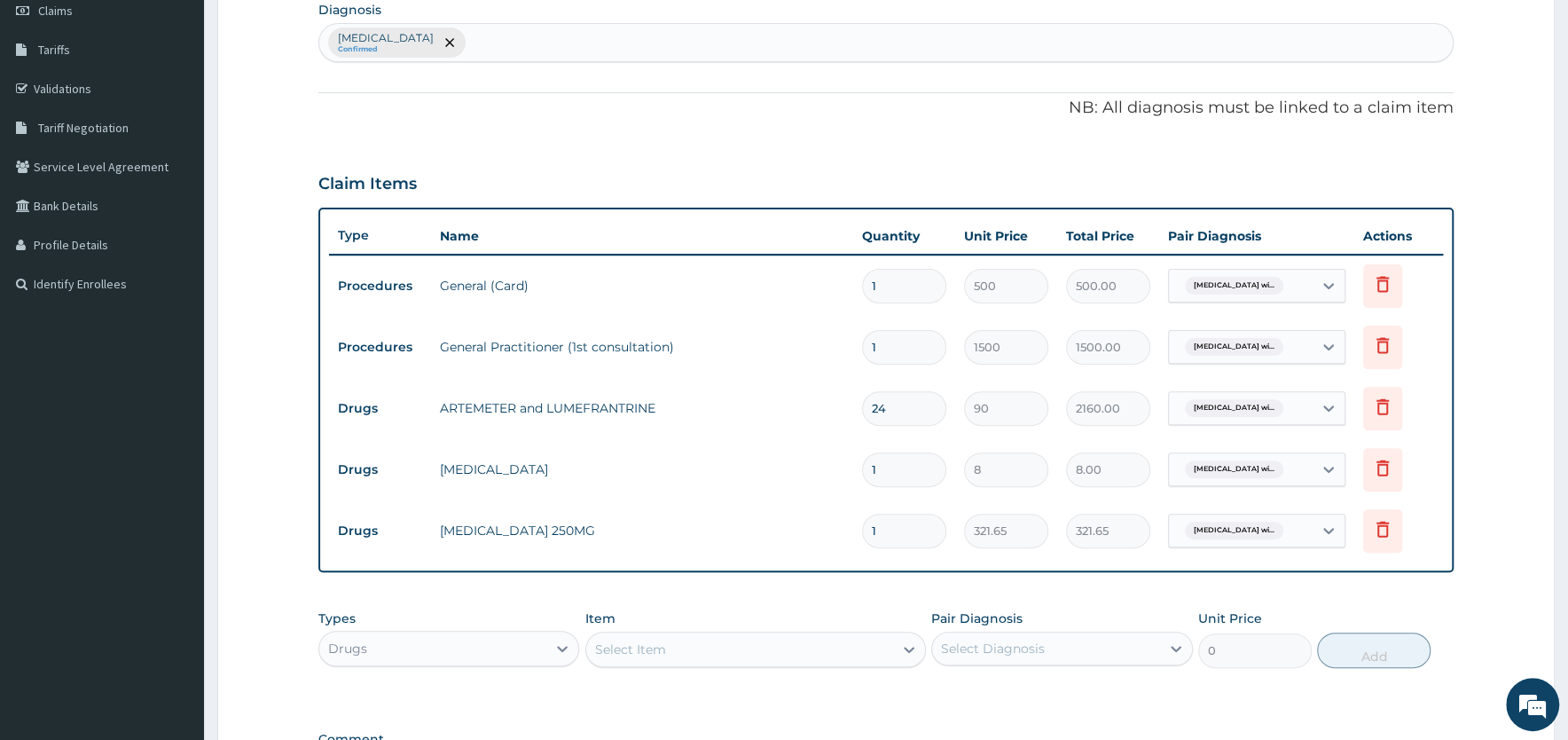
type input "0.00"
type input "7"
type input "2251.55"
type input "7"
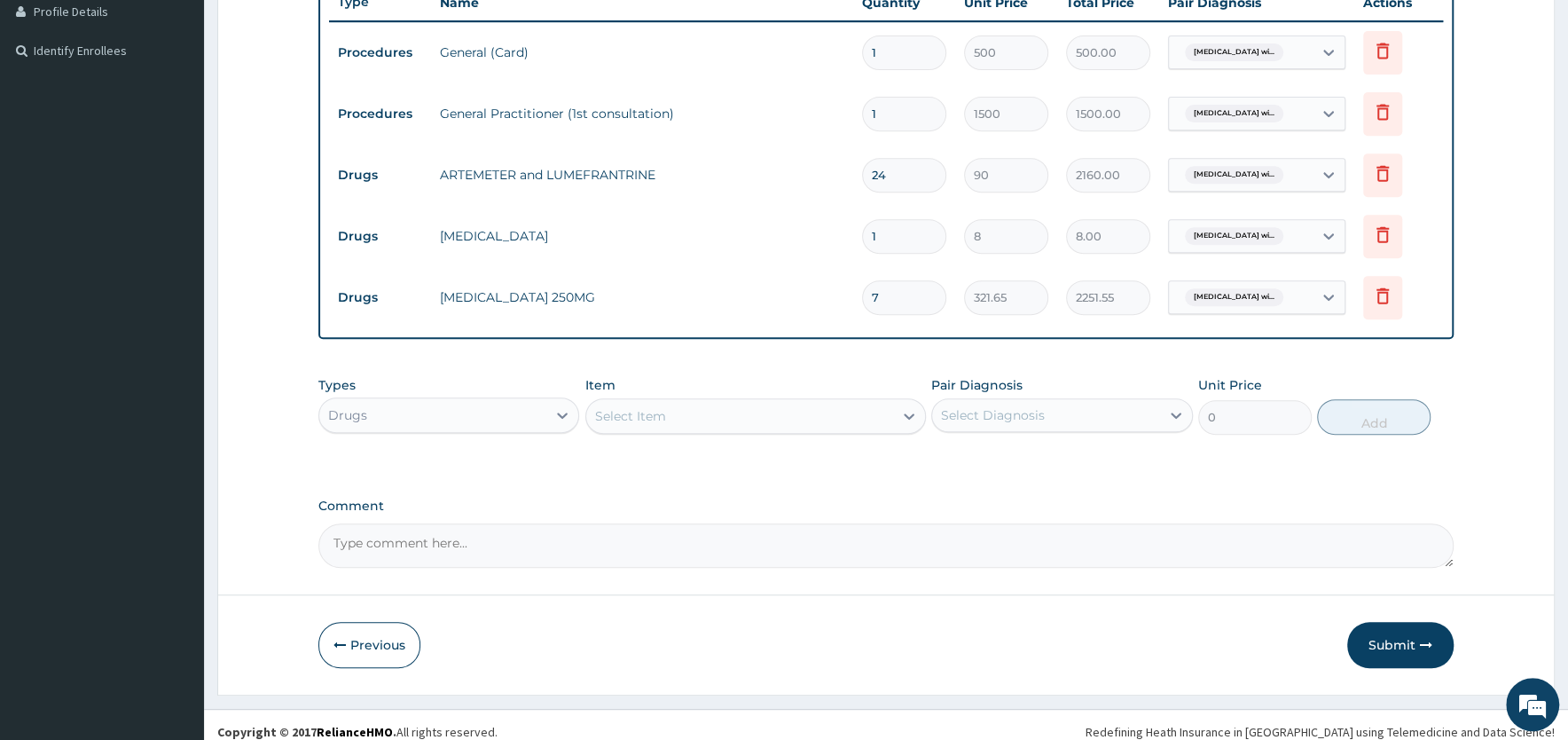
scroll to position [505, 0]
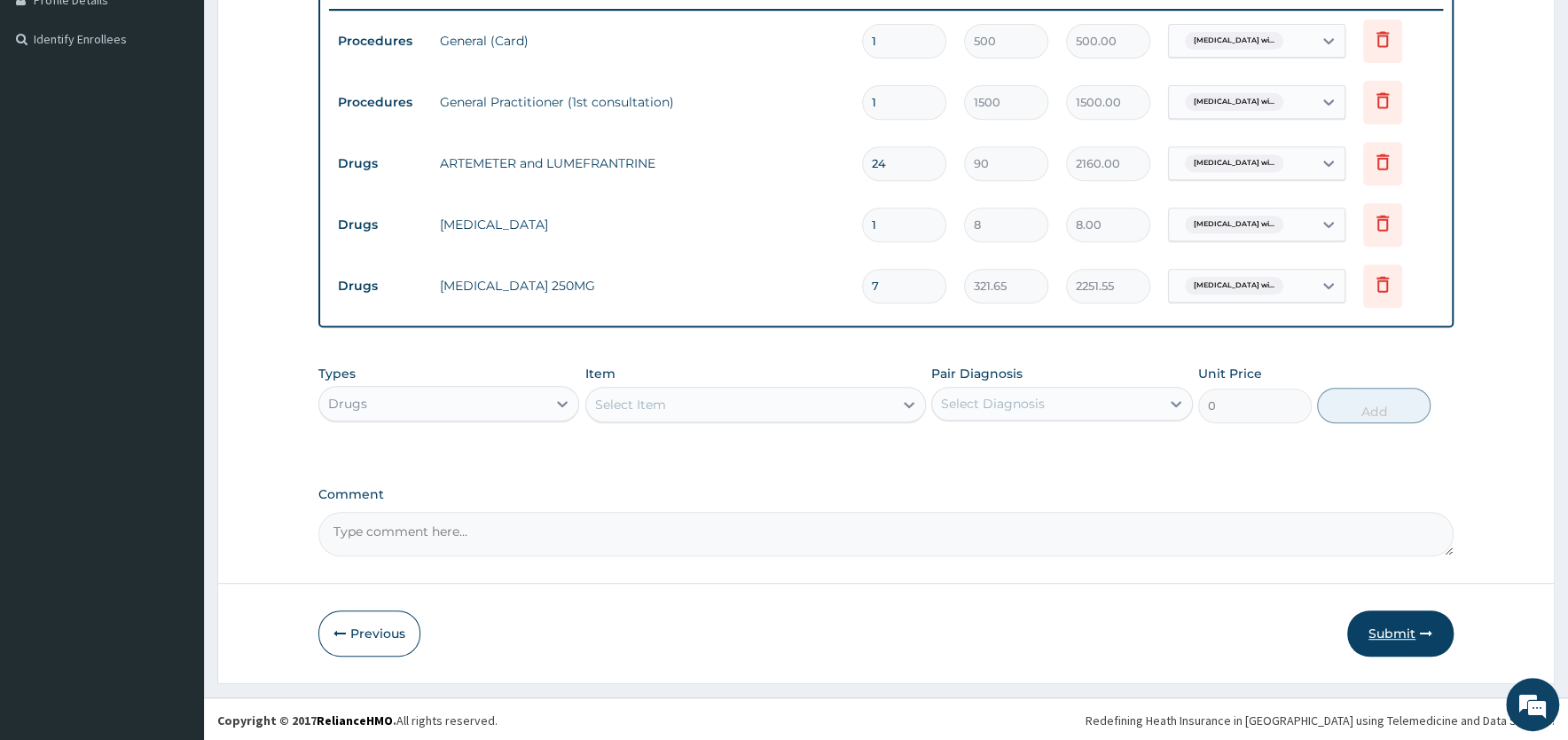
click at [1395, 630] on button "Submit" at bounding box center [1401, 633] width 107 height 46
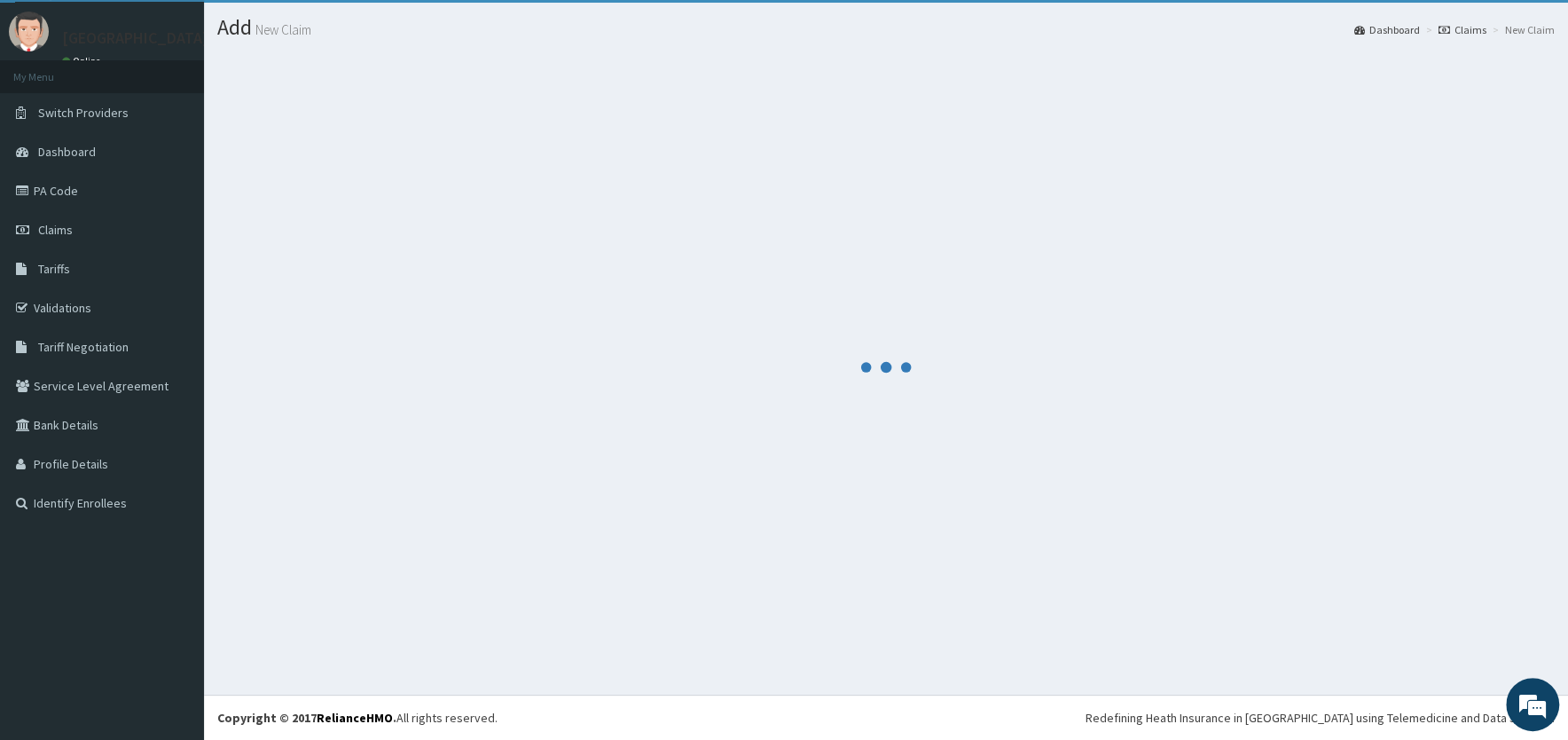
scroll to position [40, 0]
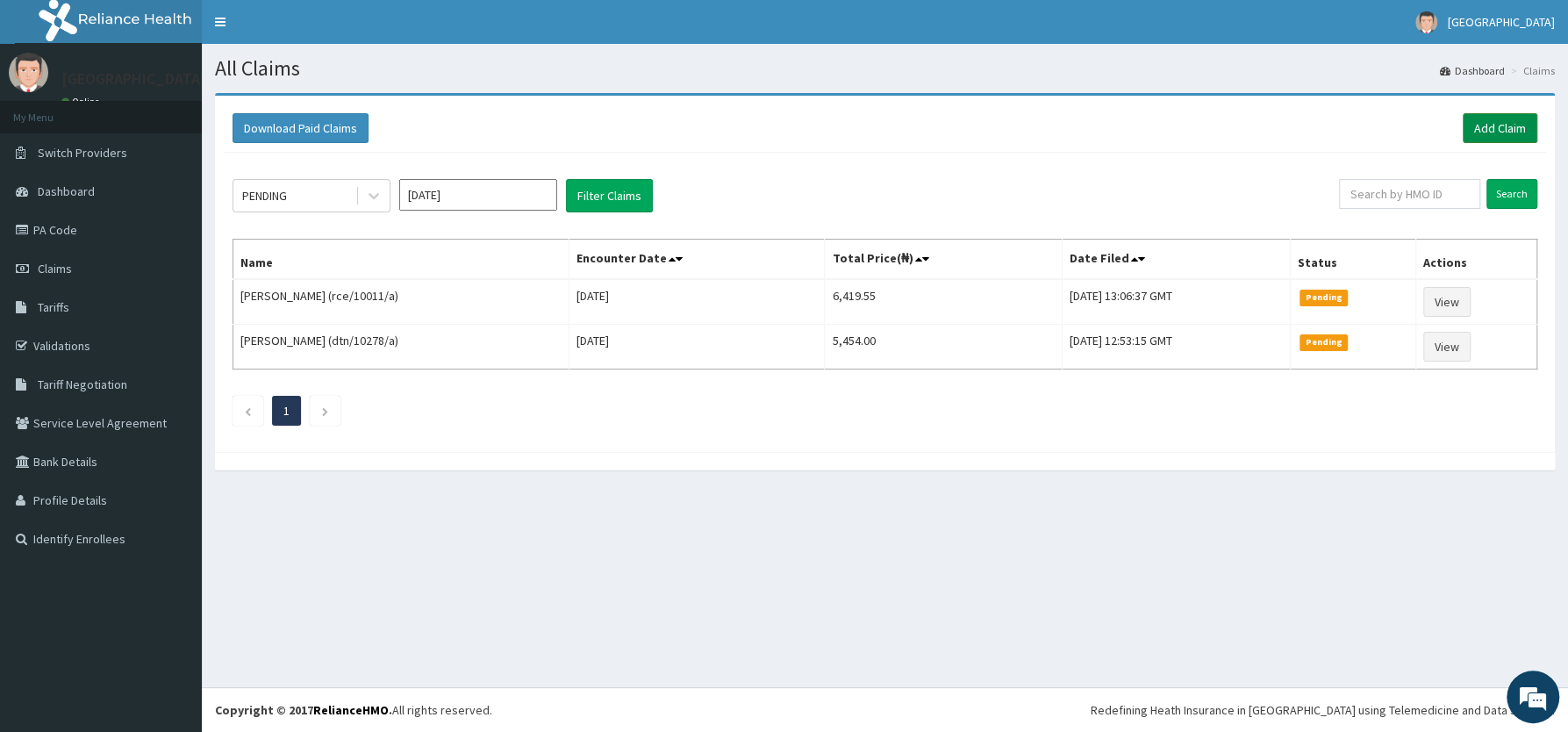
click at [1497, 124] on link "Add Claim" at bounding box center [1501, 127] width 75 height 30
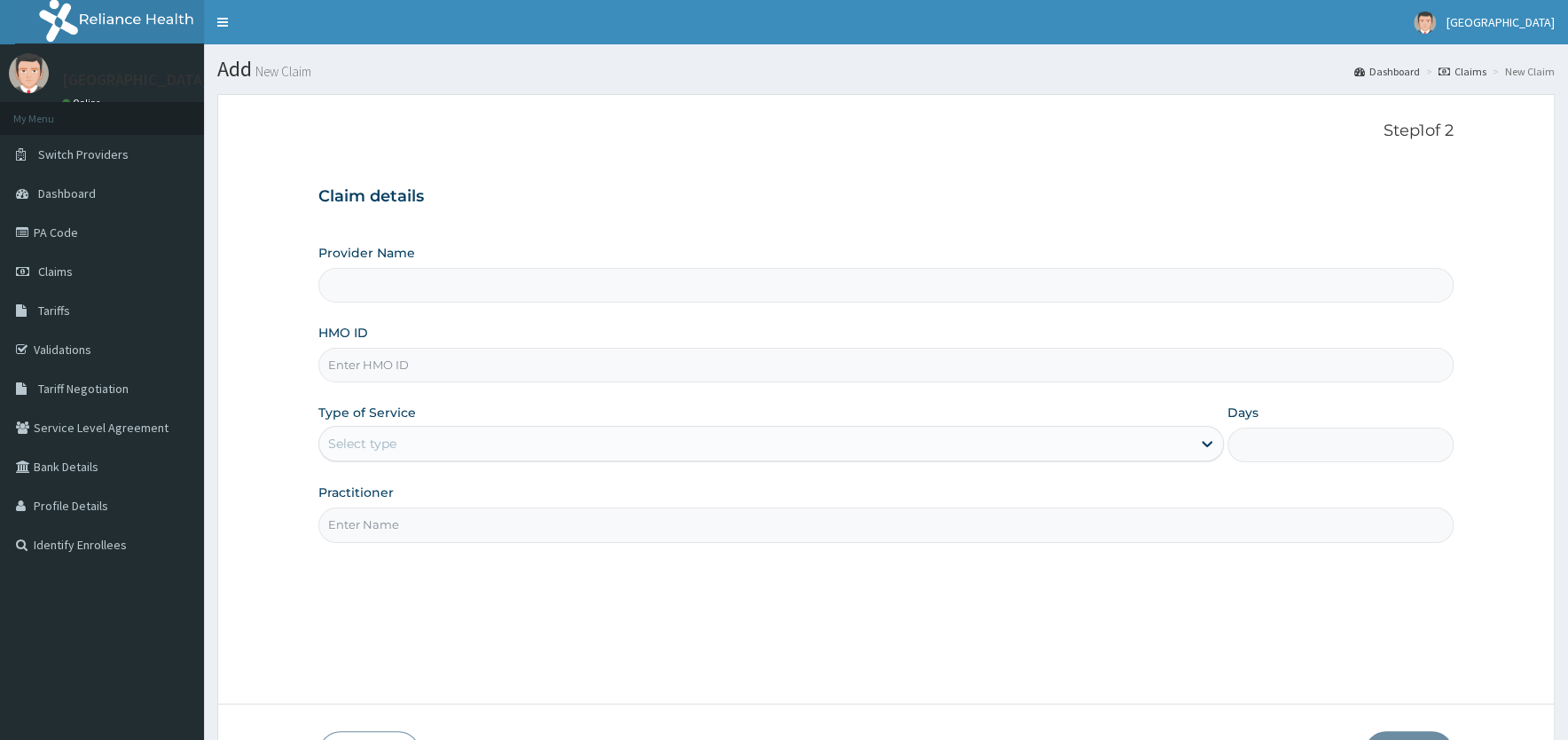
click at [458, 374] on input "HMO ID" at bounding box center [886, 365] width 1136 height 35
type input "dsc"
type input "[PERSON_NAME][GEOGRAPHIC_DATA]"
type input "dsc/10061/a"
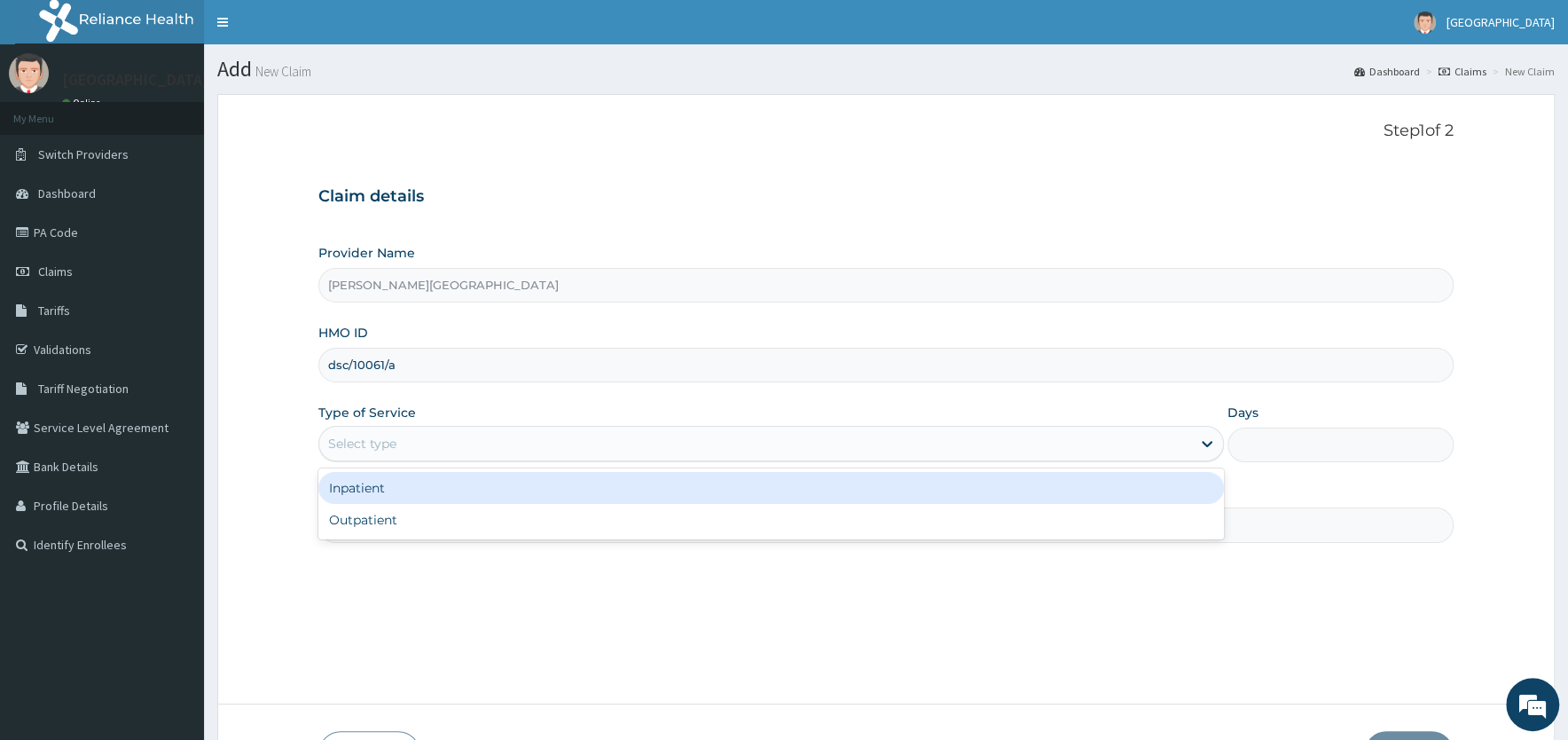
click at [426, 450] on div "Select type" at bounding box center [755, 443] width 871 height 29
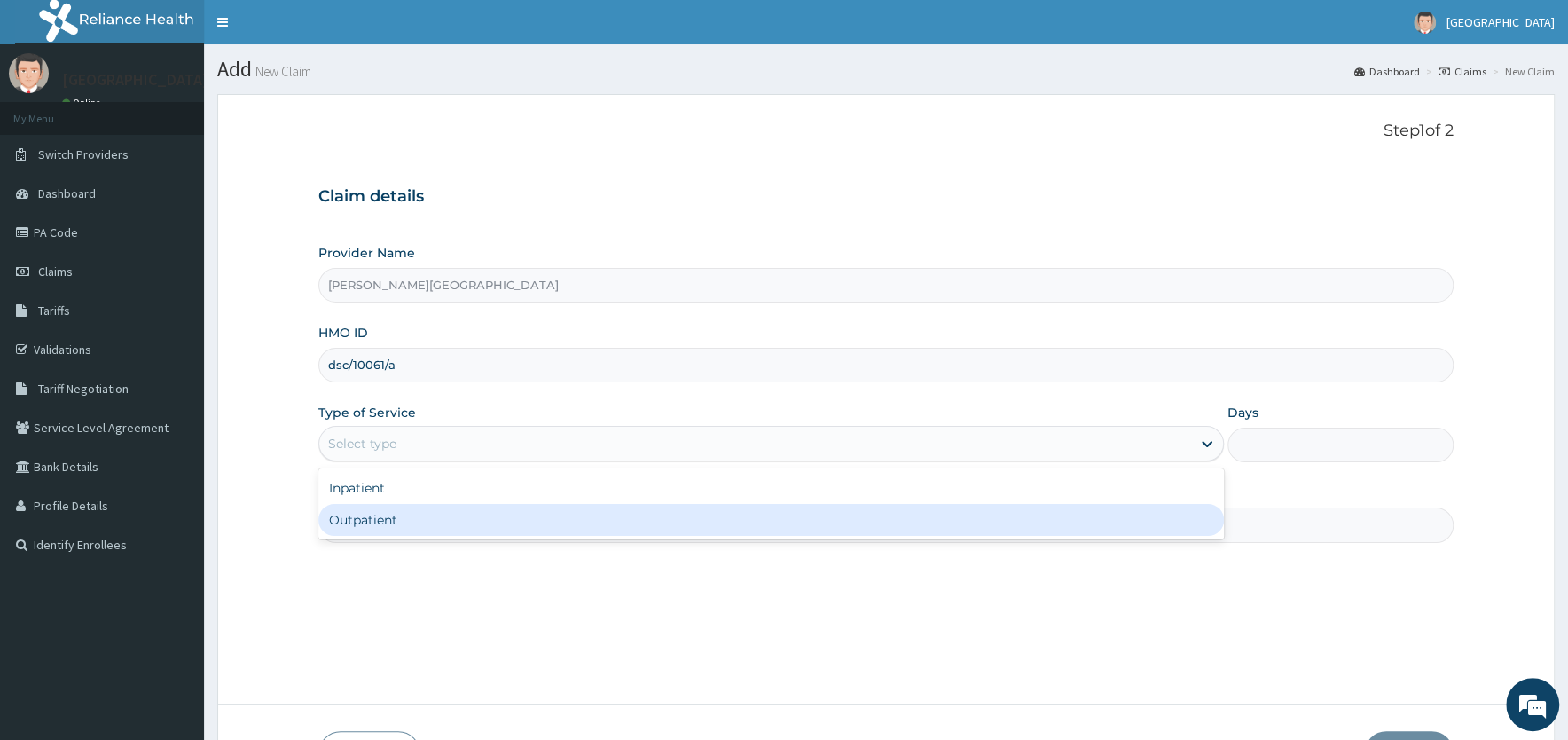
click at [403, 520] on div "Outpatient" at bounding box center [771, 519] width 905 height 32
type input "1"
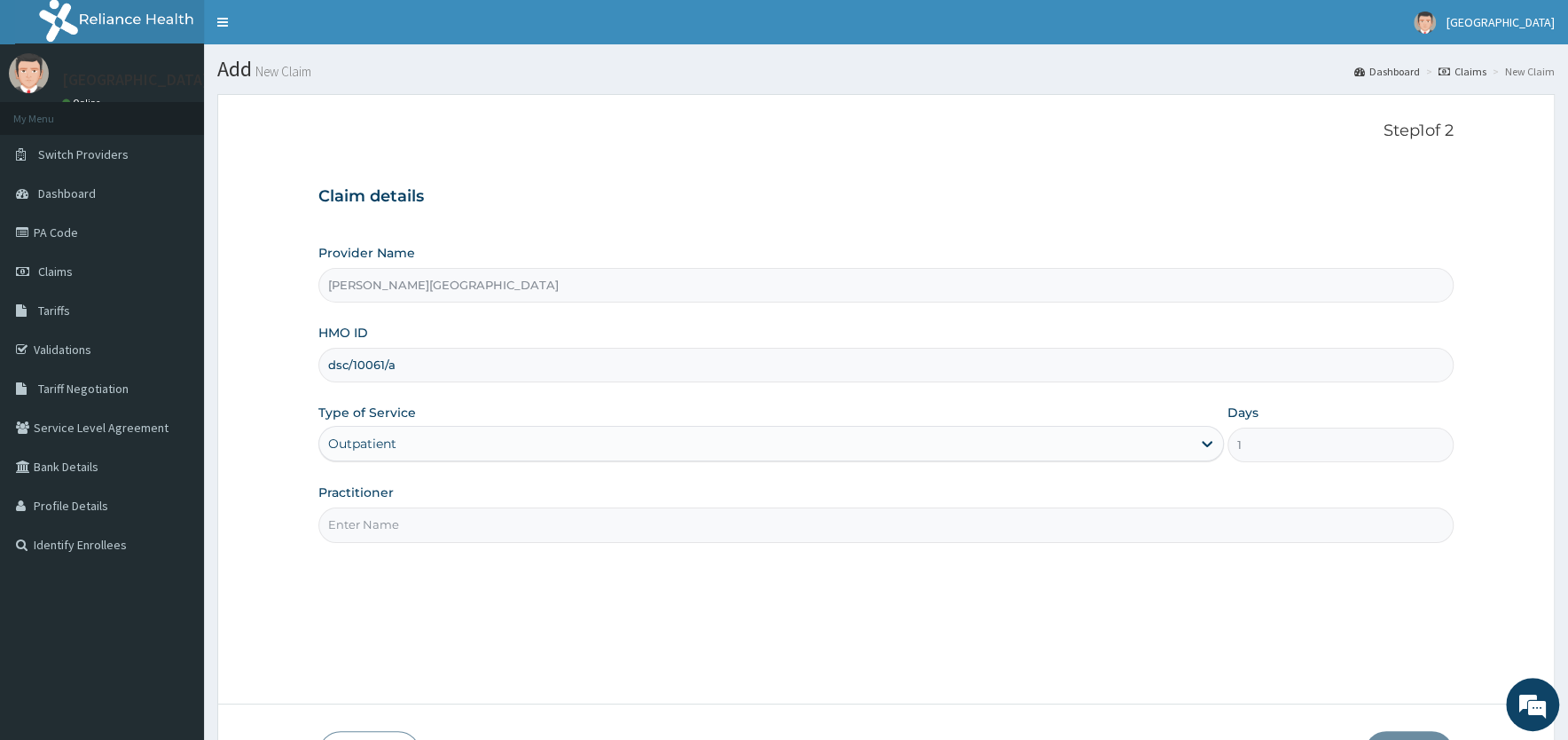
click at [432, 527] on input "Practitioner" at bounding box center [886, 525] width 1136 height 35
paste input "dr [PERSON_NAME]"
type input "dr [PERSON_NAME]"
click at [849, 630] on div "Step 1 of 2 Claim details Provider Name [PERSON_NAME][GEOGRAPHIC_DATA] HMO ID d…" at bounding box center [886, 399] width 1136 height 555
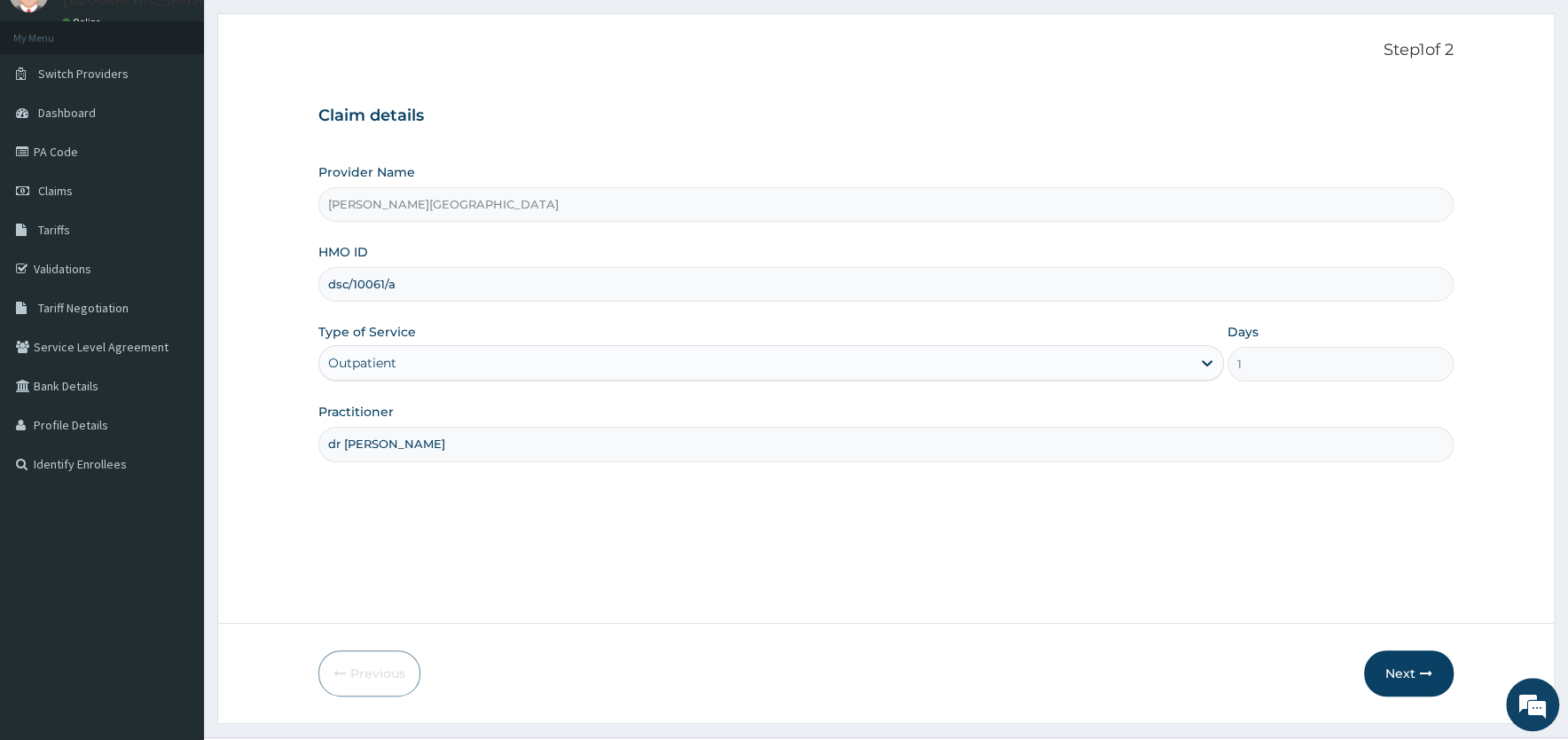
scroll to position [123, 0]
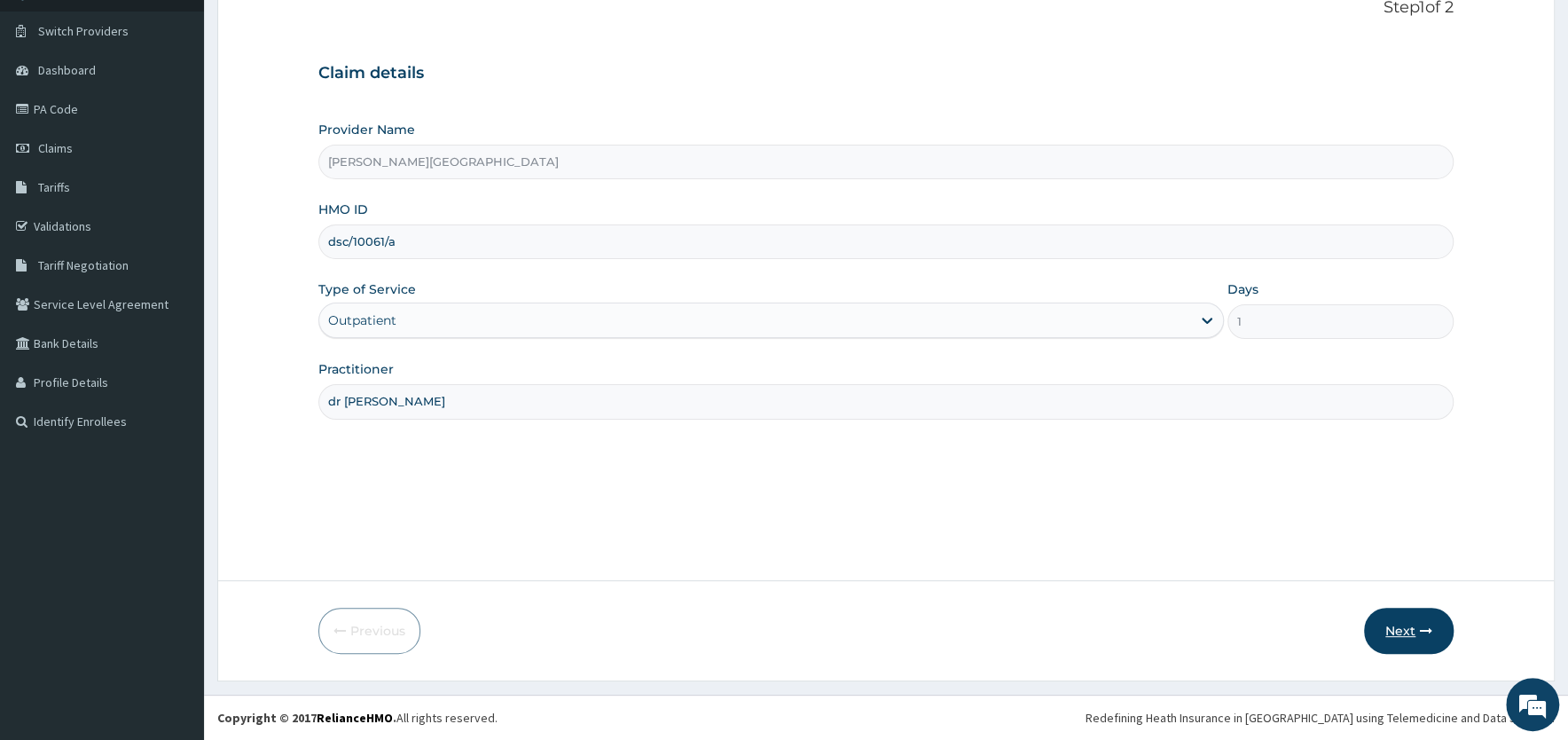
click at [1403, 631] on button "Next" at bounding box center [1408, 630] width 89 height 46
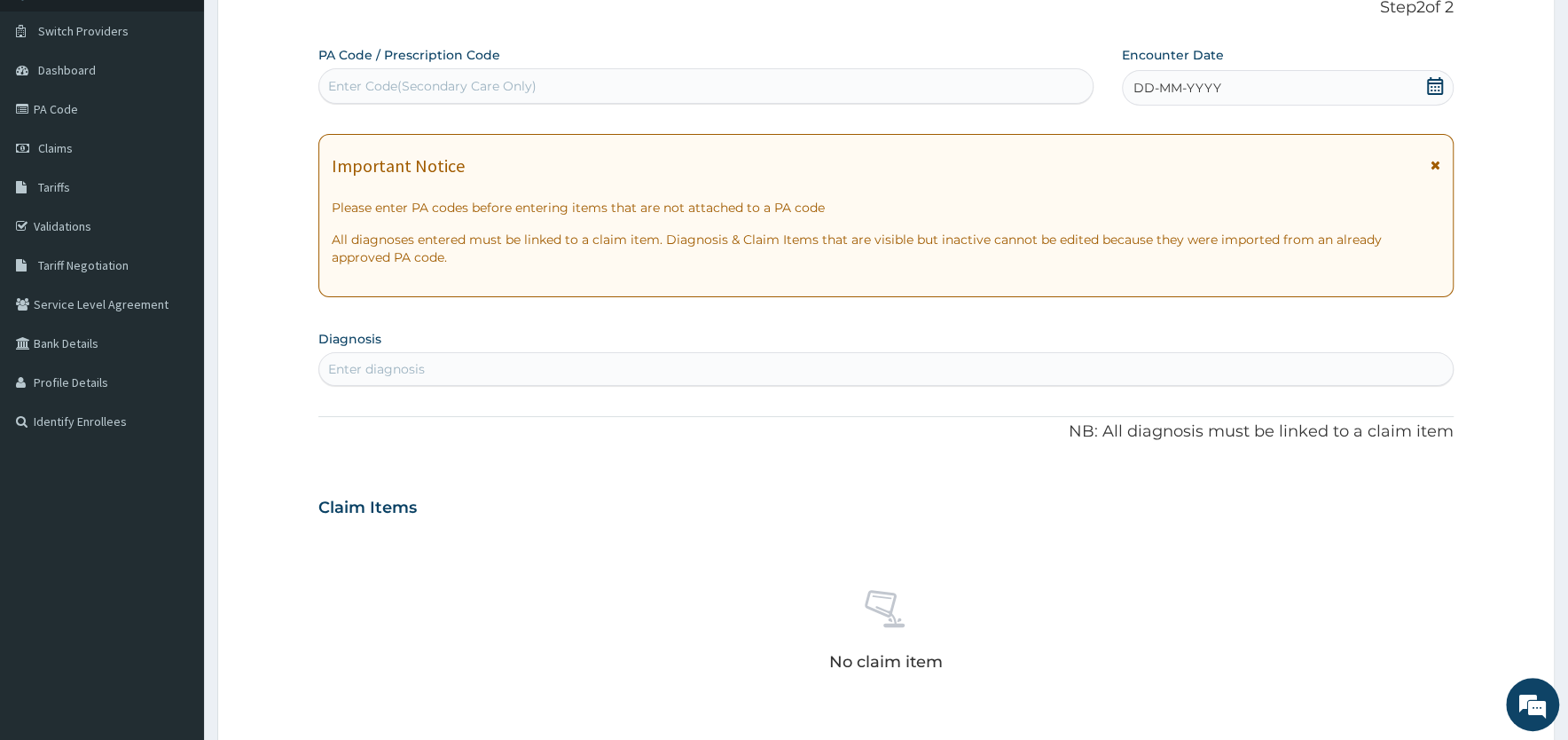
scroll to position [0, 0]
click at [1436, 83] on icon at bounding box center [1435, 86] width 16 height 17
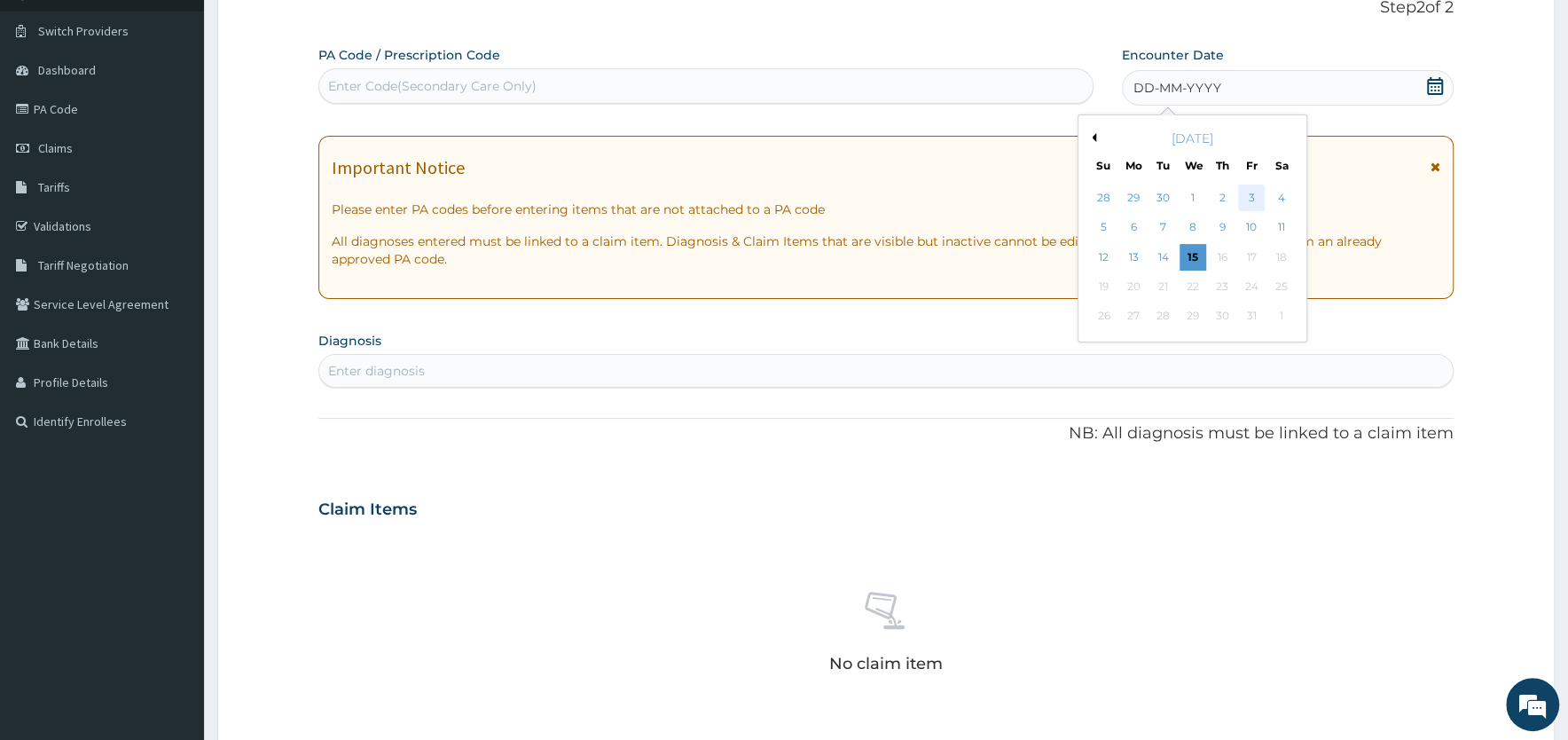
click at [1257, 194] on div "3" at bounding box center [1251, 197] width 27 height 27
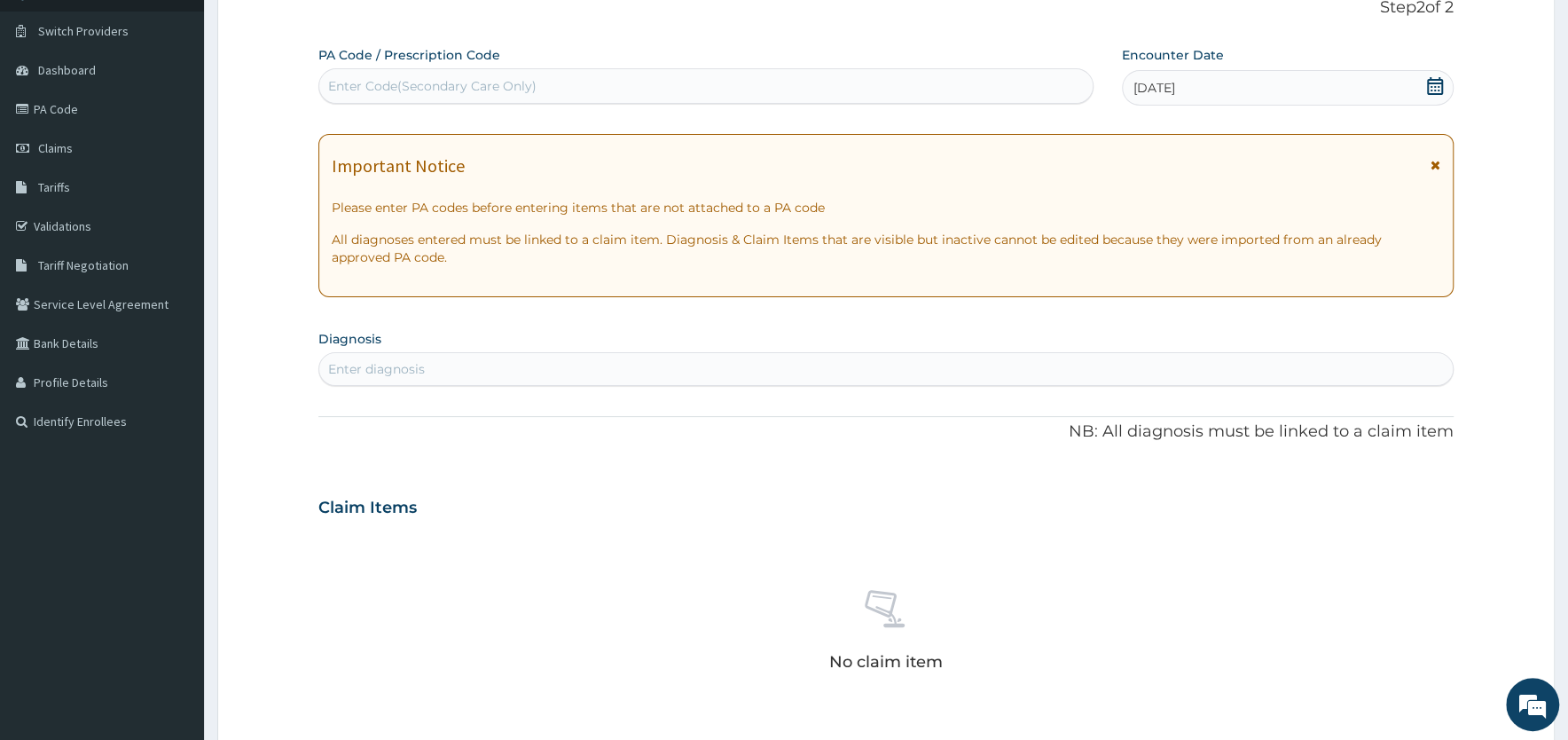
click at [1432, 164] on icon at bounding box center [1435, 165] width 10 height 12
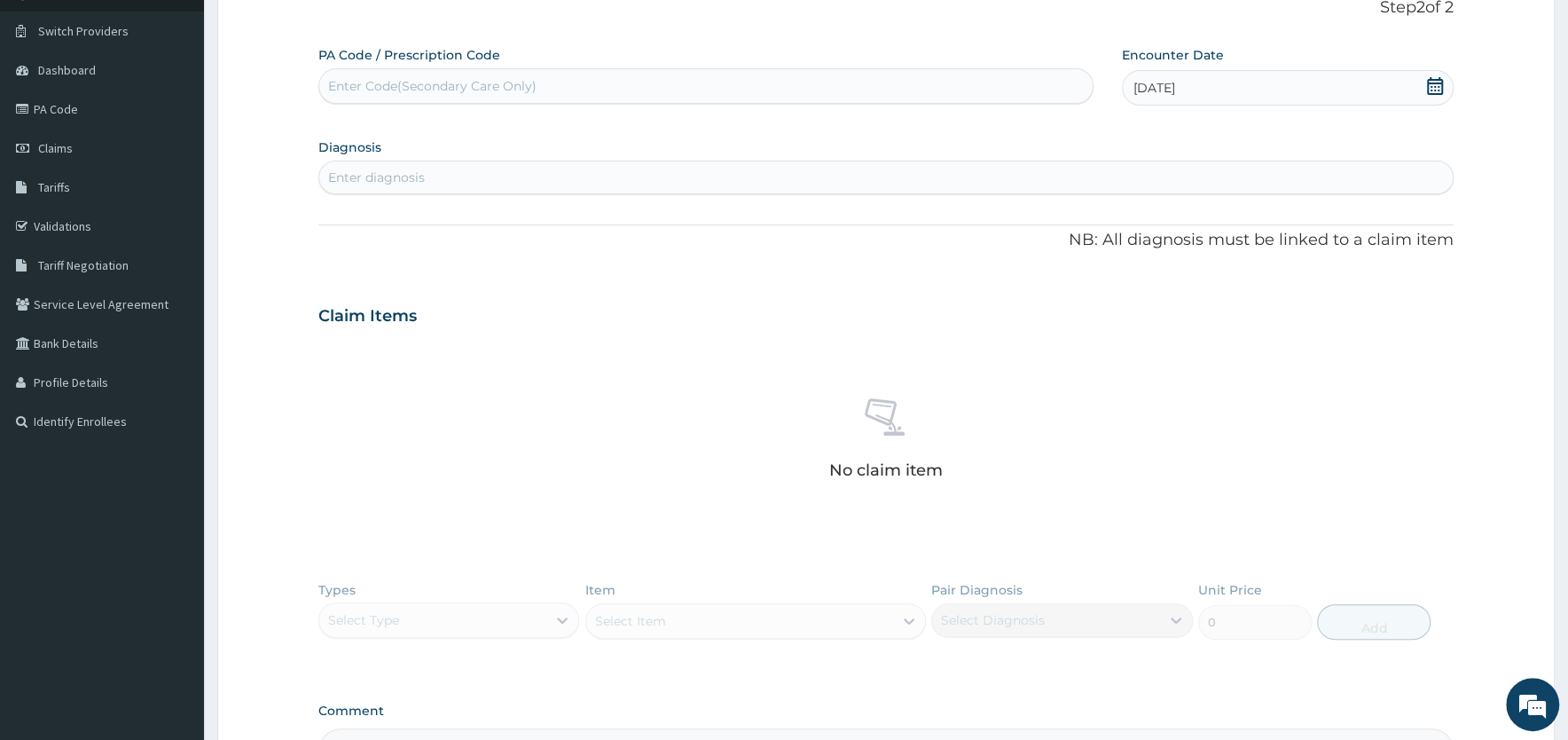
click at [562, 168] on div "Enter diagnosis" at bounding box center [886, 177] width 1134 height 29
click at [467, 177] on div "Enter diagnosis" at bounding box center [886, 177] width 1134 height 29
type input "[MEDICAL_DATA]"
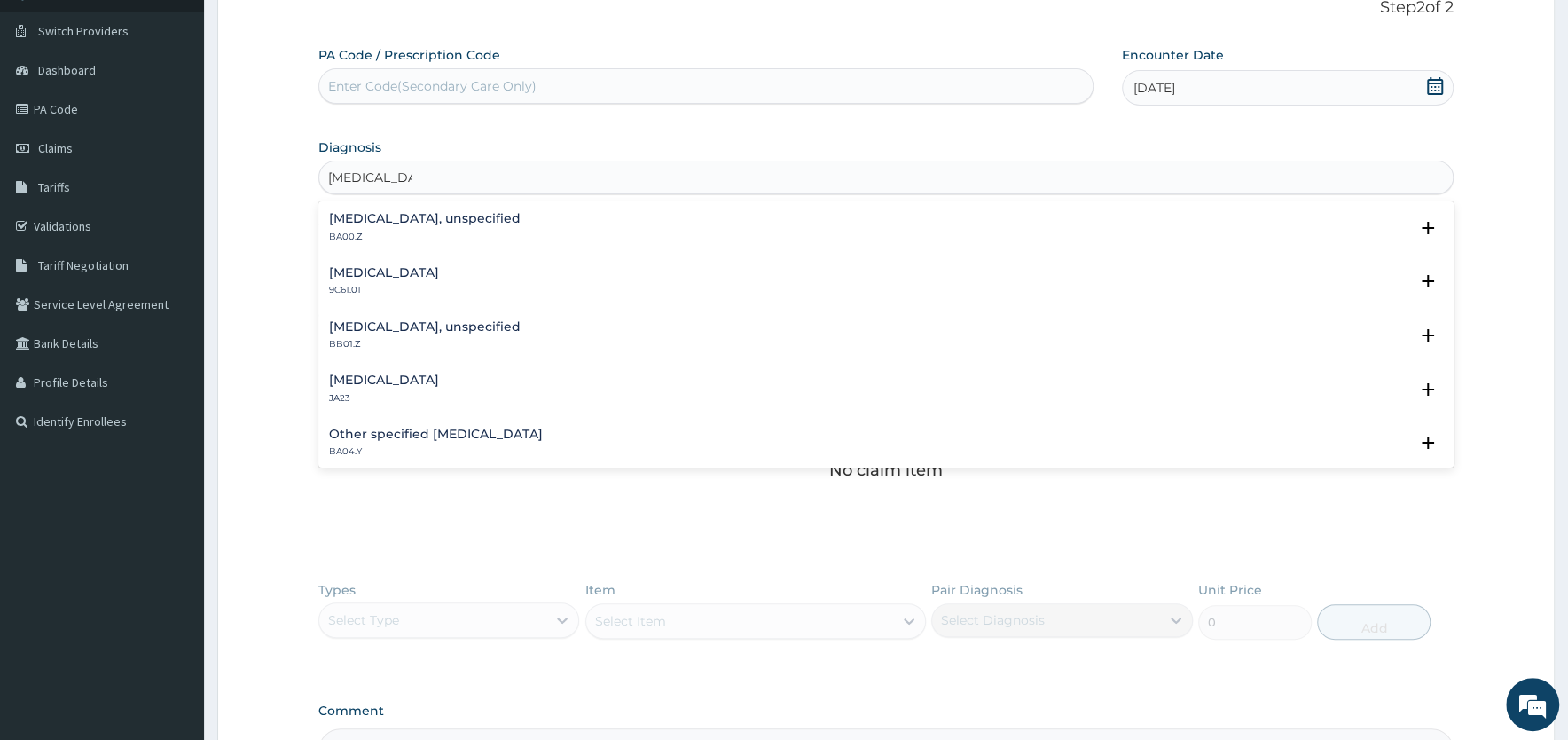
click at [409, 220] on h4 "[MEDICAL_DATA], unspecified" at bounding box center [425, 218] width 191 height 13
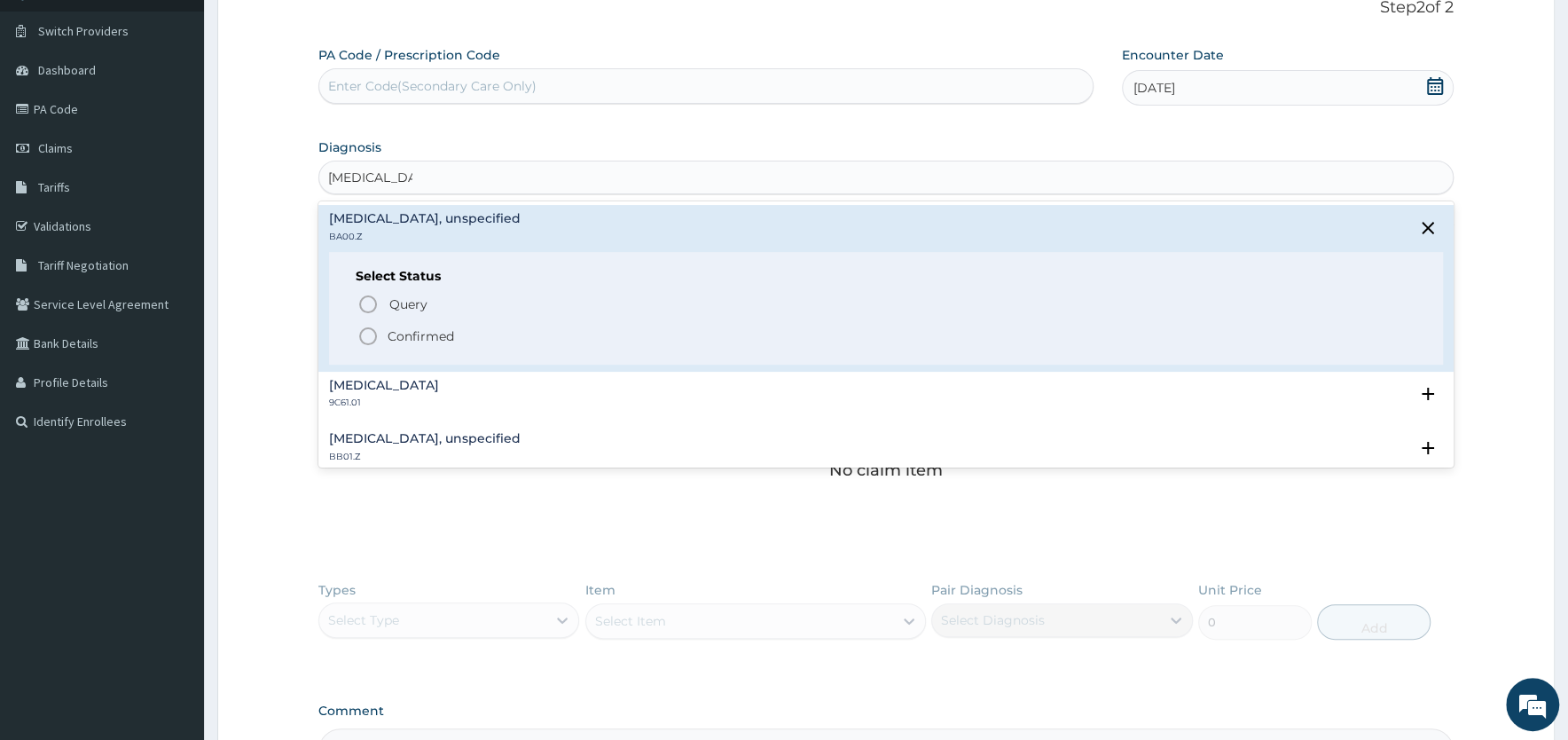
click at [390, 333] on p "Confirmed" at bounding box center [421, 336] width 66 height 17
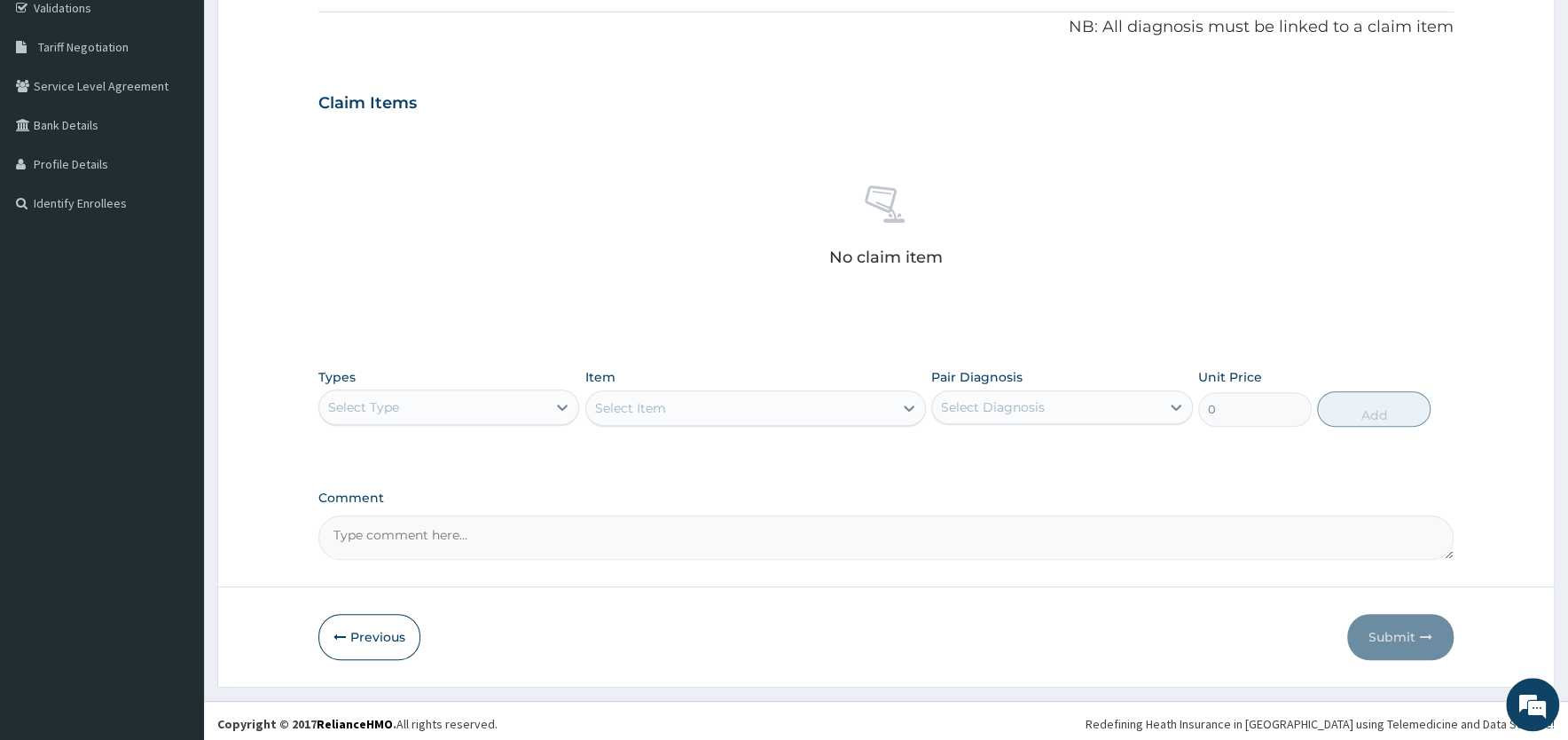
scroll to position [349, 0]
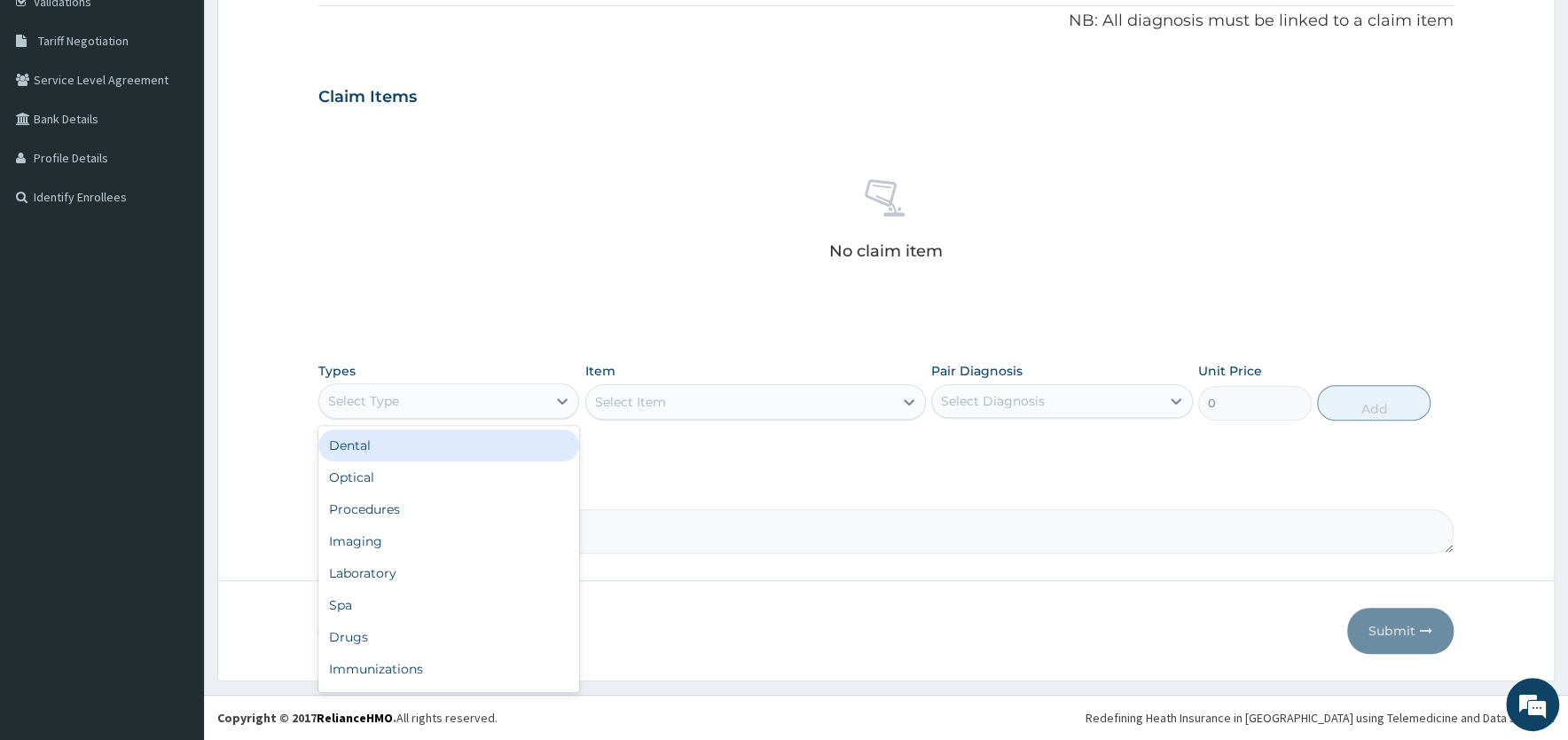
click at [524, 392] on div "Select Type" at bounding box center [432, 400] width 227 height 29
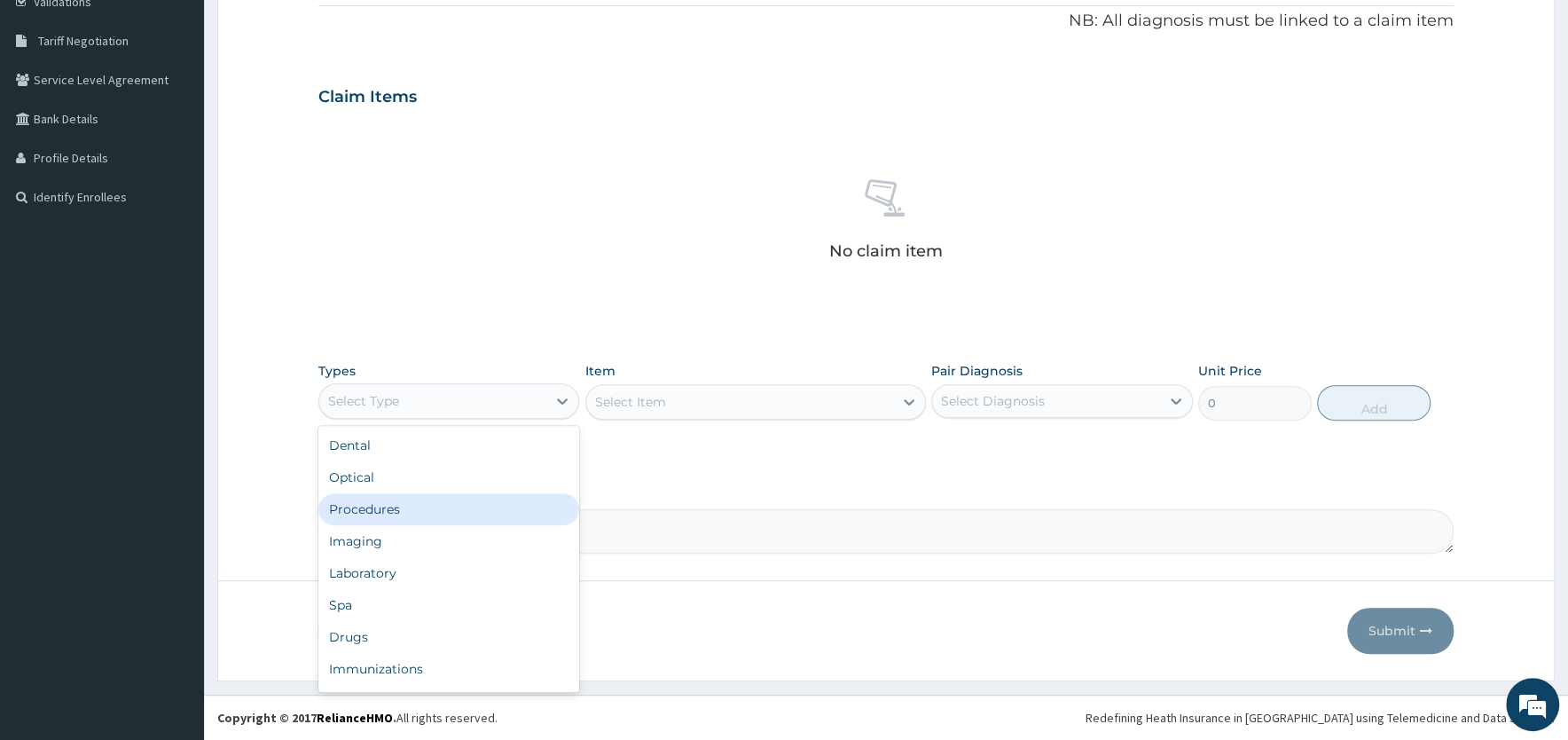
click at [453, 502] on div "Procedures" at bounding box center [448, 509] width 260 height 32
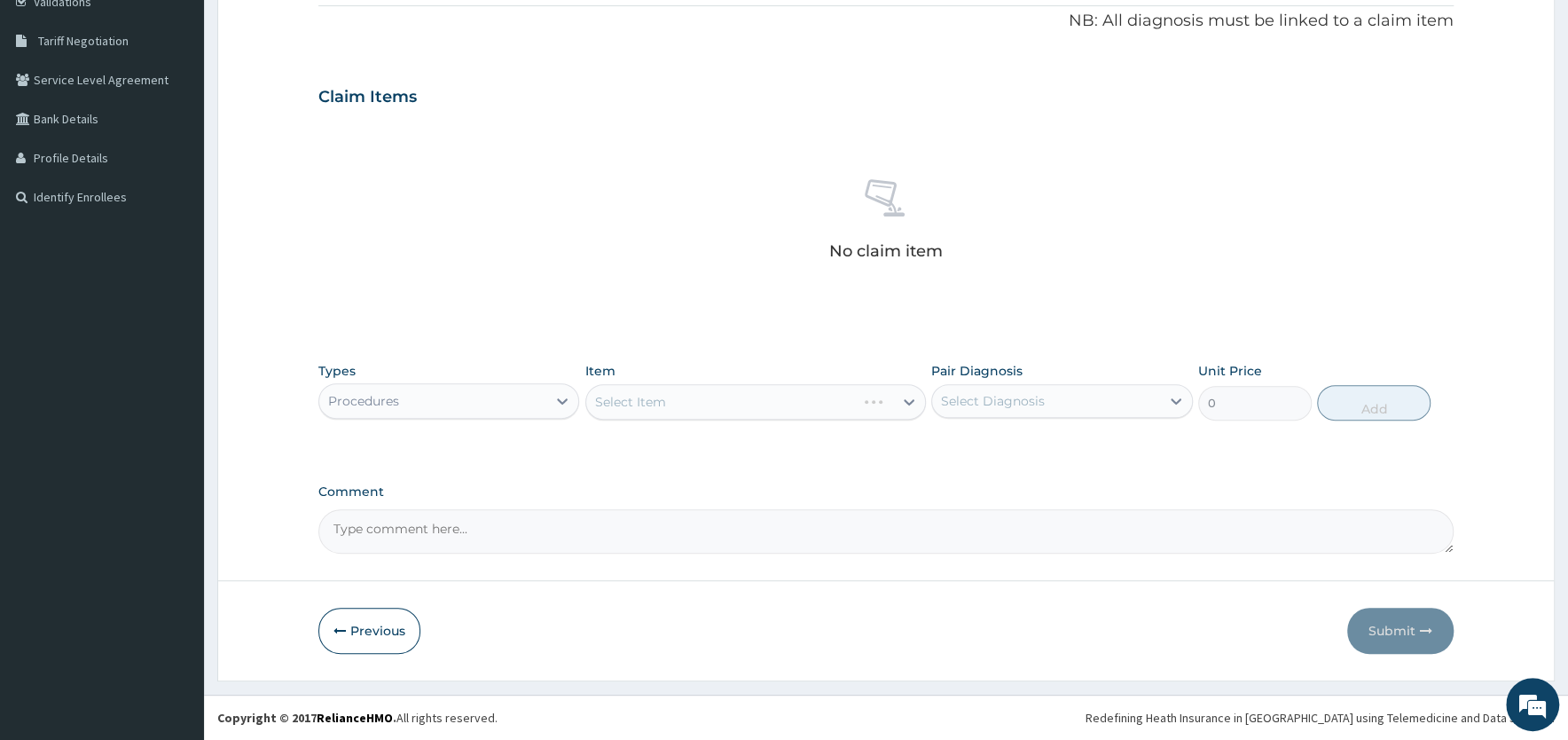
click at [774, 406] on div "Select Item" at bounding box center [755, 401] width 340 height 36
click at [774, 406] on div "Select Item" at bounding box center [739, 401] width 306 height 29
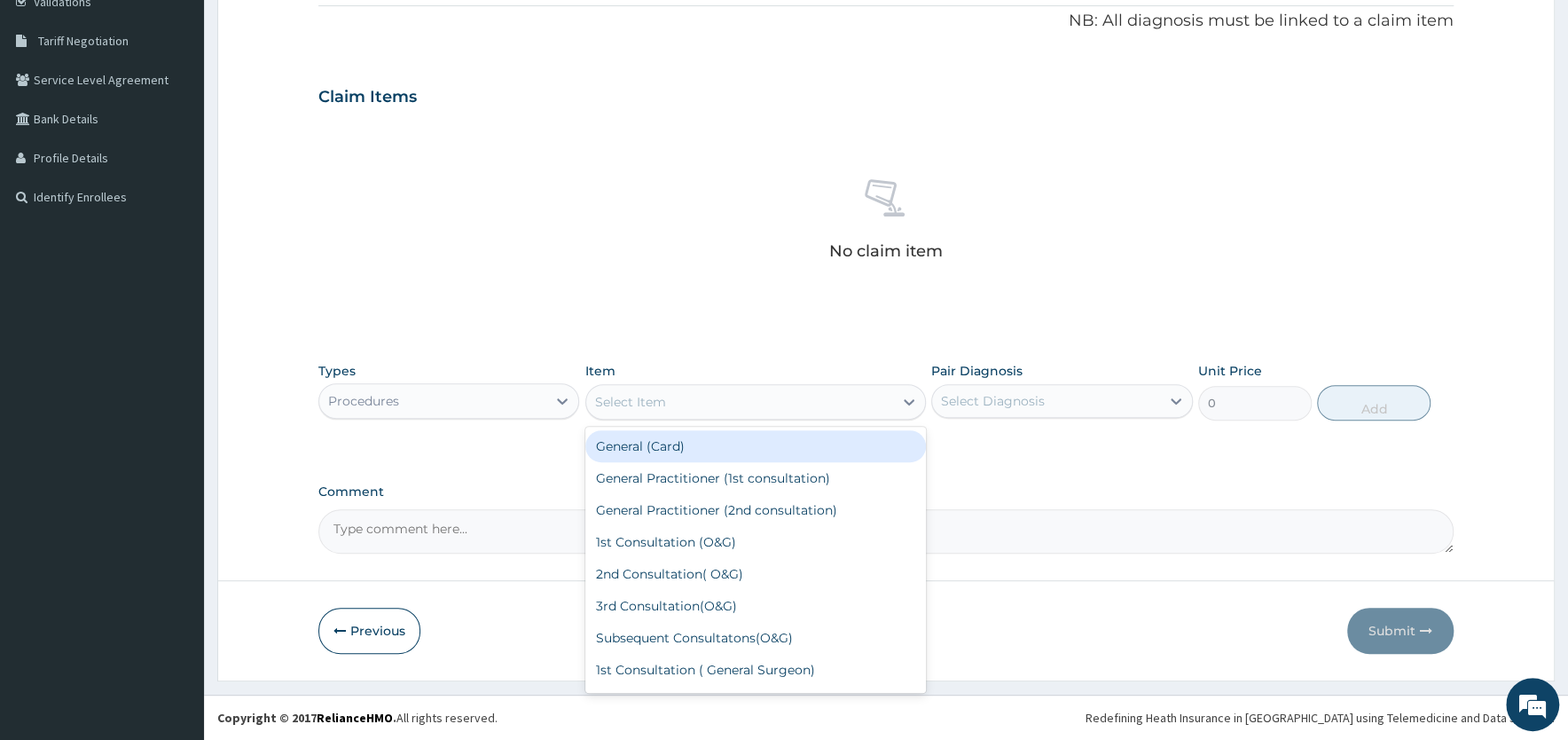
click at [767, 452] on div "General (Card)" at bounding box center [755, 445] width 340 height 32
type input "500"
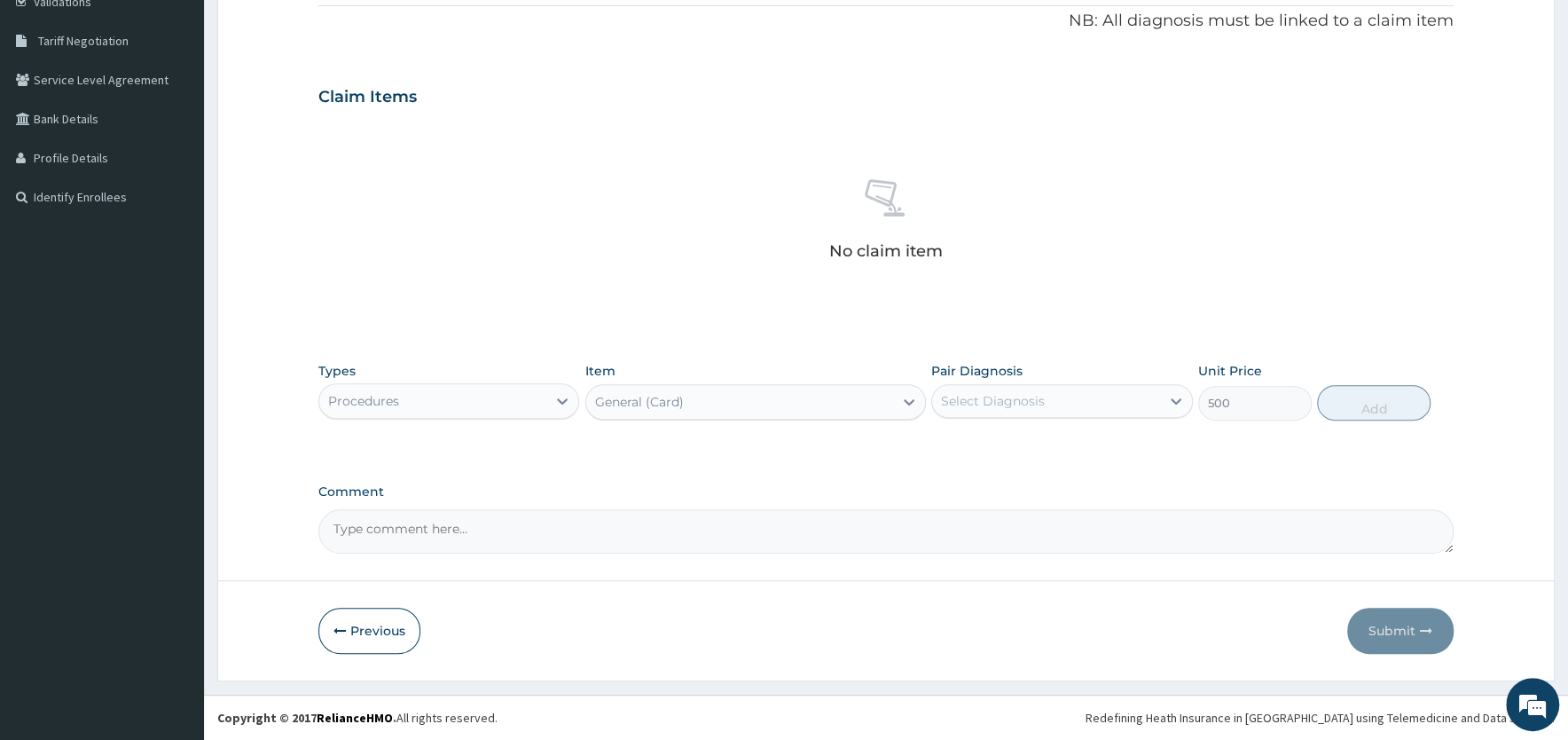
click at [1037, 402] on div "Select Diagnosis" at bounding box center [993, 400] width 104 height 17
click at [1033, 441] on label "[MEDICAL_DATA], unspecified" at bounding box center [1056, 444] width 191 height 17
checkbox input "true"
click at [1368, 410] on button "Add" at bounding box center [1373, 402] width 113 height 36
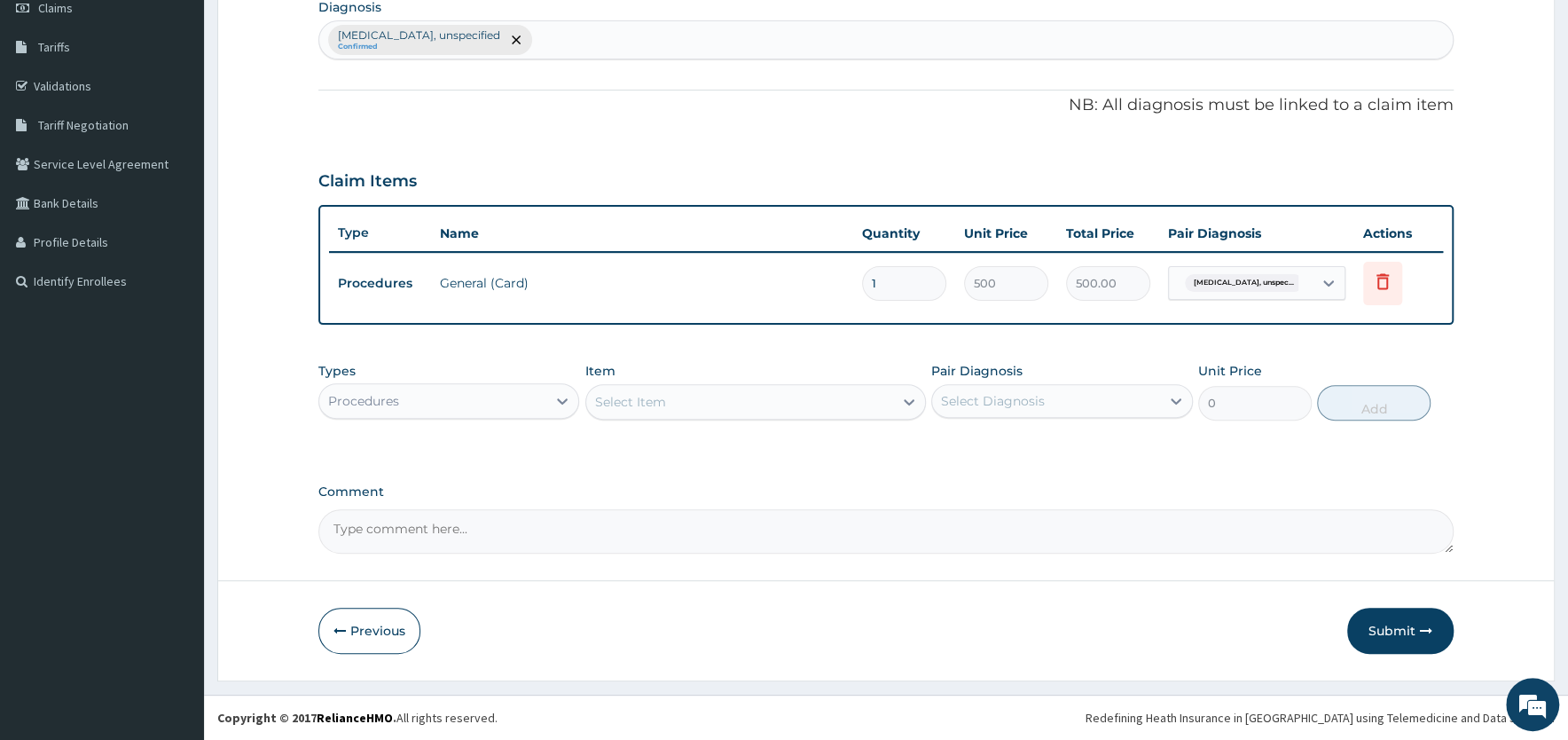
scroll to position [260, 0]
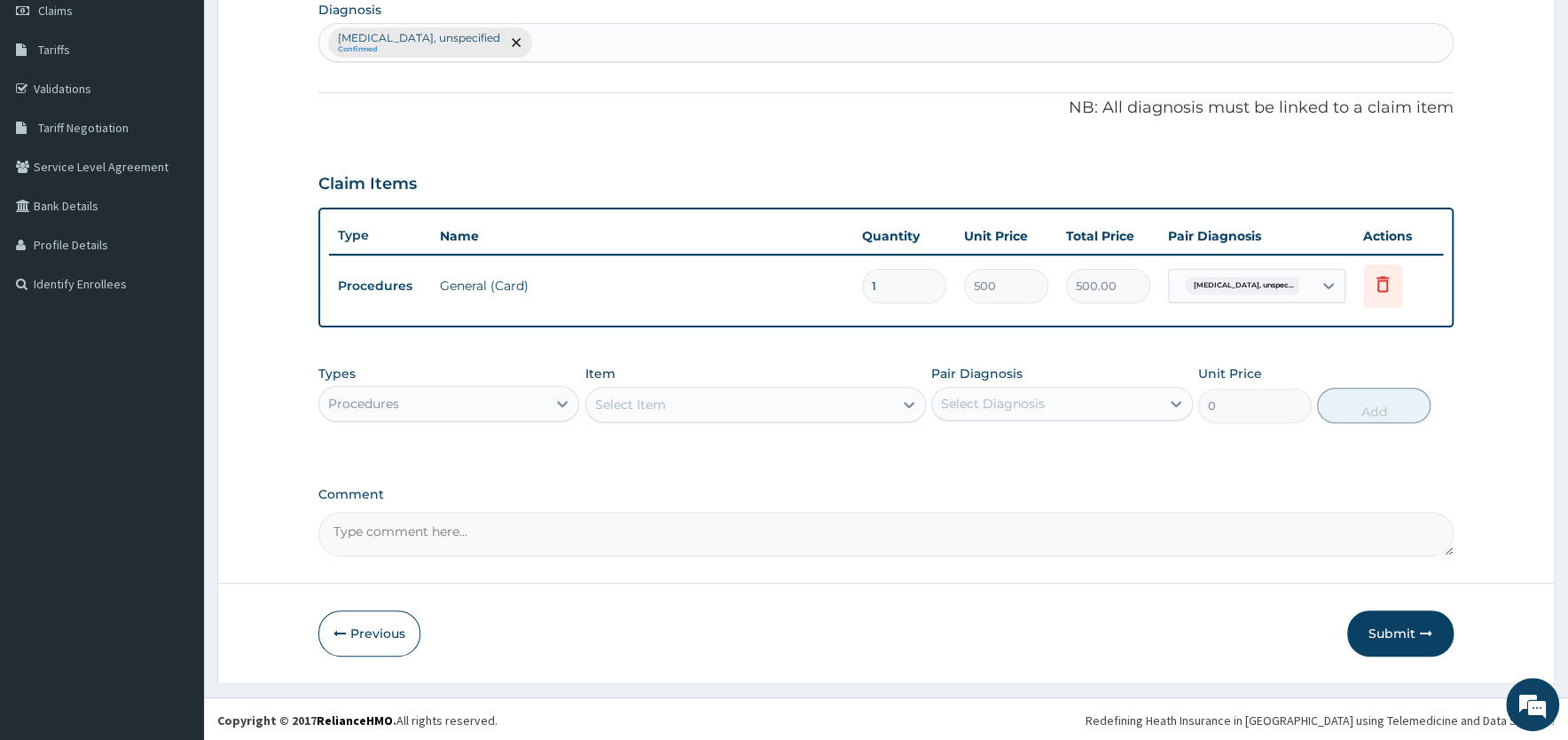
click at [774, 400] on div "Select Item" at bounding box center [739, 404] width 306 height 29
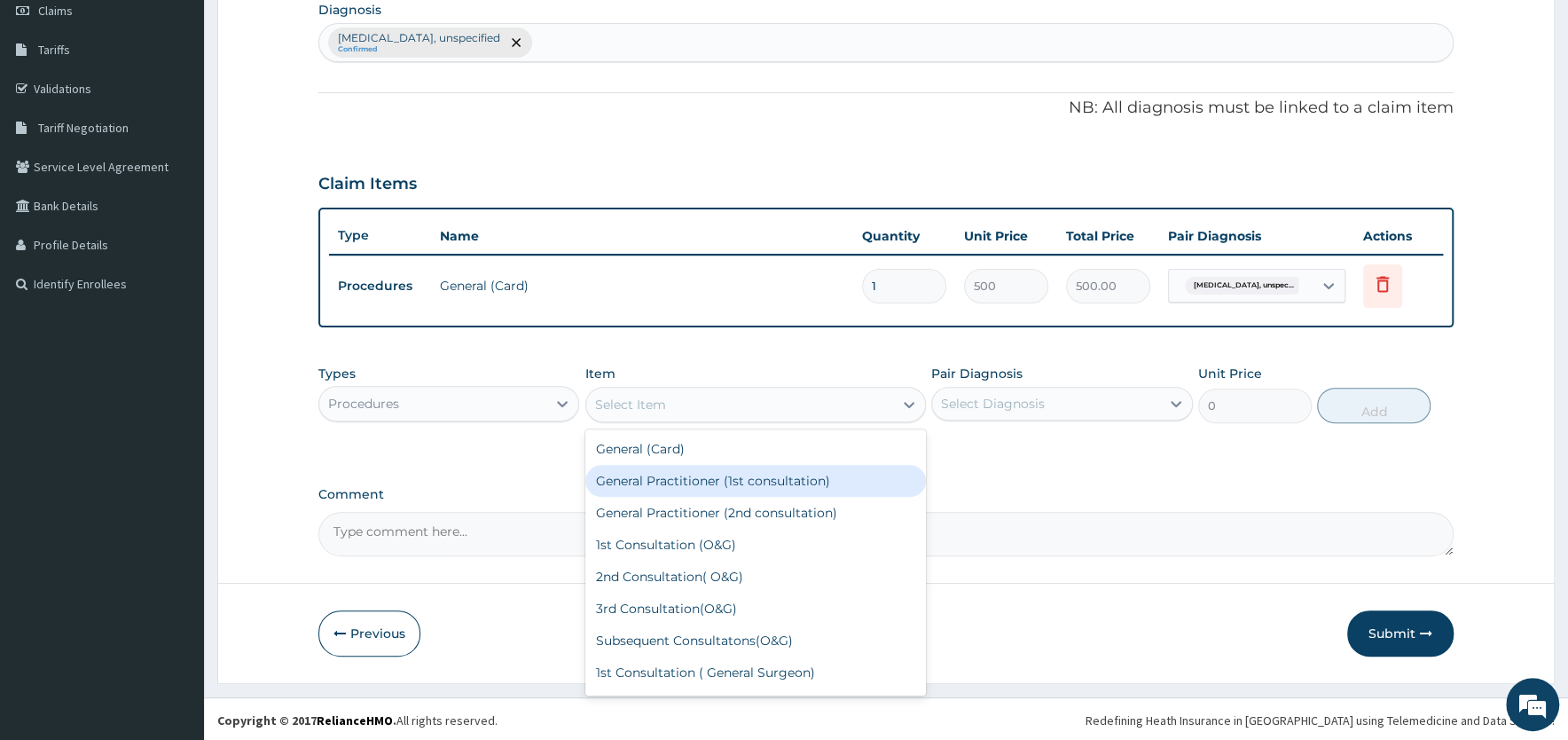
click at [761, 480] on div "General Practitioner (1st consultation)" at bounding box center [755, 480] width 340 height 32
type input "1500"
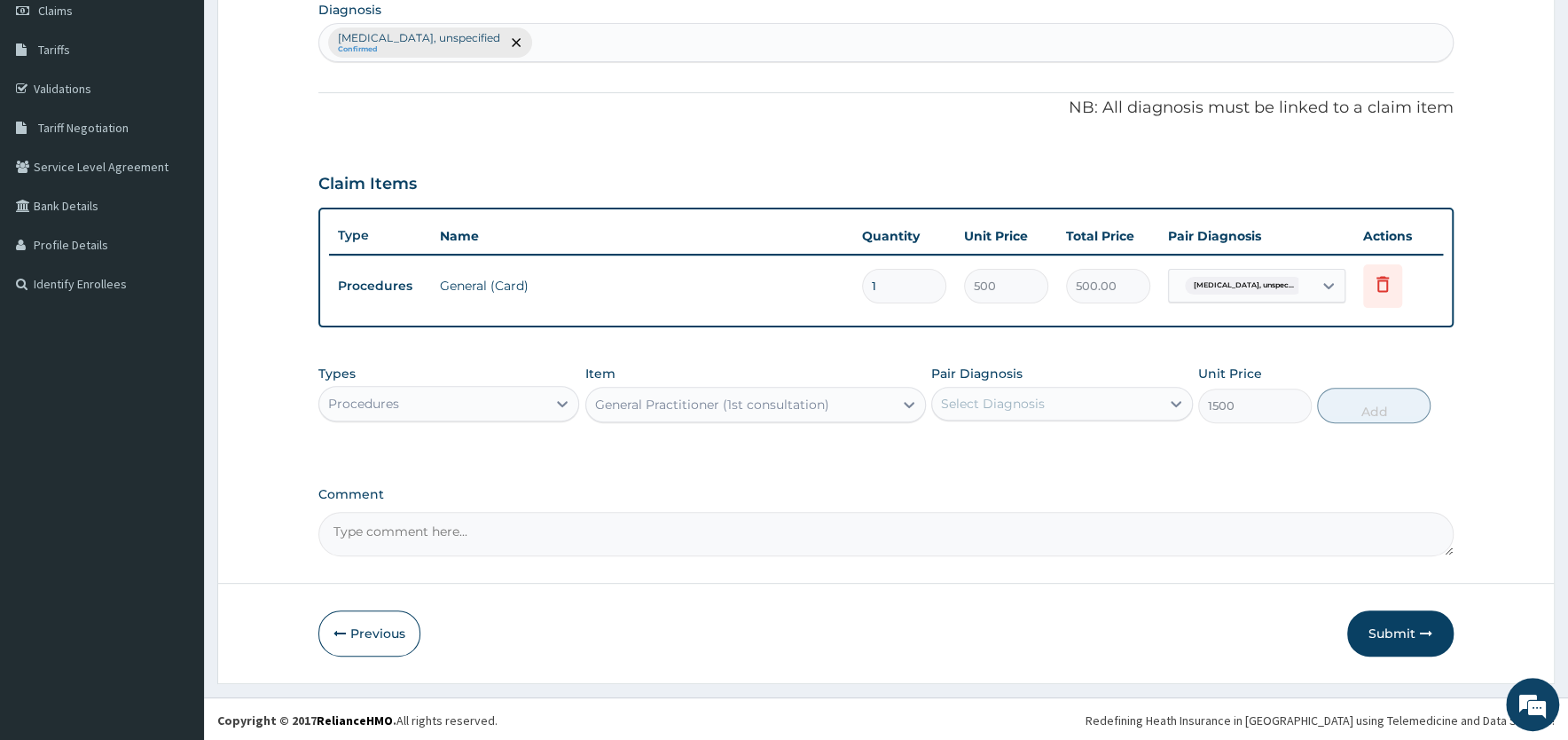
click at [988, 405] on div "Select Diagnosis" at bounding box center [993, 403] width 104 height 17
click at [984, 453] on label "[MEDICAL_DATA], unspecified" at bounding box center [1056, 446] width 191 height 17
checkbox input "true"
click at [1380, 410] on button "Add" at bounding box center [1373, 405] width 113 height 36
type input "0"
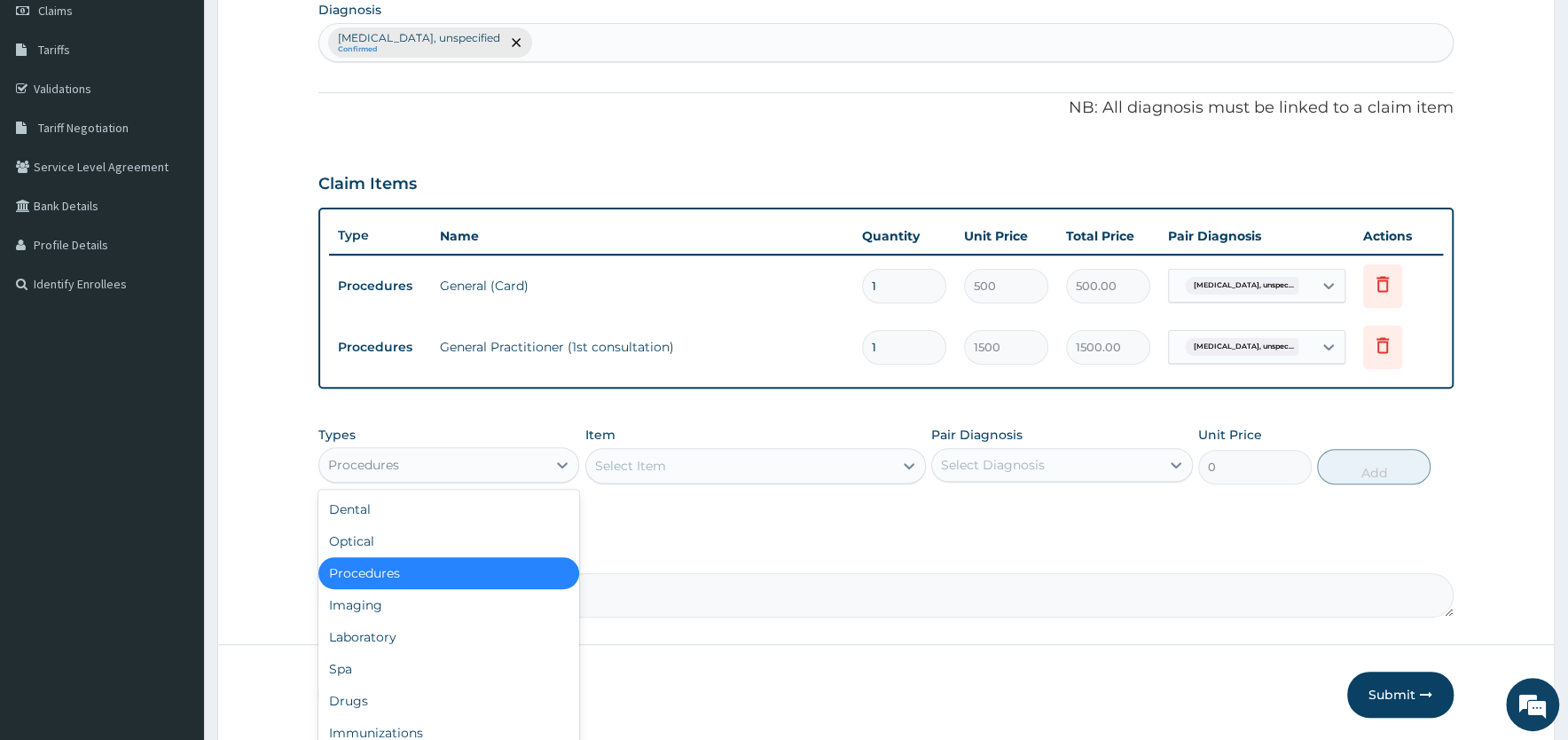
click at [496, 457] on div "Procedures" at bounding box center [432, 465] width 227 height 29
click at [392, 694] on div "Drugs" at bounding box center [448, 700] width 260 height 32
